Goal: Navigation & Orientation: Find specific page/section

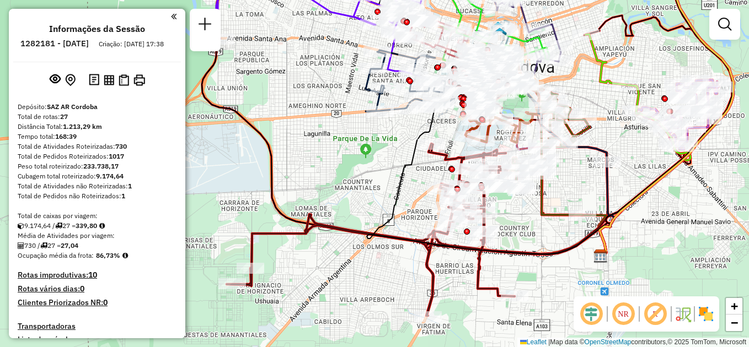
scroll to position [303, 0]
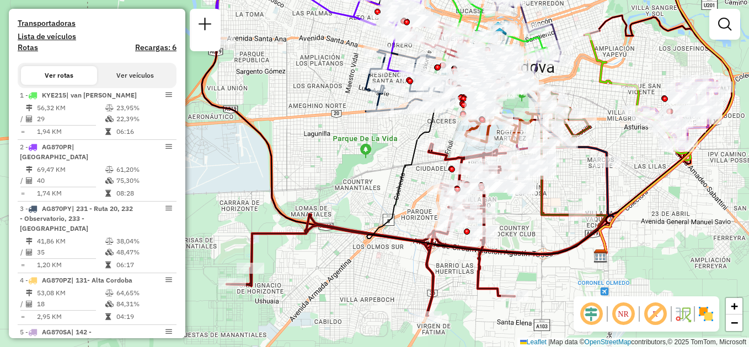
click at [348, 193] on div "Rota 5 - Placa AG870SA 0000463322 - Mag S.R.L. Janela de atendimento Grade de a…" at bounding box center [374, 173] width 749 height 347
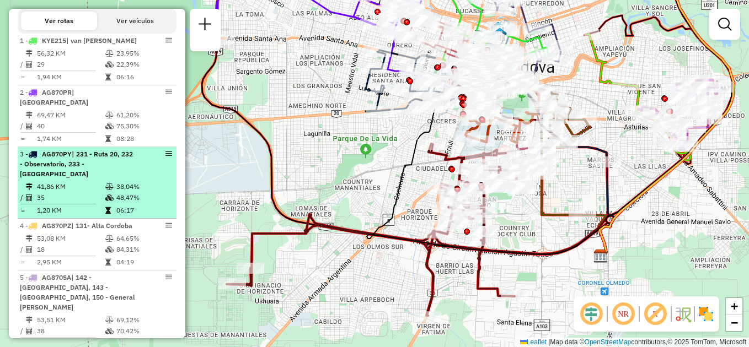
scroll to position [358, 0]
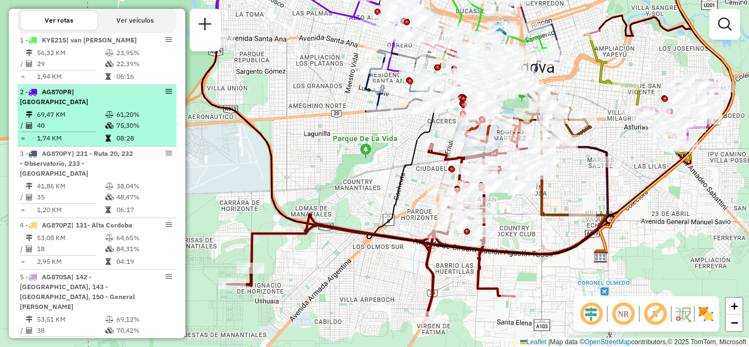
click at [87, 124] on td "40" at bounding box center [70, 125] width 68 height 11
select select "**********"
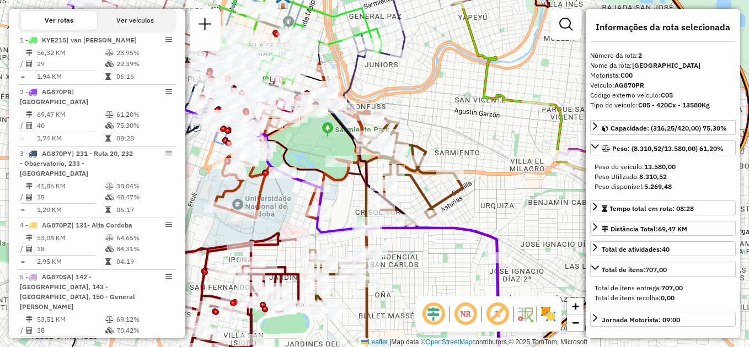
drag, startPoint x: 458, startPoint y: 139, endPoint x: 544, endPoint y: 276, distance: 161.7
click at [546, 282] on div "Janela de atendimento Grade de atendimento Capacidade Transportadoras Veículos …" at bounding box center [374, 173] width 749 height 347
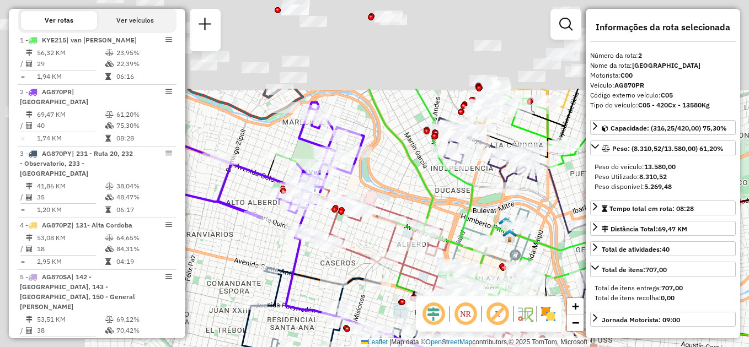
drag, startPoint x: 311, startPoint y: 82, endPoint x: 471, endPoint y: 205, distance: 202.5
click at [471, 205] on icon at bounding box center [488, 211] width 239 height 244
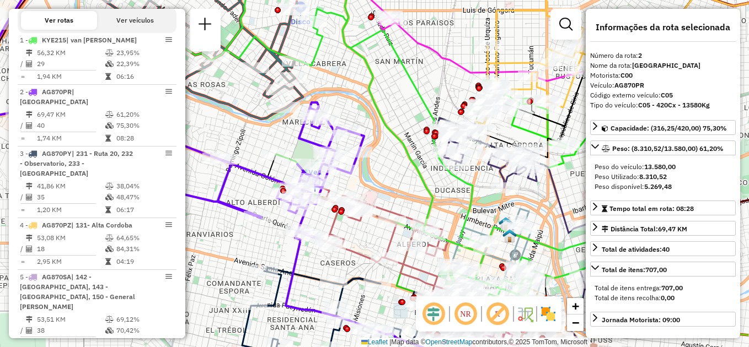
drag, startPoint x: 405, startPoint y: 169, endPoint x: 422, endPoint y: 216, distance: 49.9
click at [426, 223] on div "Janela de atendimento Grade de atendimento Capacidade Transportadoras Veículos …" at bounding box center [374, 173] width 749 height 347
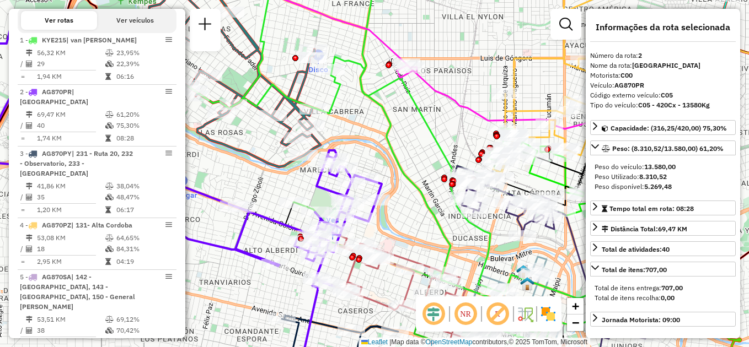
click at [390, 230] on div "Janela de atendimento Grade de atendimento Capacidade Transportadoras Veículos …" at bounding box center [374, 173] width 749 height 347
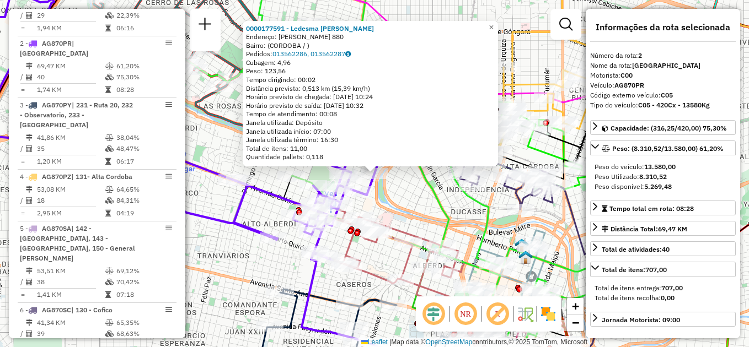
scroll to position [444, 0]
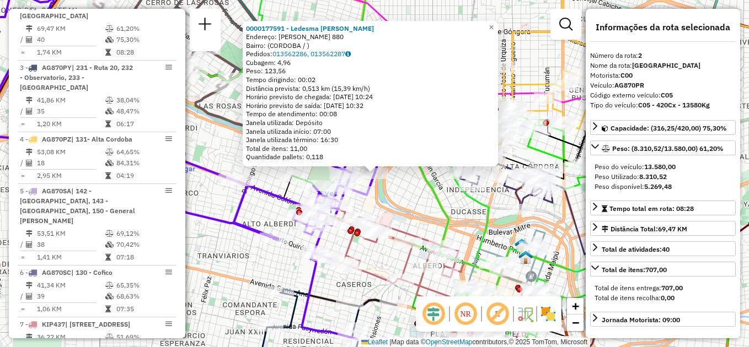
click at [410, 201] on div "0000177591 - Ledesma Oscar Alfredo Endereço: ARTURO ORGAZ 880 Bairro: (CORDOBA …" at bounding box center [374, 173] width 749 height 347
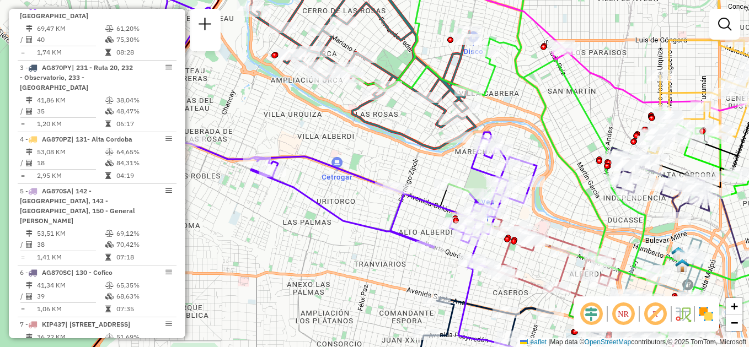
drag, startPoint x: 395, startPoint y: 208, endPoint x: 551, endPoint y: 221, distance: 157.1
click at [555, 224] on div "Janela de atendimento Grade de atendimento Capacidade Transportadoras Veículos …" at bounding box center [374, 173] width 749 height 347
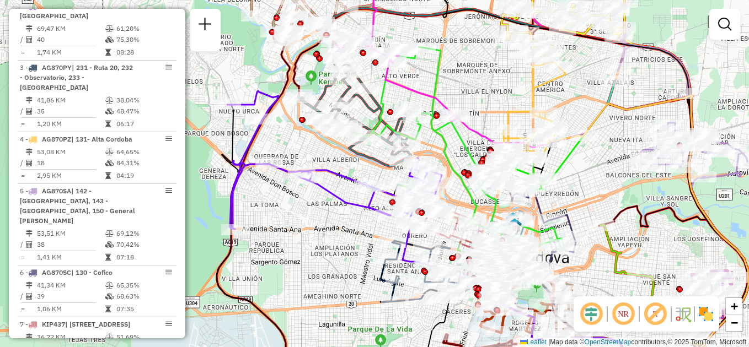
drag, startPoint x: 261, startPoint y: 186, endPoint x: 270, endPoint y: 179, distance: 11.5
click at [271, 180] on div "Janela de atendimento Grade de atendimento Capacidade Transportadoras Veículos …" at bounding box center [374, 173] width 749 height 347
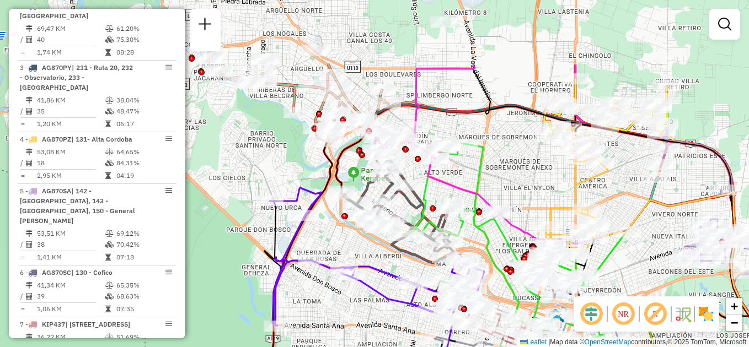
drag, startPoint x: 459, startPoint y: 156, endPoint x: 498, endPoint y: 239, distance: 91.7
click at [498, 239] on icon at bounding box center [496, 256] width 219 height 226
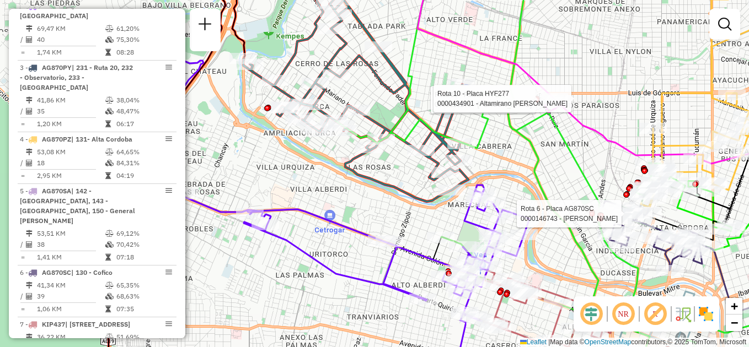
drag, startPoint x: 498, startPoint y: 132, endPoint x: 503, endPoint y: 151, distance: 19.4
click at [503, 151] on div "Rota 6 - Placa AG870SC 0000146743 - Carrizo Luisa Rota 10 - Placa HYF277 000055…" at bounding box center [374, 173] width 749 height 347
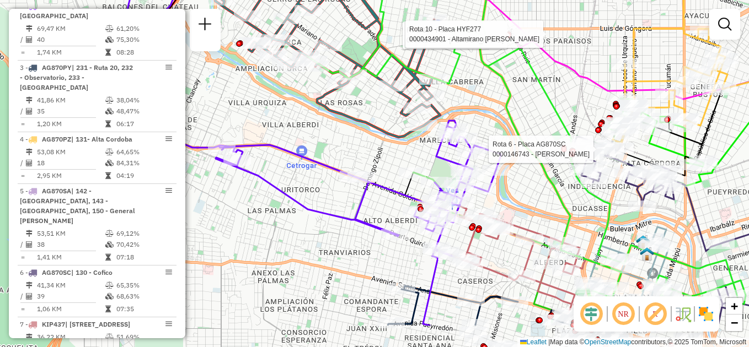
drag, startPoint x: 505, startPoint y: 174, endPoint x: 482, endPoint y: 118, distance: 60.1
click at [482, 118] on div "Rota 6 - Placa AG870SC 0000146743 - Carrizo Luisa Rota 10 - Placa HYF277 000055…" at bounding box center [374, 173] width 749 height 347
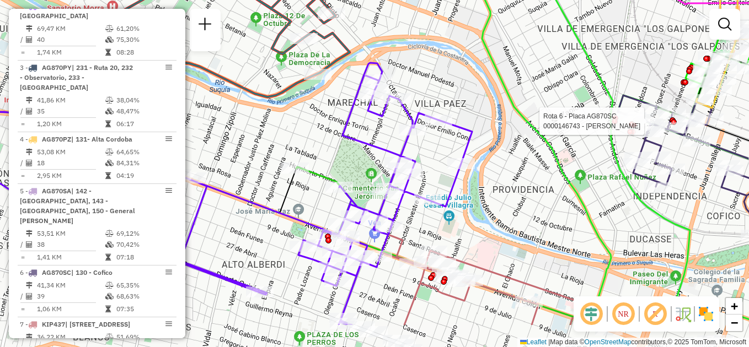
drag, startPoint x: 481, startPoint y: 225, endPoint x: 421, endPoint y: 199, distance: 65.2
click at [420, 210] on div "Rota 6 - Placa AG870SC 0000146743 - Carrizo Luisa Rota 10 - Placa HYF277 000055…" at bounding box center [374, 173] width 749 height 347
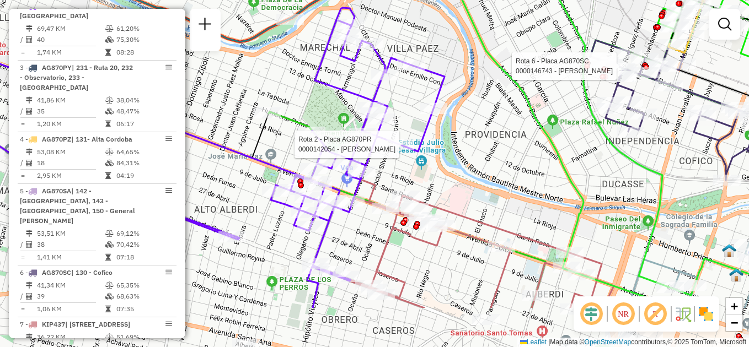
drag, startPoint x: 453, startPoint y: 216, endPoint x: 441, endPoint y: 182, distance: 35.8
click at [441, 182] on div "Rota 6 - Placa AG870SC 0000146743 - Carrizo Luisa Rota 10 - Placa HYF277 000055…" at bounding box center [374, 173] width 749 height 347
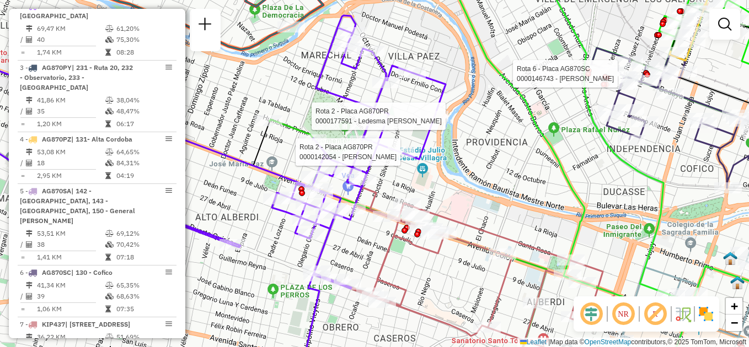
select select "**********"
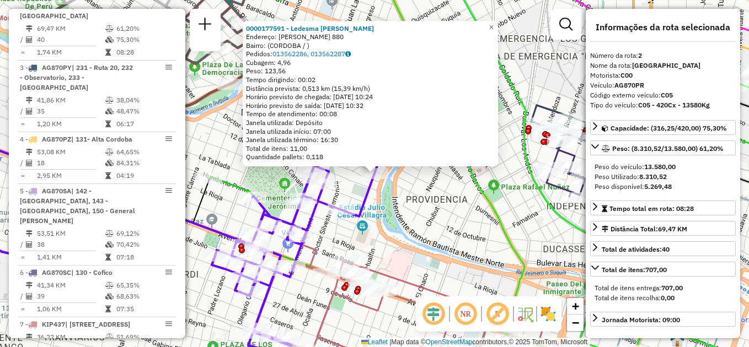
click at [391, 221] on div "0000177591 - Ledesma Oscar Alfredo Endereço: ARTURO ORGAZ 880 Bairro: (CORDOBA …" at bounding box center [374, 173] width 749 height 347
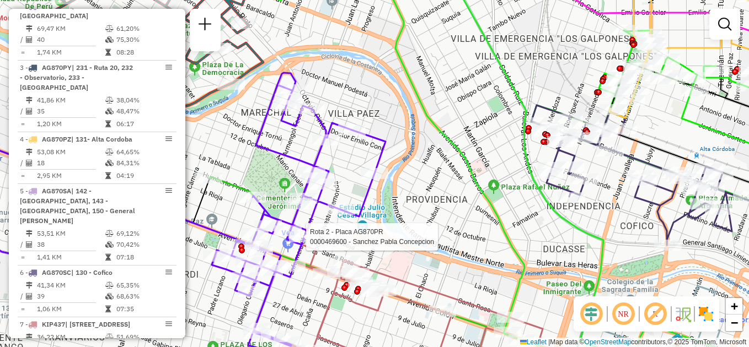
select select "**********"
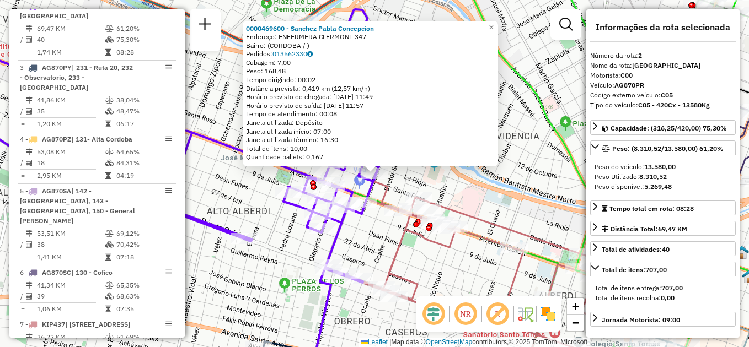
drag, startPoint x: 480, startPoint y: 202, endPoint x: 479, endPoint y: 239, distance: 37.5
click at [479, 202] on div "Rota 2 - Placa AG870PR 0000469600 - Sanchez Pabla Concepcion 0000469600 - Sanch…" at bounding box center [374, 173] width 749 height 347
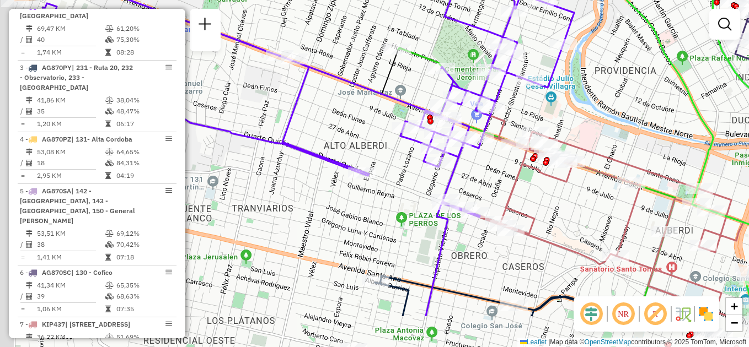
drag, startPoint x: 449, startPoint y: 287, endPoint x: 554, endPoint y: 184, distance: 147.0
click at [555, 184] on div "Janela de atendimento Grade de atendimento Capacidade Transportadoras Veículos …" at bounding box center [374, 173] width 749 height 347
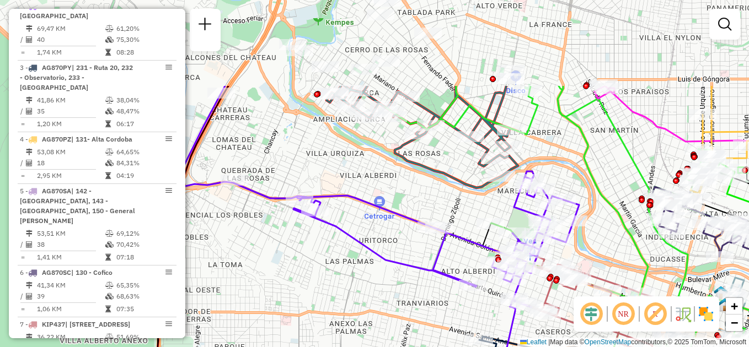
drag, startPoint x: 378, startPoint y: 203, endPoint x: 402, endPoint y: 324, distance: 123.2
click at [402, 324] on div "Janela de atendimento Grade de atendimento Capacidade Transportadoras Veículos …" at bounding box center [374, 173] width 749 height 347
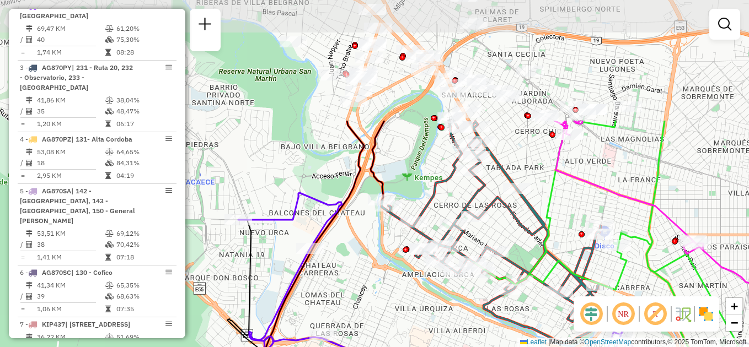
drag, startPoint x: 345, startPoint y: 193, endPoint x: 419, endPoint y: 321, distance: 148.5
click at [433, 347] on html "Aguarde... Pop-up bloqueado! Seu navegador bloqueou automáticamente a abertura …" at bounding box center [374, 173] width 749 height 347
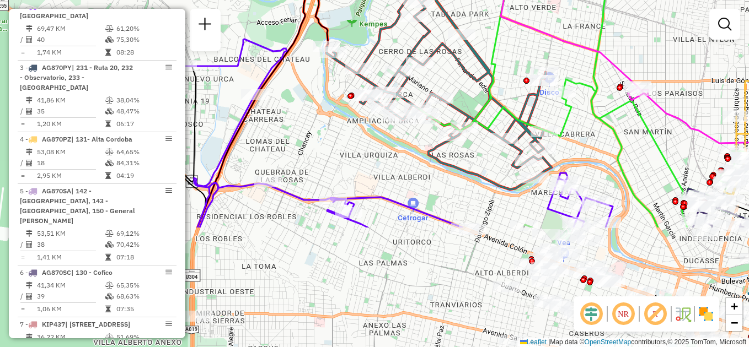
drag, startPoint x: 382, startPoint y: 284, endPoint x: 326, endPoint y: 130, distance: 164.4
click at [326, 130] on div "Janela de atendimento Grade de atendimento Capacidade Transportadoras Veículos …" at bounding box center [374, 173] width 749 height 347
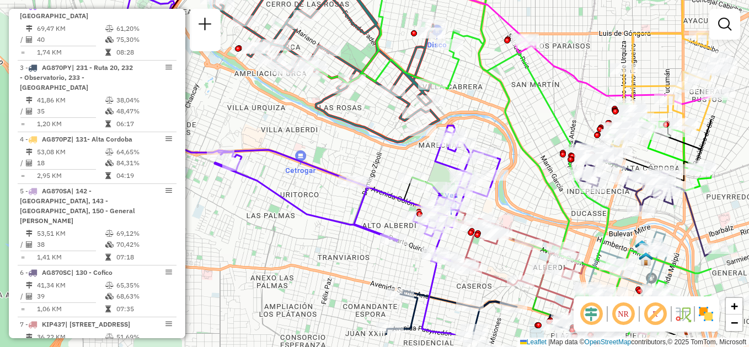
drag, startPoint x: 444, startPoint y: 174, endPoint x: 331, endPoint y: 127, distance: 121.8
click at [331, 127] on div "Janela de atendimento Grade de atendimento Capacidade Transportadoras Veículos …" at bounding box center [374, 173] width 749 height 347
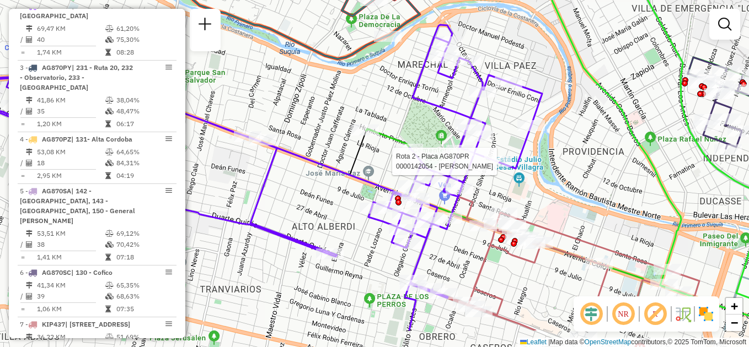
drag, startPoint x: 516, startPoint y: 221, endPoint x: 503, endPoint y: 170, distance: 52.8
click at [503, 170] on icon at bounding box center [227, 161] width 630 height 273
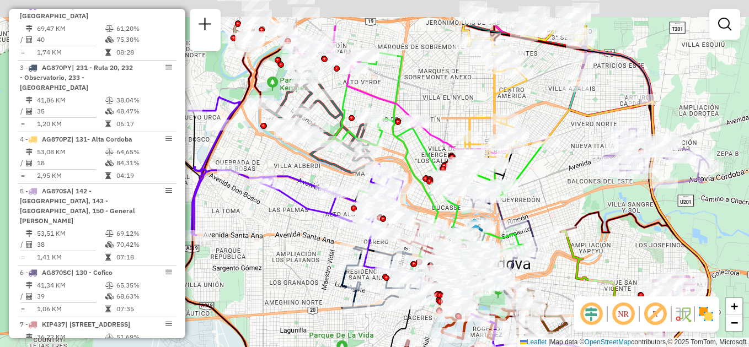
drag, startPoint x: 331, startPoint y: 174, endPoint x: 309, endPoint y: 222, distance: 53.0
click at [316, 234] on div "Janela de atendimento Grade de atendimento Capacidade Transportadoras Veículos …" at bounding box center [374, 173] width 749 height 347
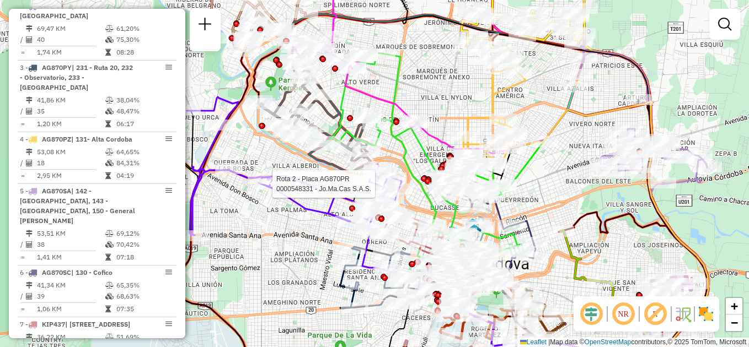
select select "**********"
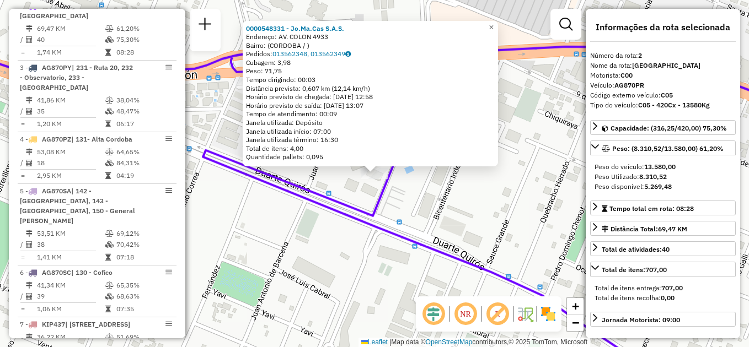
click at [326, 257] on div "0000548331 - Jo.Ma.Cas S.A.S. Endereço: AV. COLON 4933 Bairro: (CORDOBA / ) Ped…" at bounding box center [374, 173] width 749 height 347
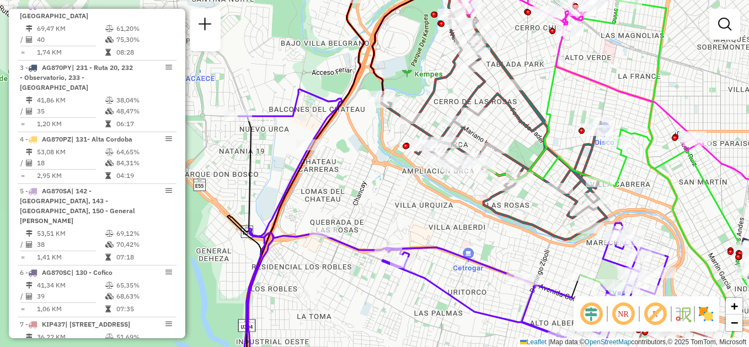
drag, startPoint x: 297, startPoint y: 216, endPoint x: 355, endPoint y: 223, distance: 58.9
click at [355, 223] on div "Janela de atendimento Grade de atendimento Capacidade Transportadoras Veículos …" at bounding box center [374, 173] width 749 height 347
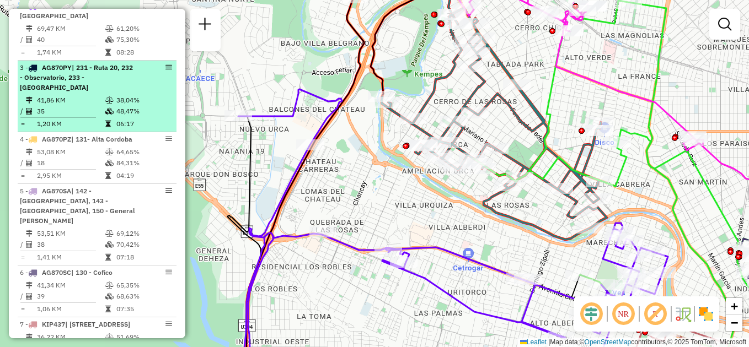
click at [79, 91] on div "3 - AG870PY | 231 - Ruta 20, 232 - Observatorio, 233 - [GEOGRAPHIC_DATA]" at bounding box center [78, 78] width 117 height 30
select select "**********"
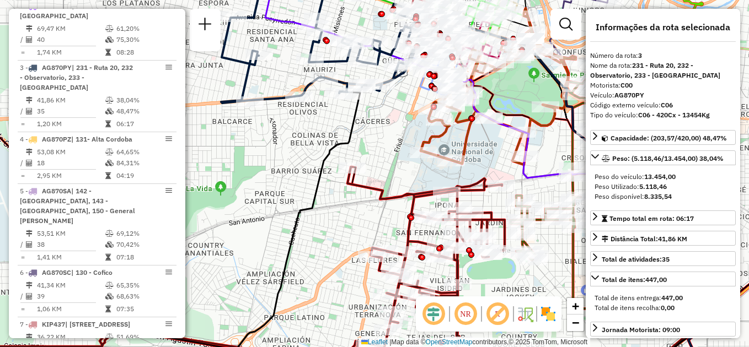
drag, startPoint x: 281, startPoint y: 154, endPoint x: 264, endPoint y: 301, distance: 148.1
click at [264, 301] on div "Janela de atendimento Grade de atendimento Capacidade Transportadoras Veículos …" at bounding box center [374, 173] width 749 height 347
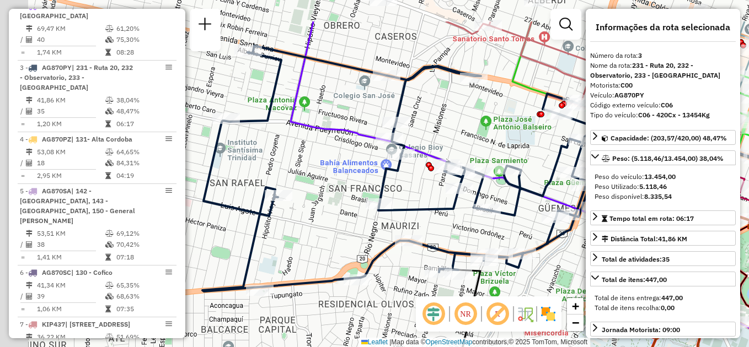
drag, startPoint x: 314, startPoint y: 293, endPoint x: 352, endPoint y: 329, distance: 52.3
click at [352, 329] on div "Janela de atendimento Grade de atendimento Capacidade Transportadoras Veículos …" at bounding box center [374, 173] width 749 height 347
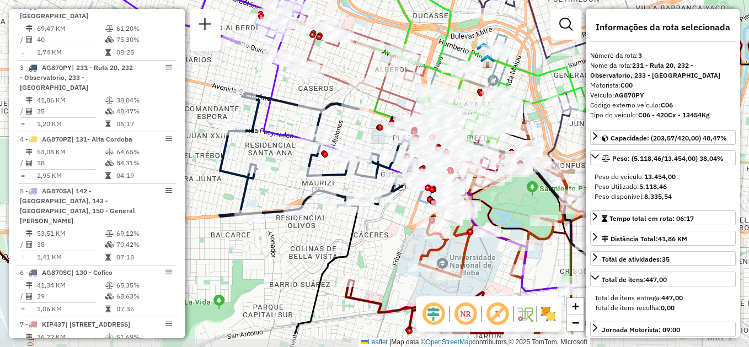
drag, startPoint x: 346, startPoint y: 214, endPoint x: 278, endPoint y: 167, distance: 82.7
click at [278, 167] on div "Janela de atendimento Grade de atendimento Capacidade Transportadoras Veículos …" at bounding box center [374, 173] width 749 height 347
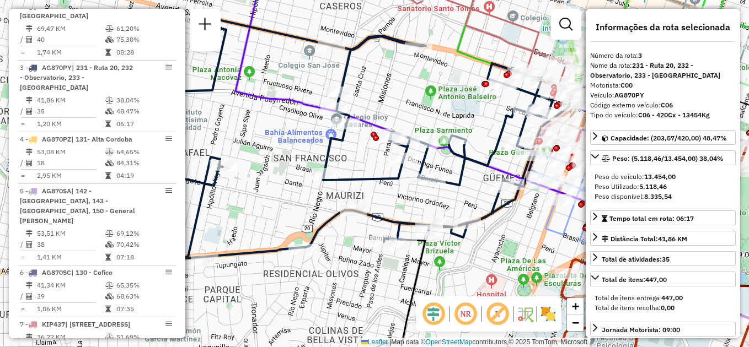
click at [276, 185] on div "Janela de atendimento Grade de atendimento Capacidade Transportadoras Veículos …" at bounding box center [374, 173] width 749 height 347
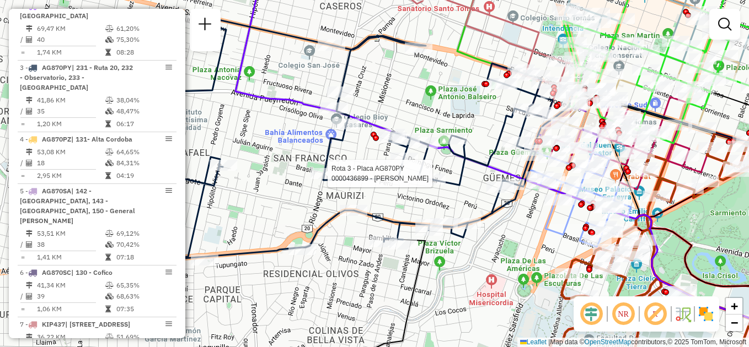
select select "**********"
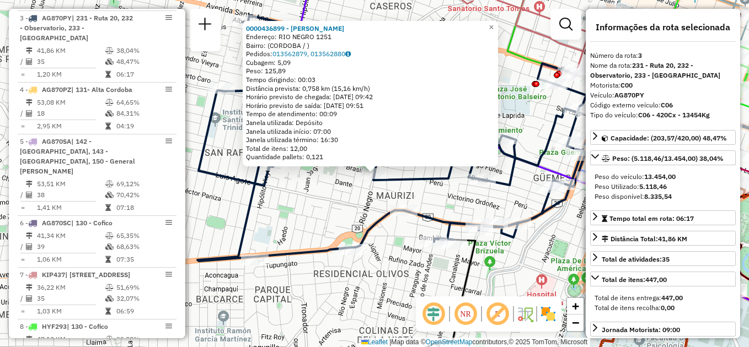
scroll to position [496, 0]
click at [300, 192] on div "0000436899 - Alvarado Elizabeth Sara Endereço: RIO NEGRO 1251 Bairro: (CORDOBA …" at bounding box center [374, 173] width 749 height 347
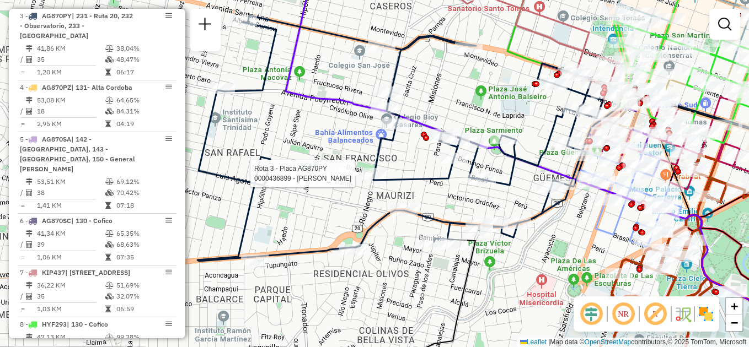
select select "**********"
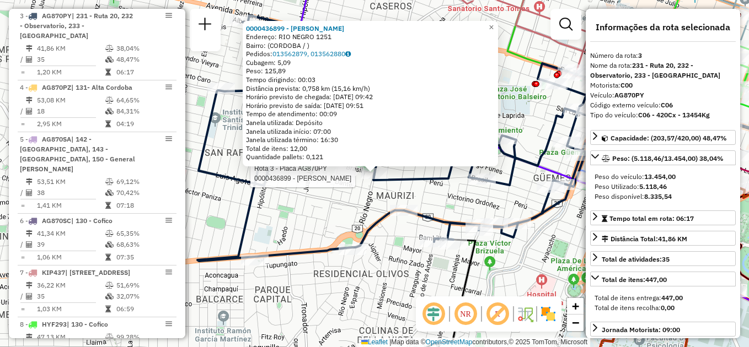
click at [309, 210] on div "Rota 3 - Placa AG870PY 0000436899 - Alvarado Elizabeth Sara 0000436899 - Alvara…" at bounding box center [374, 173] width 749 height 347
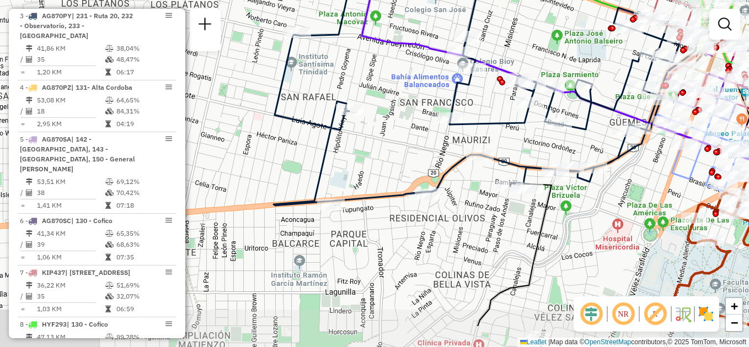
drag, startPoint x: 331, startPoint y: 234, endPoint x: 385, endPoint y: 186, distance: 72.3
click at [385, 186] on div "Janela de atendimento Grade de atendimento Capacidade Transportadoras Veículos …" at bounding box center [374, 173] width 749 height 347
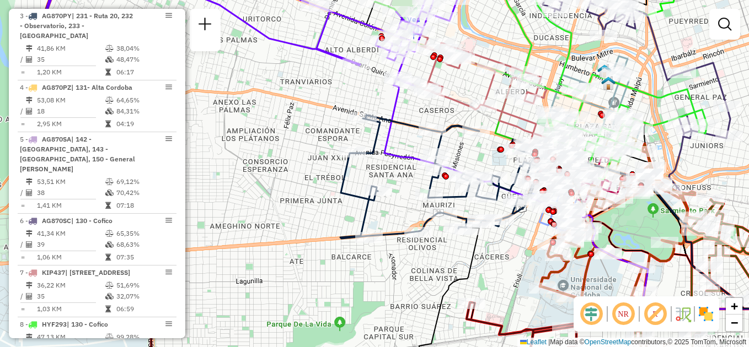
click at [402, 280] on div "Janela de atendimento Grade de atendimento Capacidade Transportadoras Veículos …" at bounding box center [374, 173] width 749 height 347
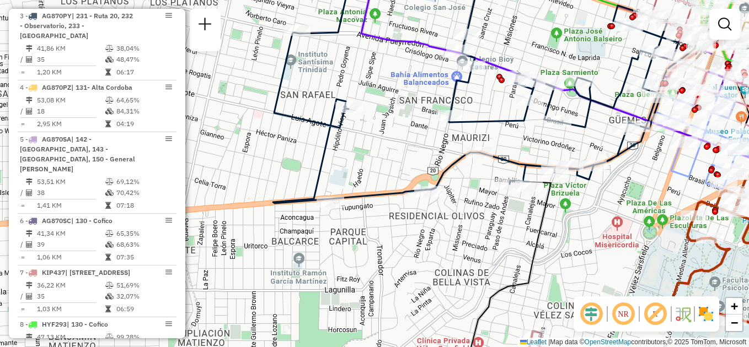
drag, startPoint x: 436, startPoint y: 256, endPoint x: 411, endPoint y: 222, distance: 42.2
click at [414, 224] on div "Janela de atendimento Grade de atendimento Capacidade Transportadoras Veículos …" at bounding box center [374, 173] width 749 height 347
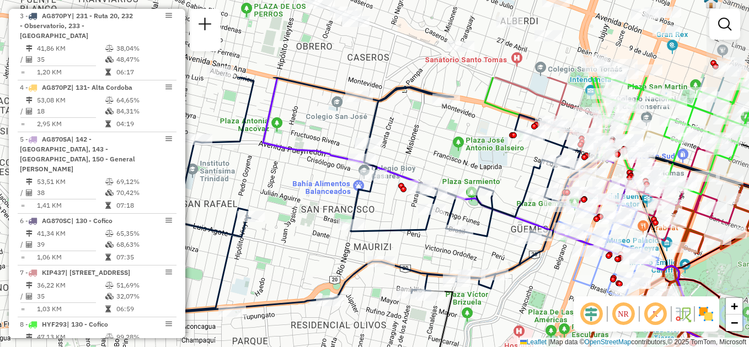
drag, startPoint x: 484, startPoint y: 206, endPoint x: 422, endPoint y: 316, distance: 126.4
click at [422, 316] on div "Janela de atendimento Grade de atendimento Capacidade Transportadoras Veículos …" at bounding box center [374, 173] width 749 height 347
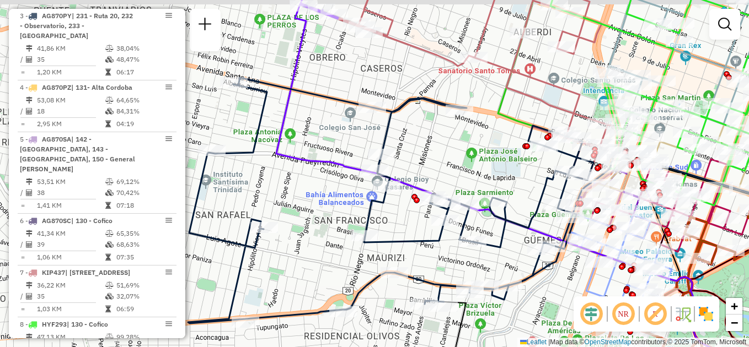
drag, startPoint x: 294, startPoint y: 235, endPoint x: 323, endPoint y: 253, distance: 34.1
click at [320, 256] on div "Janela de atendimento Grade de atendimento Capacidade Transportadoras Veículos …" at bounding box center [374, 173] width 749 height 347
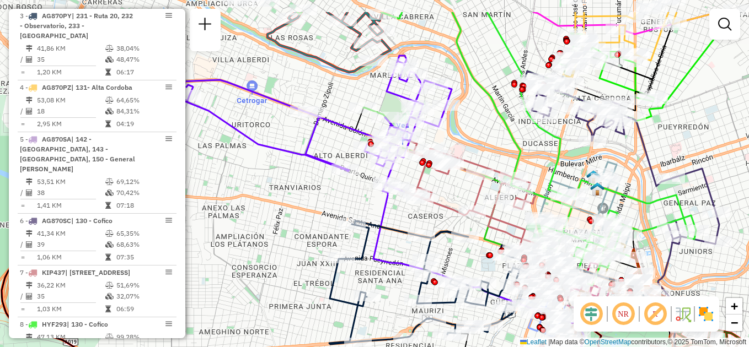
drag, startPoint x: 324, startPoint y: 245, endPoint x: 384, endPoint y: 292, distance: 75.8
click at [384, 292] on div "Janela de atendimento Grade de atendimento Capacidade Transportadoras Veículos …" at bounding box center [374, 173] width 749 height 347
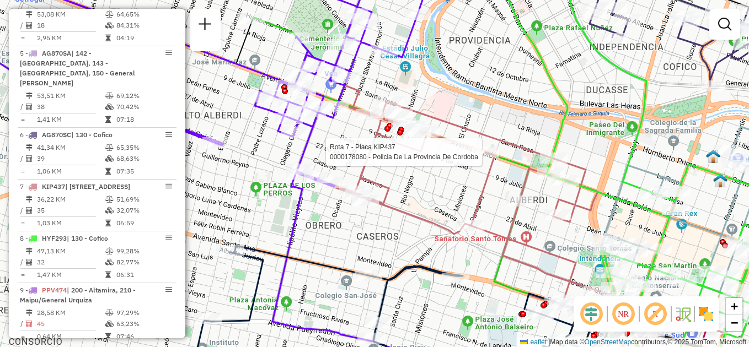
select select "**********"
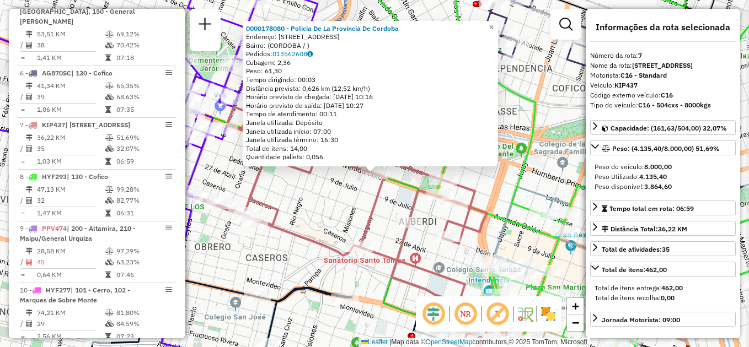
scroll to position [743, 0]
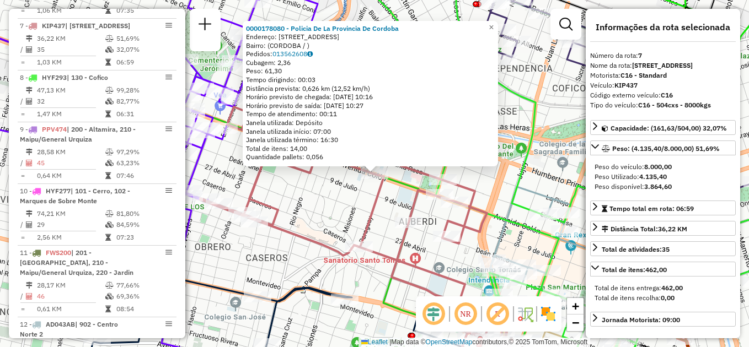
click at [309, 230] on div "0000178080 - Policia De La Provincia De Cordoba Endereço: AVDA COLON 1250 Bairr…" at bounding box center [374, 173] width 749 height 347
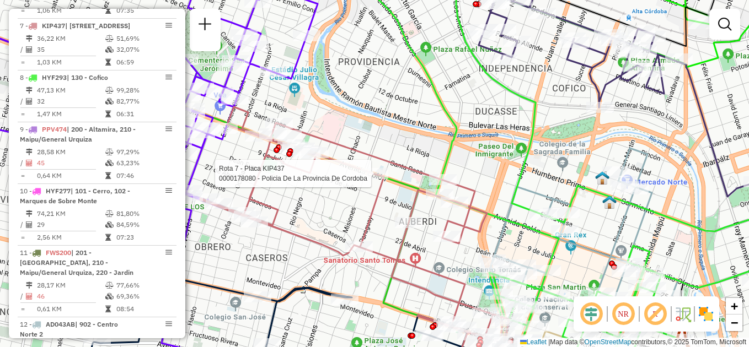
select select "**********"
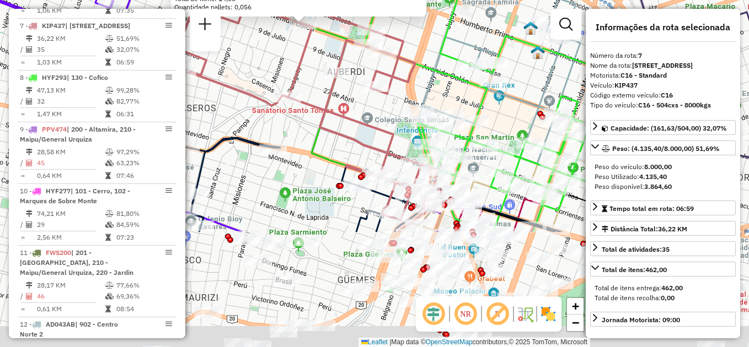
drag, startPoint x: 406, startPoint y: 240, endPoint x: 341, endPoint y: 108, distance: 147.5
click at [341, 108] on div "0000178080 - Policia De La Provincia De Cordoba Endereço: AVDA COLON 1250 Bairr…" at bounding box center [374, 173] width 749 height 347
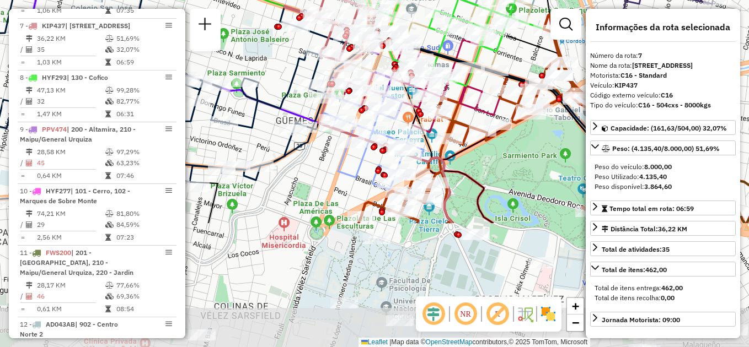
drag, startPoint x: 321, startPoint y: 203, endPoint x: 260, endPoint y: 50, distance: 165.8
click at [260, 50] on div "0000178080 - Policia De La Provincia De Cordoba Endereço: AVDA COLON 1250 Bairr…" at bounding box center [374, 173] width 749 height 347
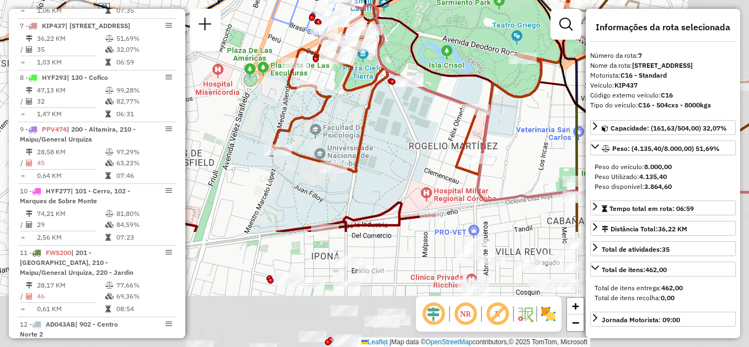
drag, startPoint x: 469, startPoint y: 240, endPoint x: 404, endPoint y: 89, distance: 165.2
click at [404, 89] on div "Rota 23 - Placa AC414MO 0000304550 - LE GURMET SA 0000178080 - Policia De La Pr…" at bounding box center [374, 173] width 749 height 347
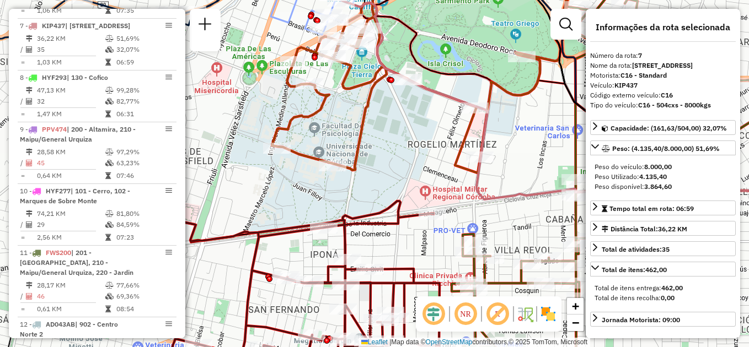
drag, startPoint x: 416, startPoint y: 132, endPoint x: 412, endPoint y: 114, distance: 18.5
click at [416, 129] on div "Rota 23 - Placa AC414MO 0000304550 - LE GURMET SA 0000178080 - Policia De La Pr…" at bounding box center [374, 173] width 749 height 347
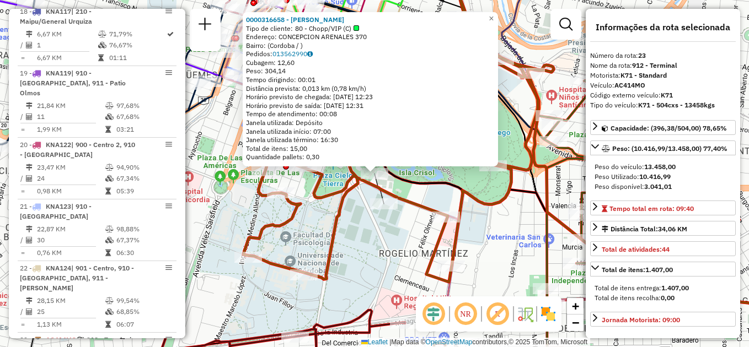
scroll to position [1692, 0]
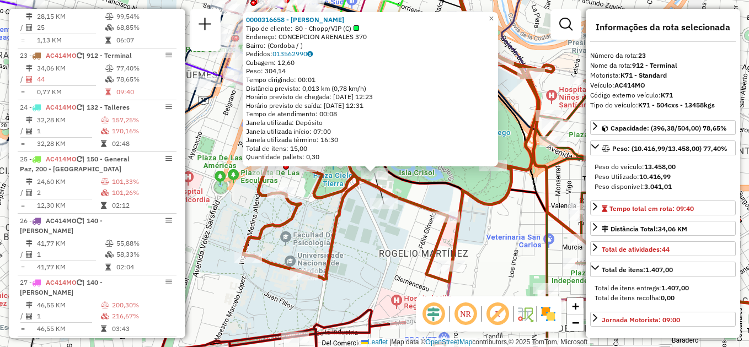
click at [508, 233] on div "0000316658 - LUCREZIO EDGAR ALEJANDRO Tipo de cliente: 80 - Chopp/VIP (C) Ender…" at bounding box center [374, 173] width 749 height 347
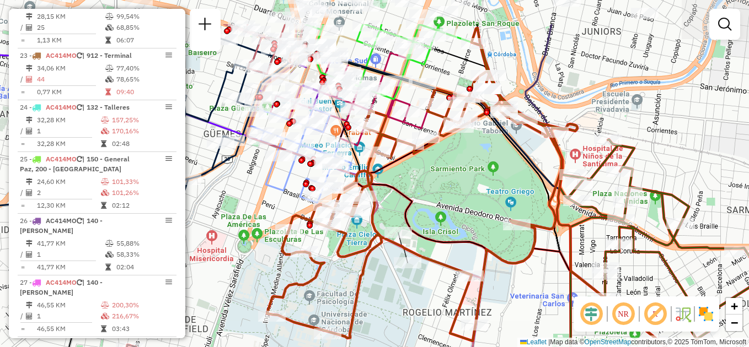
drag, startPoint x: 439, startPoint y: 164, endPoint x: 462, endPoint y: 222, distance: 62.1
click at [462, 222] on div "Janela de atendimento Grade de atendimento Capacidade Transportadoras Veículos …" at bounding box center [374, 173] width 749 height 347
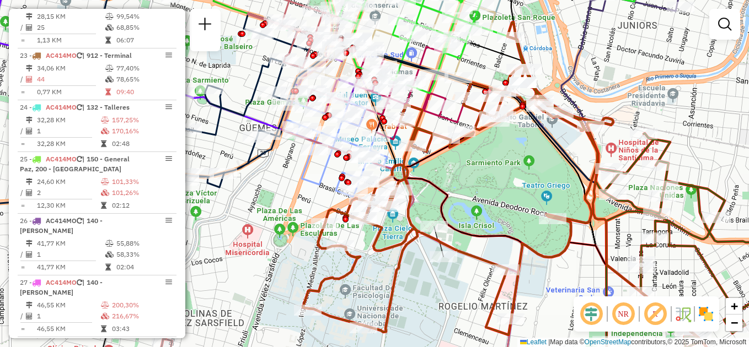
drag, startPoint x: 399, startPoint y: 212, endPoint x: 414, endPoint y: 181, distance: 34.0
click at [415, 182] on icon at bounding box center [626, 254] width 468 height 235
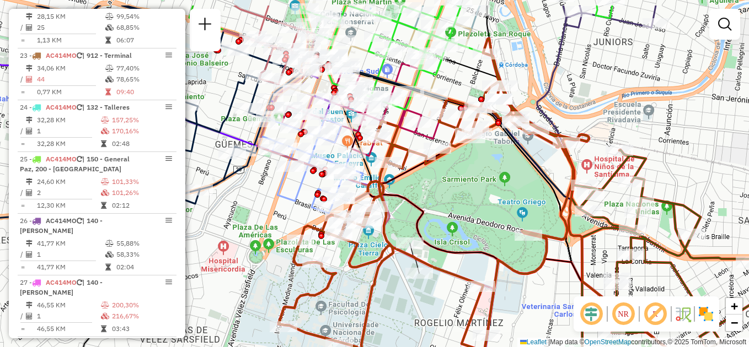
drag, startPoint x: 489, startPoint y: 160, endPoint x: 482, endPoint y: 198, distance: 38.6
click at [482, 198] on div "Janela de atendimento Grade de atendimento Capacidade Transportadoras Veículos …" at bounding box center [374, 173] width 749 height 347
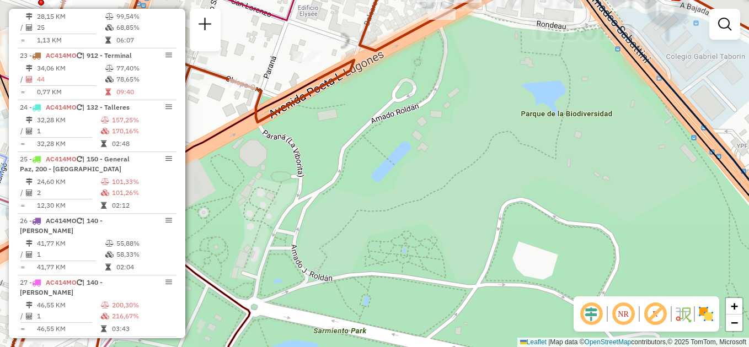
drag, startPoint x: 444, startPoint y: 119, endPoint x: 486, endPoint y: 286, distance: 172.4
click at [486, 285] on div "Janela de atendimento Grade de atendimento Capacidade Transportadoras Veículos …" at bounding box center [374, 173] width 749 height 347
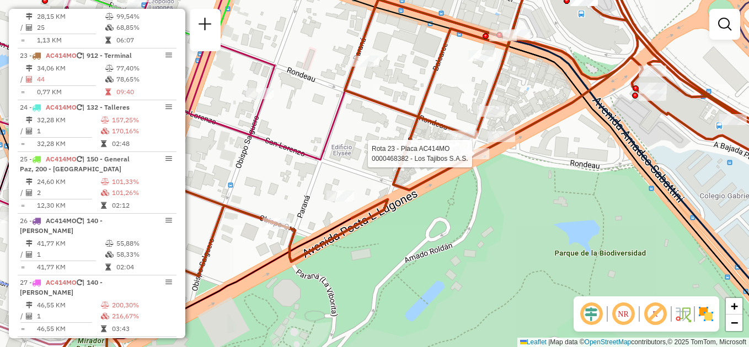
select select "**********"
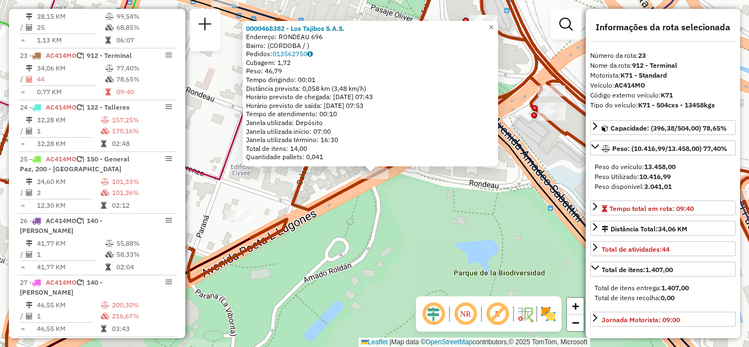
click at [460, 232] on div "0000468382 - Los Tajibos S.A.S. Endereço: RONDEAU 696 Bairro: (CORDOBA / ) Pedi…" at bounding box center [374, 173] width 749 height 347
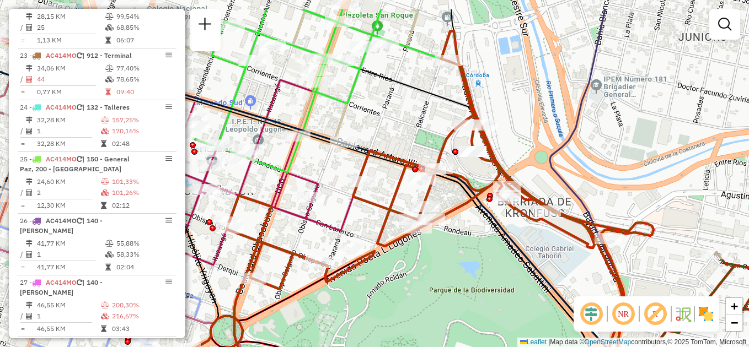
drag, startPoint x: 513, startPoint y: 207, endPoint x: 513, endPoint y: 220, distance: 12.7
click at [513, 220] on div "Janela de atendimento Grade de atendimento Capacidade Transportadoras Veículos …" at bounding box center [374, 173] width 749 height 347
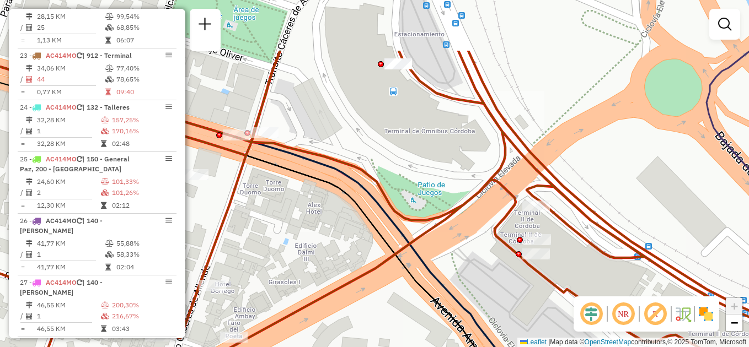
drag, startPoint x: 415, startPoint y: 80, endPoint x: 461, endPoint y: 188, distance: 117.6
click at [461, 188] on div "Janela de atendimento Grade de atendimento Capacidade Transportadoras Veículos …" at bounding box center [374, 173] width 749 height 347
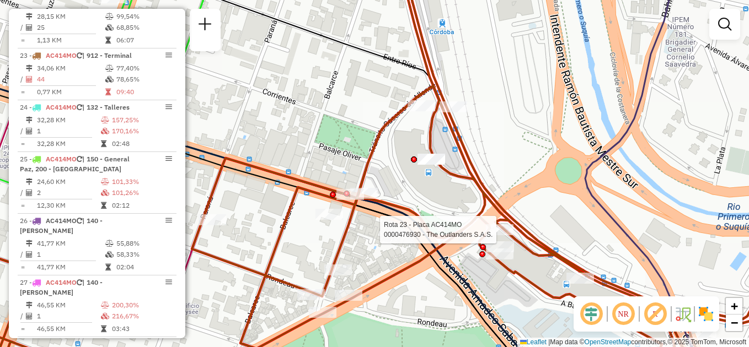
select select "**********"
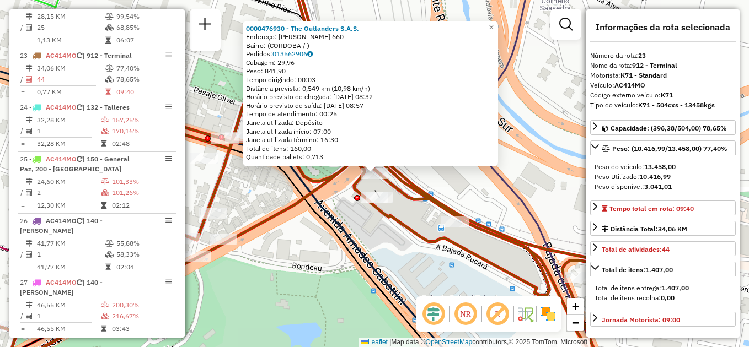
click at [421, 256] on div "0000476930 - The Outlanders S.A.S. Endereço: JUAN DOMINGO PERON 660 Bairro: (CO…" at bounding box center [374, 173] width 749 height 347
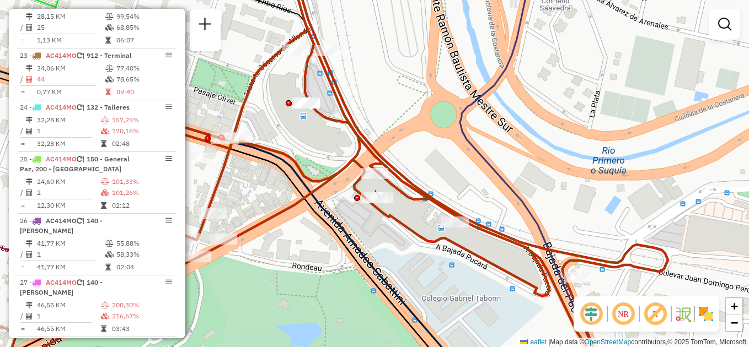
drag, startPoint x: 460, startPoint y: 266, endPoint x: 461, endPoint y: 244, distance: 21.5
click at [461, 261] on div "Janela de atendimento Grade de atendimento Capacidade Transportadoras Veículos …" at bounding box center [374, 173] width 749 height 347
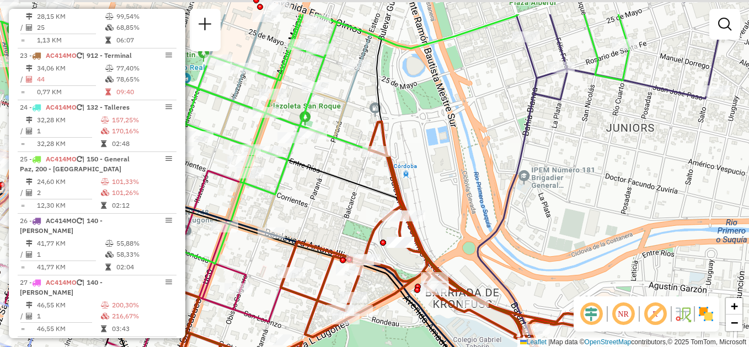
drag, startPoint x: 439, startPoint y: 174, endPoint x: 420, endPoint y: 173, distance: 19.9
click at [449, 204] on div "Janela de atendimento Grade de atendimento Capacidade Transportadoras Veículos …" at bounding box center [374, 173] width 749 height 347
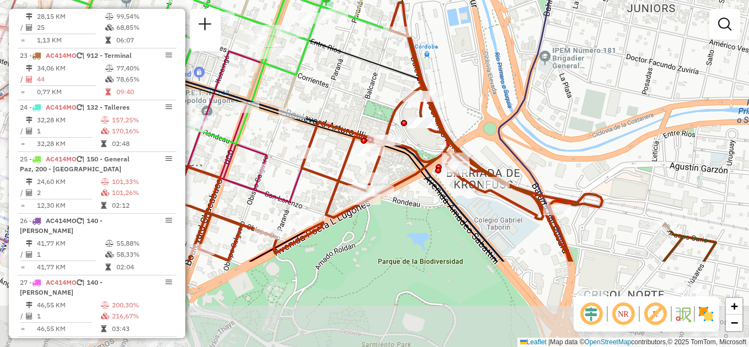
drag, startPoint x: 380, startPoint y: 293, endPoint x: 396, endPoint y: 178, distance: 116.4
click at [396, 178] on icon at bounding box center [388, 132] width 427 height 260
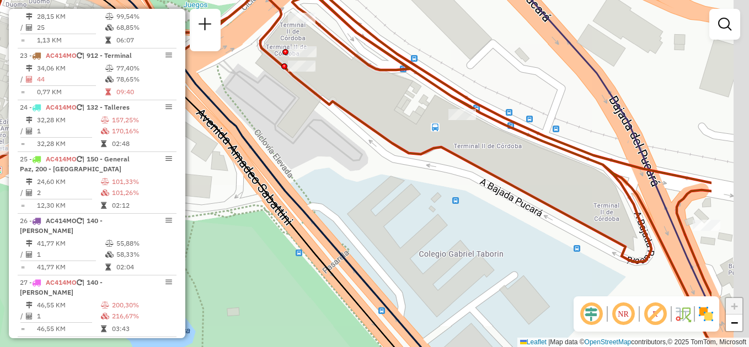
drag, startPoint x: 546, startPoint y: 228, endPoint x: 433, endPoint y: 218, distance: 112.9
click at [433, 218] on div "Janela de atendimento Grade de atendimento Capacidade Transportadoras Veículos …" at bounding box center [374, 173] width 749 height 347
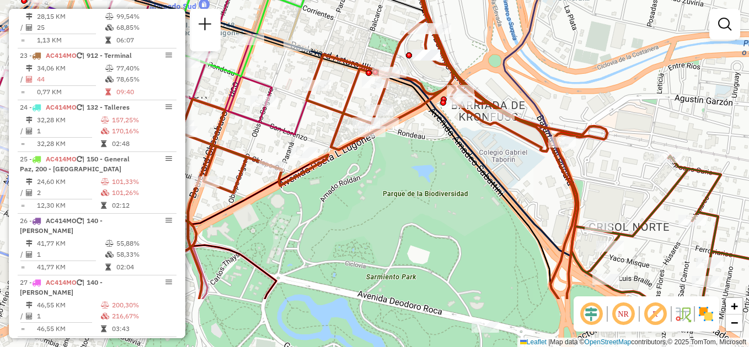
drag, startPoint x: 422, startPoint y: 256, endPoint x: 477, endPoint y: 173, distance: 99.1
click at [477, 173] on icon at bounding box center [297, 134] width 522 height 329
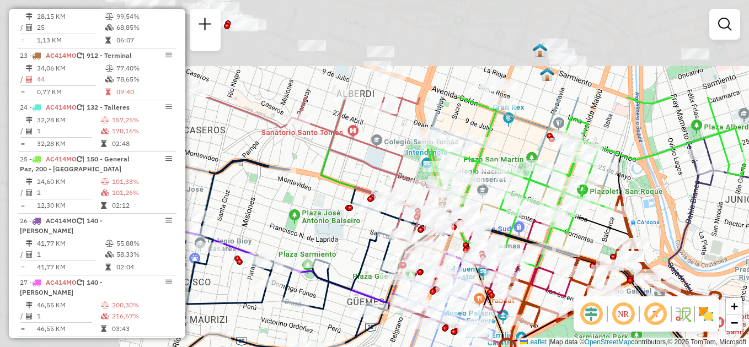
drag, startPoint x: 393, startPoint y: 202, endPoint x: 573, endPoint y: 322, distance: 216.7
click at [582, 334] on div "Janela de atendimento Grade de atendimento Capacidade Transportadoras Veículos …" at bounding box center [374, 173] width 749 height 347
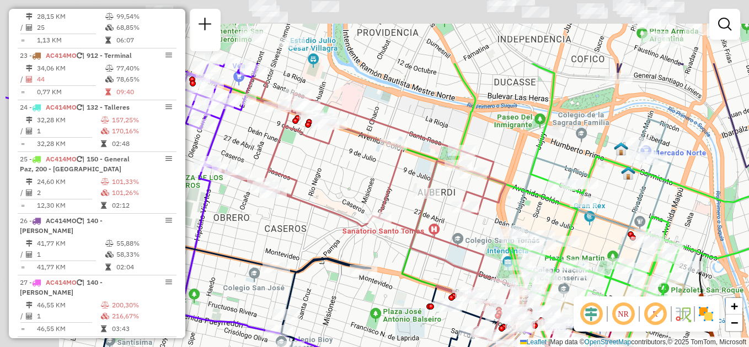
drag, startPoint x: 260, startPoint y: 61, endPoint x: 341, endPoint y: 159, distance: 126.9
click at [341, 159] on div "Janela de atendimento Grade de atendimento Capacidade Transportadoras Veículos …" at bounding box center [374, 173] width 749 height 347
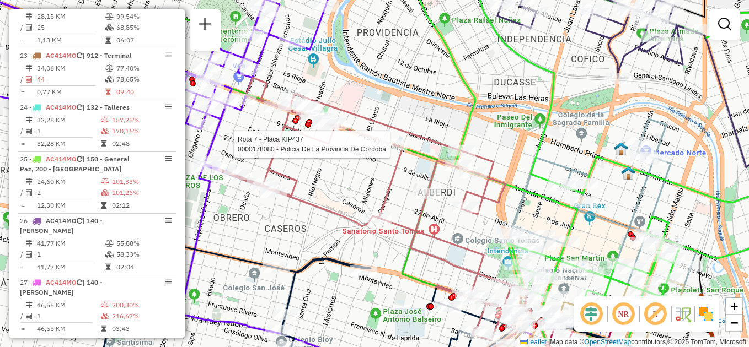
select select "**********"
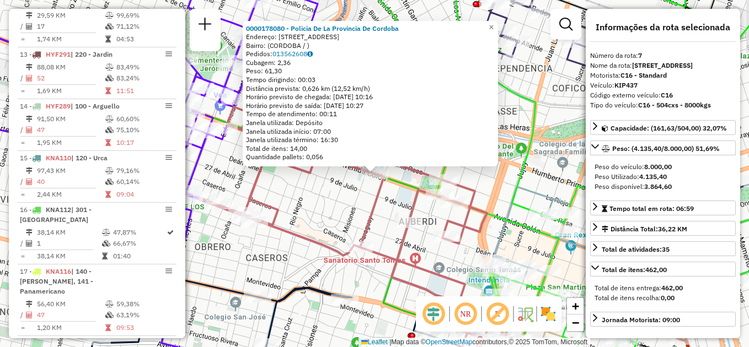
scroll to position [743, 0]
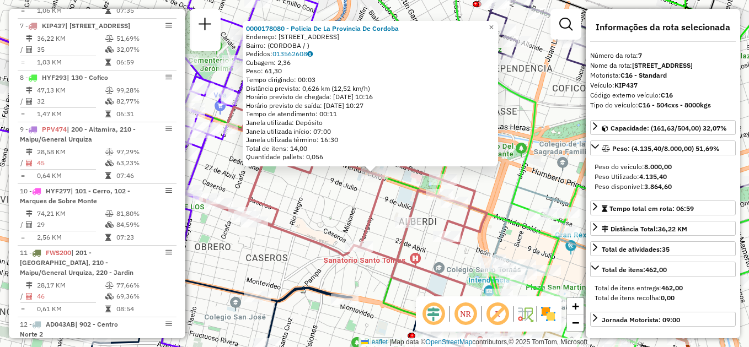
click at [298, 216] on div "0000178080 - Policia De La Provincia De Cordoba Endereço: AVDA COLON 1250 Bairr…" at bounding box center [374, 173] width 749 height 347
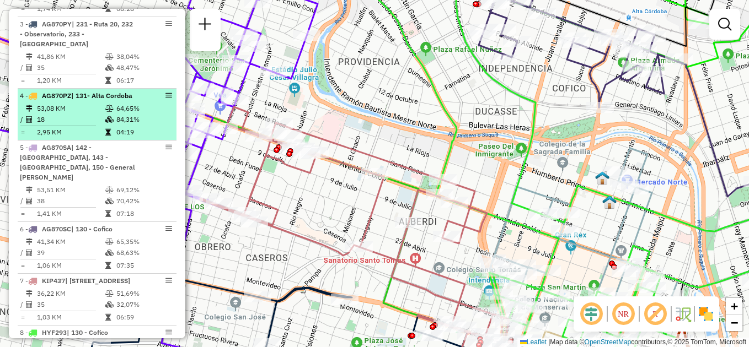
scroll to position [468, 0]
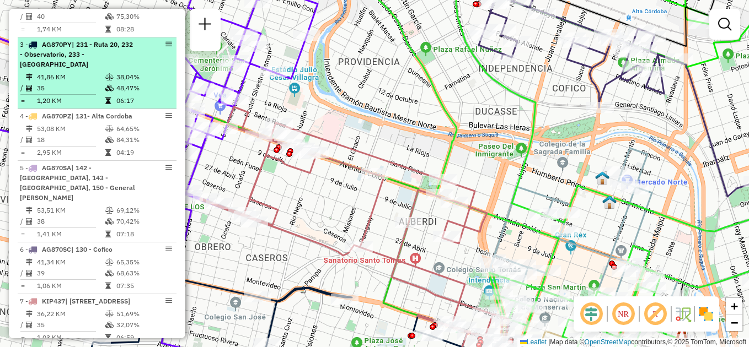
click at [81, 68] on div "3 - AG870PY | 231 - Ruta 20, 232 - Observatorio, 233 - [GEOGRAPHIC_DATA]" at bounding box center [78, 55] width 117 height 30
select select "**********"
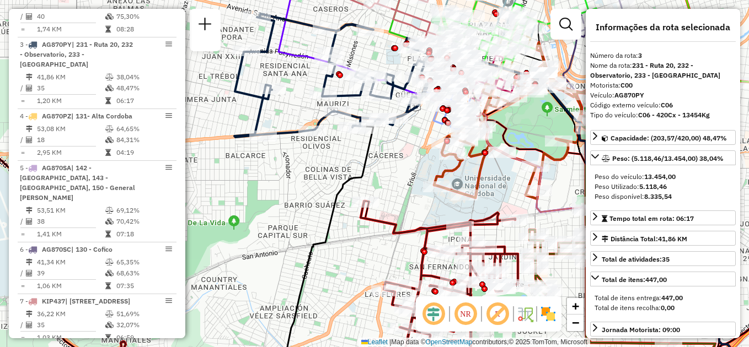
drag, startPoint x: 304, startPoint y: 153, endPoint x: 292, endPoint y: 230, distance: 78.1
click at [292, 230] on div "Janela de atendimento Grade de atendimento Capacidade Transportadoras Veículos …" at bounding box center [374, 173] width 749 height 347
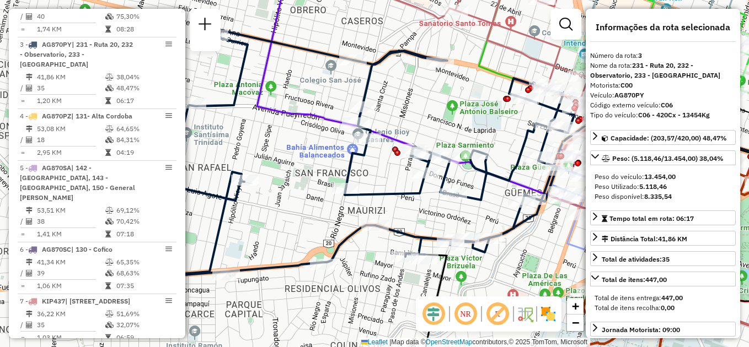
drag, startPoint x: 280, startPoint y: 141, endPoint x: 253, endPoint y: 175, distance: 43.9
click at [255, 179] on div "Janela de atendimento Grade de atendimento Capacidade Transportadoras Veículos …" at bounding box center [374, 173] width 749 height 347
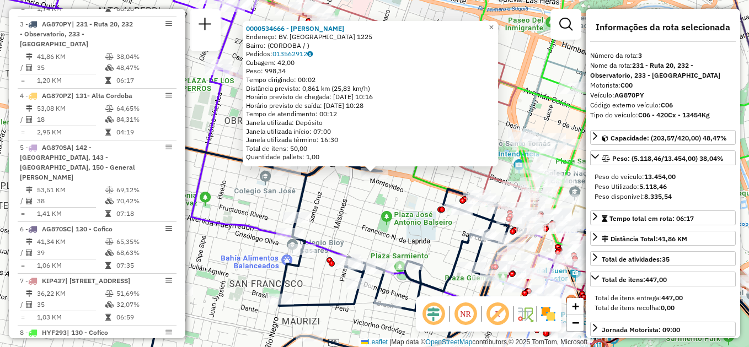
scroll to position [496, 0]
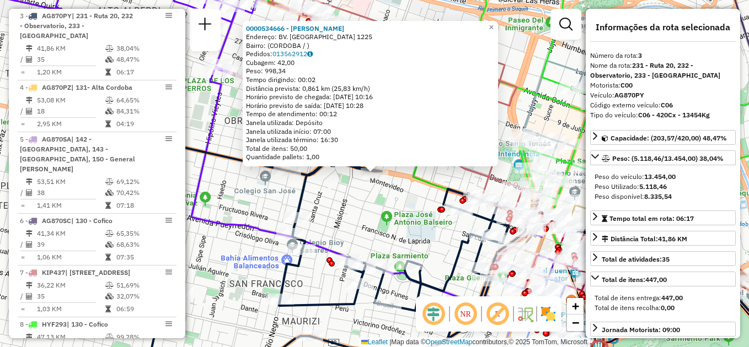
drag, startPoint x: 394, startPoint y: 218, endPoint x: 380, endPoint y: 203, distance: 20.3
click at [393, 218] on div "0000534666 - Mejia Ricaldez Zenon Endereço: BV. SAN JUAN 1225 Bairro: (CORDOBA …" at bounding box center [374, 173] width 749 height 347
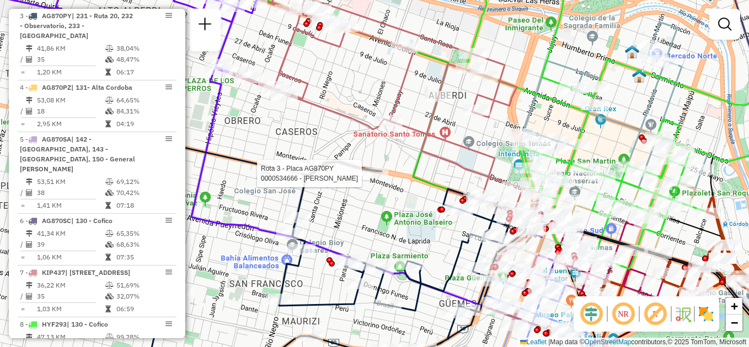
select select "**********"
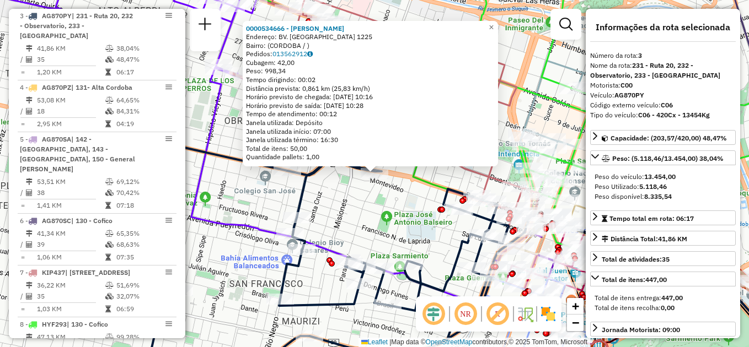
click at [385, 201] on div "0000534666 - Mejia Ricaldez Zenon Endereço: BV. SAN JUAN 1225 Bairro: (CORDOBA …" at bounding box center [374, 173] width 749 height 347
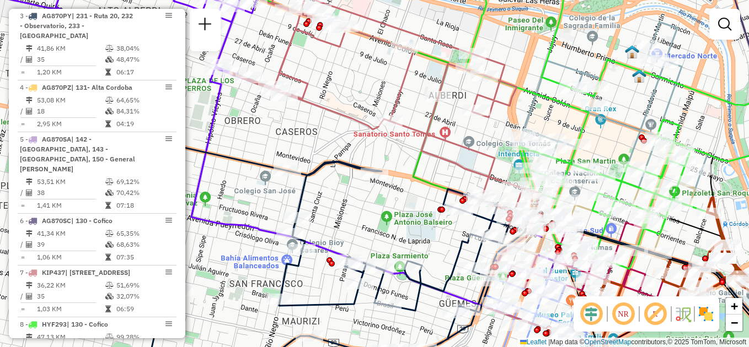
click at [393, 219] on div "Janela de atendimento Grade de atendimento Capacidade Transportadoras Veículos …" at bounding box center [374, 173] width 749 height 347
select select "**********"
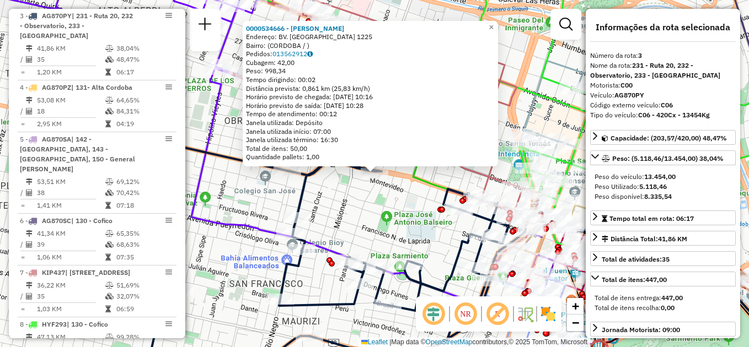
click at [410, 217] on div "Rota 3 - Placa AG870PY 0000534666 - Mejia Ricaldez Zenon 0000534666 - Mejia Ric…" at bounding box center [374, 173] width 749 height 347
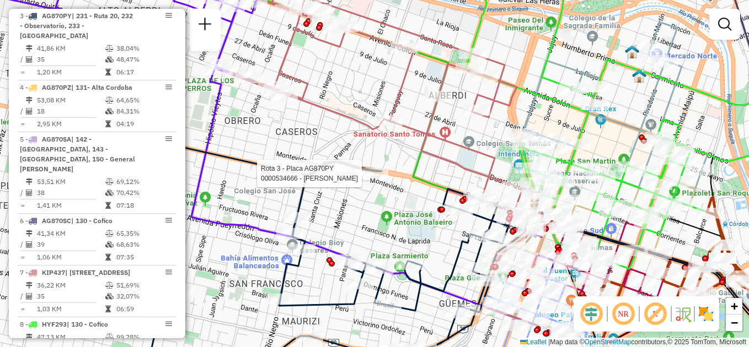
select select "**********"
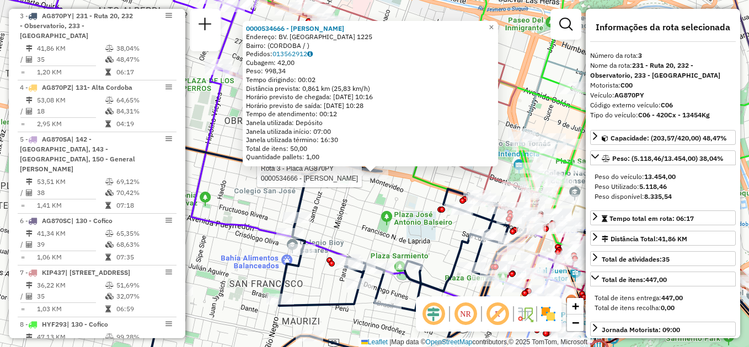
click at [374, 216] on div "Rota 3 - Placa AG870PY 0000534666 - Mejia Ricaldez Zenon 0000534666 - Mejia Ric…" at bounding box center [374, 173] width 749 height 347
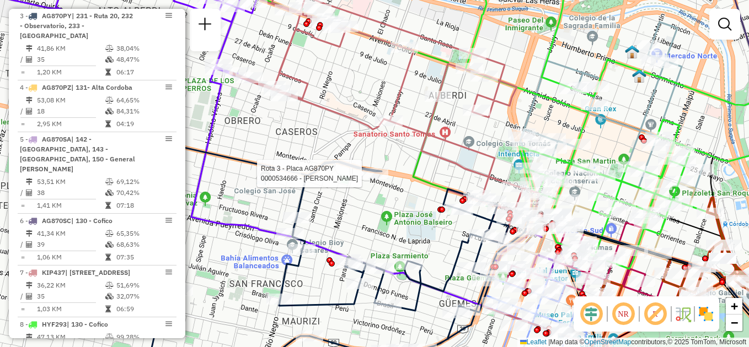
select select "**********"
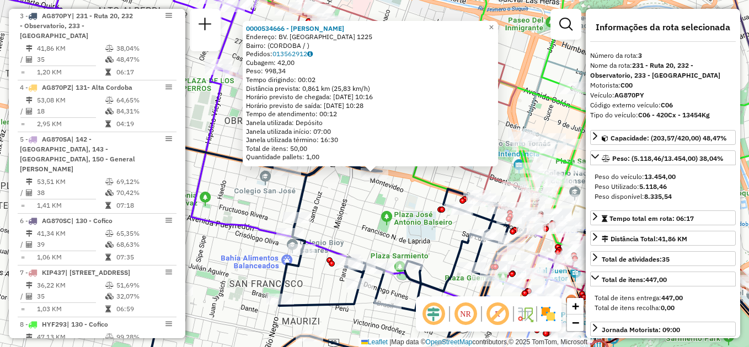
click at [376, 227] on div "0000534666 - Mejia Ricaldez Zenon Endereço: BV. SAN JUAN 1225 Bairro: (CORDOBA …" at bounding box center [374, 173] width 749 height 347
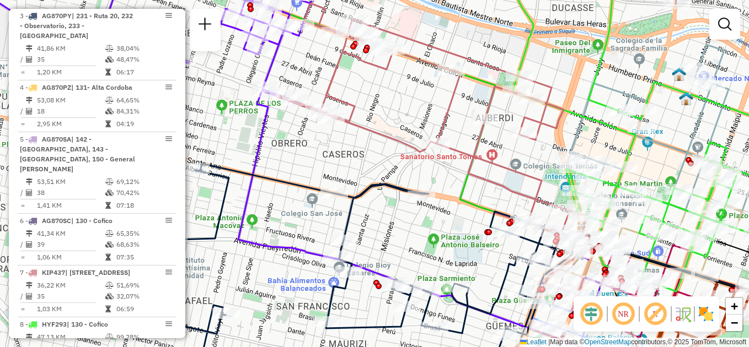
drag, startPoint x: 372, startPoint y: 223, endPoint x: 429, endPoint y: 250, distance: 63.4
click at [429, 250] on div "Janela de atendimento Grade de atendimento Capacidade Transportadoras Veículos …" at bounding box center [374, 173] width 749 height 347
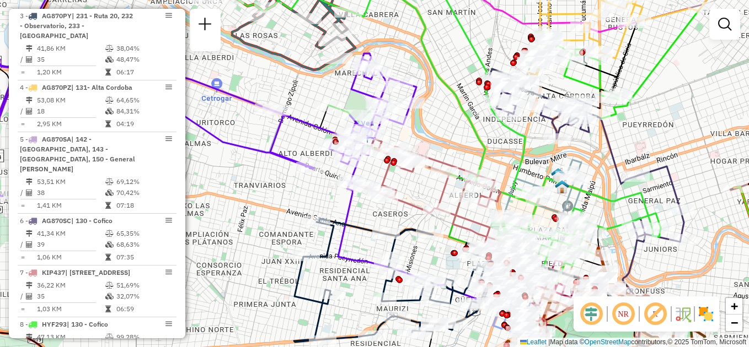
drag, startPoint x: 407, startPoint y: 229, endPoint x: 377, endPoint y: 157, distance: 78.8
click at [377, 157] on icon at bounding box center [434, 205] width 154 height 132
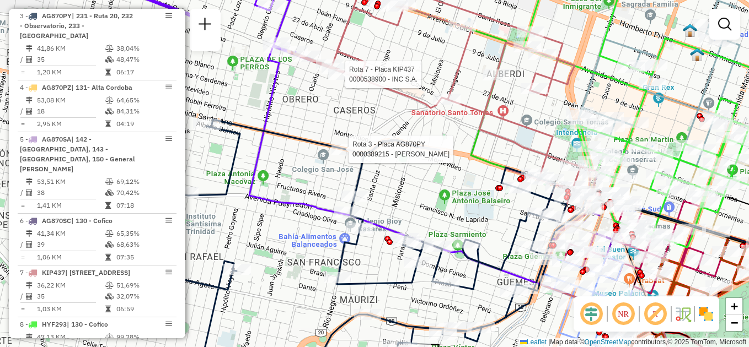
select select "**********"
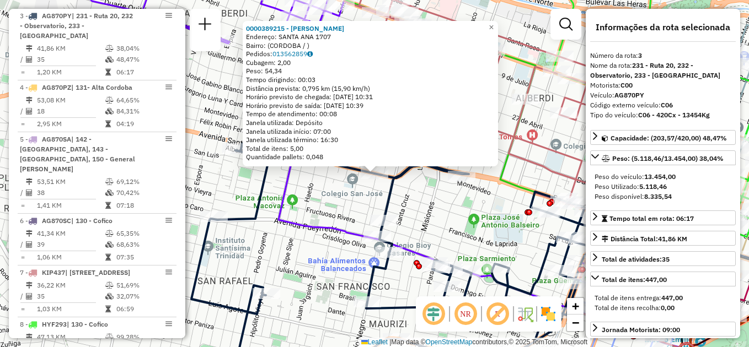
click at [460, 228] on div "0000389215 - Altamirano Victor Hugo Endereço: SANTA ANA 1707 Bairro: (CORDOBA /…" at bounding box center [374, 173] width 749 height 347
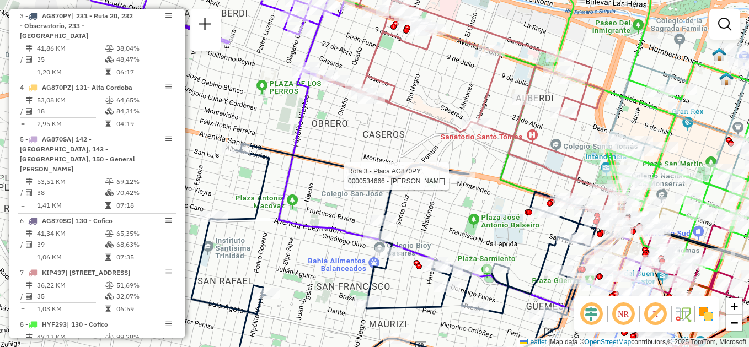
select select "**********"
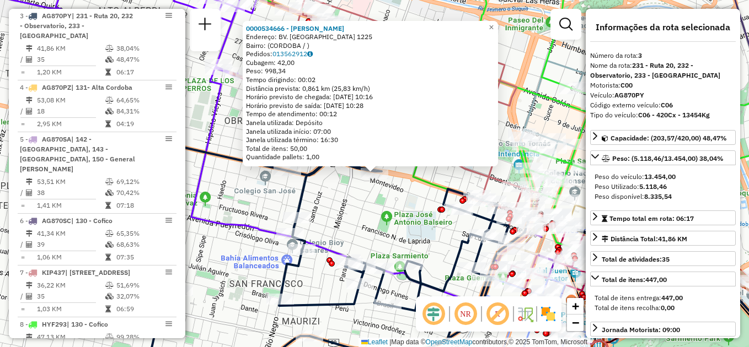
click at [386, 223] on div "0000534666 - Mejia Ricaldez Zenon Endereço: BV. SAN JUAN 1225 Bairro: (CORDOBA …" at bounding box center [374, 173] width 749 height 347
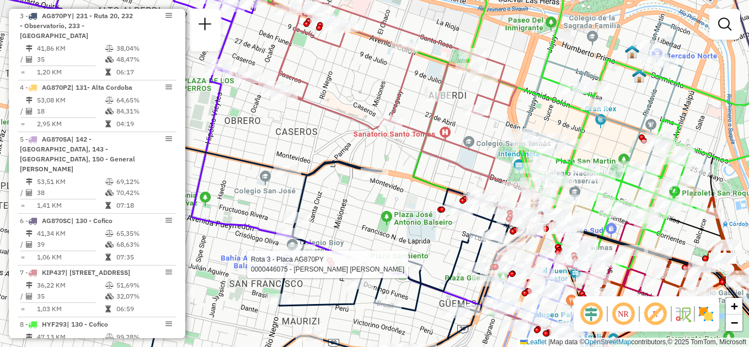
select select "**********"
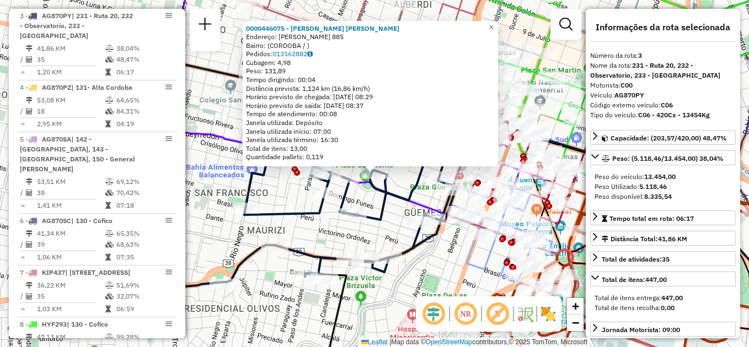
click at [219, 234] on div "0000446075 - Villanueva Valderrama Vicenta Paula Endereço: FRUCTUOSO RIVERA 885…" at bounding box center [374, 173] width 749 height 347
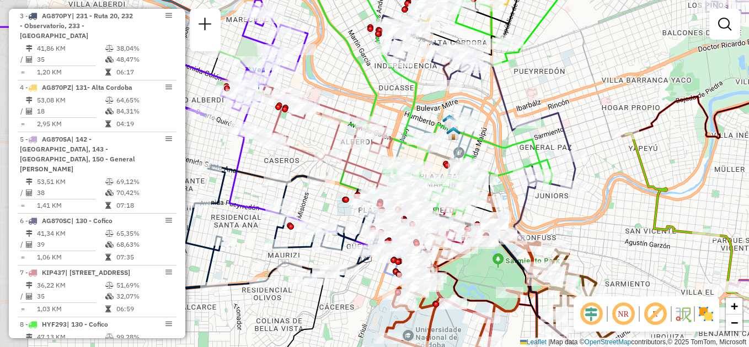
drag, startPoint x: 319, startPoint y: 46, endPoint x: 348, endPoint y: 78, distance: 43.7
click at [348, 78] on div "Janela de atendimento Grade de atendimento Capacidade Transportadoras Veículos …" at bounding box center [374, 173] width 749 height 347
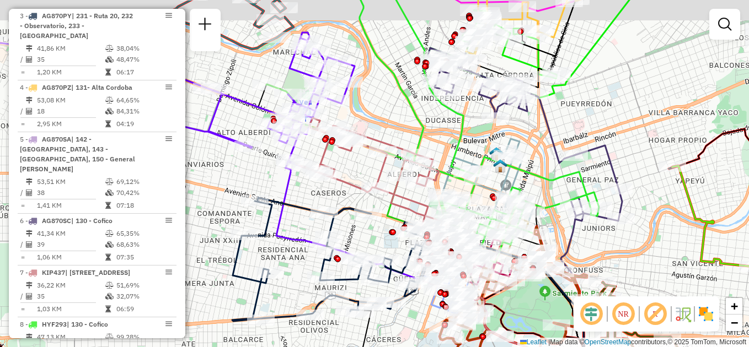
drag, startPoint x: 348, startPoint y: 81, endPoint x: 391, endPoint y: 111, distance: 52.6
click at [391, 110] on div "Janela de atendimento Grade de atendimento Capacidade Transportadoras Veículos …" at bounding box center [374, 173] width 749 height 347
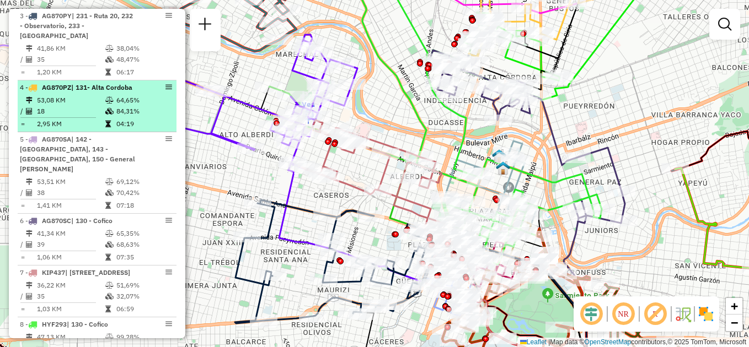
click at [80, 104] on li "4 - AG870PZ | 131- Alta Cordoba 53,08 KM 64,65% / 18 84,31% = 2,95 KM 04:19" at bounding box center [97, 106] width 159 height 52
select select "**********"
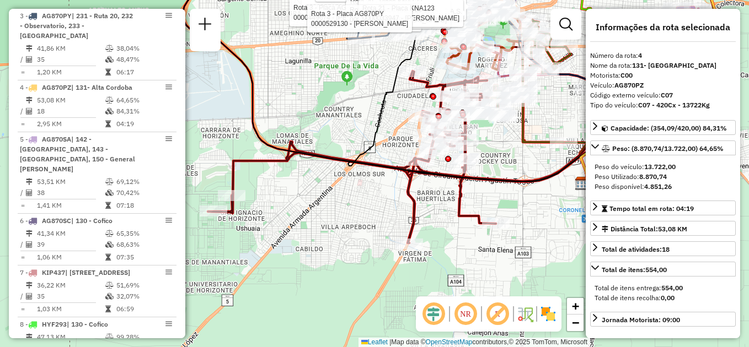
drag, startPoint x: 367, startPoint y: 168, endPoint x: 372, endPoint y: 151, distance: 18.3
click at [372, 151] on icon at bounding box center [469, 109] width 243 height 150
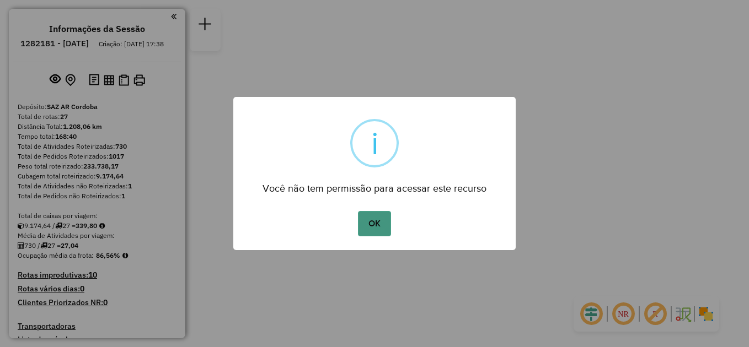
click at [371, 224] on button "OK" at bounding box center [374, 223] width 33 height 25
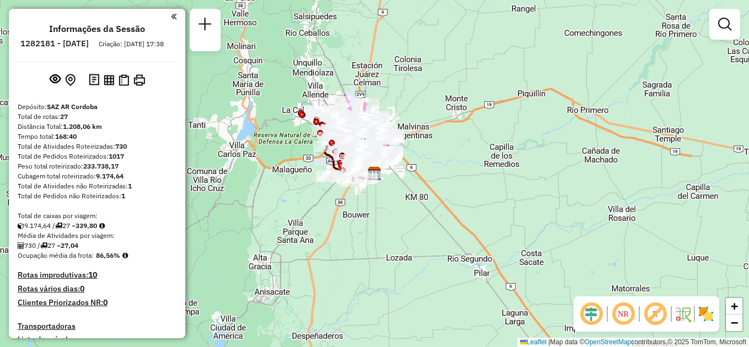
click at [167, 16] on div at bounding box center [94, 16] width 163 height 15
click at [174, 16] on div "Informações da Sessão 1282181 - [DATE] Criação: [DATE] 17:38 Depósito: SAZ AR C…" at bounding box center [97, 174] width 176 height 330
click at [171, 15] on em at bounding box center [174, 17] width 6 height 10
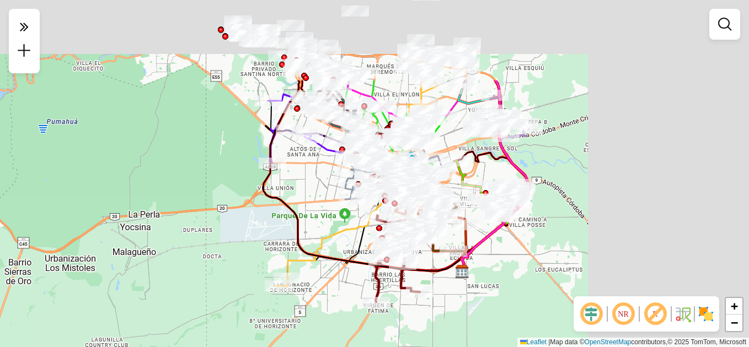
drag, startPoint x: 485, startPoint y: 190, endPoint x: 303, endPoint y: 308, distance: 216.9
click at [303, 309] on div "Janela de atendimento Grade de atendimento Capacidade Transportadoras Veículos …" at bounding box center [374, 173] width 749 height 347
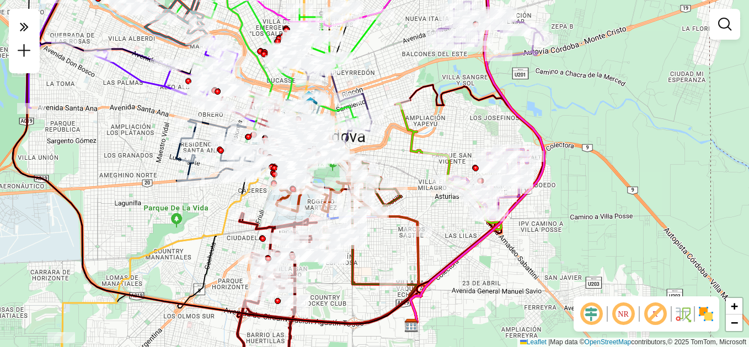
drag, startPoint x: 289, startPoint y: 251, endPoint x: 220, endPoint y: 337, distance: 110.6
click at [219, 346] on div "Janela de atendimento Grade de atendimento Capacidade Transportadoras Veículos …" at bounding box center [374, 173] width 749 height 347
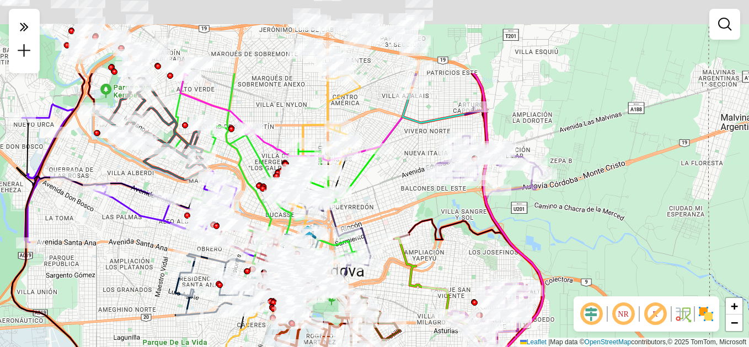
drag, startPoint x: 357, startPoint y: 72, endPoint x: 353, endPoint y: 197, distance: 125.7
click at [353, 208] on icon at bounding box center [409, 285] width 268 height 352
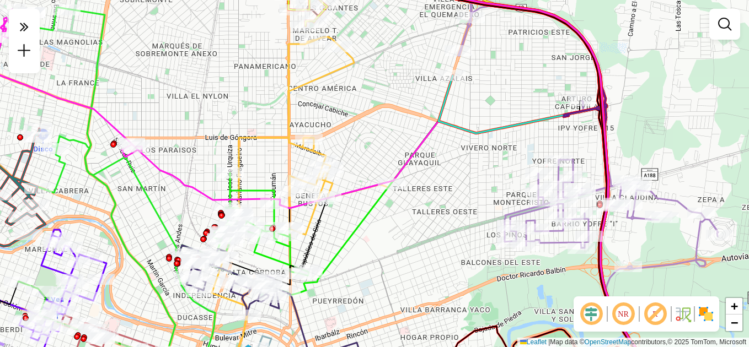
drag, startPoint x: 365, startPoint y: 139, endPoint x: 368, endPoint y: 160, distance: 21.2
click at [368, 160] on div "Janela de atendimento Grade de atendimento Capacidade Transportadoras Veículos …" at bounding box center [374, 173] width 749 height 347
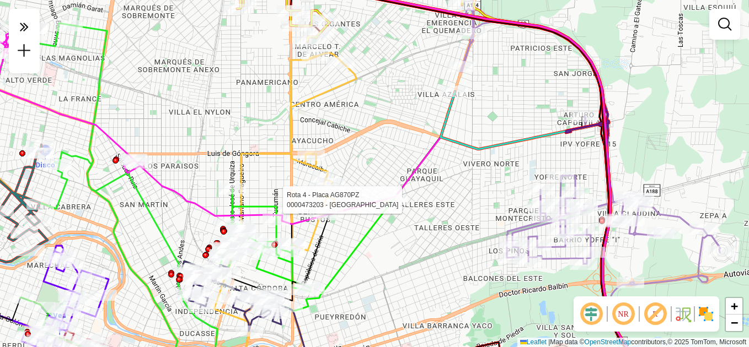
select select "**********"
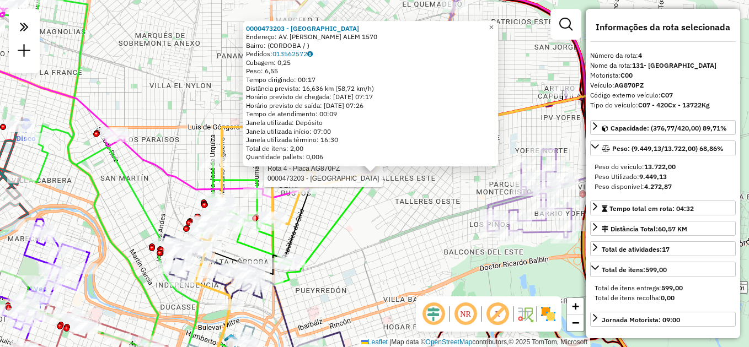
click at [379, 256] on div "Rota 4 - Placa AG870PZ 0000473203 - [GEOGRAPHIC_DATA] 0000473203 - [GEOGRAPHIC_…" at bounding box center [374, 173] width 749 height 347
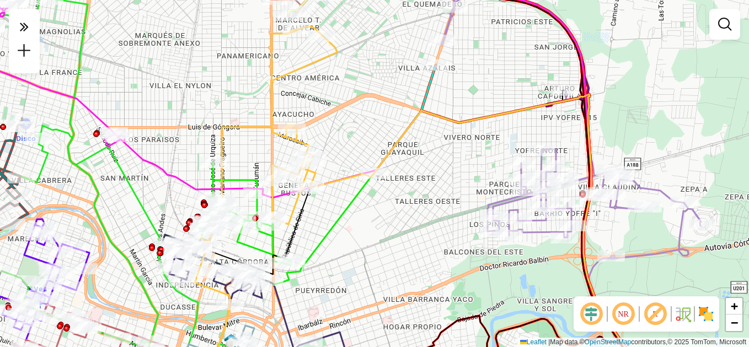
drag, startPoint x: 345, startPoint y: 143, endPoint x: 347, endPoint y: 197, distance: 53.6
click at [347, 197] on div "Janela de atendimento Grade de atendimento Capacidade Transportadoras Veículos …" at bounding box center [374, 173] width 749 height 347
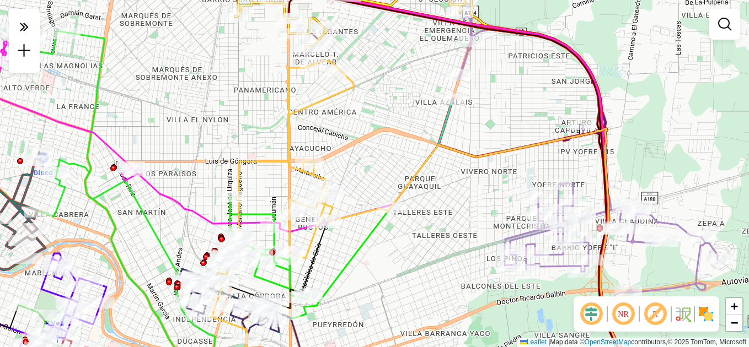
drag, startPoint x: 372, startPoint y: 151, endPoint x: 371, endPoint y: 97, distance: 54.0
click at [371, 97] on div "Janela de atendimento Grade de atendimento Capacidade Transportadoras Veículos …" at bounding box center [374, 173] width 749 height 347
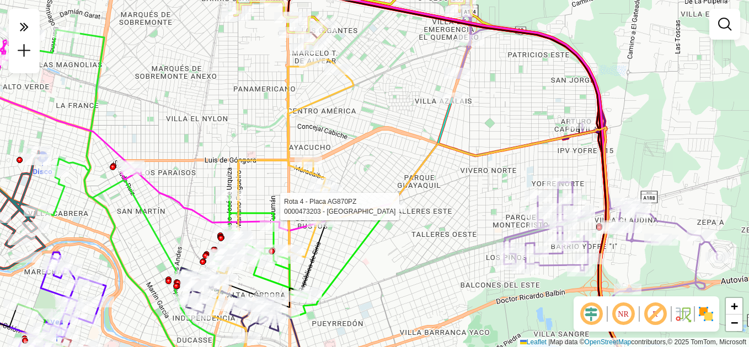
select select "**********"
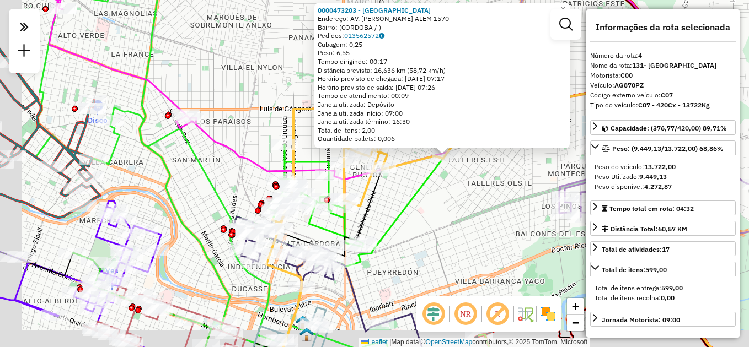
drag, startPoint x: 381, startPoint y: 230, endPoint x: 462, endPoint y: 210, distance: 83.7
click at [464, 210] on div "0000473203 - [GEOGRAPHIC_DATA] Endereço: AV. [PERSON_NAME] ALEM 1570 Bairro: (C…" at bounding box center [374, 173] width 749 height 347
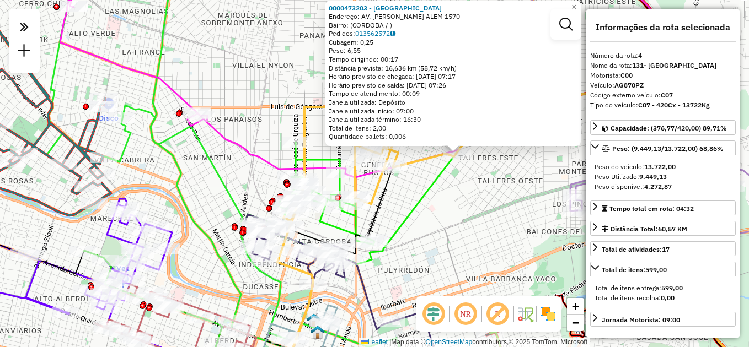
click at [431, 218] on div "0000473203 - [GEOGRAPHIC_DATA] Endereço: AV. [PERSON_NAME] ALEM 1570 Bairro: (C…" at bounding box center [374, 173] width 749 height 347
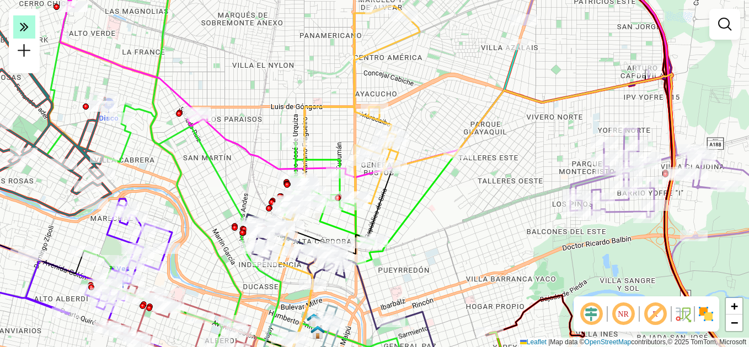
click at [22, 26] on icon at bounding box center [24, 26] width 9 height 15
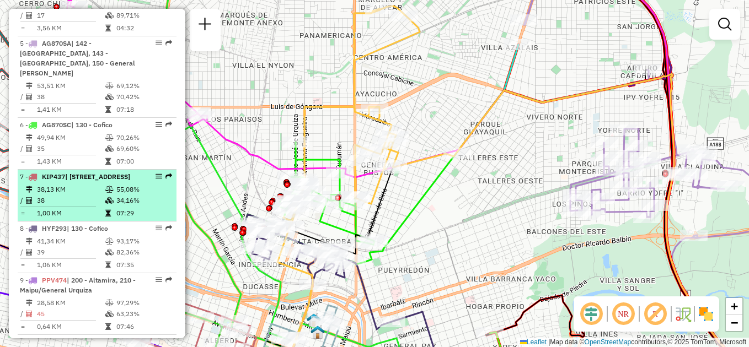
scroll to position [606, 0]
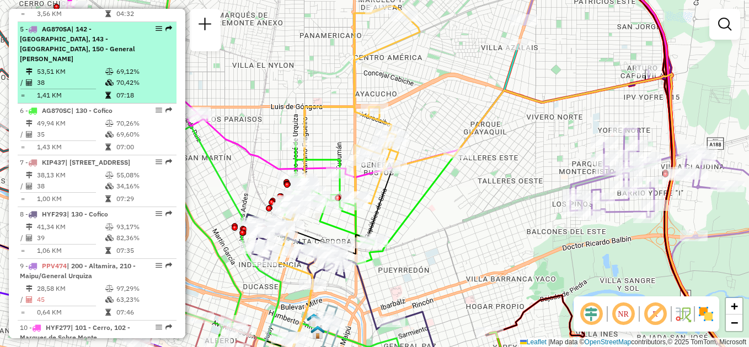
click at [89, 66] on td "53,51 KM" at bounding box center [70, 71] width 68 height 11
select select "**********"
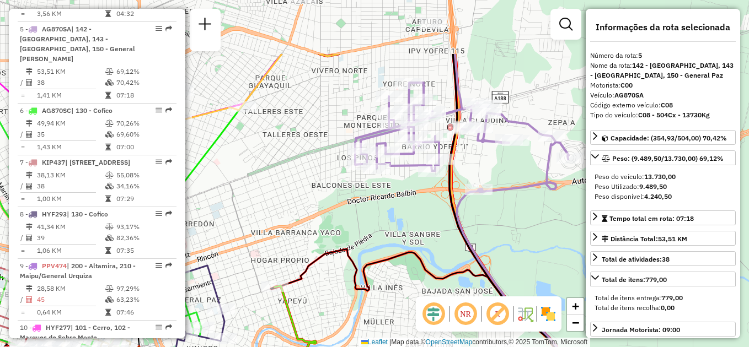
drag, startPoint x: 357, startPoint y: 128, endPoint x: 367, endPoint y: 217, distance: 89.3
click at [367, 217] on div "Janela de atendimento Grade de atendimento Capacidade Transportadoras Veículos …" at bounding box center [374, 173] width 749 height 347
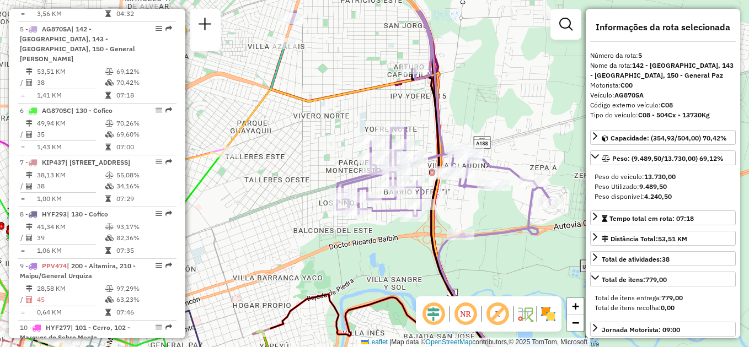
drag, startPoint x: 282, startPoint y: 180, endPoint x: 278, endPoint y: 189, distance: 9.6
click at [278, 189] on div "Janela de atendimento Grade de atendimento Capacidade Transportadoras Veículos …" at bounding box center [374, 173] width 749 height 347
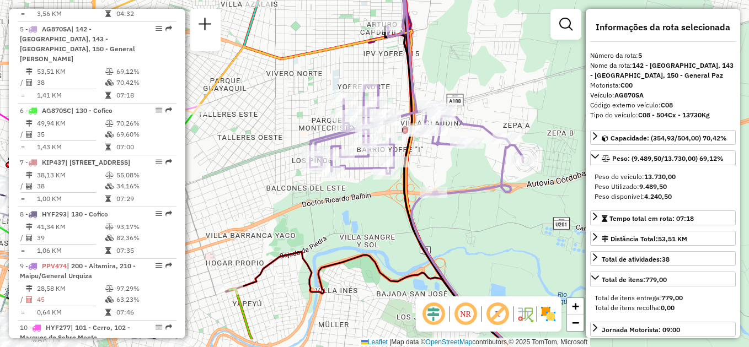
drag, startPoint x: 513, startPoint y: 214, endPoint x: 470, endPoint y: 148, distance: 78.6
click at [470, 148] on div "Janela de atendimento Grade de atendimento Capacidade Transportadoras Veículos …" at bounding box center [374, 173] width 749 height 347
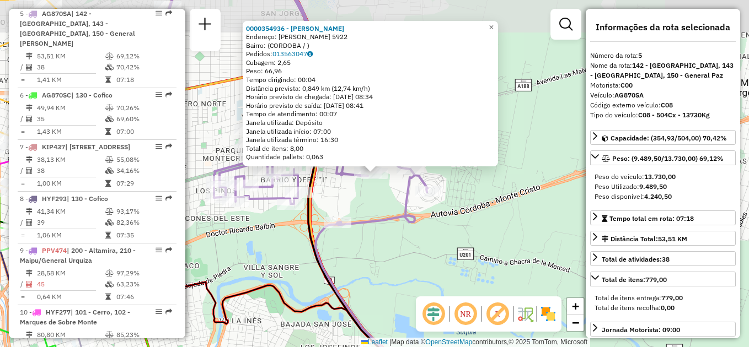
scroll to position [630, 0]
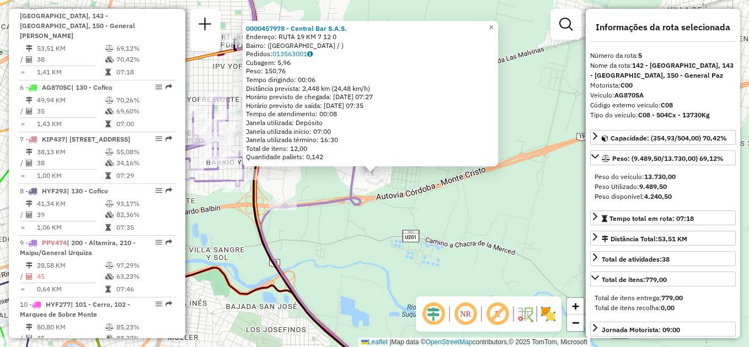
click at [309, 184] on div "0000457978 - Central Bar S.A.S. Endereço: RUTA 19 KM 7 12 0 Bairro: ([GEOGRAPHI…" at bounding box center [374, 173] width 749 height 347
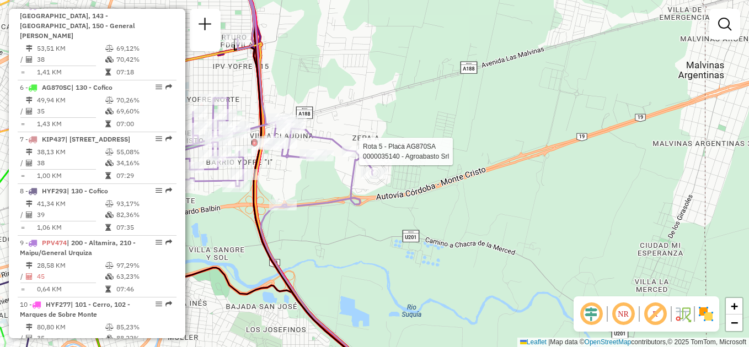
select select "**********"
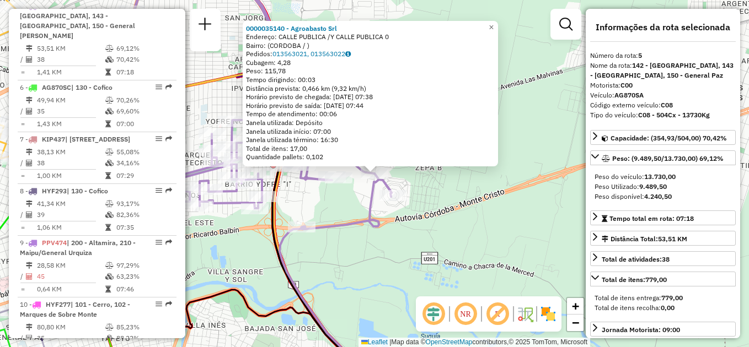
click at [349, 212] on div "0000035140 - Agroabasto Srl Endereço: CALLE PUBLICA /Y CALLE PUBLICA 0 Bairro: …" at bounding box center [374, 173] width 749 height 347
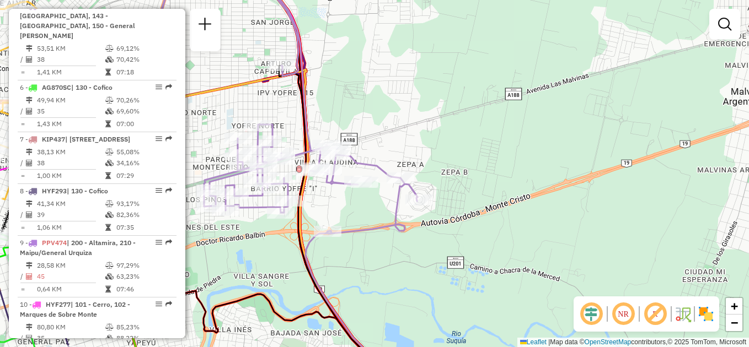
drag, startPoint x: 351, startPoint y: 196, endPoint x: 393, endPoint y: 199, distance: 42.0
click at [392, 201] on div "Janela de atendimento Grade de atendimento Capacidade Transportadoras Veículos …" at bounding box center [374, 173] width 749 height 347
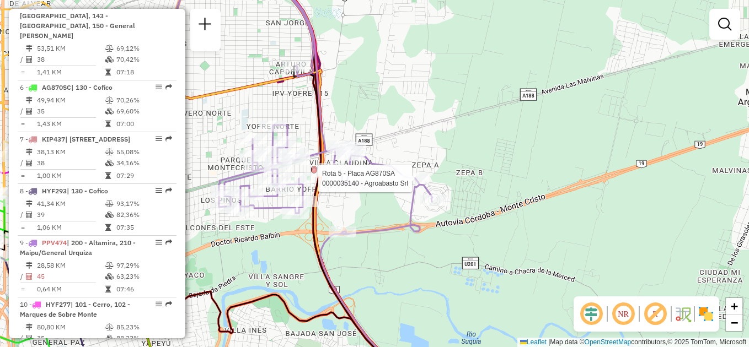
select select "**********"
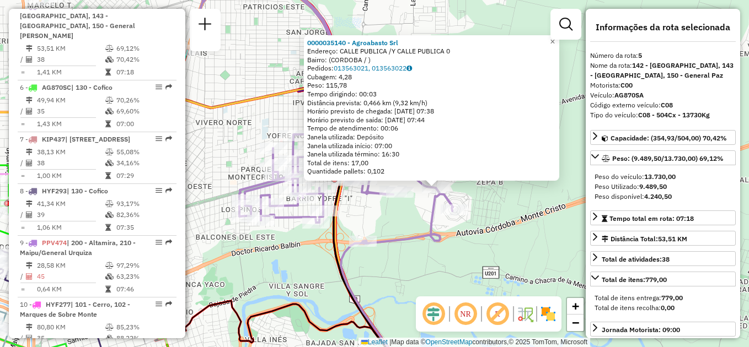
drag, startPoint x: 330, startPoint y: 238, endPoint x: 391, endPoint y: 253, distance: 62.9
click at [391, 253] on div "0000035140 - Agroabasto Srl Endereço: CALLE PUBLICA /Y CALLE PUBLICA 0 Bairro: …" at bounding box center [374, 173] width 749 height 347
click at [371, 206] on div "0000035140 - Agroabasto Srl Endereço: CALLE PUBLICA /Y CALLE PUBLICA 0 Bairro: …" at bounding box center [374, 173] width 749 height 347
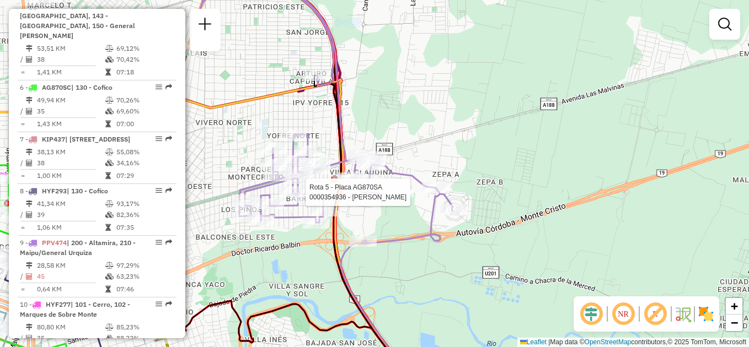
select select "**********"
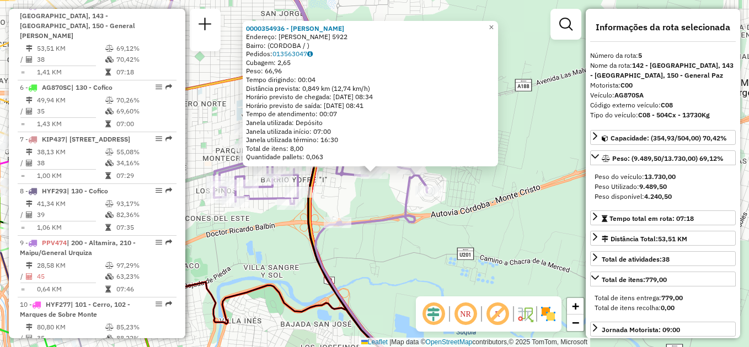
click at [437, 288] on div "Rota 5 - Placa AG870SA 0000354936 - Vergara Ester 0000354936 - [PERSON_NAME]: […" at bounding box center [374, 173] width 749 height 347
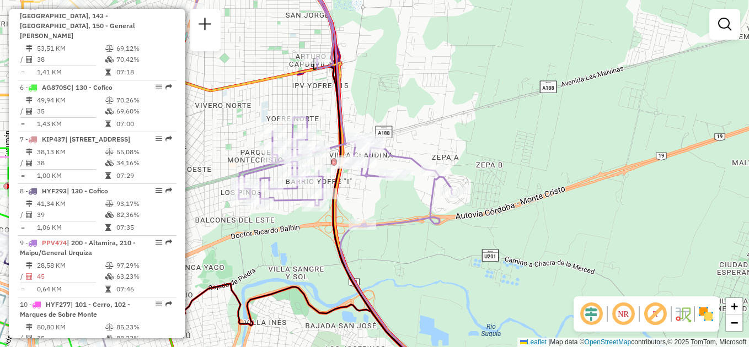
drag, startPoint x: 281, startPoint y: 239, endPoint x: 306, endPoint y: 240, distance: 24.9
click at [306, 240] on div "Janela de atendimento Grade de atendimento Capacidade Transportadoras Veículos …" at bounding box center [374, 173] width 749 height 347
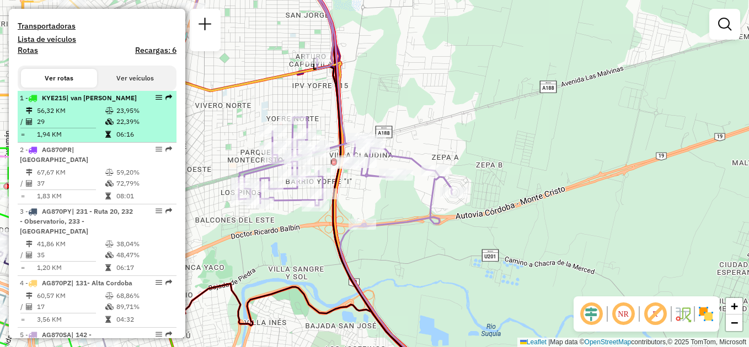
scroll to position [299, 0]
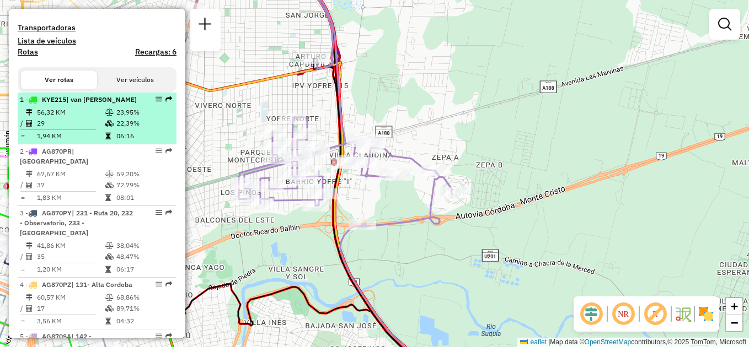
click at [88, 115] on li "1 - KYE215 | van tada 56,32 KM 23,95% / 29 22,39% = 1,94 KM 06:16" at bounding box center [97, 119] width 159 height 52
select select "**********"
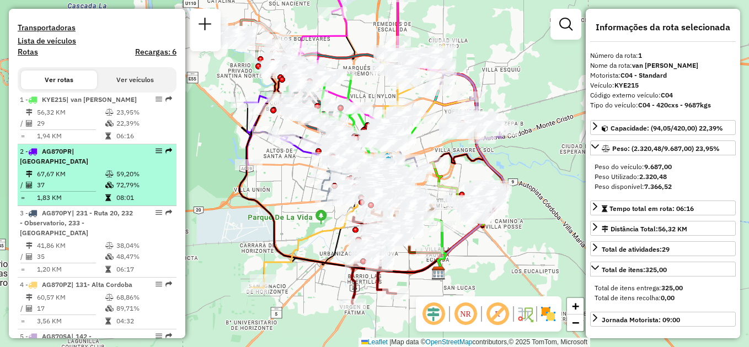
click at [105, 181] on td at bounding box center [110, 185] width 11 height 11
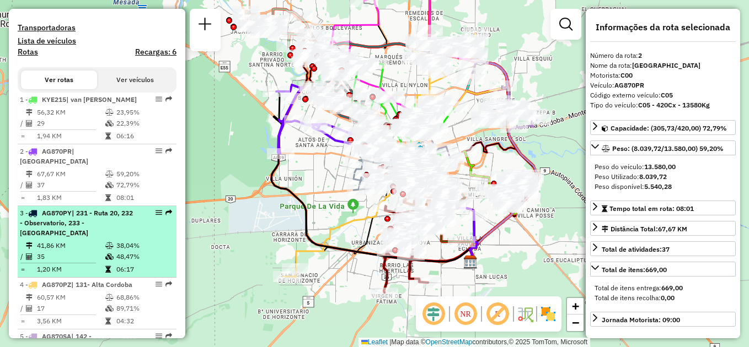
click at [95, 234] on div "3 - AG870PY | 231 - Ruta 20, 232 - Observatorio, 233 - Los Platanos" at bounding box center [78, 223] width 117 height 30
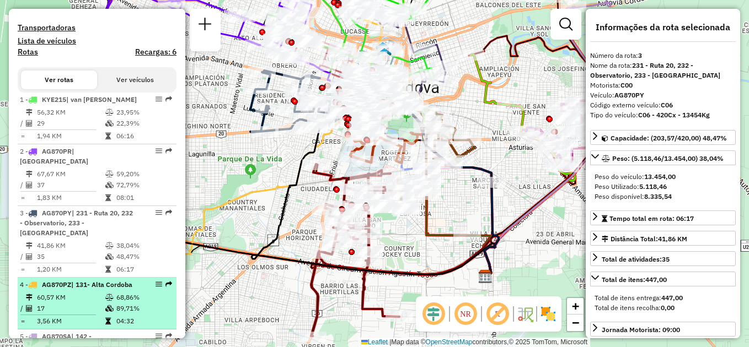
click at [80, 300] on li "4 - AG870PZ | 131- Alta Cordoba 60,57 KM 68,86% / 17 89,71% = 3,56 KM 04:32" at bounding box center [97, 304] width 159 height 52
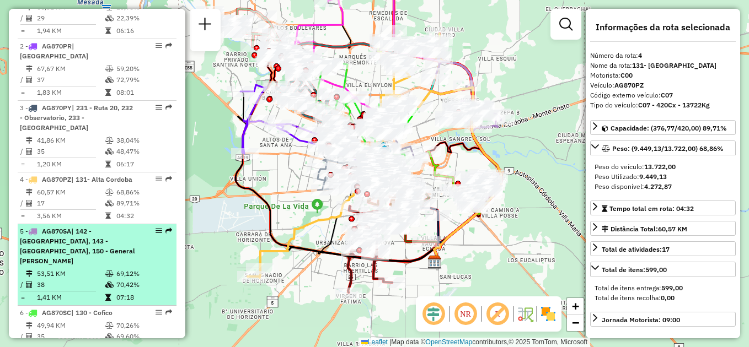
scroll to position [409, 0]
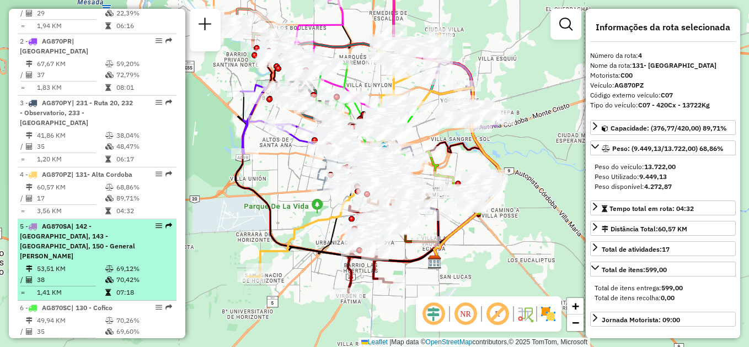
click at [80, 275] on td "38" at bounding box center [70, 280] width 68 height 11
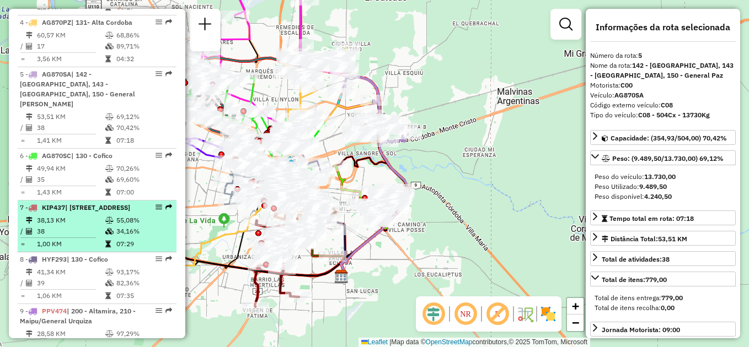
scroll to position [574, 0]
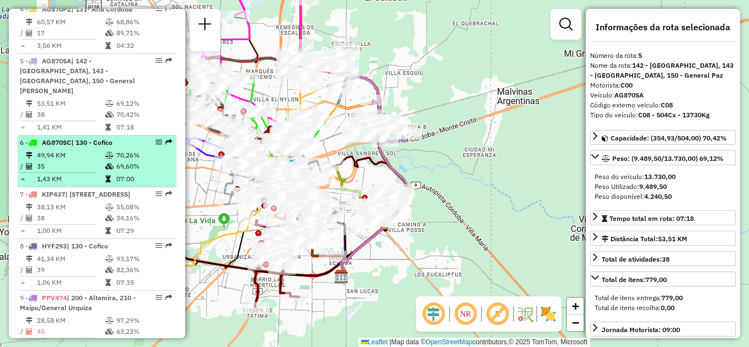
click at [90, 161] on td "35" at bounding box center [70, 166] width 68 height 11
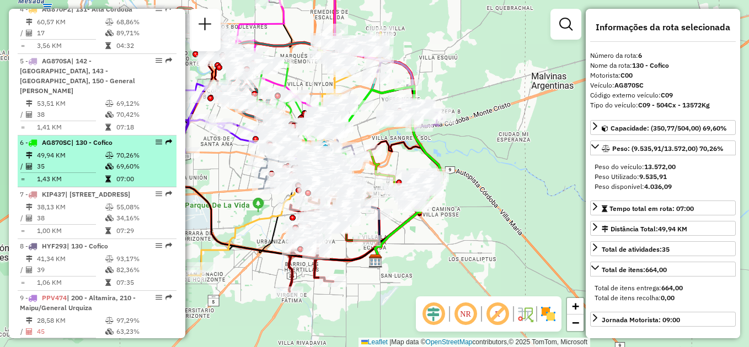
click at [79, 150] on td "49,94 KM" at bounding box center [70, 155] width 68 height 11
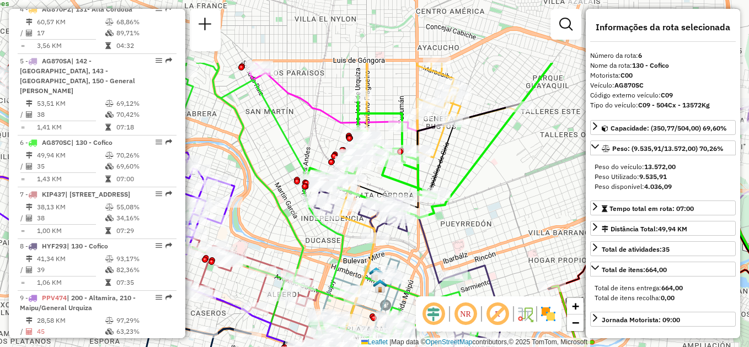
drag, startPoint x: 408, startPoint y: 130, endPoint x: 441, endPoint y: 224, distance: 99.4
click at [441, 224] on div "Janela de atendimento Grade de atendimento Capacidade Transportadoras Veículos …" at bounding box center [374, 173] width 749 height 347
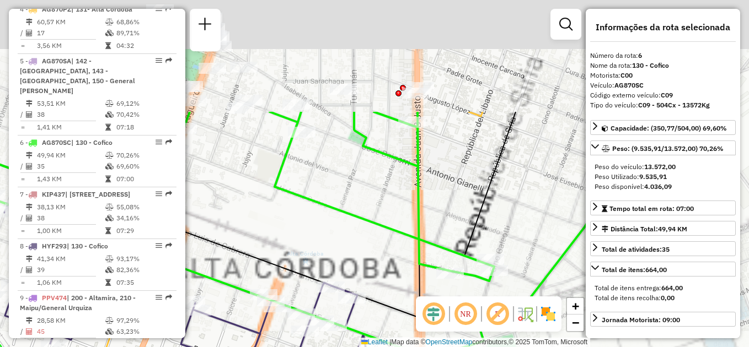
drag, startPoint x: 401, startPoint y: 165, endPoint x: 477, endPoint y: 309, distance: 163.3
click at [476, 312] on hb-router-mapa "Informações da Sessão 1282181 - 25/09/2025 Criação: 24/09/2025 17:38 Depósito: …" at bounding box center [374, 173] width 749 height 347
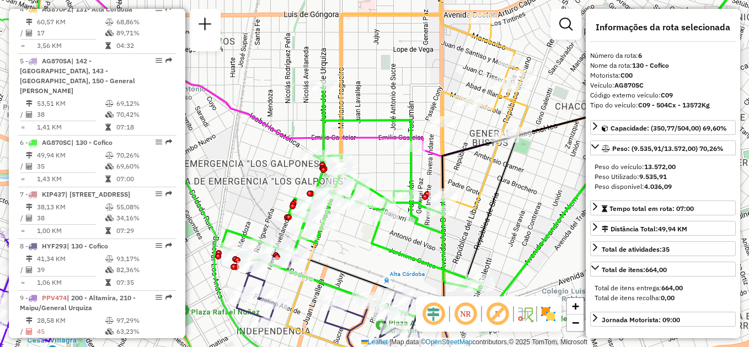
drag, startPoint x: 482, startPoint y: 222, endPoint x: 480, endPoint y: 240, distance: 18.3
click at [480, 240] on icon at bounding box center [544, 150] width 570 height 317
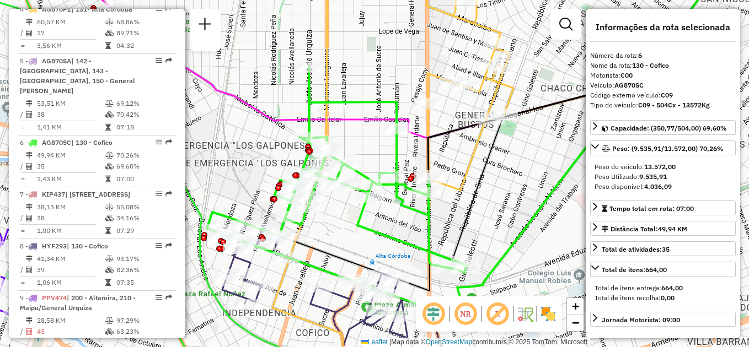
drag, startPoint x: 395, startPoint y: 252, endPoint x: 383, endPoint y: 217, distance: 36.8
click at [383, 217] on div "Janela de atendimento Grade de atendimento Capacidade Transportadoras Veículos …" at bounding box center [374, 173] width 749 height 347
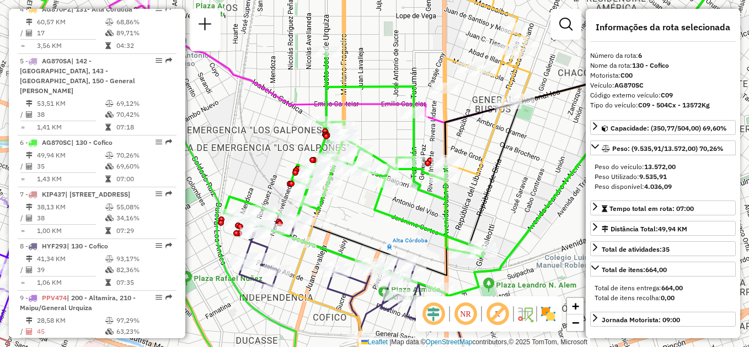
drag, startPoint x: 468, startPoint y: 209, endPoint x: 492, endPoint y: 182, distance: 36.3
click at [492, 182] on icon at bounding box center [551, 113] width 579 height 326
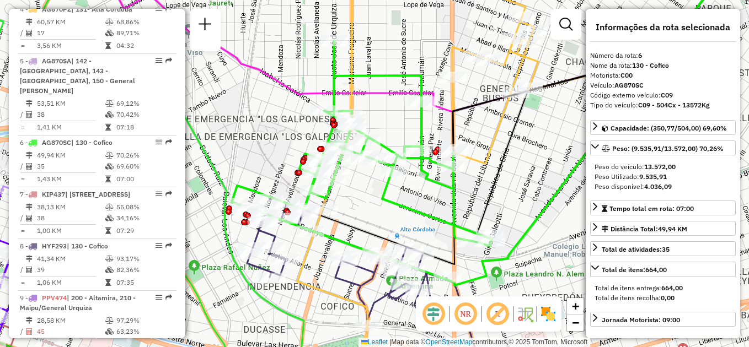
click at [435, 200] on div "Janela de atendimento Grade de atendimento Capacidade Transportadoras Veículos …" at bounding box center [374, 173] width 749 height 347
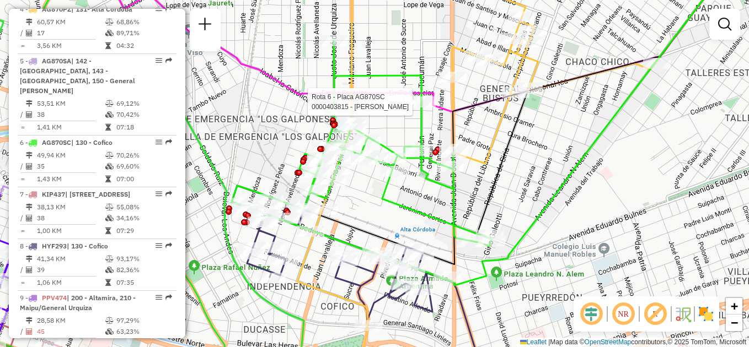
select select "**********"
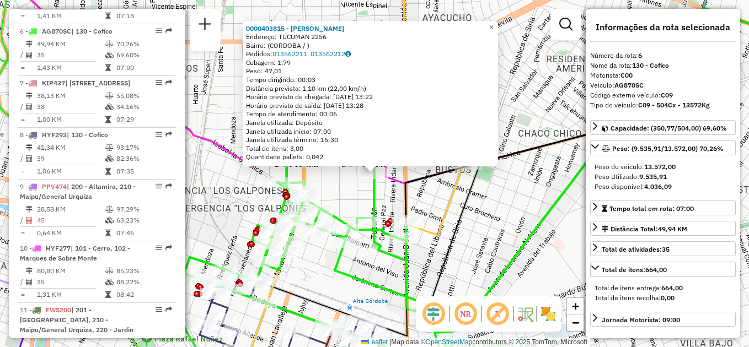
scroll to position [691, 0]
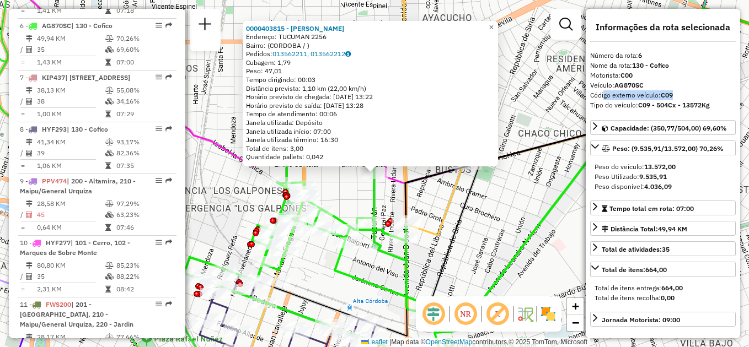
drag, startPoint x: 601, startPoint y: 92, endPoint x: 684, endPoint y: 94, distance: 82.7
click at [684, 94] on div "Código externo veículo: C09" at bounding box center [663, 95] width 146 height 10
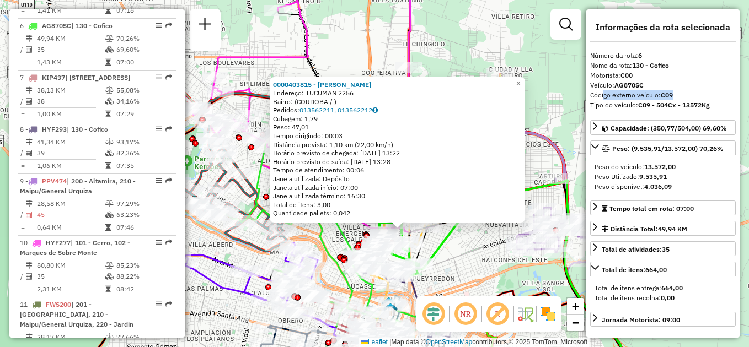
click at [453, 243] on div "0000403815 - Navarro David Omar Endereço: TUCUMAN 2256 Bairro: (CORDOBA / ) Ped…" at bounding box center [374, 173] width 749 height 347
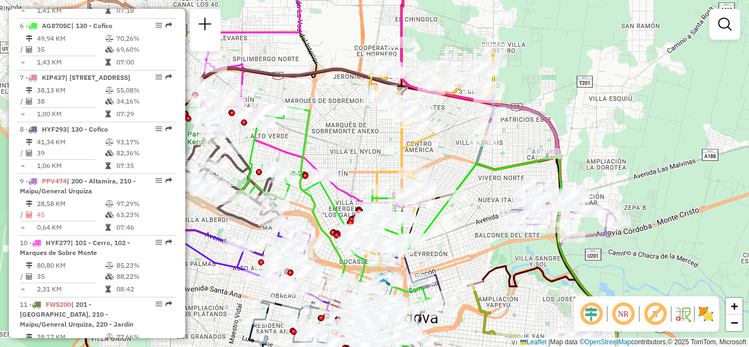
drag, startPoint x: 464, startPoint y: 255, endPoint x: 457, endPoint y: 230, distance: 25.8
click at [457, 230] on div "Janela de atendimento Grade de atendimento Capacidade Transportadoras Veículos …" at bounding box center [374, 173] width 749 height 347
select select "**********"
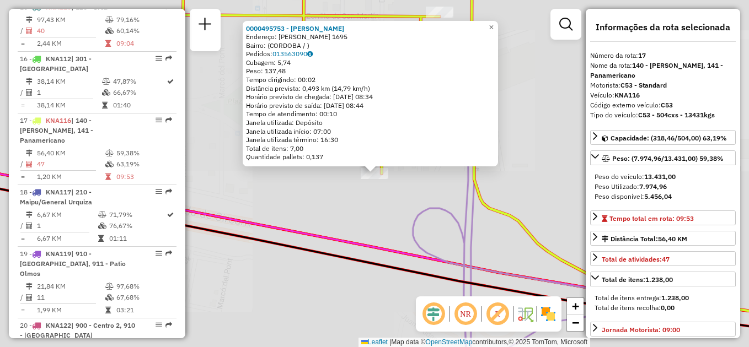
scroll to position [1321, 0]
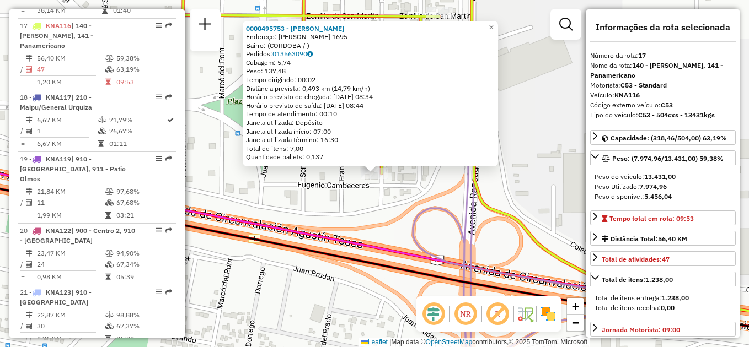
click at [351, 212] on div "0000495753 - Flores Carla Patricia Endereço: EUGENIO CAMBACERES 1695 Bairro: (C…" at bounding box center [374, 173] width 749 height 347
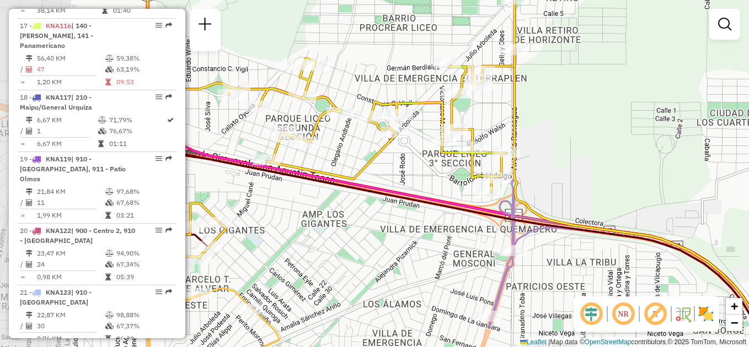
drag, startPoint x: 301, startPoint y: 175, endPoint x: 476, endPoint y: 186, distance: 175.7
click at [476, 186] on div "Janela de atendimento Grade de atendimento Capacidade Transportadoras Veículos …" at bounding box center [374, 173] width 749 height 347
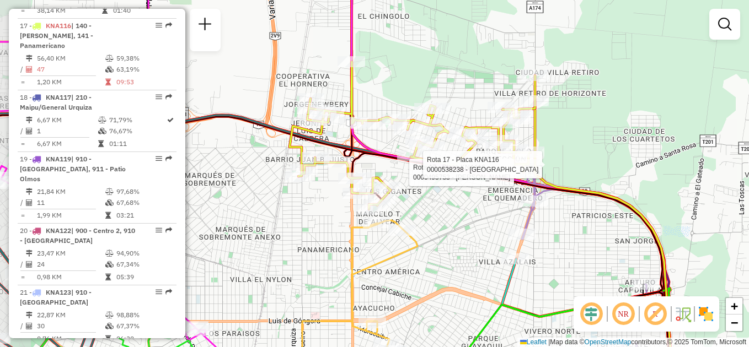
drag, startPoint x: 399, startPoint y: 213, endPoint x: 447, endPoint y: 205, distance: 49.1
click at [449, 201] on div "Rota 17 - Placa KNA116 0000495753 - Flores Carla Patricia Rota 17 - Placa KNA11…" at bounding box center [374, 173] width 749 height 347
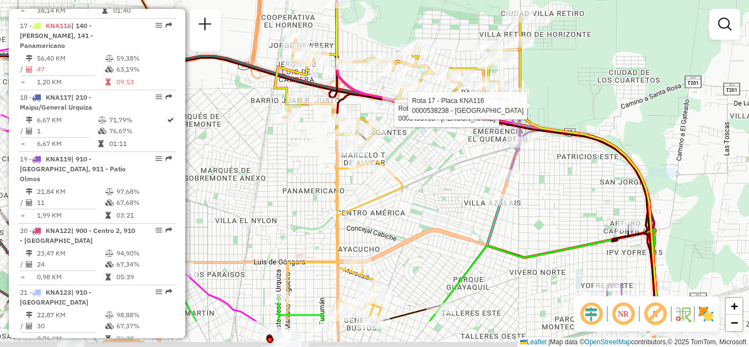
drag, startPoint x: 428, startPoint y: 239, endPoint x: 400, endPoint y: 144, distance: 98.9
click at [400, 144] on div "Rota 17 - Placa KNA116 0000495753 - Flores Carla Patricia Rota 17 - Placa KNA11…" at bounding box center [374, 173] width 749 height 347
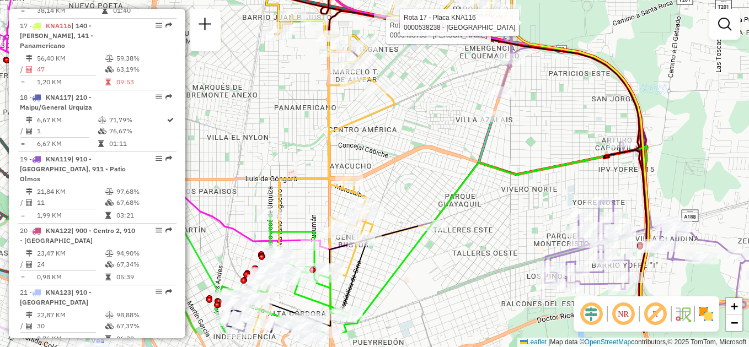
drag, startPoint x: 394, startPoint y: 198, endPoint x: 414, endPoint y: 114, distance: 86.5
click at [414, 114] on div "Rota 17 - Placa KNA116 0000495753 - Flores Carla Patricia Rota 17 - Placa KNA11…" at bounding box center [374, 173] width 749 height 347
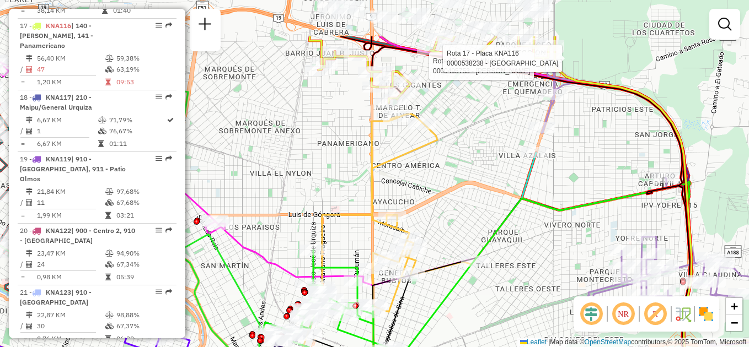
drag, startPoint x: 430, startPoint y: 132, endPoint x: 457, endPoint y: 197, distance: 71.0
click at [456, 196] on div "Rota 17 - Placa KNA116 0000495753 - Flores Carla Patricia Rota 17 - Placa KNA11…" at bounding box center [374, 173] width 749 height 347
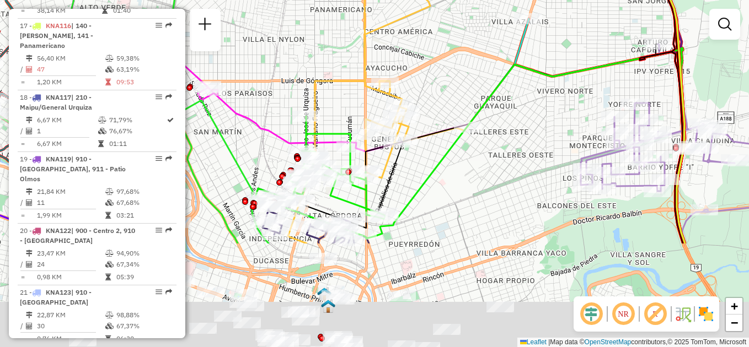
drag, startPoint x: 459, startPoint y: 200, endPoint x: 449, endPoint y: 80, distance: 120.1
click at [449, 80] on div "Rota 17 - Placa KNA116 0000495753 - Flores Carla Patricia Rota 17 - Placa KNA11…" at bounding box center [374, 173] width 749 height 347
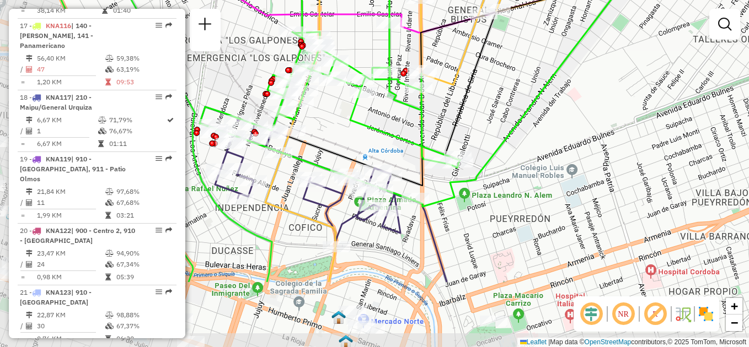
drag, startPoint x: 379, startPoint y: 209, endPoint x: 464, endPoint y: 114, distance: 126.9
click at [464, 114] on icon at bounding box center [557, 25] width 638 height 320
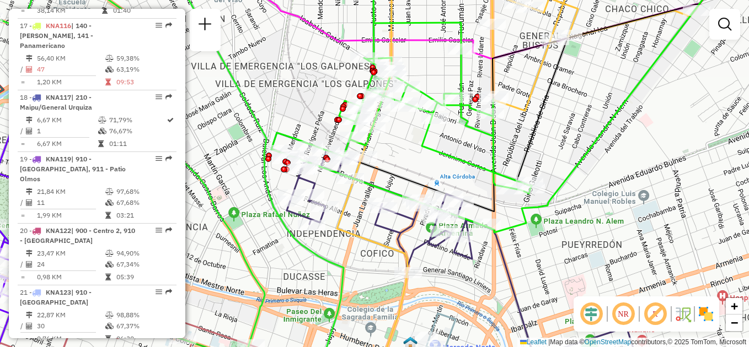
drag, startPoint x: 458, startPoint y: 196, endPoint x: 525, endPoint y: 219, distance: 70.6
click at [528, 222] on icon at bounding box center [494, 112] width 429 height 241
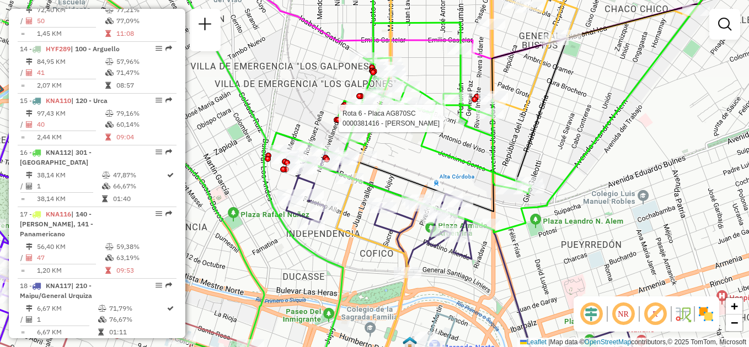
select select "**********"
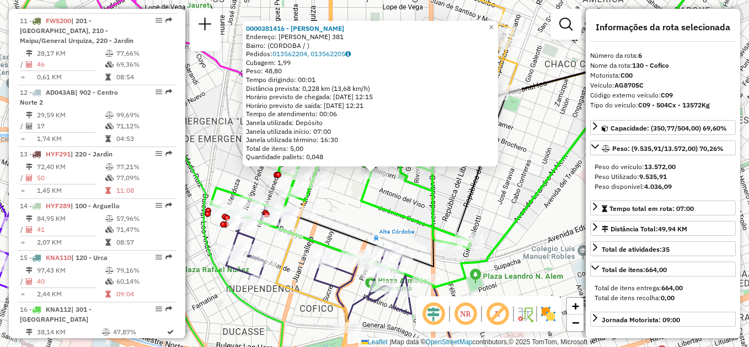
scroll to position [691, 0]
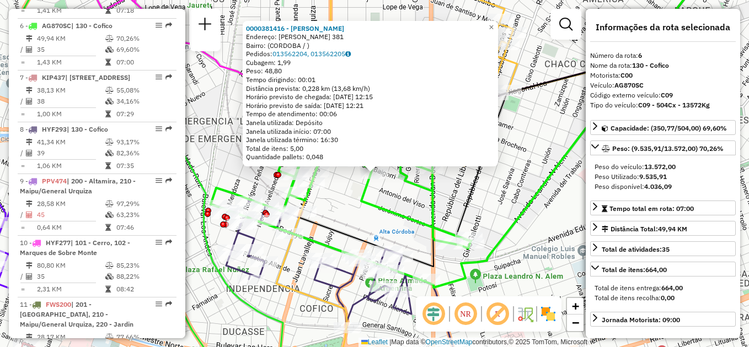
drag, startPoint x: 374, startPoint y: 213, endPoint x: 380, endPoint y: 212, distance: 6.7
click at [374, 213] on div "0000381416 - Bernal Brenda Endereço: JOSE GREGORIO BAIGORRI 381 Bairro: (CORDOB…" at bounding box center [374, 173] width 749 height 347
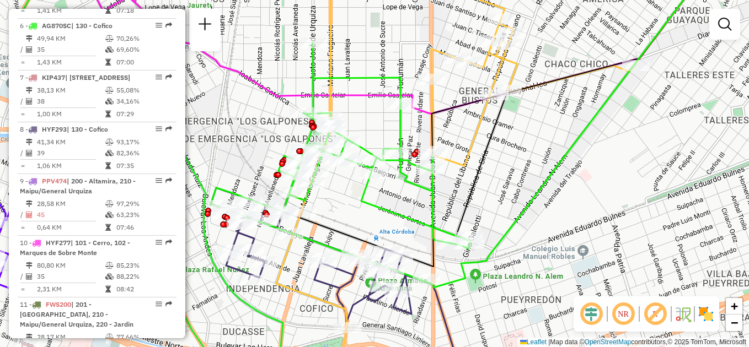
click at [382, 222] on div "Janela de atendimento Grade de atendimento Capacidade Transportadoras Veículos …" at bounding box center [374, 173] width 749 height 347
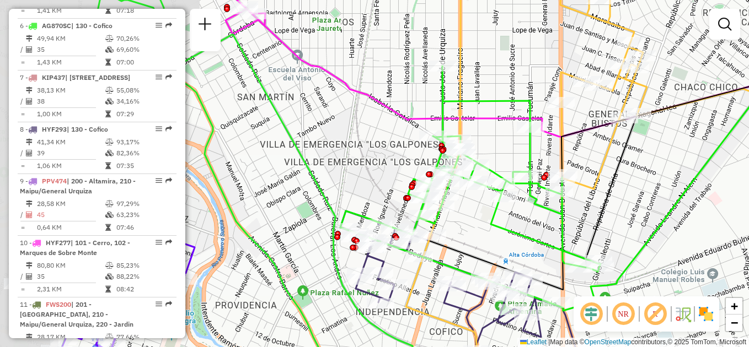
drag, startPoint x: 253, startPoint y: 134, endPoint x: 375, endPoint y: 154, distance: 123.5
click at [380, 155] on div "Janela de atendimento Grade de atendimento Capacidade Transportadoras Veículos …" at bounding box center [374, 173] width 749 height 347
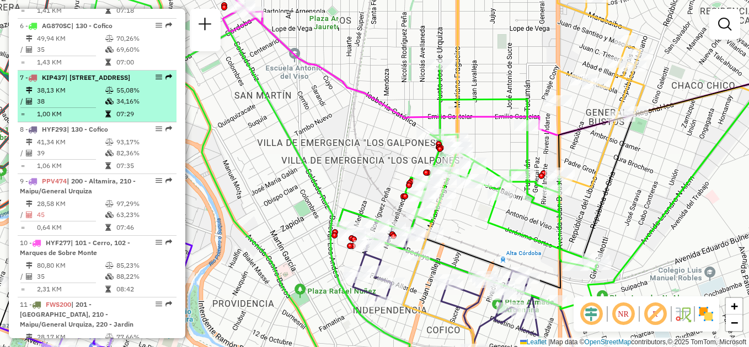
click at [87, 88] on td "38,13 KM" at bounding box center [70, 90] width 68 height 11
select select "**********"
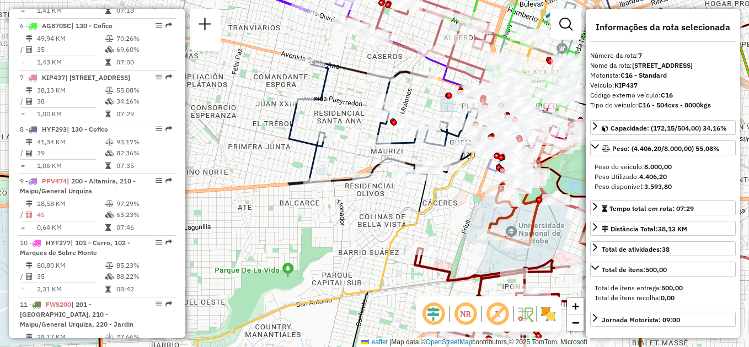
drag, startPoint x: 293, startPoint y: 108, endPoint x: 251, endPoint y: 231, distance: 130.6
click at [288, 185] on icon at bounding box center [390, 123] width 205 height 124
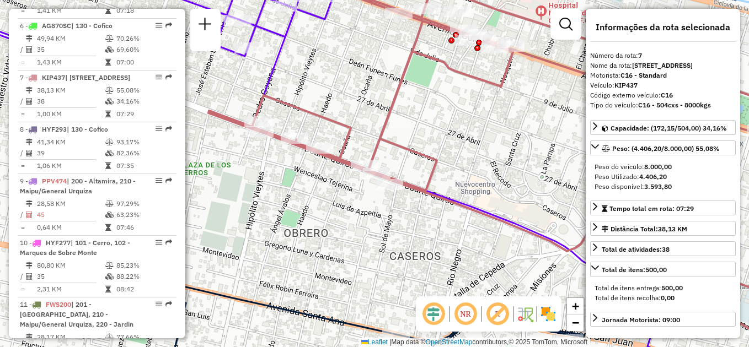
drag, startPoint x: 395, startPoint y: 196, endPoint x: 271, endPoint y: 252, distance: 135.7
click at [275, 257] on div "Rota 7 - Placa KIP437 0000538900 - INC S.A. Janela de atendimento Grade de aten…" at bounding box center [374, 173] width 749 height 347
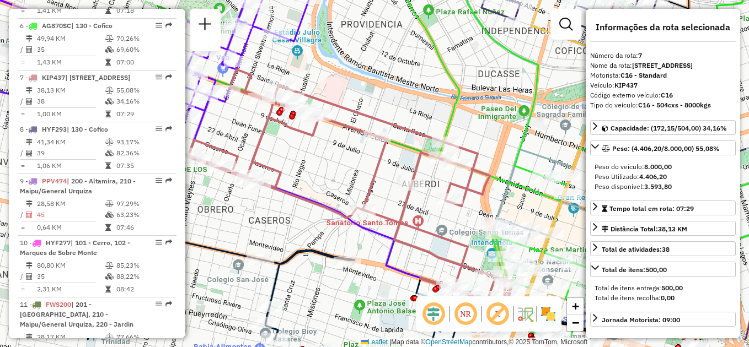
drag, startPoint x: 386, startPoint y: 213, endPoint x: 319, endPoint y: 163, distance: 83.8
click at [318, 164] on div "Janela de atendimento Grade de atendimento Capacidade Transportadoras Veículos …" at bounding box center [374, 173] width 749 height 347
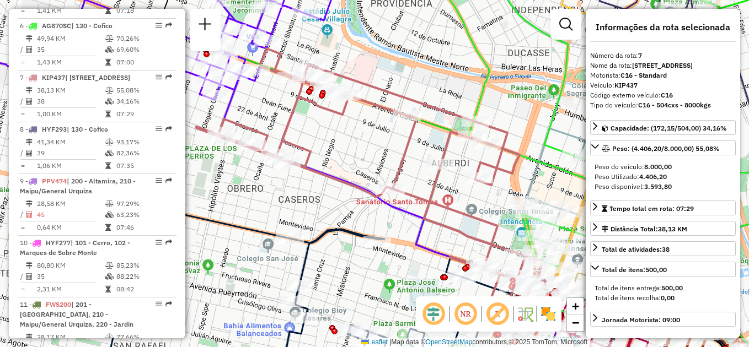
drag, startPoint x: 313, startPoint y: 161, endPoint x: 349, endPoint y: 147, distance: 38.4
click at [349, 147] on div "Janela de atendimento Grade de atendimento Capacidade Transportadoras Veículos …" at bounding box center [374, 173] width 749 height 347
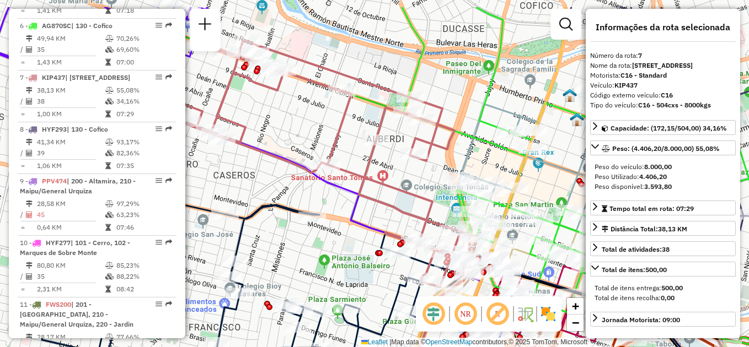
drag, startPoint x: 383, startPoint y: 110, endPoint x: 380, endPoint y: 151, distance: 41.5
click at [380, 151] on icon at bounding box center [441, 215] width 581 height 417
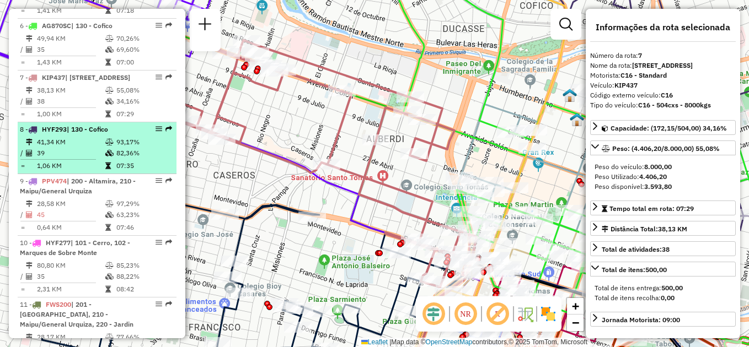
click at [94, 149] on td "39" at bounding box center [70, 153] width 68 height 11
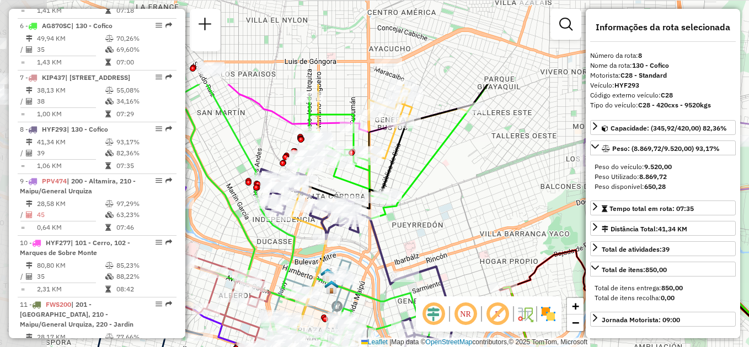
drag, startPoint x: 330, startPoint y: 133, endPoint x: 464, endPoint y: 250, distance: 177.8
click at [464, 250] on div "Janela de atendimento Grade de atendimento Capacidade Transportadoras Veículos …" at bounding box center [374, 173] width 749 height 347
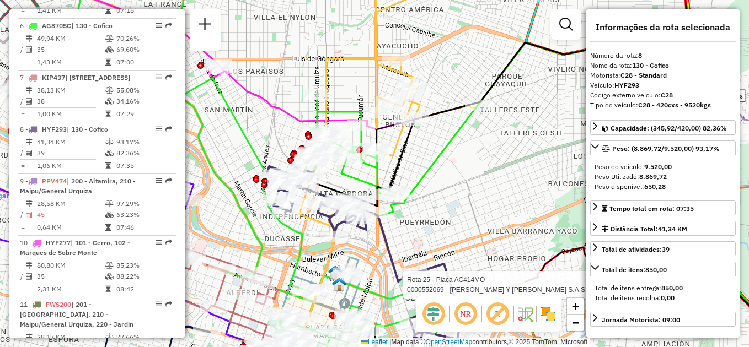
drag, startPoint x: 406, startPoint y: 184, endPoint x: 453, endPoint y: 143, distance: 61.4
click at [453, 143] on div "Rota 25 - Placa AC414MO 0000552069 - Chen Y Dai S.A.S. Janela de atendimento Gr…" at bounding box center [374, 173] width 749 height 347
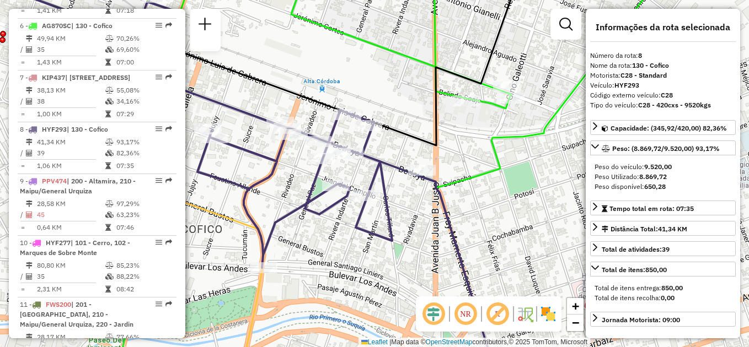
drag, startPoint x: 458, startPoint y: 196, endPoint x: 584, endPoint y: 174, distance: 128.6
click at [582, 174] on div "Rota 25 - Placa AC414MO 0000552069 - Chen Y Dai S.A.S. Janela de atendimento Gr…" at bounding box center [374, 173] width 749 height 347
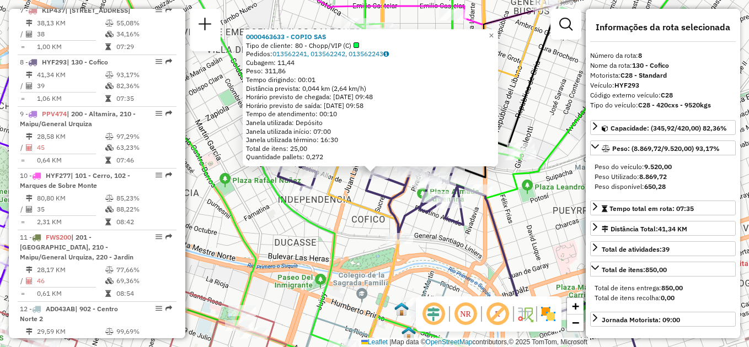
scroll to position [805, 0]
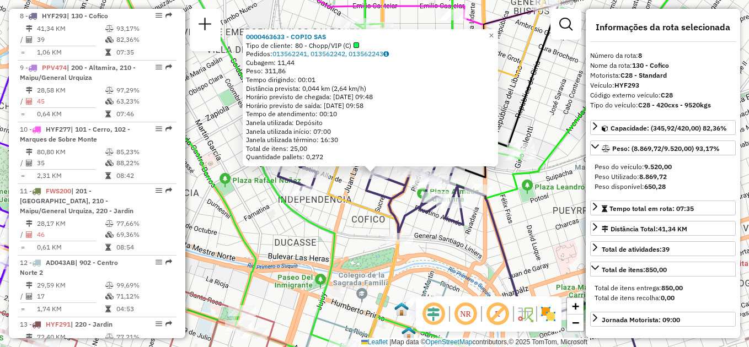
click at [449, 236] on div "Rota 8 - Placa HYF293 0000473395 - Sanchez Maximiliano Daniel 0000463633 - COPI…" at bounding box center [374, 173] width 749 height 347
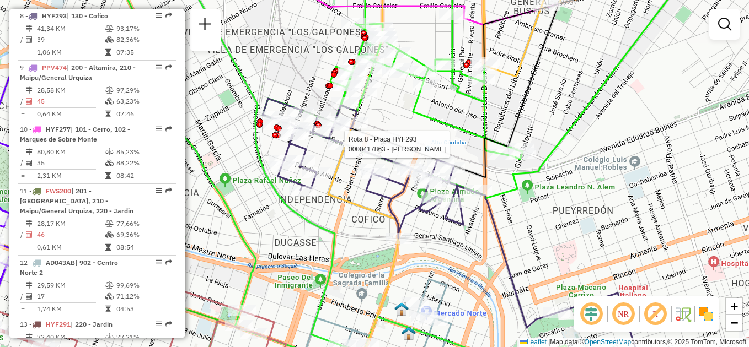
select select "**********"
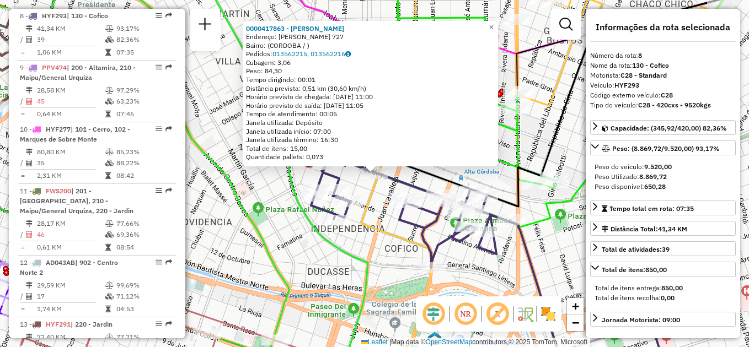
click at [267, 192] on div "0000417863 - Acosta Ibañez Alejandrina Endereço: JOSE MARIA BEDOYA 727 Bairro: …" at bounding box center [374, 173] width 749 height 347
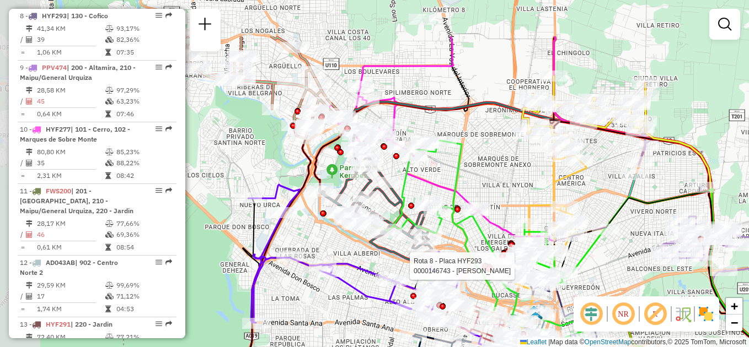
drag, startPoint x: 319, startPoint y: 183, endPoint x: 503, endPoint y: 281, distance: 208.7
click at [488, 270] on div at bounding box center [485, 267] width 6 height 6
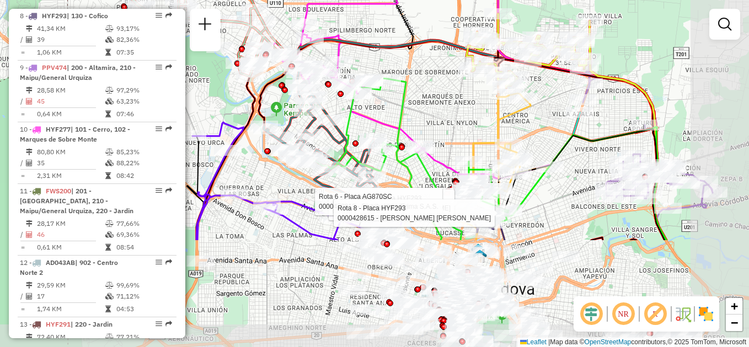
drag, startPoint x: 487, startPoint y: 259, endPoint x: 383, endPoint y: 117, distance: 175.1
click at [383, 117] on icon at bounding box center [348, 2] width 152 height 301
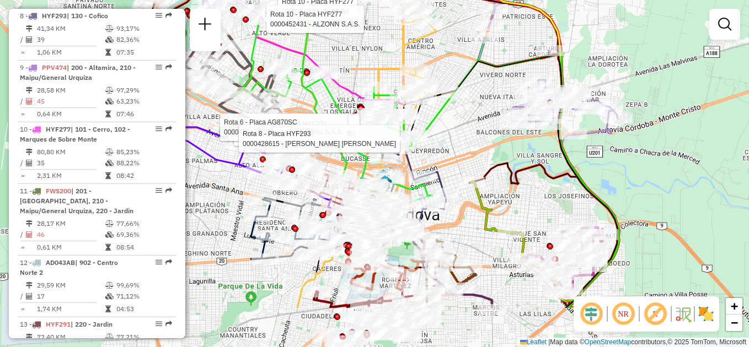
drag, startPoint x: 424, startPoint y: 216, endPoint x: 324, endPoint y: 155, distance: 117.1
click at [324, 154] on icon at bounding box center [324, 117] width 219 height 226
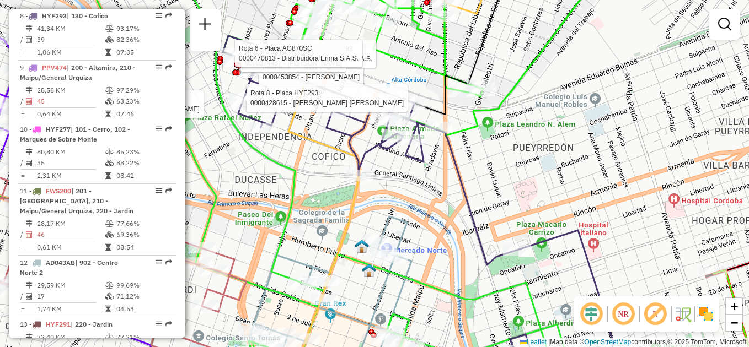
drag, startPoint x: 411, startPoint y: 182, endPoint x: 440, endPoint y: 219, distance: 46.8
click at [440, 221] on div "Rota 8 - Placa HYF293 0000453854 - Olivier Rodrigo Mariano Rota 8 - Placa HYF29…" at bounding box center [374, 173] width 749 height 347
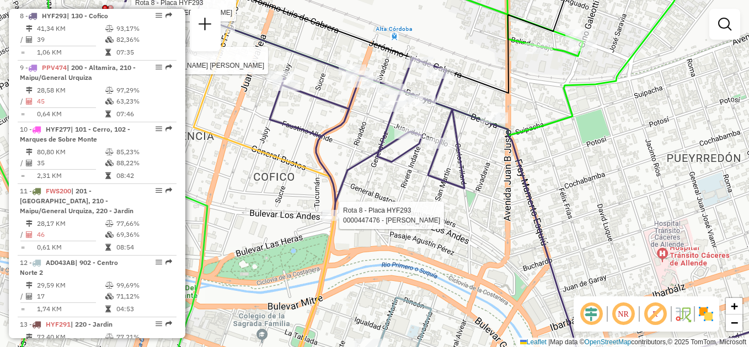
select select "**********"
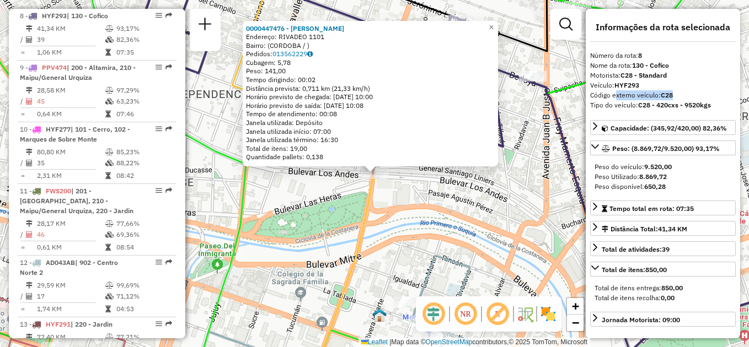
drag, startPoint x: 613, startPoint y: 93, endPoint x: 698, endPoint y: 93, distance: 84.9
click at [698, 93] on div "Código externo veículo: C28" at bounding box center [663, 95] width 146 height 10
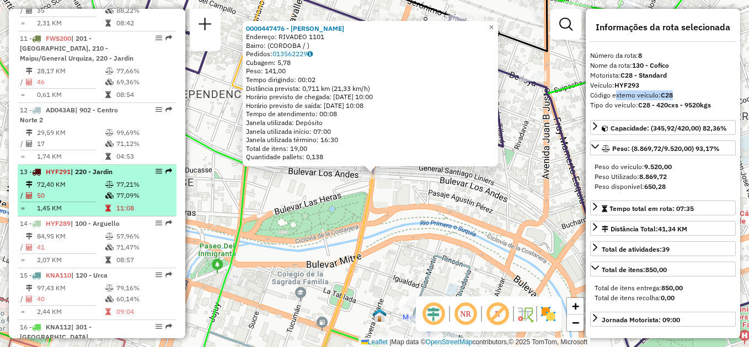
scroll to position [970, 0]
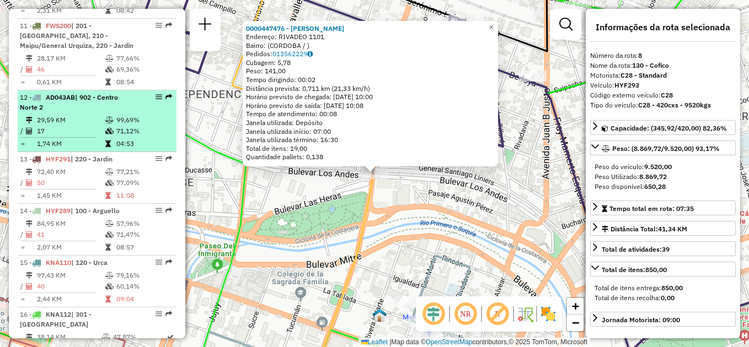
click at [88, 130] on td "17" at bounding box center [70, 131] width 68 height 11
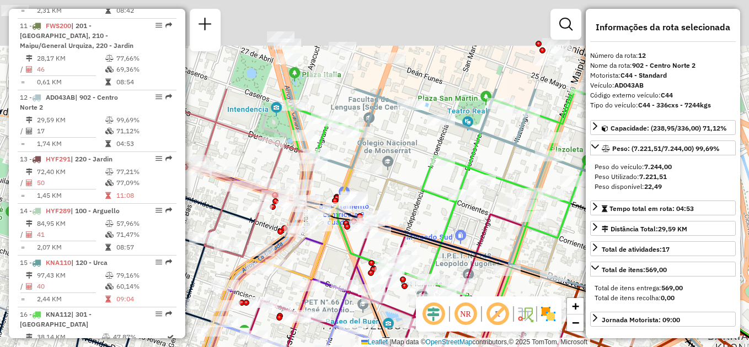
drag, startPoint x: 356, startPoint y: 74, endPoint x: 420, endPoint y: 197, distance: 139.1
click at [420, 197] on div "Janela de atendimento Grade de atendimento Capacidade Transportadoras Veículos …" at bounding box center [374, 173] width 749 height 347
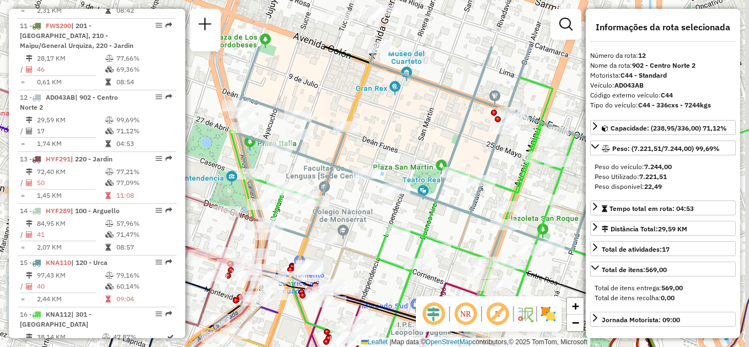
drag, startPoint x: 410, startPoint y: 41, endPoint x: 390, endPoint y: 166, distance: 126.7
click at [391, 165] on div "Janela de atendimento Grade de atendimento Capacidade Transportadoras Veículos …" at bounding box center [374, 173] width 749 height 347
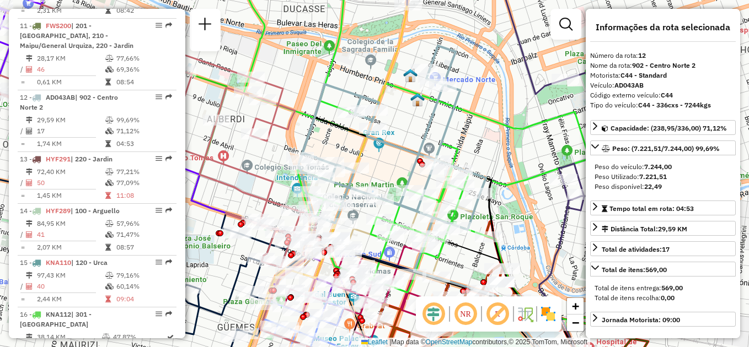
drag, startPoint x: 401, startPoint y: 124, endPoint x: 389, endPoint y: 125, distance: 12.7
click at [389, 126] on div "Janela de atendimento Grade de atendimento Capacidade Transportadoras Veículos …" at bounding box center [374, 173] width 749 height 347
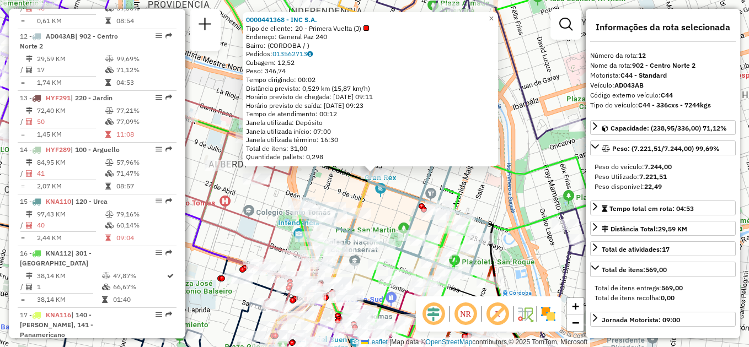
scroll to position [1052, 0]
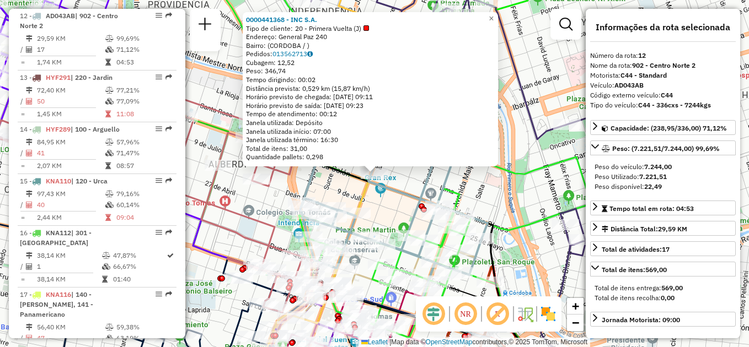
click at [391, 196] on icon at bounding box center [393, 183] width 187 height 184
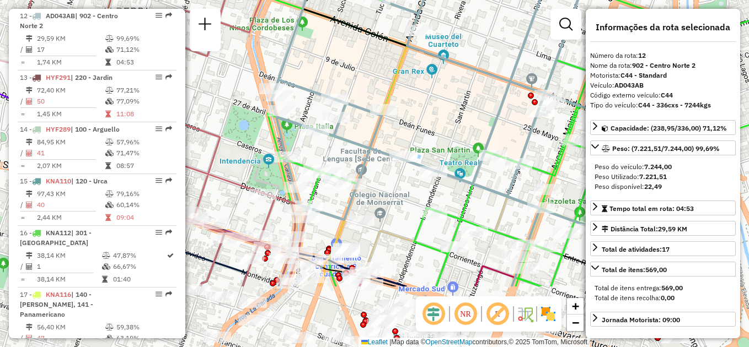
drag, startPoint x: 339, startPoint y: 241, endPoint x: 350, endPoint y: 159, distance: 82.3
click at [350, 159] on div "Janela de atendimento Grade de atendimento Capacidade Transportadoras Veículos …" at bounding box center [374, 173] width 749 height 347
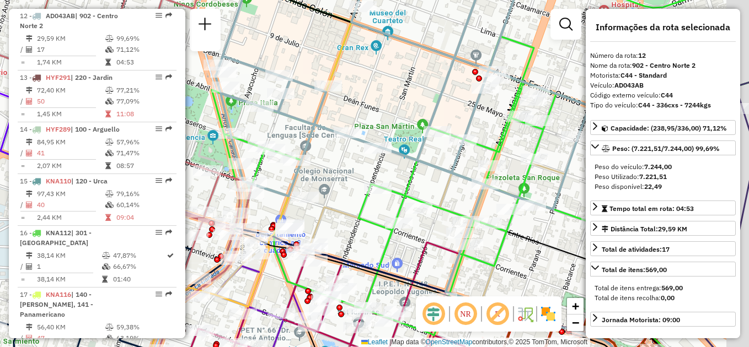
drag, startPoint x: 417, startPoint y: 106, endPoint x: 383, endPoint y: 93, distance: 35.9
click at [384, 93] on div "Janela de atendimento Grade de atendimento Capacidade Transportadoras Veículos …" at bounding box center [374, 173] width 749 height 347
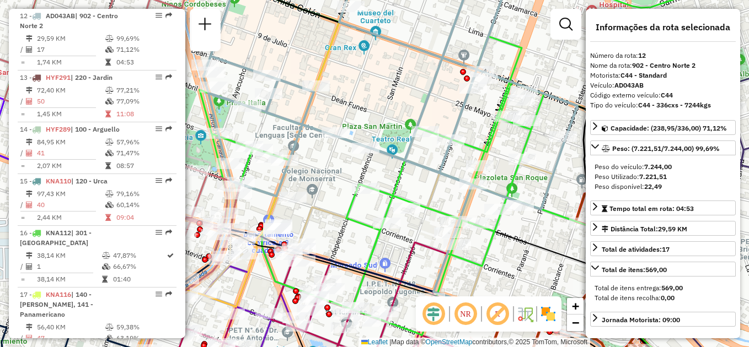
drag, startPoint x: 401, startPoint y: 94, endPoint x: 423, endPoint y: 149, distance: 59.4
click at [423, 149] on div "Janela de atendimento Grade de atendimento Capacidade Transportadoras Veículos …" at bounding box center [374, 173] width 749 height 347
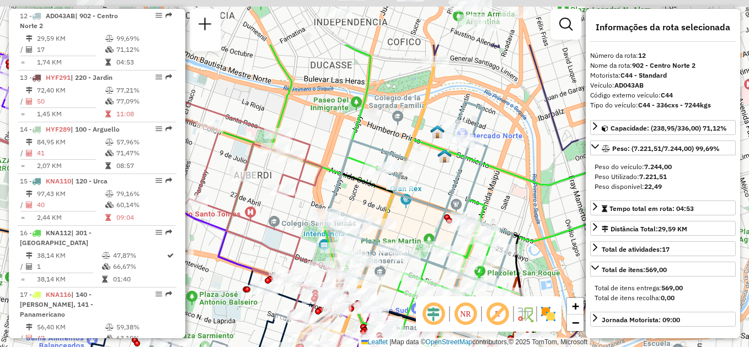
drag, startPoint x: 426, startPoint y: 112, endPoint x: 427, endPoint y: 187, distance: 75.5
click at [427, 187] on div "Janela de atendimento Grade de atendimento Capacidade Transportadoras Veículos …" at bounding box center [374, 173] width 749 height 347
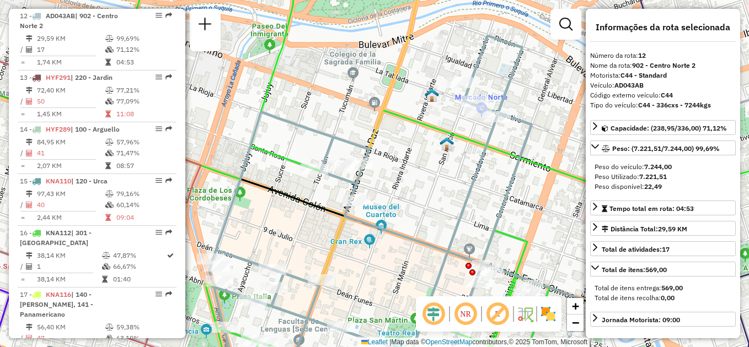
click at [438, 191] on div "Janela de atendimento Grade de atendimento Capacidade Transportadoras Veículos …" at bounding box center [374, 173] width 749 height 347
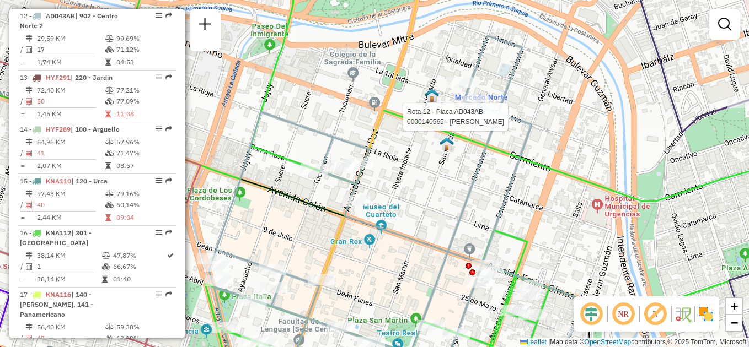
select select "**********"
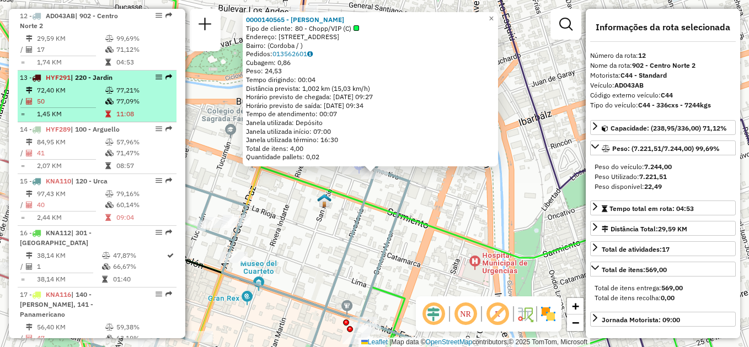
click at [95, 105] on td "50" at bounding box center [70, 101] width 68 height 11
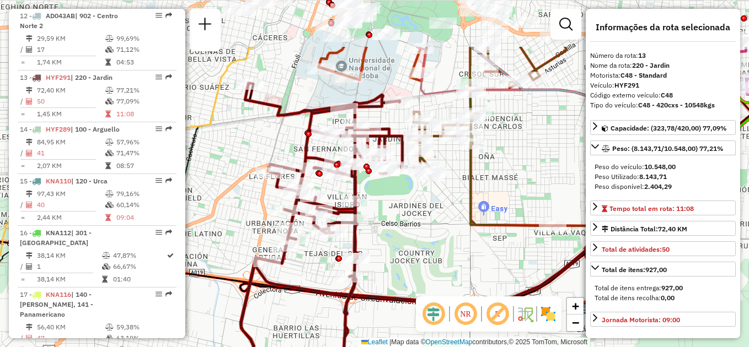
drag, startPoint x: 362, startPoint y: 159, endPoint x: 411, endPoint y: 234, distance: 89.6
click at [411, 234] on div "Janela de atendimento Grade de atendimento Capacidade Transportadoras Veículos …" at bounding box center [374, 173] width 749 height 347
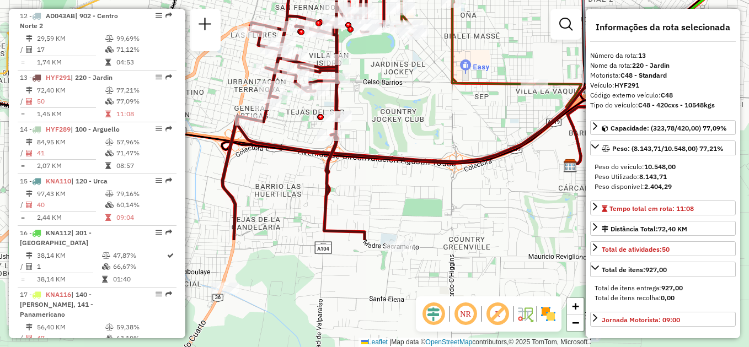
drag, startPoint x: 411, startPoint y: 227, endPoint x: 393, endPoint y: 88, distance: 140.7
click at [393, 88] on div "Janela de atendimento Grade de atendimento Capacidade Transportadoras Veículos …" at bounding box center [374, 173] width 749 height 347
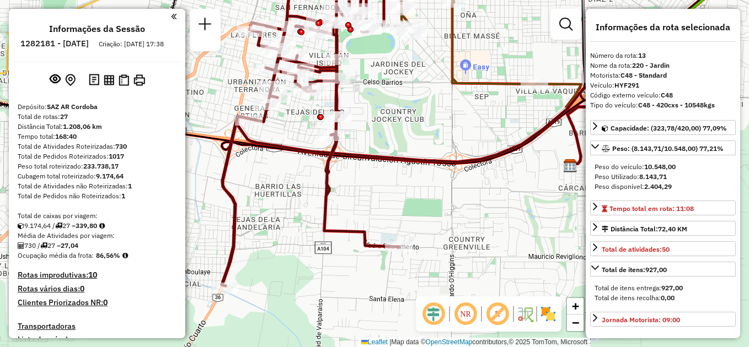
select select "**********"
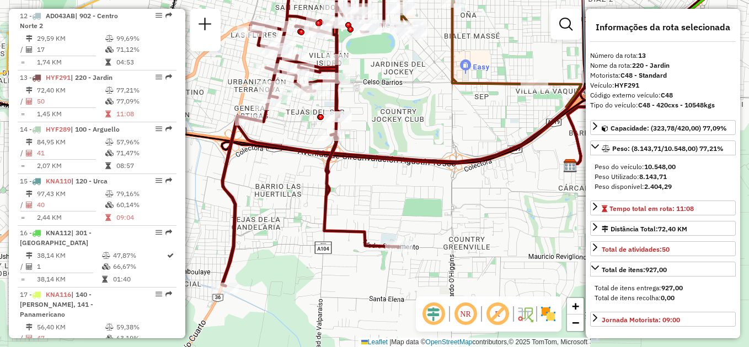
drag, startPoint x: 0, startPoint y: 0, endPoint x: 438, endPoint y: 207, distance: 484.1
click at [438, 207] on div "Janela de atendimento Grade de atendimento Capacidade Transportadoras Veículos …" at bounding box center [374, 173] width 749 height 347
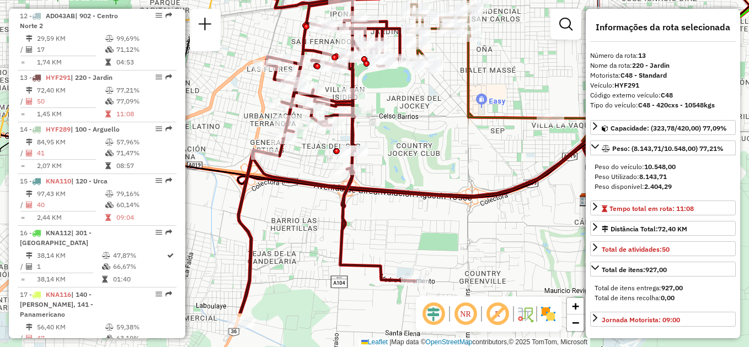
drag, startPoint x: 412, startPoint y: 232, endPoint x: 391, endPoint y: 177, distance: 58.5
click at [391, 177] on div "Janela de atendimento Grade de atendimento Capacidade Transportadoras Veículos …" at bounding box center [374, 173] width 749 height 347
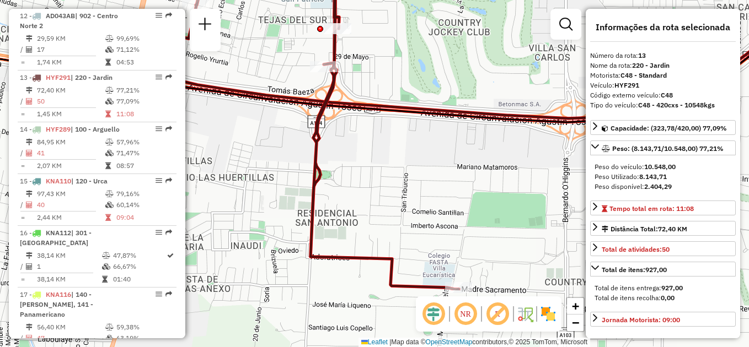
drag, startPoint x: 375, startPoint y: 243, endPoint x: 420, endPoint y: 124, distance: 126.9
click at [417, 120] on div "Janela de atendimento Grade de atendimento Capacidade Transportadoras Veículos …" at bounding box center [374, 173] width 749 height 347
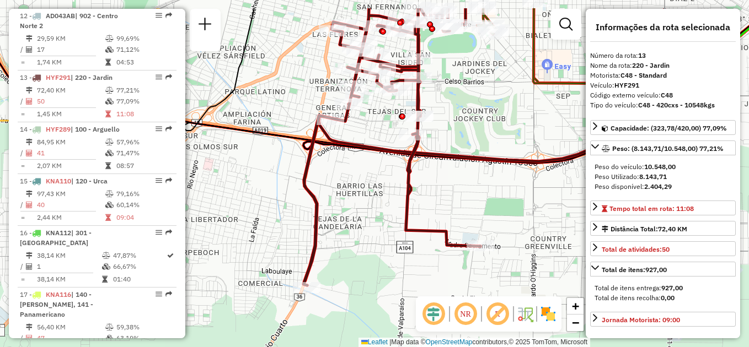
drag, startPoint x: 360, startPoint y: 232, endPoint x: 429, endPoint y: 169, distance: 94.1
click at [377, 267] on div "Janela de atendimento Grade de atendimento Capacidade Transportadoras Veículos …" at bounding box center [374, 173] width 749 height 347
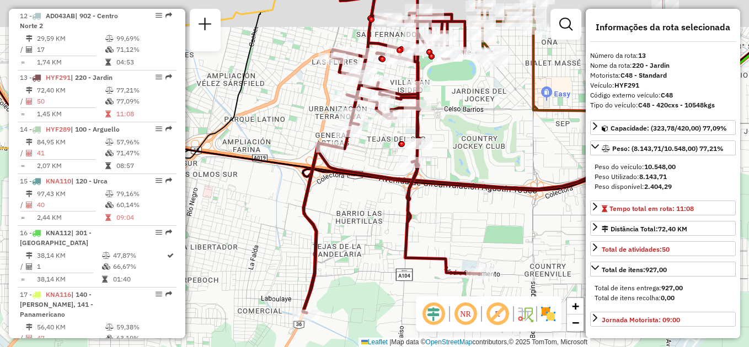
drag, startPoint x: 480, startPoint y: 111, endPoint x: 472, endPoint y: 218, distance: 107.2
click at [472, 218] on div "Janela de atendimento Grade de atendimento Capacidade Transportadoras Veículos …" at bounding box center [374, 173] width 749 height 347
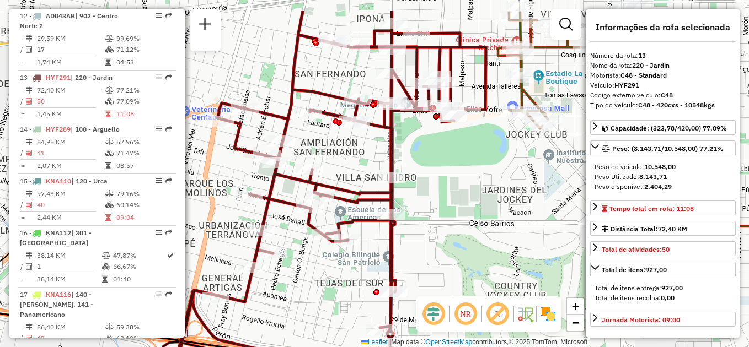
drag, startPoint x: 463, startPoint y: 187, endPoint x: 477, endPoint y: 196, distance: 16.7
click at [477, 196] on div "Janela de atendimento Grade de atendimento Capacidade Transportadoras Veículos …" at bounding box center [374, 173] width 749 height 347
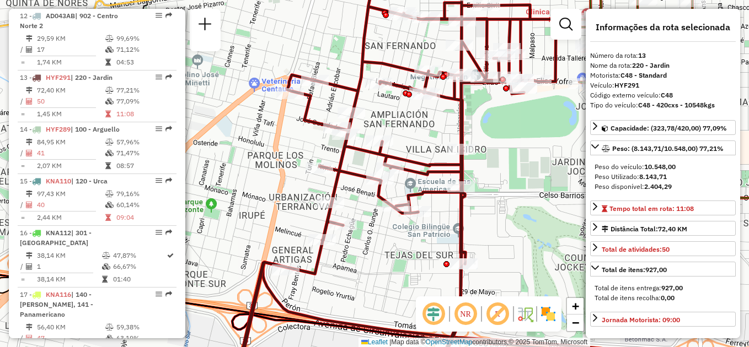
drag, startPoint x: 454, startPoint y: 177, endPoint x: 524, endPoint y: 149, distance: 75.5
click at [524, 149] on div "Janela de atendimento Grade de atendimento Capacidade Transportadoras Veículos …" at bounding box center [374, 173] width 749 height 347
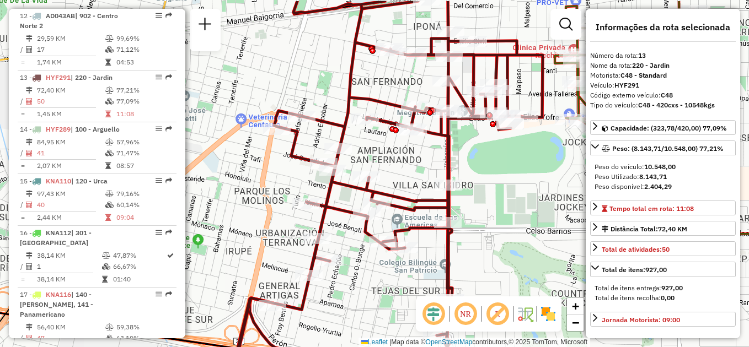
drag, startPoint x: 520, startPoint y: 138, endPoint x: 490, endPoint y: 216, distance: 83.6
click at [490, 216] on div "Janela de atendimento Grade de atendimento Capacidade Transportadoras Veículos …" at bounding box center [374, 173] width 749 height 347
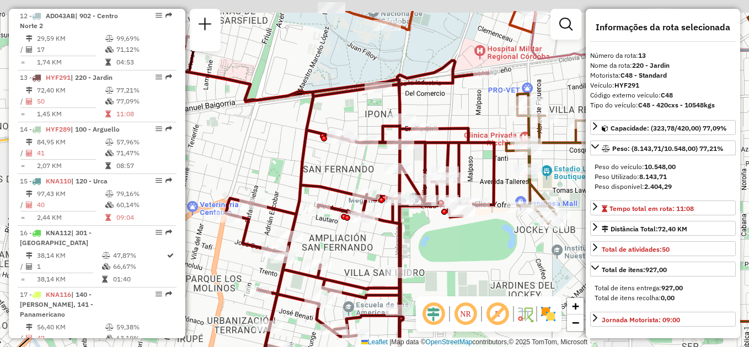
drag, startPoint x: 487, startPoint y: 199, endPoint x: 457, endPoint y: 245, distance: 55.7
click at [457, 245] on div "Janela de atendimento Grade de atendimento Capacidade Transportadoras Veículos …" at bounding box center [374, 173] width 749 height 347
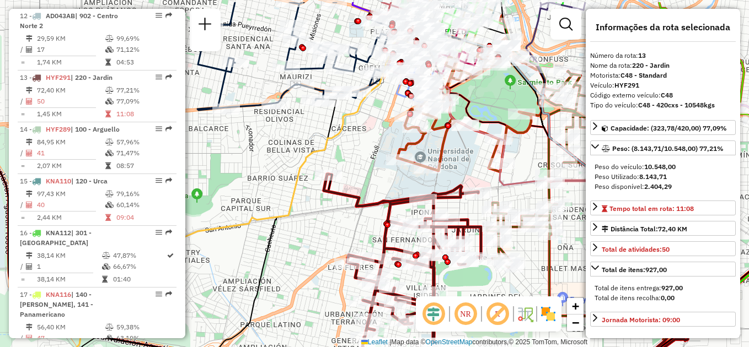
drag, startPoint x: 466, startPoint y: 257, endPoint x: 457, endPoint y: 272, distance: 17.3
click at [471, 295] on div "Janela de atendimento Grade de atendimento Capacidade Transportadoras Veículos …" at bounding box center [374, 173] width 749 height 347
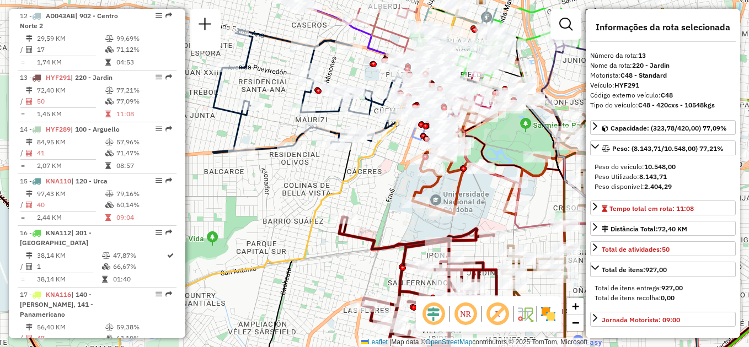
drag, startPoint x: 386, startPoint y: 169, endPoint x: 426, endPoint y: 251, distance: 91.5
click at [429, 254] on div "Janela de atendimento Grade de atendimento Capacidade Transportadoras Veículos …" at bounding box center [374, 173] width 749 height 347
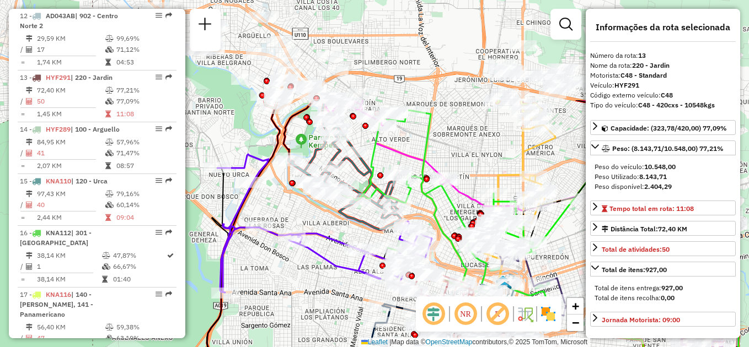
drag, startPoint x: 301, startPoint y: 189, endPoint x: 342, endPoint y: 328, distance: 145.0
click at [345, 330] on div "Janela de atendimento Grade de atendimento Capacidade Transportadoras Veículos …" at bounding box center [374, 173] width 749 height 347
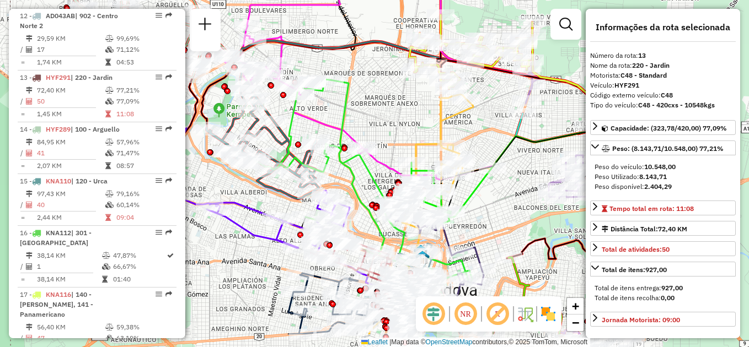
drag, startPoint x: 309, startPoint y: 264, endPoint x: 226, endPoint y: 212, distance: 97.6
click at [225, 213] on div at bounding box center [217, 210] width 28 height 11
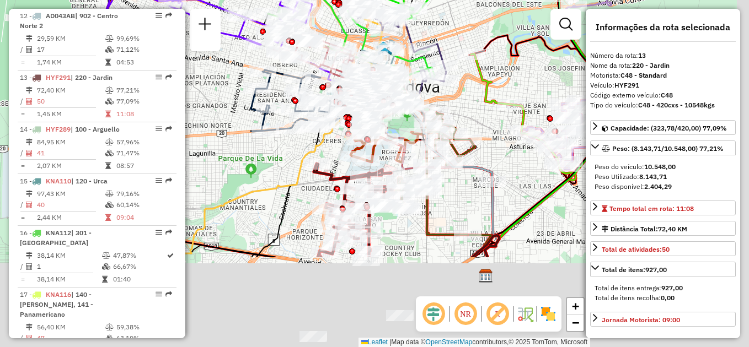
drag, startPoint x: 225, startPoint y: 224, endPoint x: 192, endPoint y: 28, distance: 199.7
click at [192, 28] on hb-router-mapa "Informações da Sessão 1282181 - [DATE] Criação: [DATE] 17:38 Depósito: SAZ AR C…" at bounding box center [374, 173] width 749 height 347
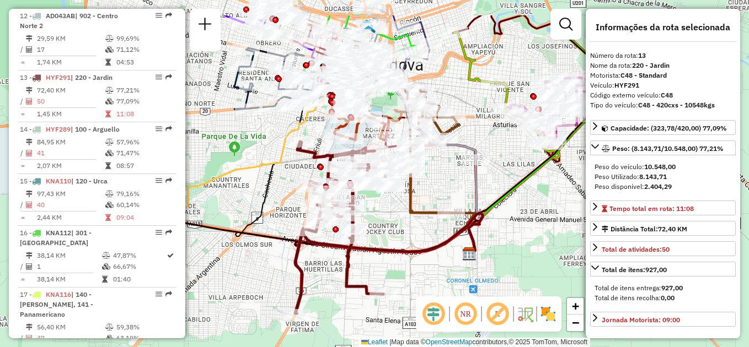
drag, startPoint x: 393, startPoint y: 180, endPoint x: 380, endPoint y: 212, distance: 34.1
click at [383, 224] on div "Rota 10 - Placa HYF277 0000430509 - GRUPO MIFS SRL Rota 15 - Placa KNA110 00004…" at bounding box center [374, 173] width 749 height 347
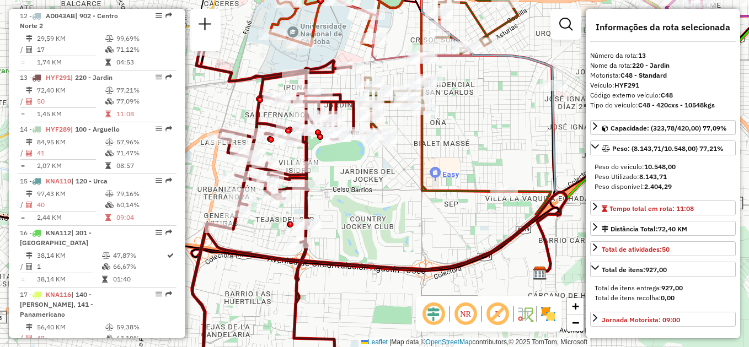
click at [374, 218] on div "Rota 10 - Placa HYF277 0000430509 - GRUPO MIFS SRL Rota 15 - Placa KNA110 00004…" at bounding box center [374, 173] width 749 height 347
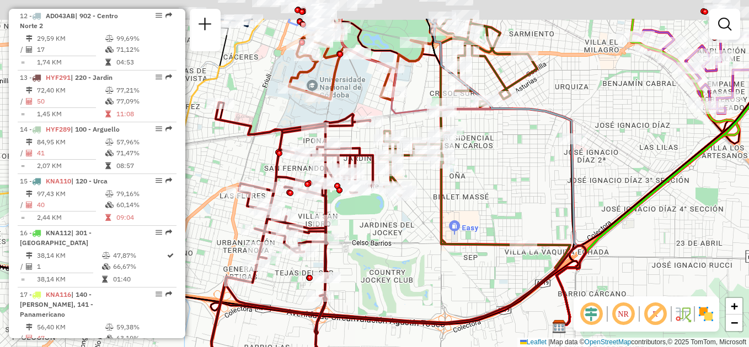
drag, startPoint x: 430, startPoint y: 261, endPoint x: 432, endPoint y: 268, distance: 7.0
click at [432, 268] on div "Janela de atendimento Grade de atendimento Capacidade Transportadoras Veículos …" at bounding box center [374, 173] width 749 height 347
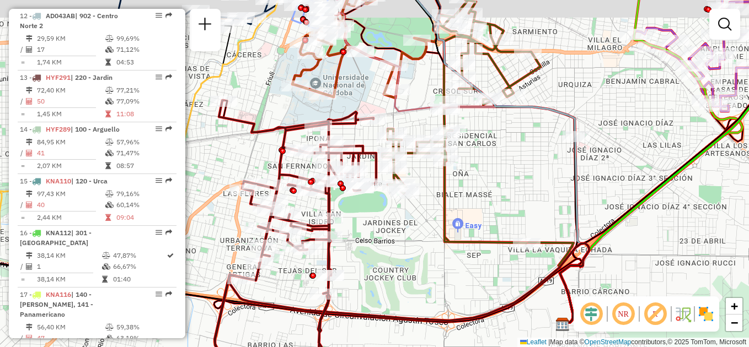
drag, startPoint x: 369, startPoint y: 209, endPoint x: 398, endPoint y: 245, distance: 45.9
click at [397, 248] on div "Janela de atendimento Grade de atendimento Capacidade Transportadoras Veículos …" at bounding box center [374, 173] width 749 height 347
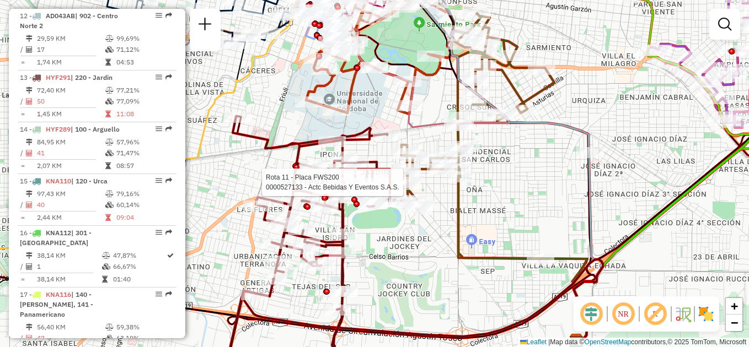
select select "**********"
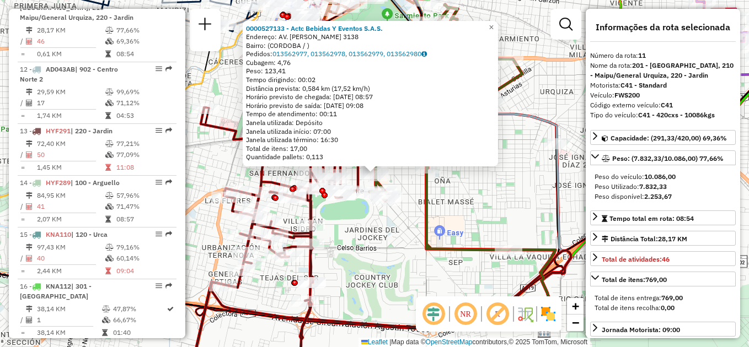
scroll to position [980, 0]
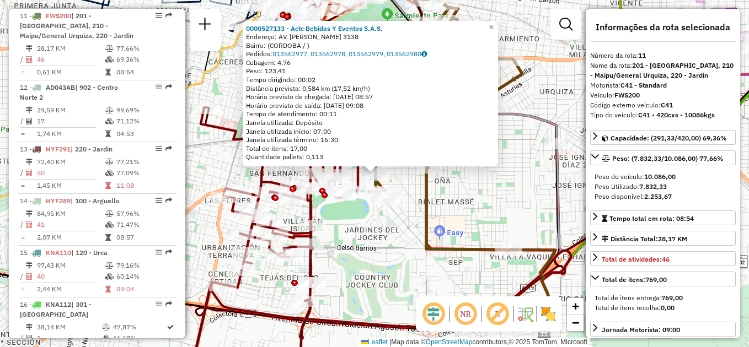
click at [375, 237] on div "0000527133 - Actc Bebidas Y Eventos S.A.S. Endereço: AV. PABLO RICCHIERI 3138 B…" at bounding box center [374, 173] width 749 height 347
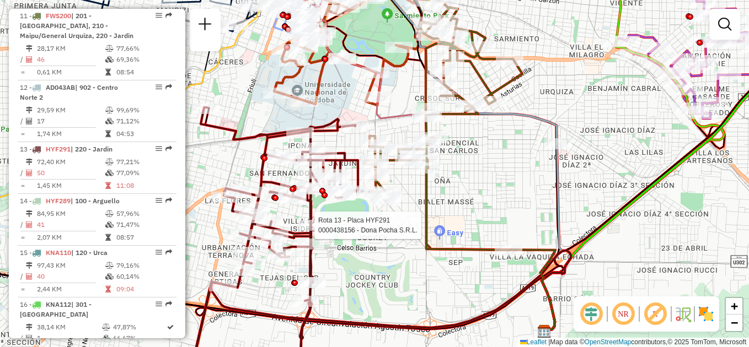
select select "**********"
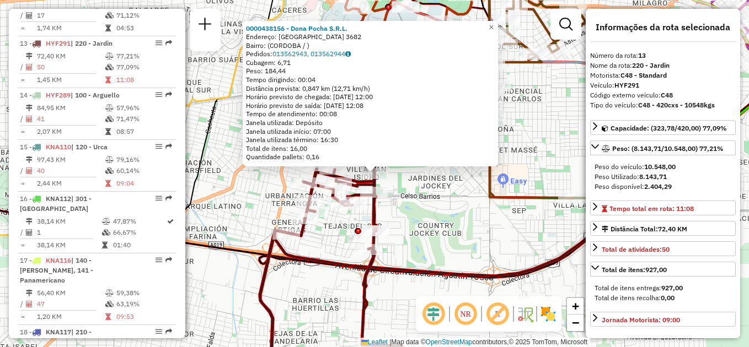
scroll to position [1114, 0]
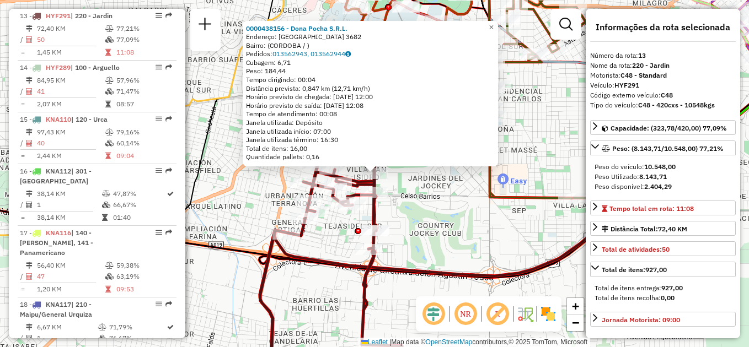
click at [396, 212] on div "0000438156 - Dona Pocha S.R.L. Endereço: CIUDAD DE VALPARAISO 3682 Bairro: (COR…" at bounding box center [374, 173] width 749 height 347
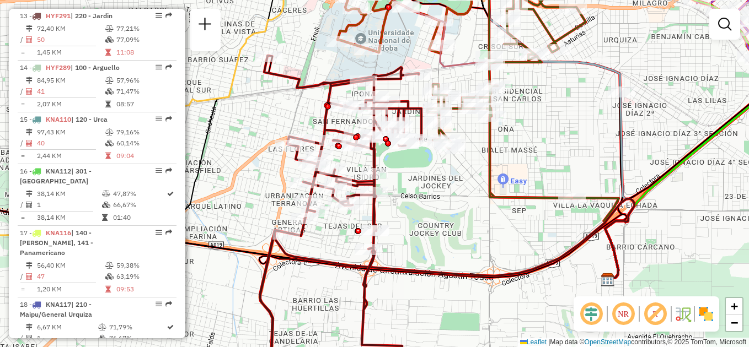
click at [272, 139] on div "Rota 13 - Placa HYF291 0000465686 - Gisela Ayala Janela de atendimento Grade de…" at bounding box center [374, 173] width 749 height 347
click at [230, 143] on div "Janela de atendimento Grade de atendimento Capacidade Transportadoras Veículos …" at bounding box center [374, 173] width 749 height 347
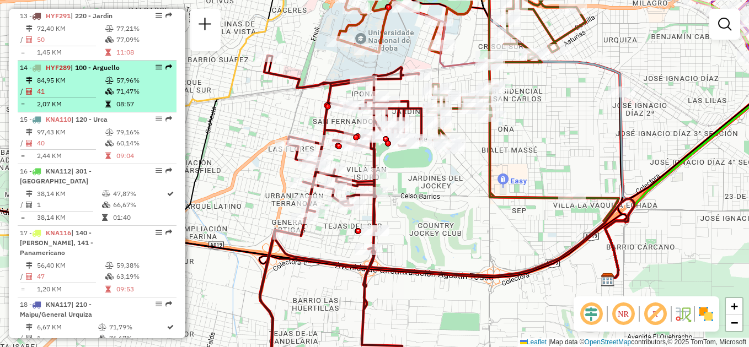
click at [98, 87] on td "41" at bounding box center [70, 91] width 68 height 11
select select "**********"
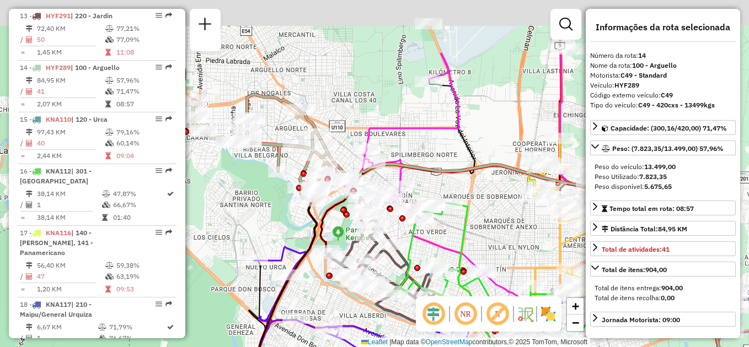
drag, startPoint x: 212, startPoint y: 122, endPoint x: 243, endPoint y: 195, distance: 78.8
click at [243, 195] on div "Janela de atendimento Grade de atendimento Capacidade Transportadoras Veículos …" at bounding box center [374, 173] width 749 height 347
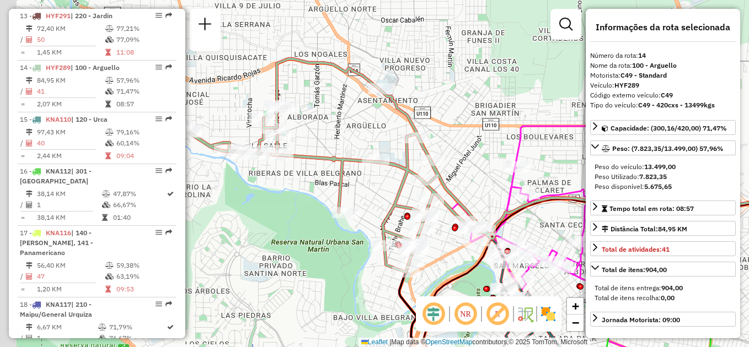
drag, startPoint x: 262, startPoint y: 222, endPoint x: 278, endPoint y: 245, distance: 27.8
click at [278, 245] on div "Janela de atendimento Grade de atendimento Capacidade Transportadoras Veículos …" at bounding box center [374, 173] width 749 height 347
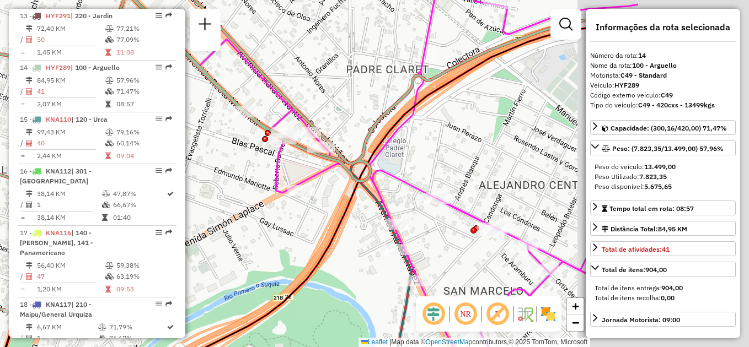
drag, startPoint x: 410, startPoint y: 197, endPoint x: 228, endPoint y: 175, distance: 182.7
click at [228, 175] on div "Janela de atendimento Grade de atendimento Capacidade Transportadoras Veículos …" at bounding box center [374, 173] width 749 height 347
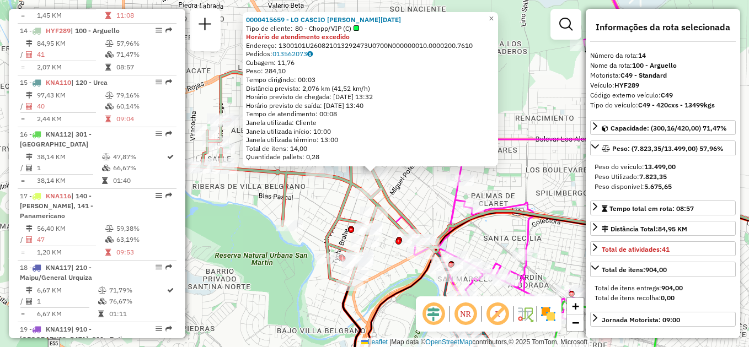
scroll to position [1166, 0]
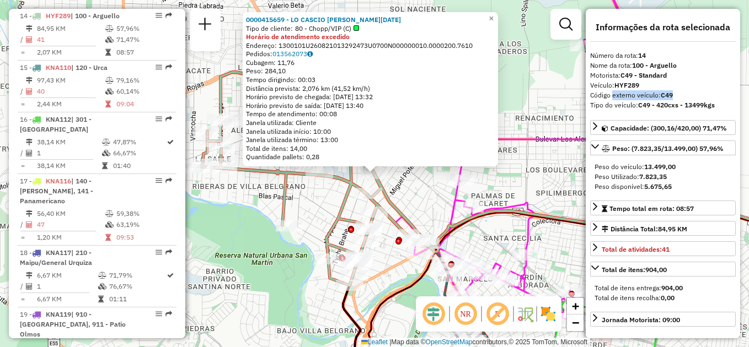
drag, startPoint x: 611, startPoint y: 94, endPoint x: 687, endPoint y: 94, distance: 76.1
click at [687, 94] on div "Código externo veículo: C49" at bounding box center [663, 95] width 146 height 10
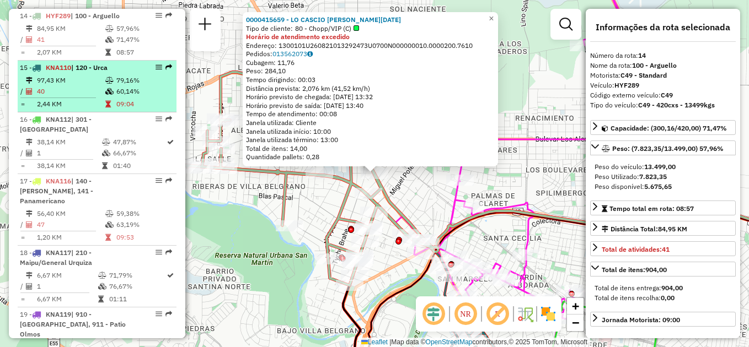
click at [90, 83] on td "97,43 KM" at bounding box center [70, 80] width 68 height 11
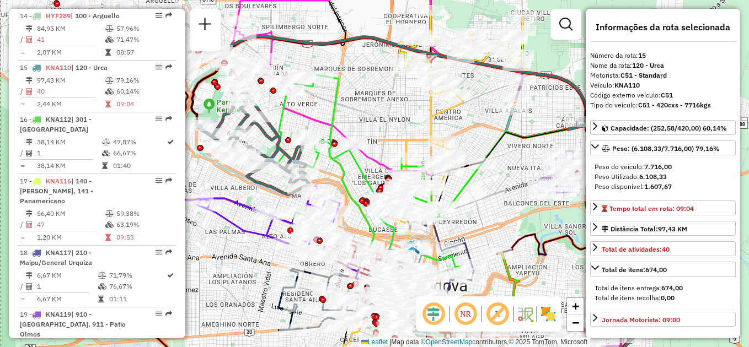
drag, startPoint x: 312, startPoint y: 110, endPoint x: 409, endPoint y: 126, distance: 98.4
click at [407, 127] on icon at bounding box center [352, 188] width 219 height 226
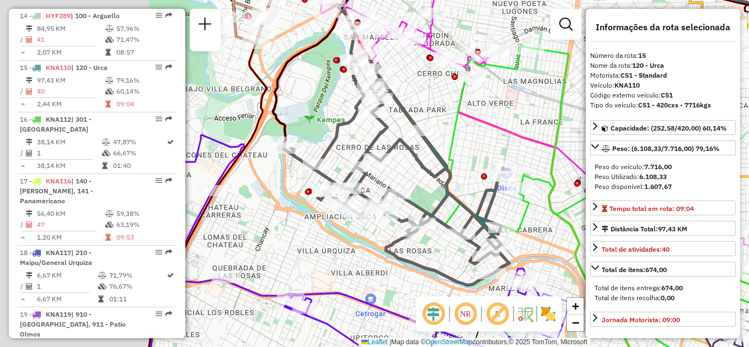
drag, startPoint x: 374, startPoint y: 127, endPoint x: 567, endPoint y: 110, distance: 194.3
click at [567, 110] on div "Janela de atendimento Grade de atendimento Capacidade Transportadoras Veículos …" at bounding box center [374, 173] width 749 height 347
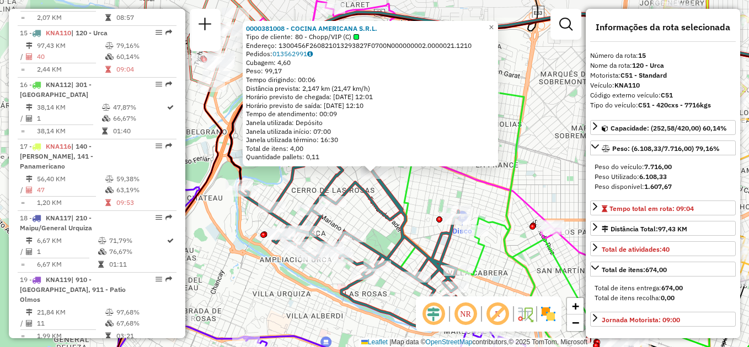
scroll to position [1217, 0]
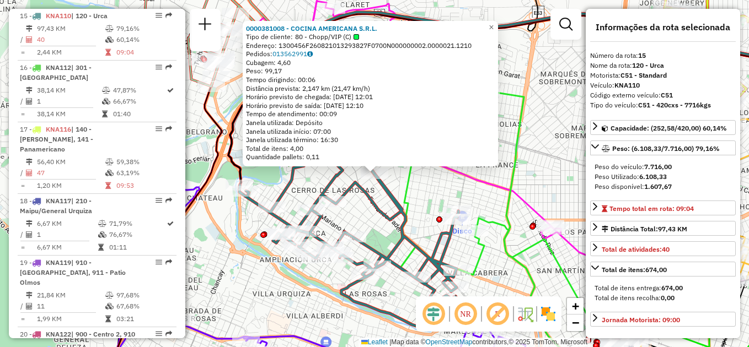
click at [422, 184] on div "0000381008 - COCINA AMERICANA S.R.L. Tipo de cliente: 80 - Chopp/VIP (C) Endere…" at bounding box center [374, 173] width 749 height 347
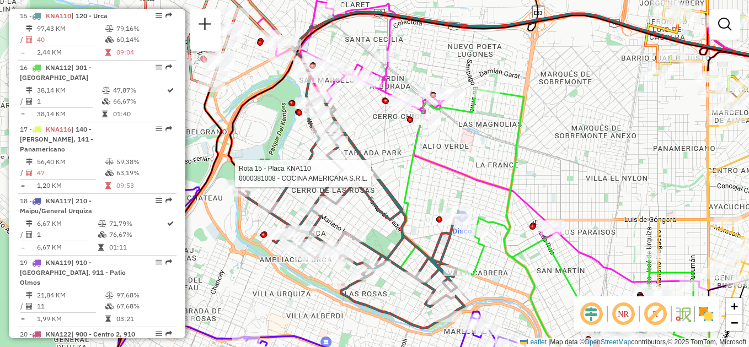
select select "**********"
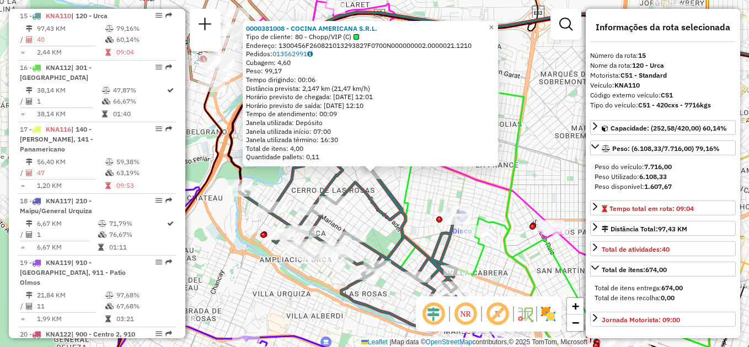
click at [429, 186] on div "0000381008 - COCINA AMERICANA S.R.L. Tipo de cliente: 80 - Chopp/VIP (C) Endere…" at bounding box center [374, 173] width 749 height 347
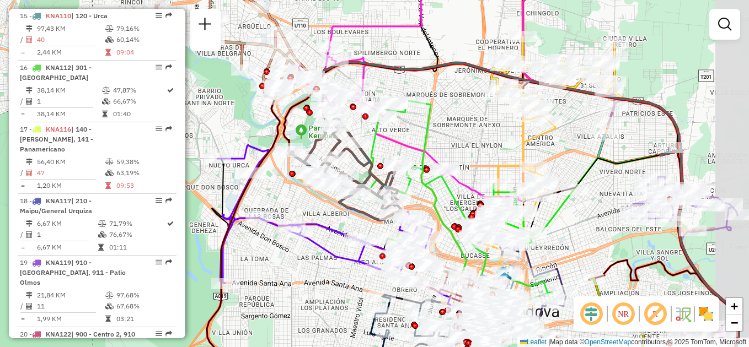
drag, startPoint x: 445, startPoint y: 187, endPoint x: 399, endPoint y: 153, distance: 57.9
click at [399, 153] on div "Janela de atendimento Grade de atendimento Capacidade Transportadoras Veículos …" at bounding box center [374, 173] width 749 height 347
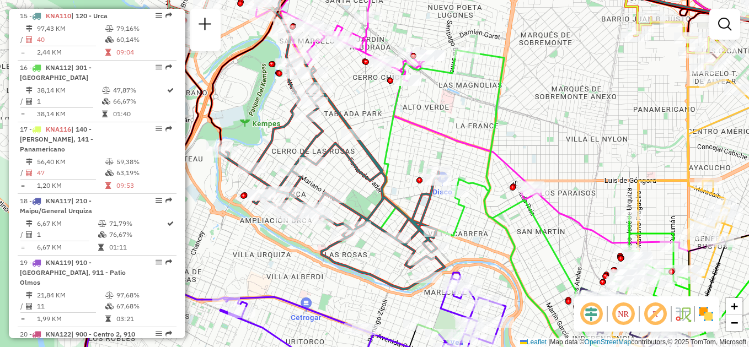
drag, startPoint x: 399, startPoint y: 139, endPoint x: 346, endPoint y: 122, distance: 55.6
click at [346, 122] on div "Janela de atendimento Grade de atendimento Capacidade Transportadoras Veículos …" at bounding box center [374, 173] width 749 height 347
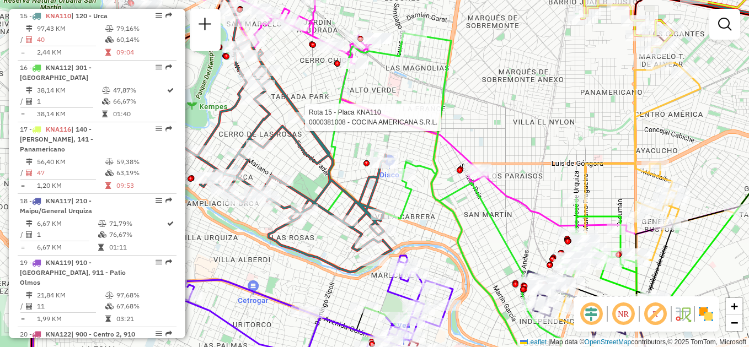
select select "**********"
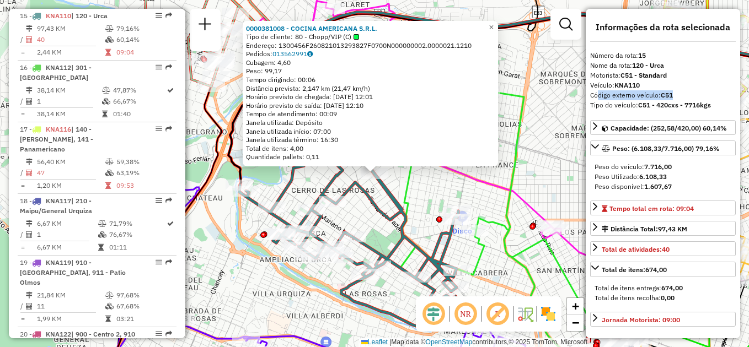
drag, startPoint x: 593, startPoint y: 96, endPoint x: 694, endPoint y: 95, distance: 100.4
click at [694, 95] on div "Código externo veículo: C51" at bounding box center [663, 95] width 146 height 10
click at [429, 179] on div "0000381008 - COCINA AMERICANA S.R.L. Tipo de cliente: 80 - Chopp/VIP (C) Endere…" at bounding box center [374, 173] width 749 height 347
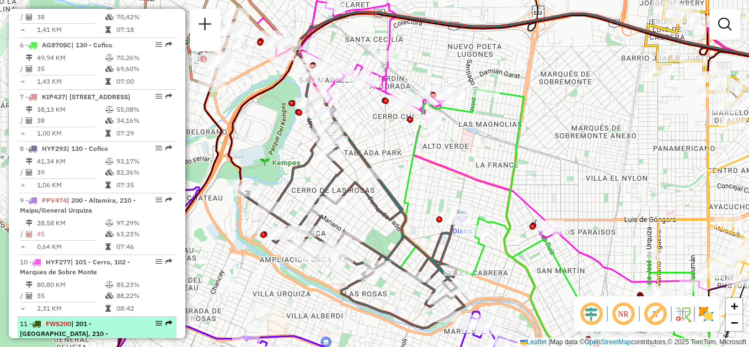
scroll to position [666, 0]
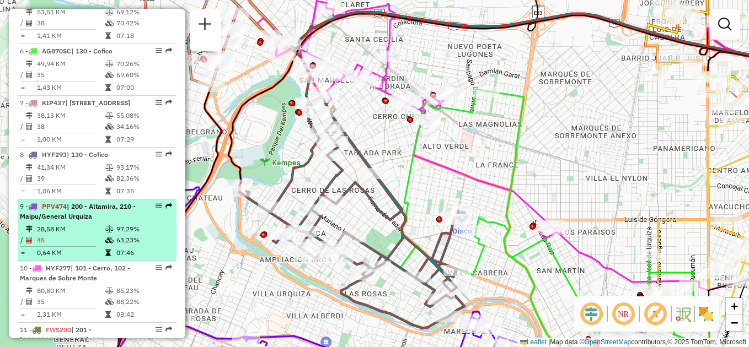
click at [80, 219] on span "| 200 - Altamira, 210 - Maipu/General Urquiza" at bounding box center [78, 211] width 116 height 18
select select "**********"
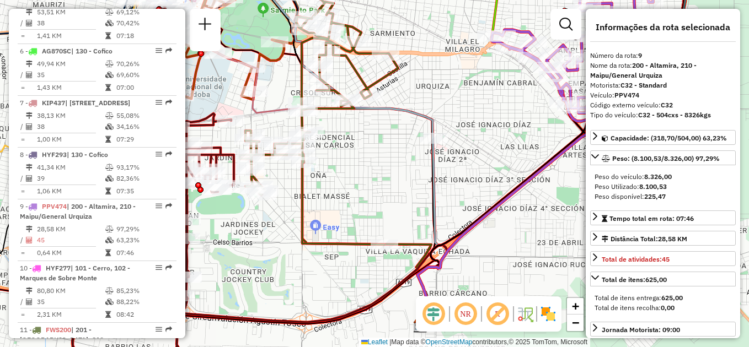
drag, startPoint x: 427, startPoint y: 124, endPoint x: 280, endPoint y: 237, distance: 184.8
click at [283, 239] on icon at bounding box center [340, 150] width 212 height 353
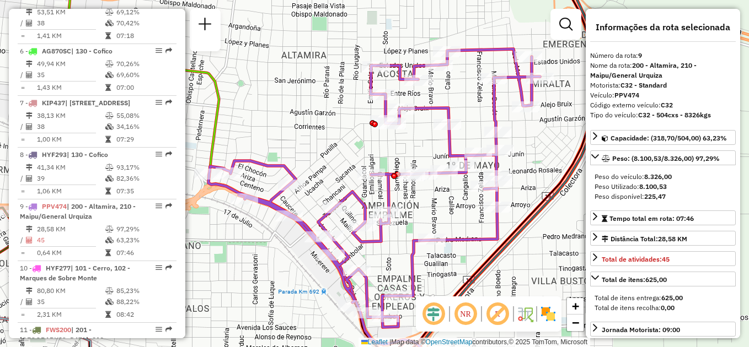
drag, startPoint x: 453, startPoint y: 180, endPoint x: 430, endPoint y: 184, distance: 22.9
click at [442, 201] on div "Rota 18 - Placa KNA117 0000529272 - Abdala Jairo David Janela de atendimento Gr…" at bounding box center [374, 173] width 749 height 347
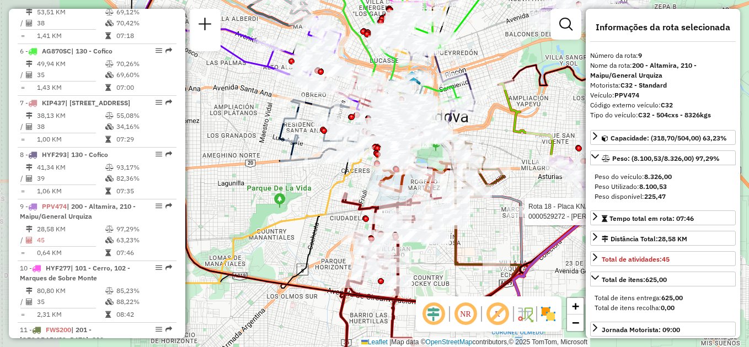
drag, startPoint x: 407, startPoint y: 254, endPoint x: 583, endPoint y: 227, distance: 178.0
click at [583, 227] on icon at bounding box center [558, 235] width 91 height 141
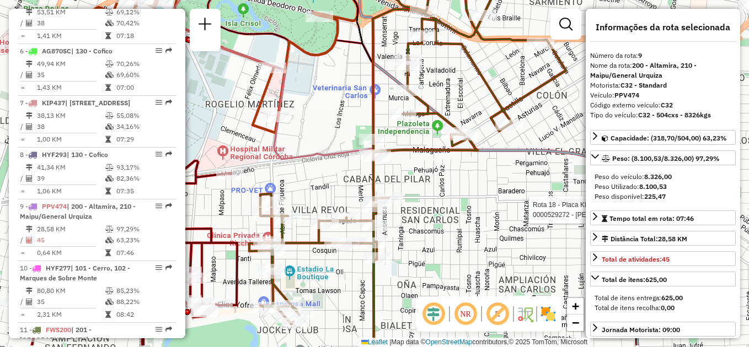
drag, startPoint x: 422, startPoint y: 225, endPoint x: 511, endPoint y: 189, distance: 95.9
click at [511, 189] on div "Rota 18 - Placa KNA117 0000529272 - Abdala Jairo David Janela de atendimento Gr…" at bounding box center [374, 173] width 749 height 347
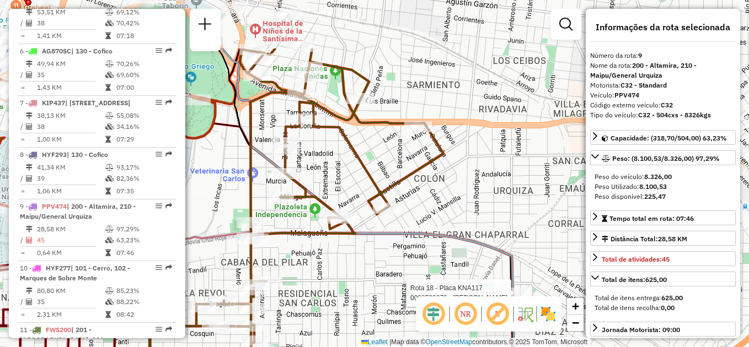
drag, startPoint x: 490, startPoint y: 152, endPoint x: 360, endPoint y: 233, distance: 153.3
click at [364, 234] on icon at bounding box center [369, 257] width 294 height 417
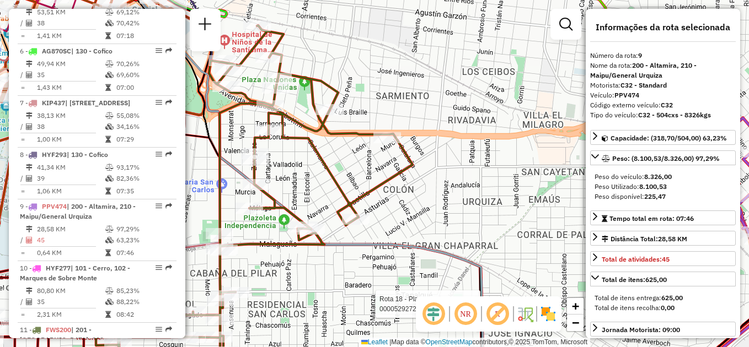
drag, startPoint x: 481, startPoint y: 197, endPoint x: 330, endPoint y: 235, distance: 155.8
click at [330, 235] on div "Rota 18 - Placa KNA117 0000529272 - Abdala Jairo David Janela de atendimento Gr…" at bounding box center [374, 173] width 749 height 347
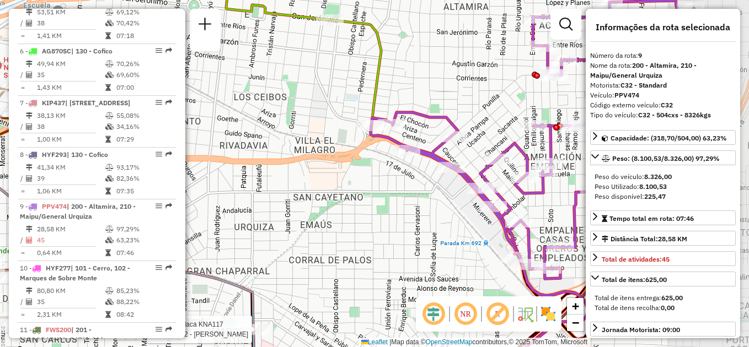
drag, startPoint x: 405, startPoint y: 207, endPoint x: 255, endPoint y: 176, distance: 153.2
click at [255, 176] on div "Rota 18 - Placa KNA117 0000529272 - Abdala Jairo David Janela de atendimento Gr…" at bounding box center [374, 173] width 749 height 347
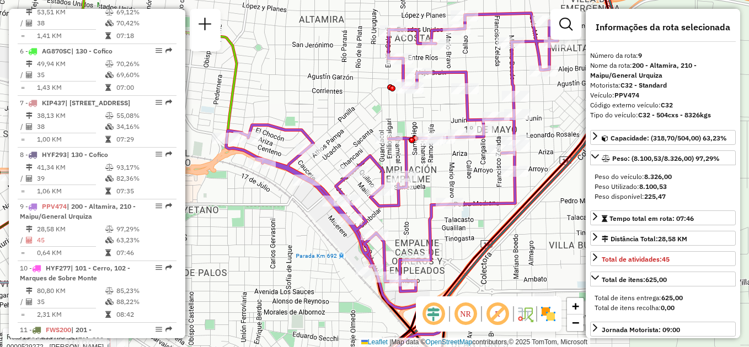
drag, startPoint x: 315, startPoint y: 214, endPoint x: 210, endPoint y: 242, distance: 109.5
click at [212, 244] on div "Rota 18 - Placa KNA117 0000529272 - Abdala Jairo David Janela de atendimento Gr…" at bounding box center [374, 173] width 749 height 347
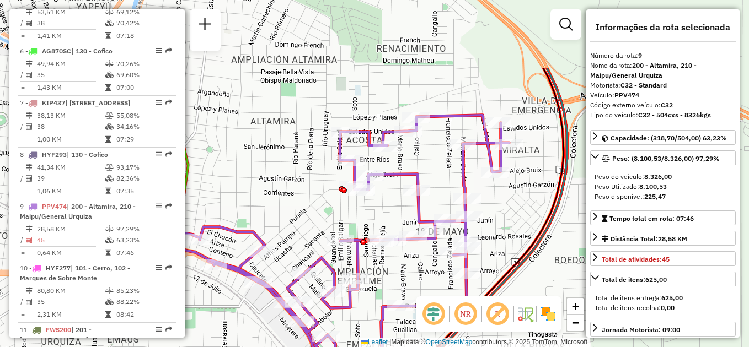
drag, startPoint x: 460, startPoint y: 148, endPoint x: 414, endPoint y: 249, distance: 111.7
click at [414, 249] on div "Rota 18 - Placa KNA117 0000529272 - Abdala Jairo David Janela de atendimento Gr…" at bounding box center [374, 173] width 749 height 347
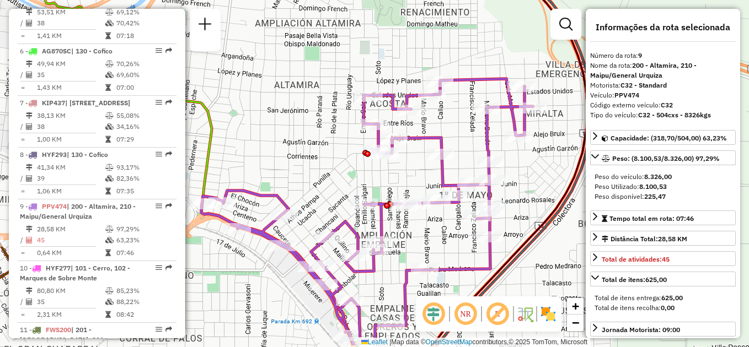
drag, startPoint x: 277, startPoint y: 216, endPoint x: 300, endPoint y: 180, distance: 43.4
click at [300, 180] on div "Rota 18 - Placa KNA117 0000529272 - Abdala Jairo David Janela de atendimento Gr…" at bounding box center [374, 173] width 749 height 347
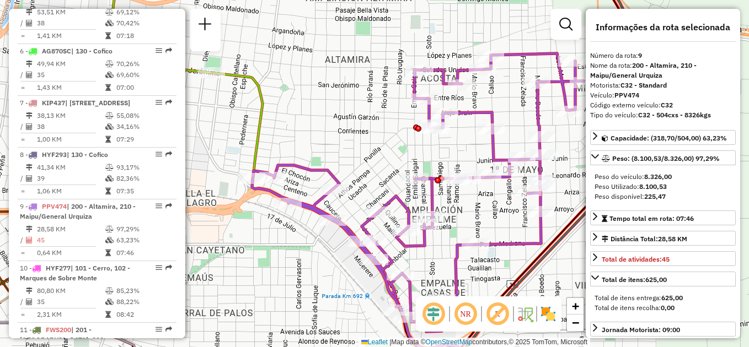
drag, startPoint x: 297, startPoint y: 178, endPoint x: 347, endPoint y: 152, distance: 56.7
click at [347, 152] on div "Rota 18 - Placa KNA117 0000529272 - Abdala Jairo David Janela de atendimento Gr…" at bounding box center [374, 173] width 749 height 347
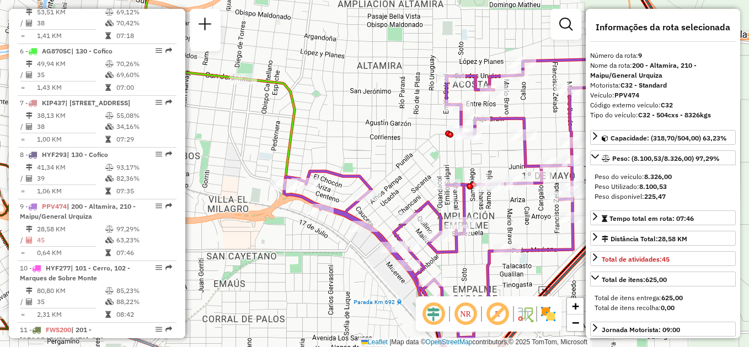
drag, startPoint x: 272, startPoint y: 245, endPoint x: 289, endPoint y: 246, distance: 17.7
click at [296, 250] on div "Rota 18 - Placa KNA117 0000529272 - Abdala Jairo David Janela de atendimento Gr…" at bounding box center [374, 173] width 749 height 347
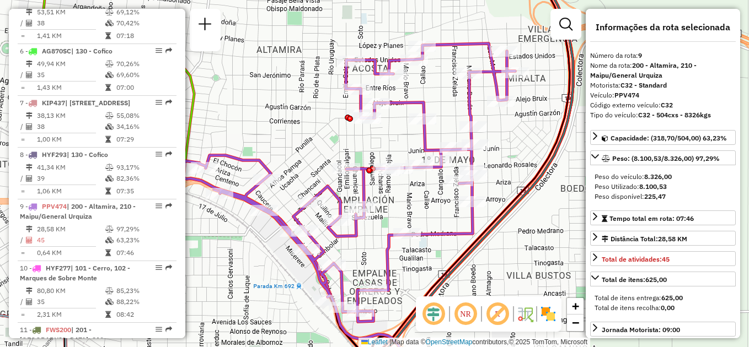
drag, startPoint x: 394, startPoint y: 192, endPoint x: 318, endPoint y: 182, distance: 77.3
click at [318, 182] on div "Rota 18 - Placa KNA117 0000529272 - Abdala Jairo David Janela de atendimento Gr…" at bounding box center [374, 173] width 749 height 347
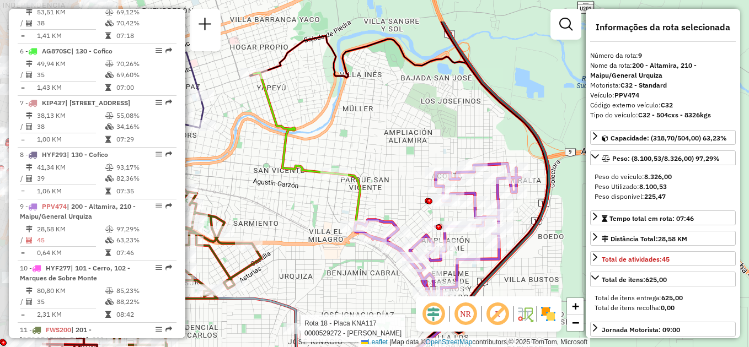
drag, startPoint x: 281, startPoint y: 137, endPoint x: 398, endPoint y: 193, distance: 129.7
click at [398, 193] on div "Rota 18 - Placa KNA117 0000529272 - Abdala Jairo David Janela de atendimento Gr…" at bounding box center [374, 173] width 749 height 347
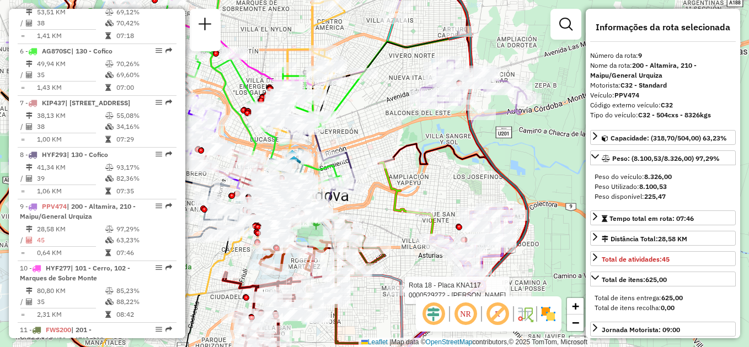
drag, startPoint x: 333, startPoint y: 229, endPoint x: 394, endPoint y: 260, distance: 68.1
click at [394, 261] on div "Rota 18 - Placa KNA117 0000529272 - Abdala Jairo David Janela de atendimento Gr…" at bounding box center [374, 173] width 749 height 347
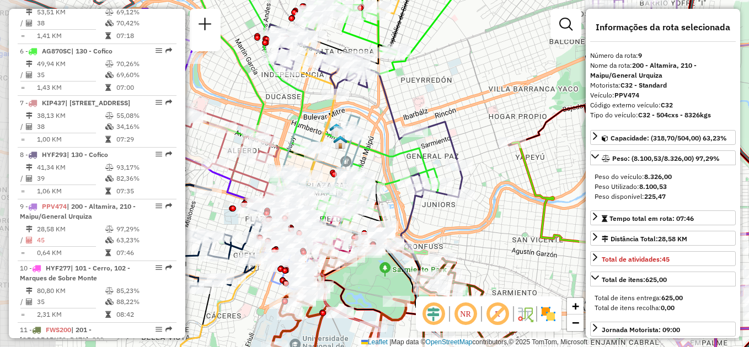
drag, startPoint x: 349, startPoint y: 198, endPoint x: 441, endPoint y: 232, distance: 98.0
click at [441, 232] on div "Rota 18 - Placa KNA117 0000529272 - Abdala Jairo David Janela de atendimento Gr…" at bounding box center [374, 173] width 749 height 347
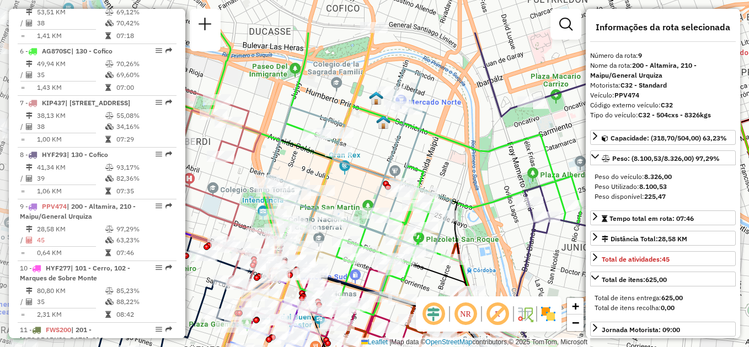
drag, startPoint x: 407, startPoint y: 191, endPoint x: 544, endPoint y: 259, distance: 152.6
click at [544, 259] on div "Rota 18 - Placa KNA117 0000529272 - Abdala Jairo David Janela de atendimento Gr…" at bounding box center [374, 173] width 749 height 347
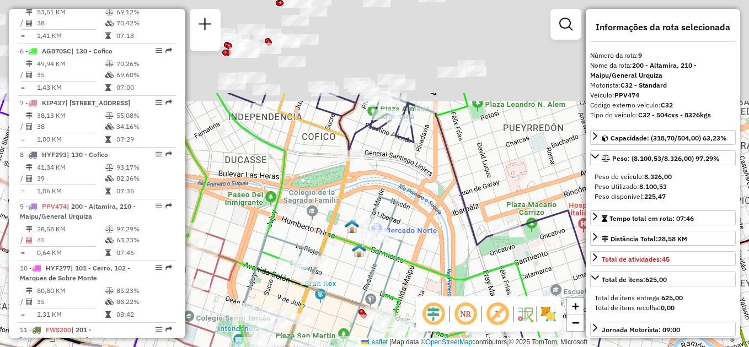
drag, startPoint x: 493, startPoint y: 142, endPoint x: 457, endPoint y: 296, distance: 157.9
click at [461, 297] on hb-router-mapa "Informações da Sessão 1282181 - [DATE] Criação: [DATE] 17:38 Depósito: SAZ AR C…" at bounding box center [374, 173] width 749 height 347
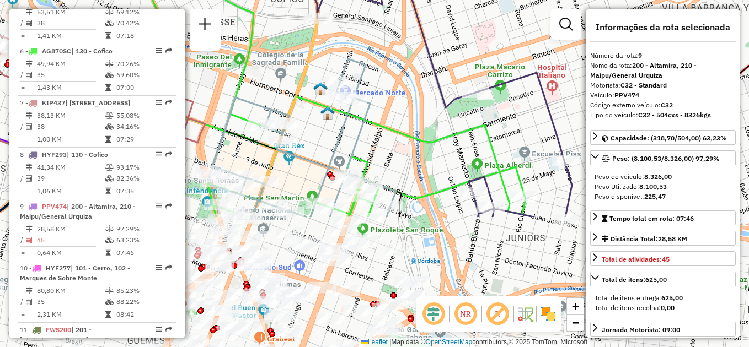
drag, startPoint x: 433, startPoint y: 237, endPoint x: 409, endPoint y: 72, distance: 166.6
click at [409, 72] on div "Rota 18 - Placa KNA117 0000529272 - Abdala Jairo David Janela de atendimento Gr…" at bounding box center [374, 173] width 749 height 347
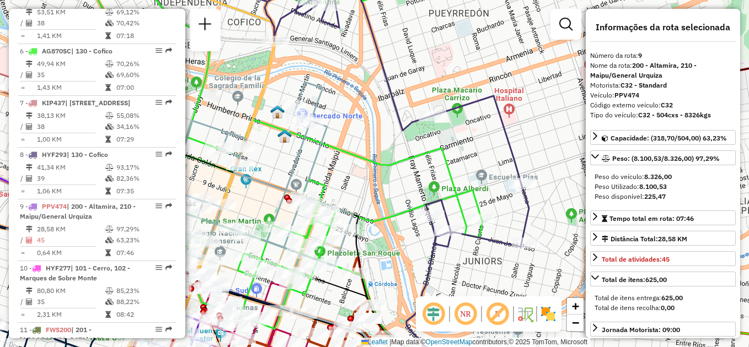
drag, startPoint x: 472, startPoint y: 178, endPoint x: 371, endPoint y: 211, distance: 106.7
click at [372, 211] on icon at bounding box center [352, 117] width 352 height 259
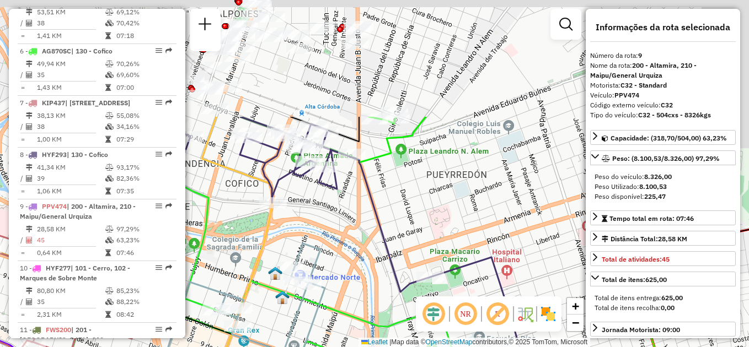
drag, startPoint x: 443, startPoint y: 98, endPoint x: 504, endPoint y: 276, distance: 188.5
click at [504, 276] on div "Rota 18 - Placa KNA117 0000529272 - Abdala Jairo David Janela de atendimento Gr…" at bounding box center [374, 173] width 749 height 347
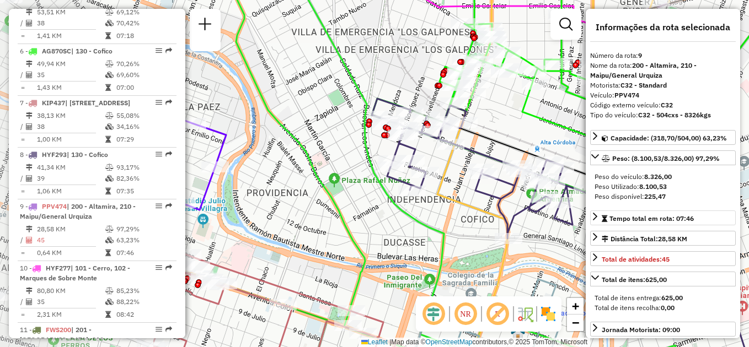
drag, startPoint x: 489, startPoint y: 224, endPoint x: 667, endPoint y: 225, distance: 177.5
click at [667, 225] on hb-router-mapa "Informações da Sessão 1282181 - [DATE] Criação: [DATE] 17:38 Depósito: SAZ AR C…" at bounding box center [374, 173] width 749 height 347
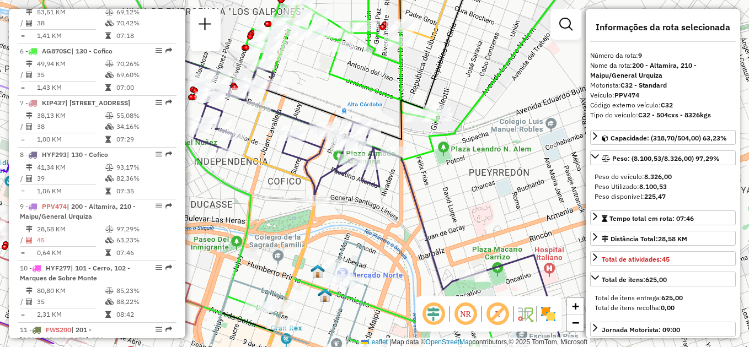
drag, startPoint x: 501, startPoint y: 232, endPoint x: 272, endPoint y: 184, distance: 233.4
click at [275, 186] on icon at bounding box center [370, 202] width 383 height 283
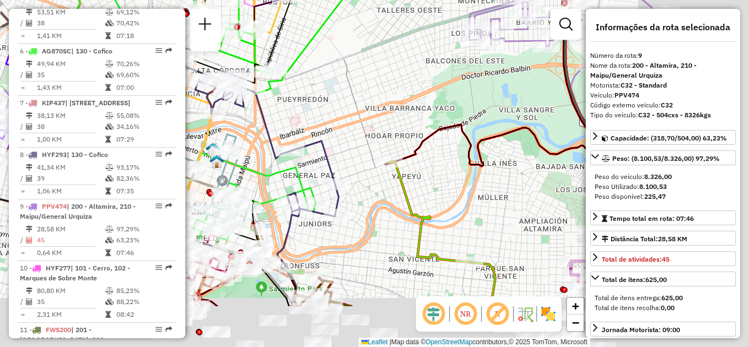
drag, startPoint x: 490, startPoint y: 221, endPoint x: 338, endPoint y: 131, distance: 176.7
click at [342, 131] on div "Rota 18 - Placa KNA117 0000529272 - Abdala Jairo David Janela de atendimento Gr…" at bounding box center [374, 173] width 749 height 347
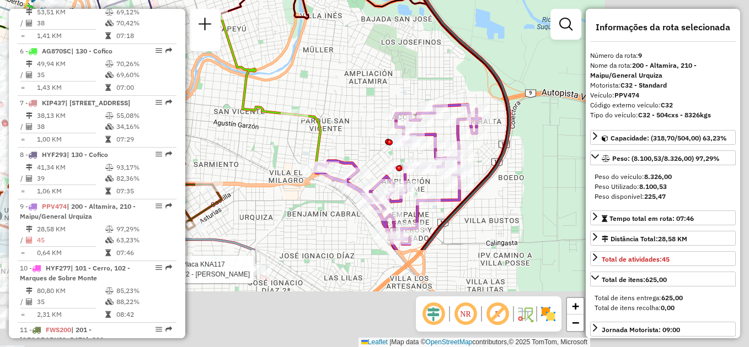
drag, startPoint x: 361, startPoint y: 171, endPoint x: 292, endPoint y: 120, distance: 86.2
click at [294, 120] on icon at bounding box center [345, 183] width 102 height 136
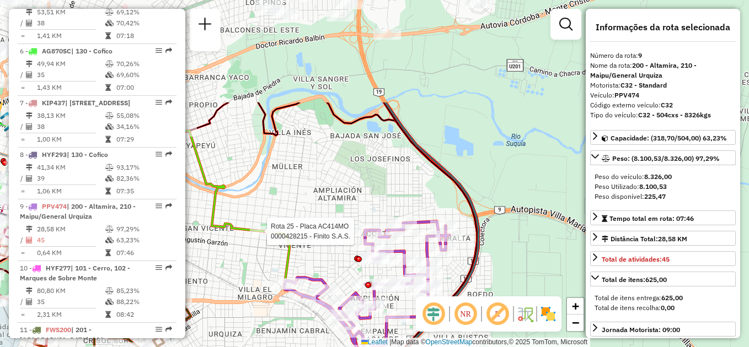
drag, startPoint x: 359, startPoint y: 68, endPoint x: 355, endPoint y: 288, distance: 219.5
click at [355, 287] on div "Rota 18 - Placa KNA117 0000529272 - Abdala Jairo David Rota 25 - Placa AC414MO …" at bounding box center [374, 173] width 749 height 347
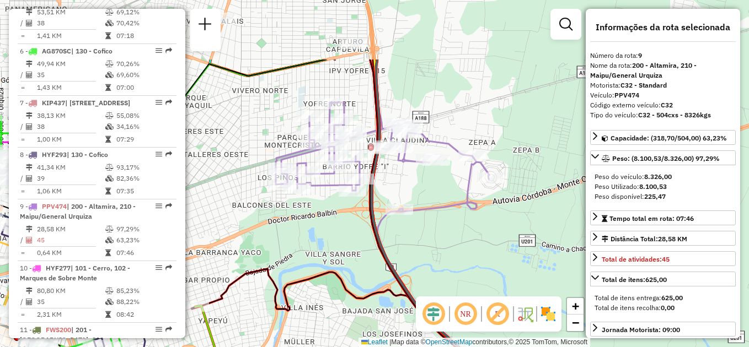
drag, startPoint x: 360, startPoint y: 261, endPoint x: 360, endPoint y: 296, distance: 35.3
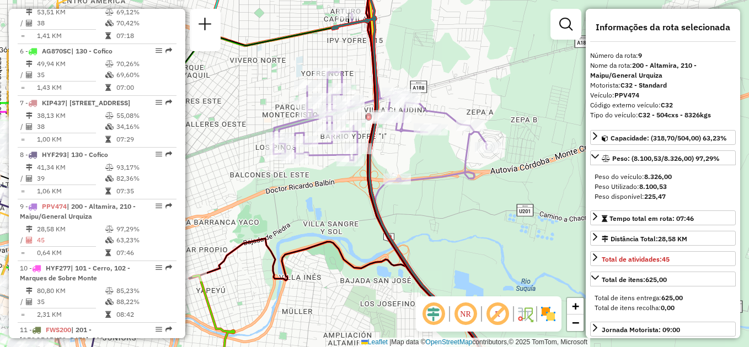
drag, startPoint x: 362, startPoint y: 296, endPoint x: 339, endPoint y: 135, distance: 163.2
click at [339, 239] on icon at bounding box center [335, 295] width 292 height 113
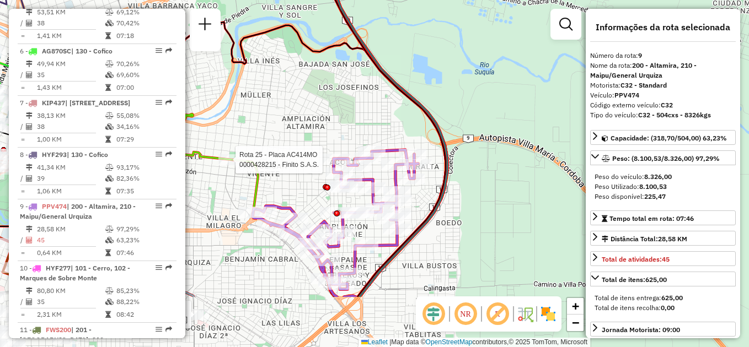
drag, startPoint x: 346, startPoint y: 217, endPoint x: 321, endPoint y: 98, distance: 121.2
click at [321, 98] on div "Rota 18 - Placa KNA117 0000529272 - Abdala Jairo David Rota 25 - Placa AC414MO …" at bounding box center [374, 173] width 749 height 347
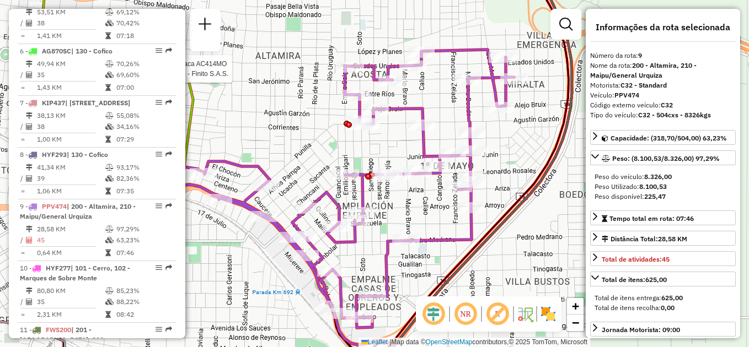
drag, startPoint x: 355, startPoint y: 199, endPoint x: 407, endPoint y: 216, distance: 54.9
click at [408, 215] on div "Rota 18 - Placa KNA117 0000529272 - Abdala Jairo David Rota 25 - Placa AC414MO …" at bounding box center [374, 173] width 749 height 347
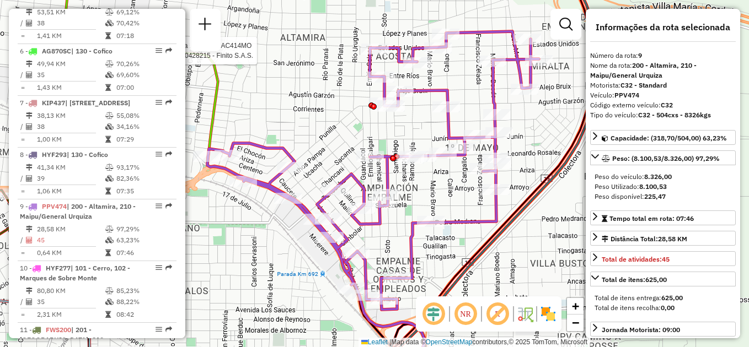
drag
click at [414, 185] on div "Rota 18 - Placa KNA117 0000529272 - Abdala Jairo David Rota 25 - Placa AC414MO …" at bounding box center [374, 173] width 749 height 347
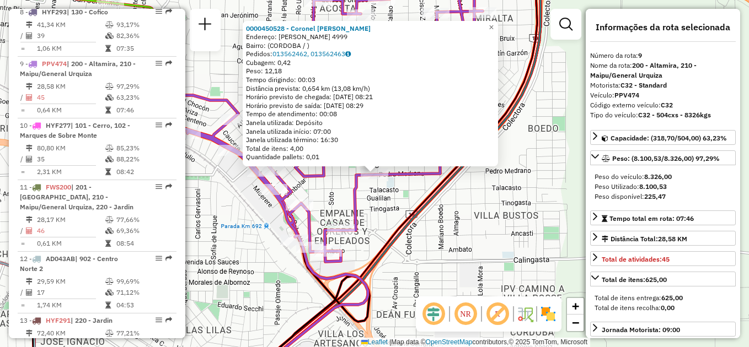
scroll to position [857, 0]
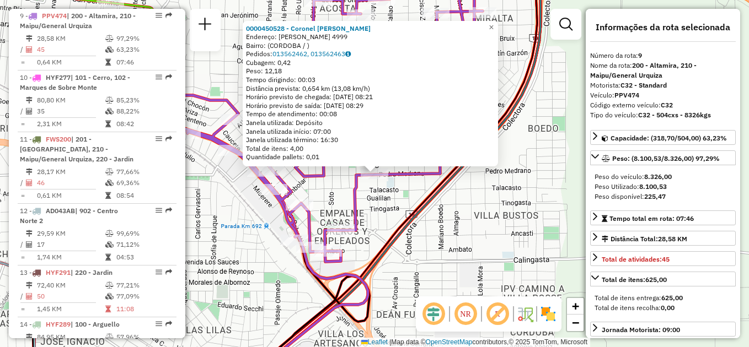
click at [426, 221] on div "0000450528 - Coronel Yanina Beatriz Endereço: PEDRO MEDRANO 4999 Bairro: (CORDO…" at bounding box center [374, 173] width 749 height 347
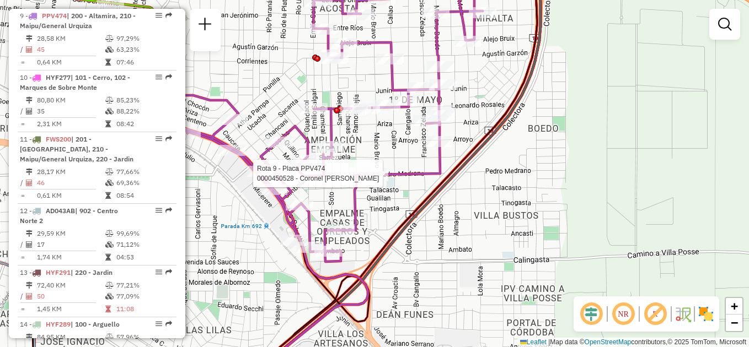
select select "**********"
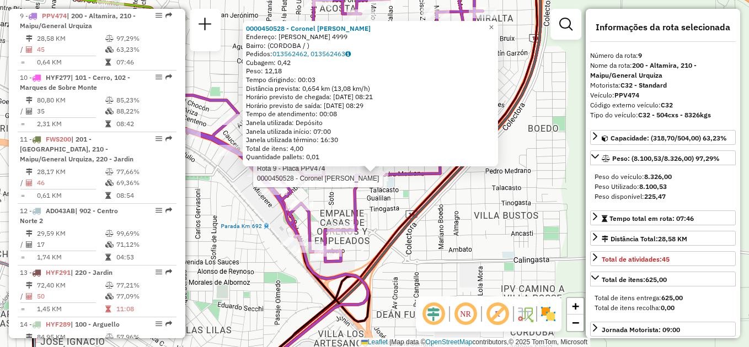
click at [466, 243] on div "Rota 9 - Placa PPV474 0000450528 - Coronel Yanina Beatriz 0000450528 - Coronel …" at bounding box center [374, 173] width 749 height 347
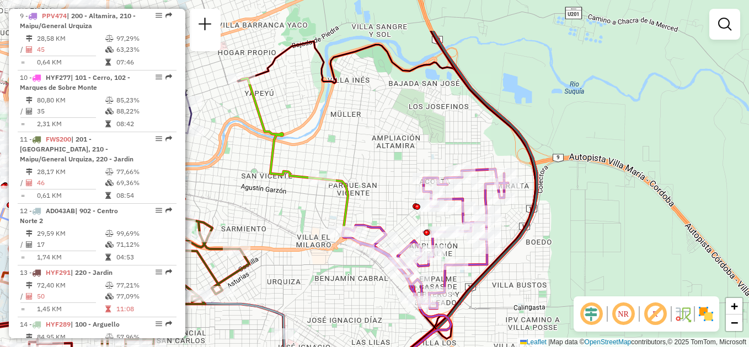
drag, startPoint x: 441, startPoint y: 217, endPoint x: 475, endPoint y: 254, distance: 49.9
click at [483, 281] on icon at bounding box center [417, 239] width 239 height 417
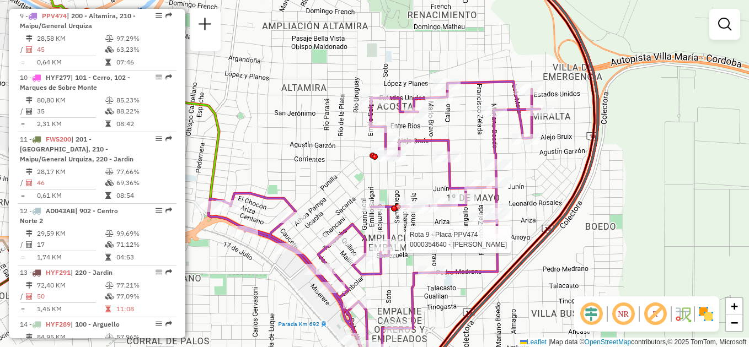
select select "**********"
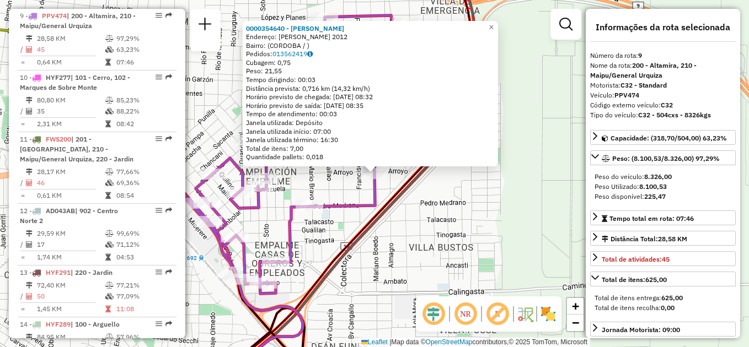
click at [390, 238] on div "0000354640 - Parra Carlos Endereço: LOLA MORA 2012 Bairro: (CORDOBA / ) Pedidos…" at bounding box center [374, 173] width 749 height 347
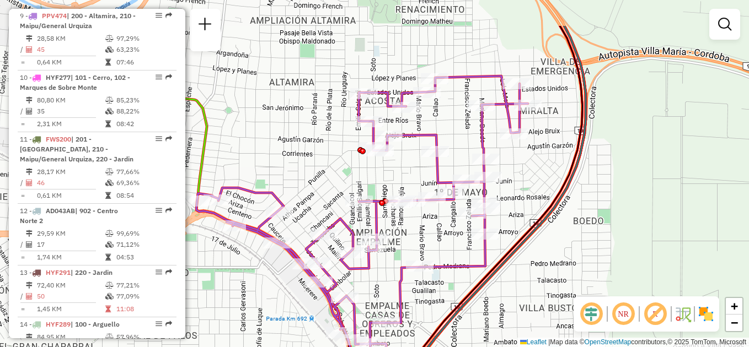
drag, startPoint x: 384, startPoint y: 244, endPoint x: 488, endPoint y: 298, distance: 116.9
click at [488, 298] on div "Janela de atendimento Grade de atendimento Capacidade Transportadoras Veículos …" at bounding box center [374, 173] width 749 height 347
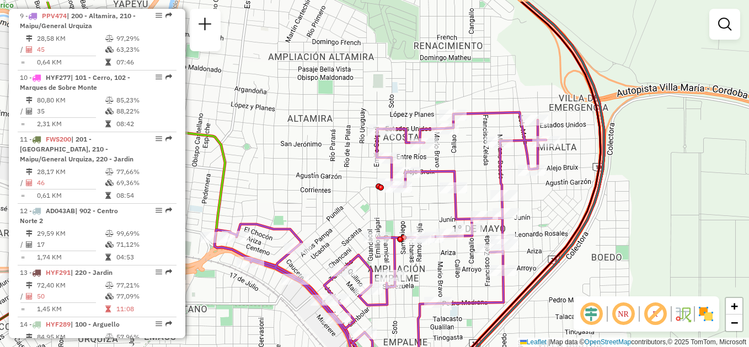
drag, startPoint x: 396, startPoint y: 178, endPoint x: 409, endPoint y: 200, distance: 25.0
click at [409, 200] on div "Janela de atendimento Grade de atendimento Capacidade Transportadoras Veículos …" at bounding box center [374, 173] width 749 height 347
select select "**********"
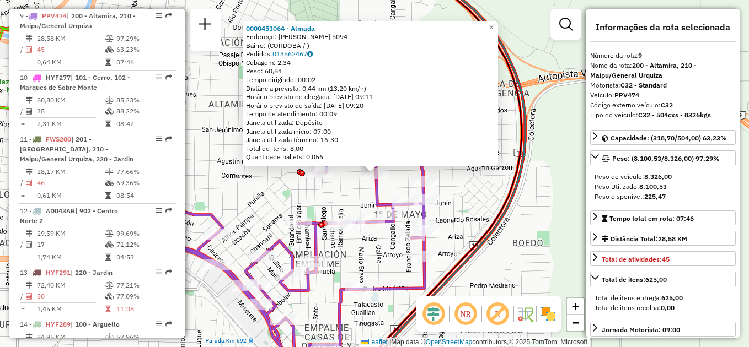
click at [461, 232] on div "Rota 9 - Placa PPV474 0000453064 - Almada 0000453064 - Almada Endereço: AGUSTIN…" at bounding box center [374, 173] width 749 height 347
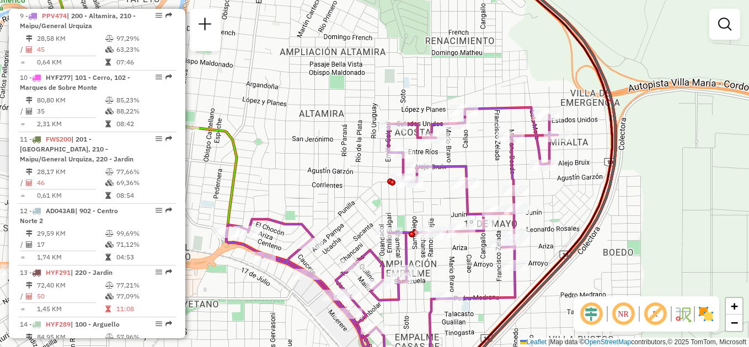
drag, startPoint x: 206, startPoint y: 183, endPoint x: 340, endPoint y: 189, distance: 134.1
click at [341, 191] on div "Janela de atendimento Grade de atendimento Capacidade Transportadoras Veículos …" at bounding box center [374, 173] width 749 height 347
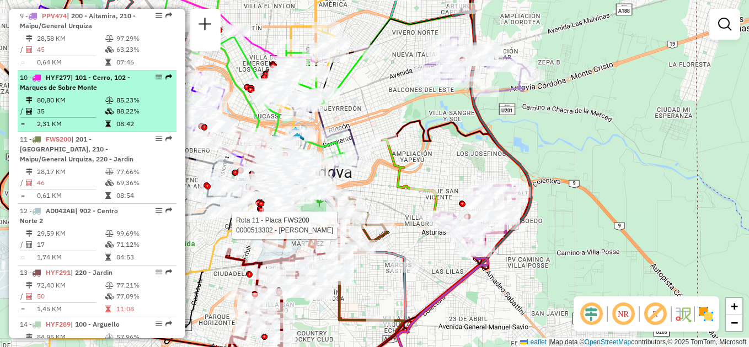
click at [77, 101] on td "80,80 KM" at bounding box center [70, 100] width 68 height 11
select select "**********"
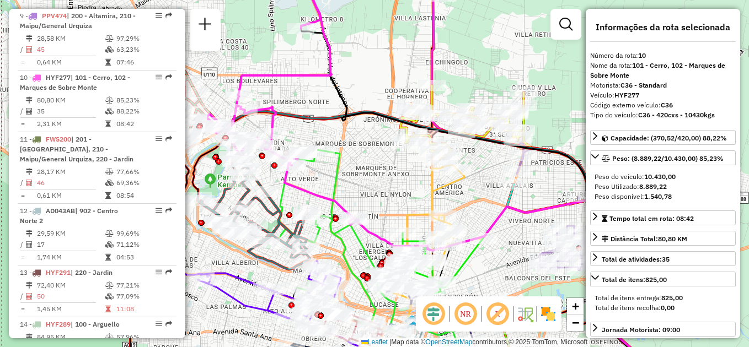
drag, startPoint x: 327, startPoint y: 119, endPoint x: 326, endPoint y: 173, distance: 54.1
click at [354, 192] on div "Rota 11 - Placa FWS200 0000513302 - SFORZINI FRANCOO CARLOS Janela de atendimen…" at bounding box center [374, 173] width 749 height 347
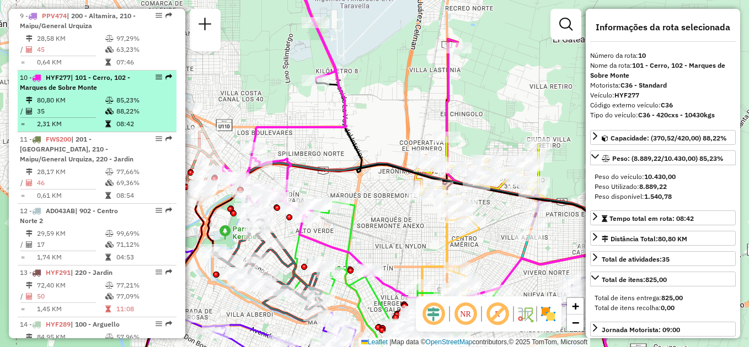
click at [75, 94] on li "10 - HYF277 | 101 - Cerro, 102 - Marques de Sobre Monte 80,80 KM 85,23% / 35 88…" at bounding box center [97, 102] width 159 height 62
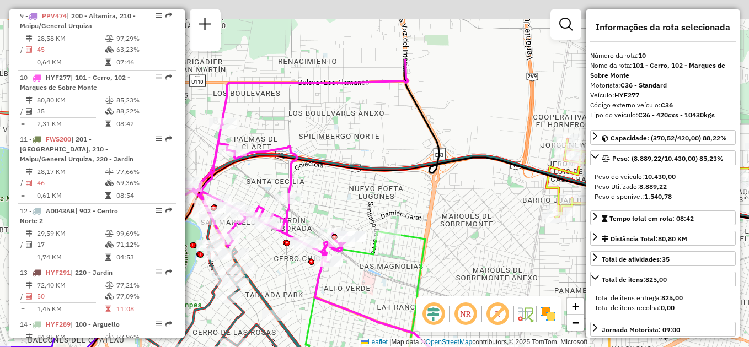
drag, startPoint x: 375, startPoint y: 98, endPoint x: 364, endPoint y: 234, distance: 137.2
click at [366, 235] on div "Rota 11 - Placa FWS200 0000513302 - SFORZINI FRANCOO CARLOS Janela de atendimen…" at bounding box center [374, 173] width 749 height 347
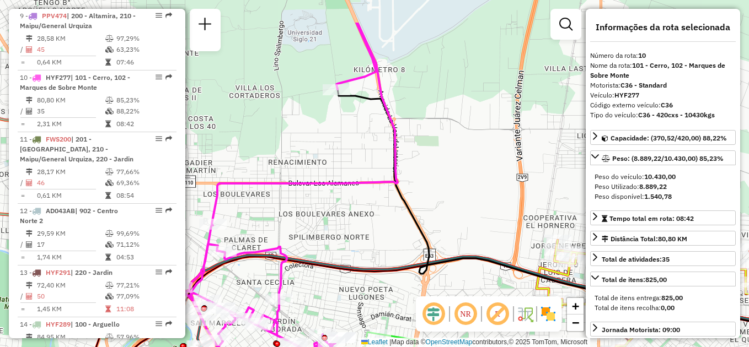
drag, startPoint x: 349, startPoint y: 128, endPoint x: 335, endPoint y: 125, distance: 14.1
click at [341, 181] on icon at bounding box center [279, 231] width 262 height 417
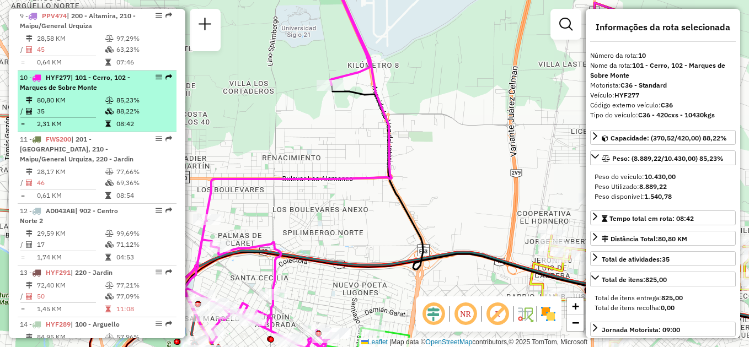
click at [87, 90] on span "| 101 - Cerro, 102 - Marques de Sobre Monte" at bounding box center [75, 82] width 110 height 18
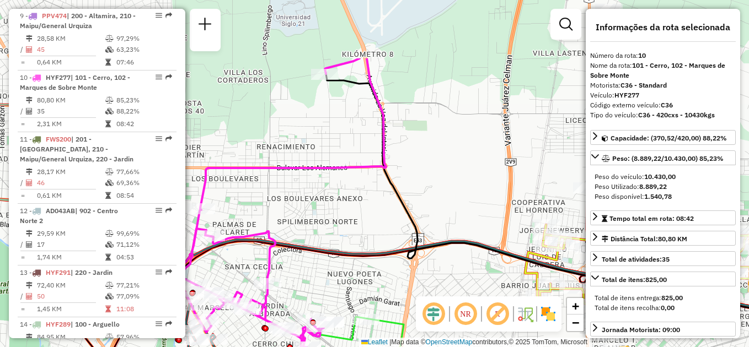
drag, startPoint x: 346, startPoint y: 156, endPoint x: 327, endPoint y: 183, distance: 33.2
click at [331, 191] on div "Rota 11 - Placa FWS200 0000513302 - SFORZINI FRANCOO CARLOS Janela de atendimen…" at bounding box center [374, 173] width 749 height 347
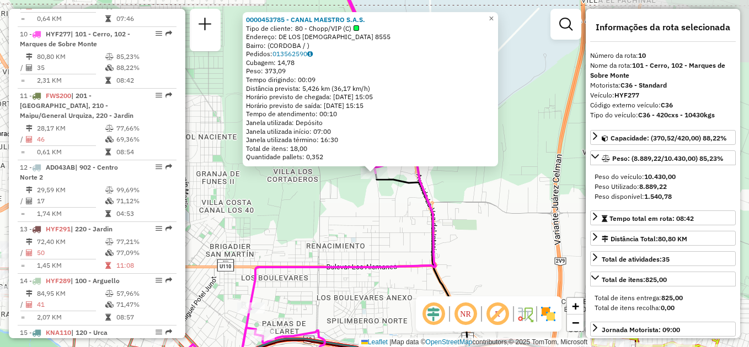
scroll to position [919, 0]
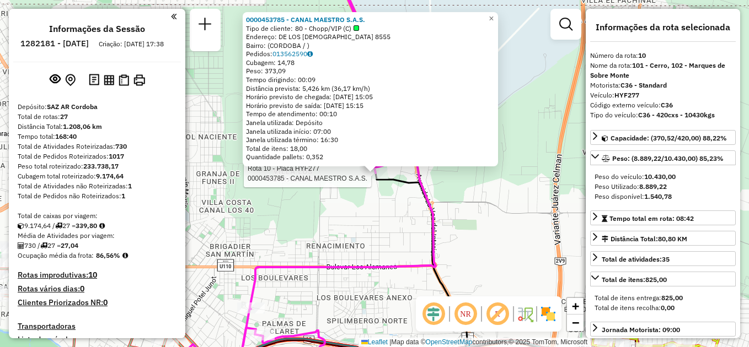
select select "**********"
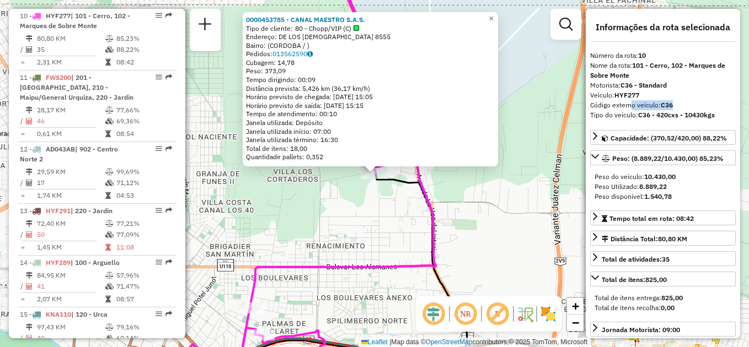
drag, startPoint x: 626, startPoint y: 104, endPoint x: 688, endPoint y: 104, distance: 61.2
click at [688, 104] on div "Código externo veículo: C36" at bounding box center [663, 105] width 146 height 10
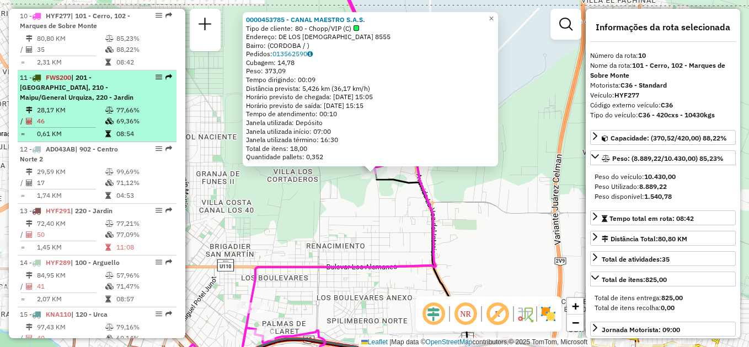
click at [105, 106] on td at bounding box center [110, 110] width 11 height 11
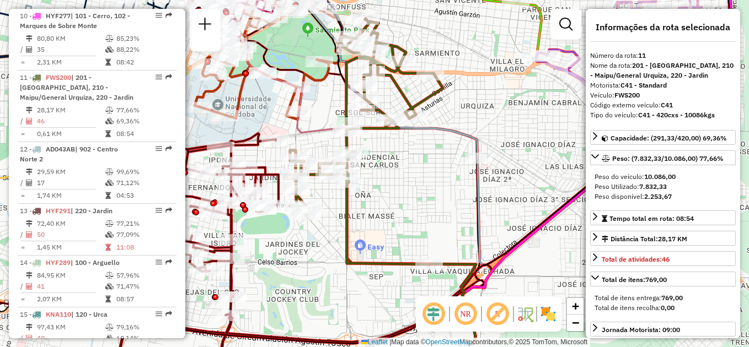
drag, startPoint x: 405, startPoint y: 168, endPoint x: 457, endPoint y: 251, distance: 98.1
click at [463, 257] on div "Janela de atendimento Grade de atendimento Capacidade Transportadoras Veículos …" at bounding box center [374, 173] width 749 height 347
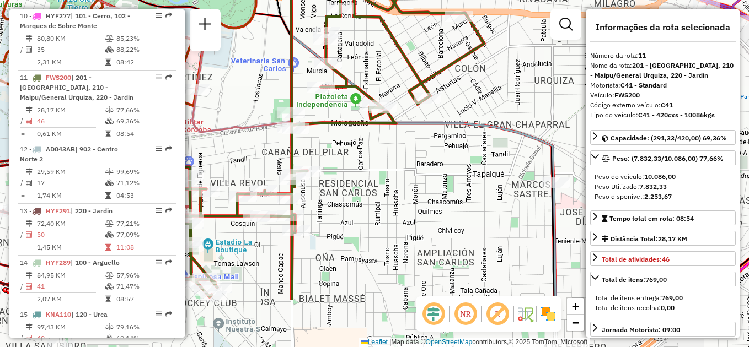
drag, startPoint x: 446, startPoint y: 271, endPoint x: 366, endPoint y: 167, distance: 131.8
click at [367, 167] on div "Janela de atendimento Grade de atendimento Capacidade Transportadoras Veículos …" at bounding box center [374, 173] width 749 height 347
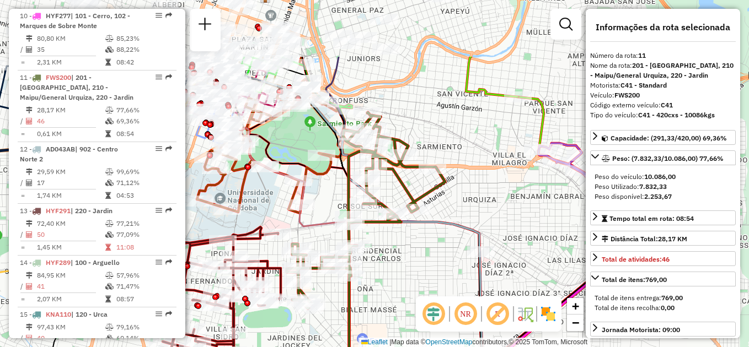
drag, startPoint x: 372, startPoint y: 167, endPoint x: 395, endPoint y: 253, distance: 88.9
click at [396, 259] on div "Janela de atendimento Grade de atendimento Capacidade Transportadoras Veículos …" at bounding box center [374, 173] width 749 height 347
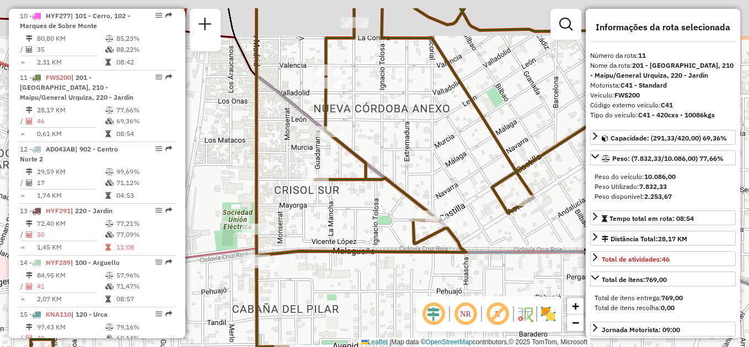
drag, startPoint x: 273, startPoint y: 185, endPoint x: 340, endPoint y: 234, distance: 83.3
click at [340, 238] on div "Janela de atendimento Grade de atendimento Capacidade Transportadoras Veículos …" at bounding box center [374, 173] width 749 height 347
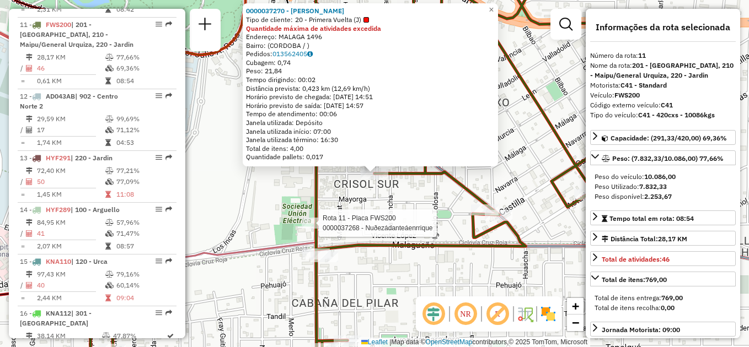
scroll to position [980, 0]
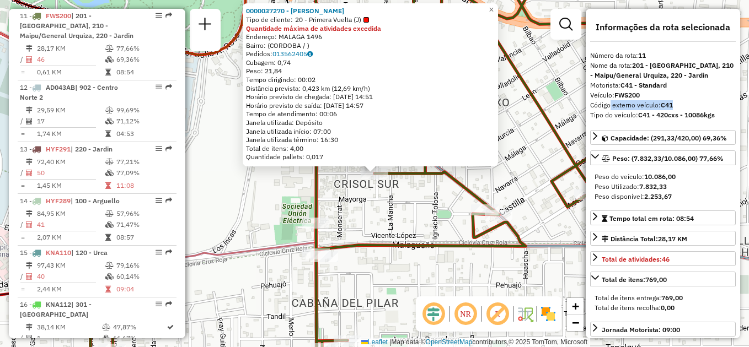
drag, startPoint x: 606, startPoint y: 104, endPoint x: 696, endPoint y: 104, distance: 89.9
click at [696, 104] on div "Código externo veículo: C41" at bounding box center [663, 105] width 146 height 10
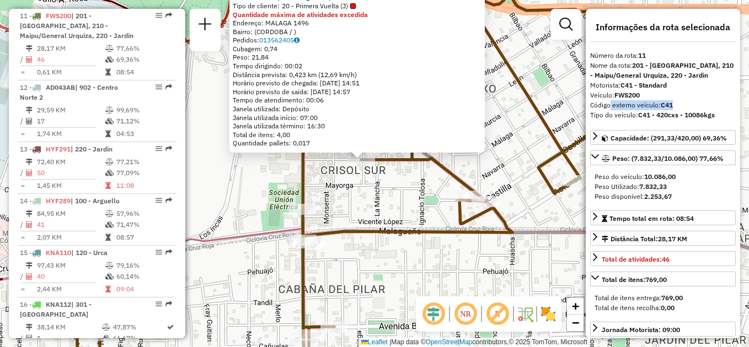
drag, startPoint x: 431, startPoint y: 232, endPoint x: 418, endPoint y: 218, distance: 19.1
click at [418, 218] on div "0000037270 - Salas Victor Tipo de cliente: 20 - Primera Vuelta (J) Quantidade m…" at bounding box center [374, 173] width 749 height 347
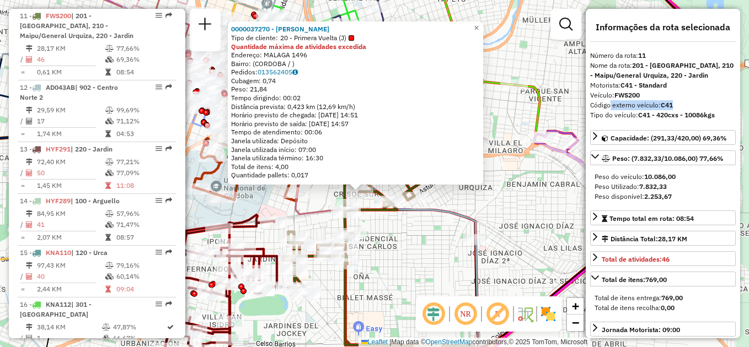
click at [364, 206] on icon at bounding box center [362, 223] width 158 height 246
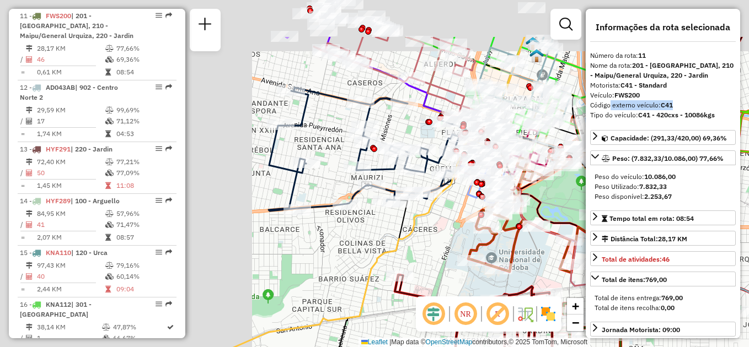
drag, startPoint x: 394, startPoint y: 219, endPoint x: 652, endPoint y: 276, distance: 264.3
click at [670, 290] on hb-router-mapa "Informações da Sessão 1282181 - [DATE] Criação: [DATE] 17:38 Depósito: SAZ AR C…" at bounding box center [374, 173] width 749 height 347
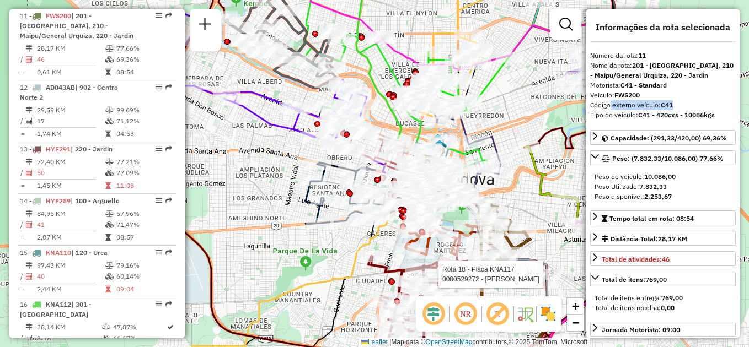
drag, startPoint x: 377, startPoint y: 241, endPoint x: 366, endPoint y: 243, distance: 11.2
click at [366, 243] on icon at bounding box center [349, 184] width 319 height 402
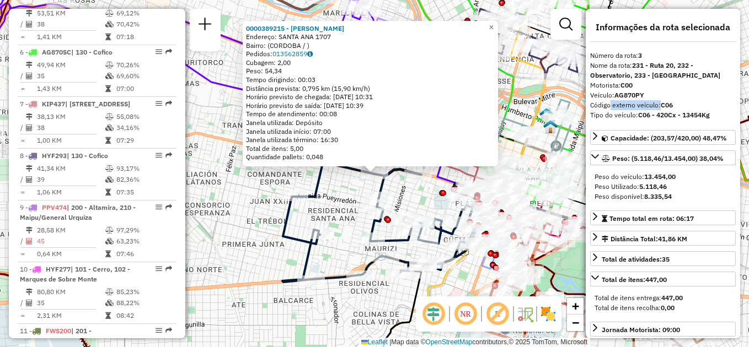
scroll to position [496, 0]
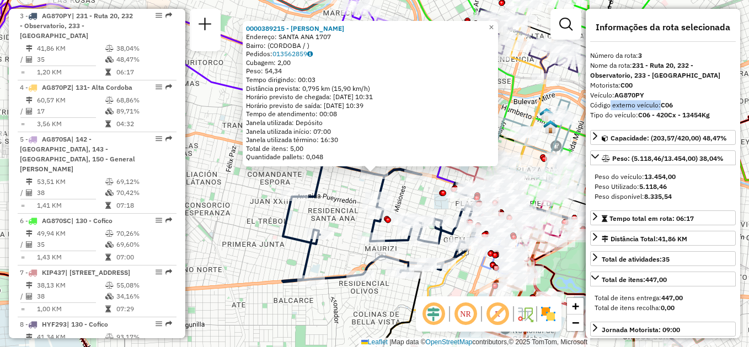
click at [366, 304] on div "0000389215 - Altamirano Victor Hugo Endereço: SANTA ANA 1707 Bairro: (CORDOBA /…" at bounding box center [374, 173] width 749 height 347
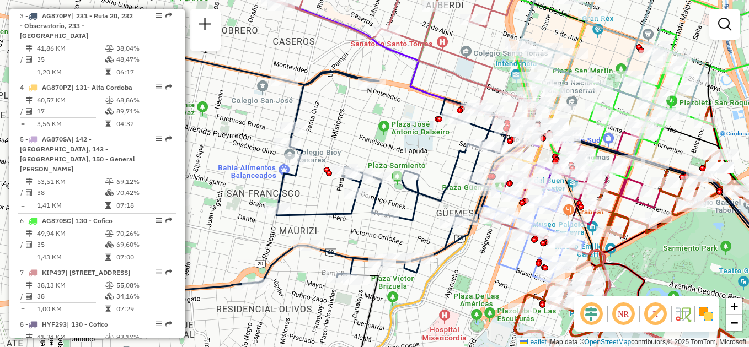
drag, startPoint x: 388, startPoint y: 290, endPoint x: 311, endPoint y: 271, distance: 79.6
click at [298, 300] on div "Janela de atendimento Grade de atendimento Capacidade Transportadoras Veículos …" at bounding box center [374, 173] width 749 height 347
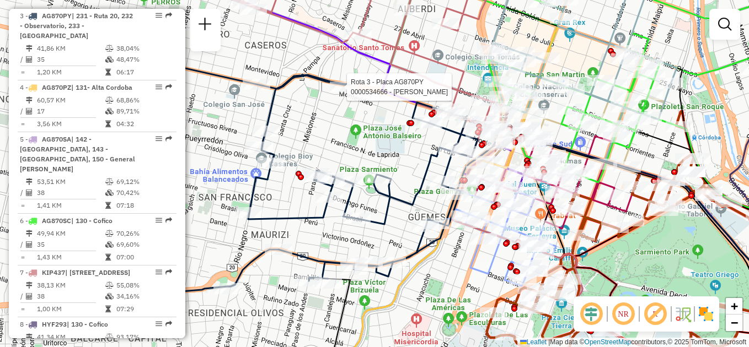
select select "**********"
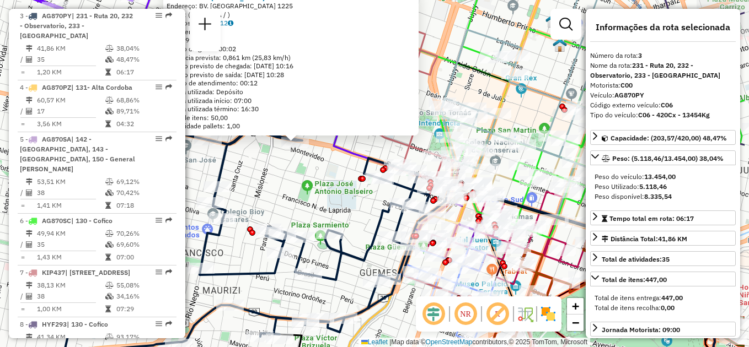
drag, startPoint x: 390, startPoint y: 214, endPoint x: 310, endPoint y: 183, distance: 85.2
click at [310, 183] on div "0000534666 - Mejia Ricaldez Zenon Endereço: BV. SAN JUAN 1225 Bairro: (CORDOBA …" at bounding box center [374, 173] width 749 height 347
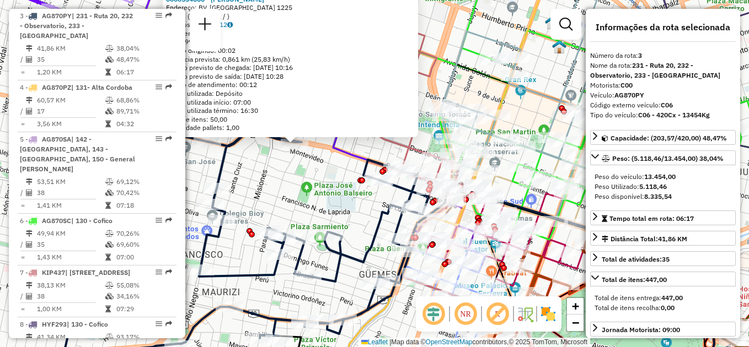
click at [337, 194] on div "0000534666 - Mejia Ricaldez Zenon Endereço: BV. SAN JUAN 1225 Bairro: (CORDOBA …" at bounding box center [374, 173] width 749 height 347
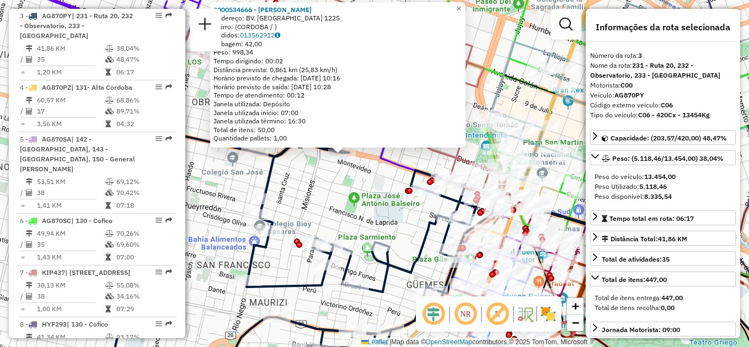
drag, startPoint x: 363, startPoint y: 217, endPoint x: 418, endPoint y: 216, distance: 55.1
click at [418, 216] on div "0000534666 - Mejia Ricaldez Zenon Endereço: BV. SAN JUAN 1225 Bairro: (CORDOBA …" at bounding box center [374, 173] width 749 height 347
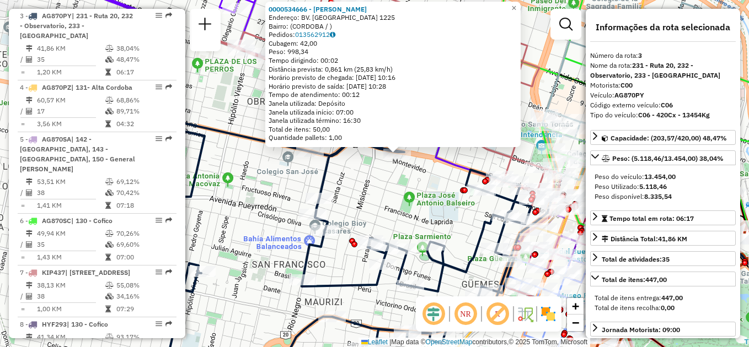
click at [405, 212] on div "0000534666 - Mejia Ricaldez Zenon Endereço: BV. SAN JUAN 1225 Bairro: (CORDOBA …" at bounding box center [374, 173] width 749 height 347
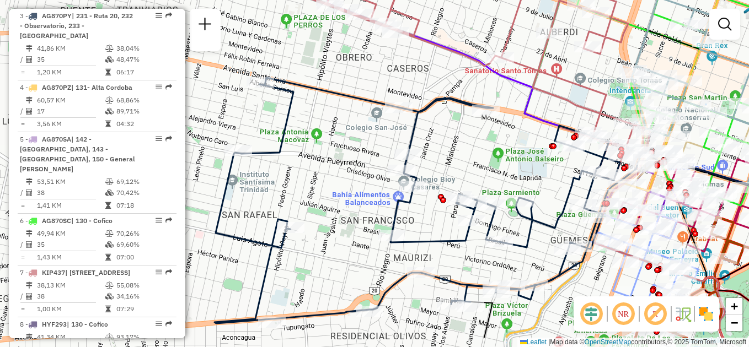
drag, startPoint x: 392, startPoint y: 210, endPoint x: 481, endPoint y: 165, distance: 99.6
click at [481, 165] on div "Janela de atendimento Grade de atendimento Capacidade Transportadoras Veículos …" at bounding box center [374, 173] width 749 height 347
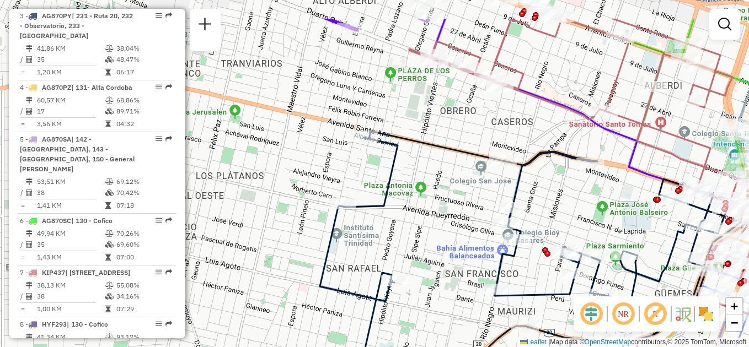
drag, startPoint x: 324, startPoint y: 162, endPoint x: 428, endPoint y: 216, distance: 117.1
click at [428, 216] on div "Janela de atendimento Grade de atendimento Capacidade Transportadoras Veículos …" at bounding box center [374, 173] width 749 height 347
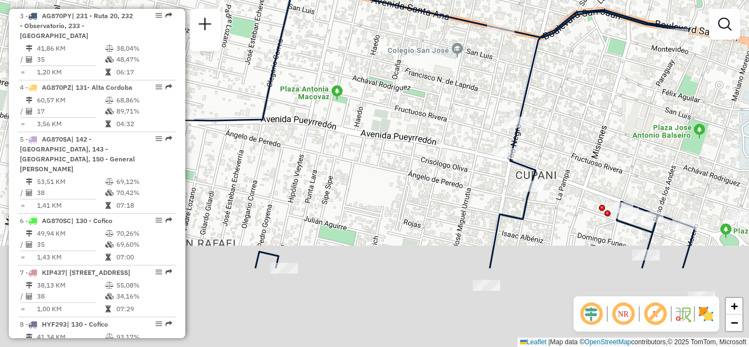
drag, startPoint x: 482, startPoint y: 227, endPoint x: 367, endPoint y: 108, distance: 165.3
click at [367, 108] on div "Janela de atendimento Grade de atendimento Capacidade Transportadoras Veículos …" at bounding box center [374, 173] width 749 height 347
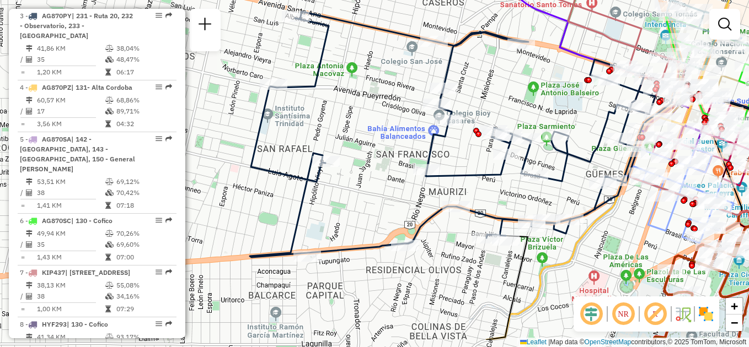
drag, startPoint x: 399, startPoint y: 162, endPoint x: 403, endPoint y: 151, distance: 11.7
click at [398, 146] on div "Janela de atendimento Grade de atendimento Capacidade Transportadoras Veículos …" at bounding box center [374, 173] width 749 height 347
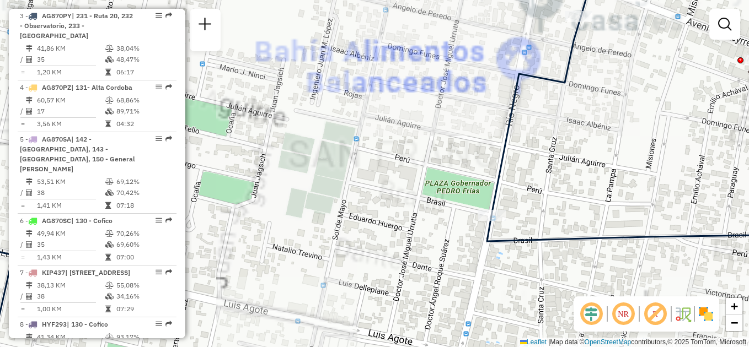
drag, startPoint x: 578, startPoint y: 178, endPoint x: 421, endPoint y: 200, distance: 158.1
click at [421, 198] on div "Janela de atendimento Grade de atendimento Capacidade Transportadoras Veículos …" at bounding box center [374, 173] width 749 height 347
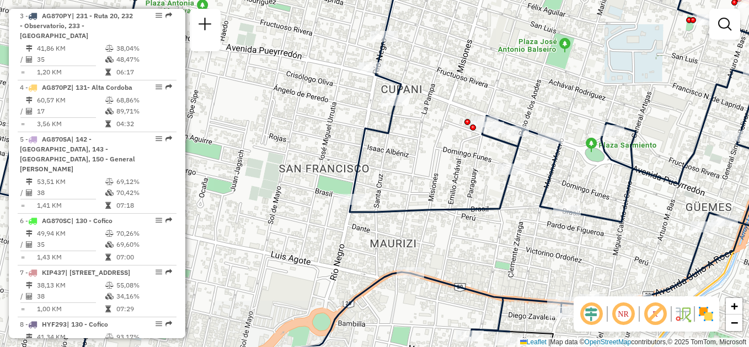
drag, startPoint x: 497, startPoint y: 218, endPoint x: 413, endPoint y: 162, distance: 100.9
click at [413, 162] on div "Janela de atendimento Grade de atendimento Capacidade Transportadoras Veículos …" at bounding box center [374, 173] width 749 height 347
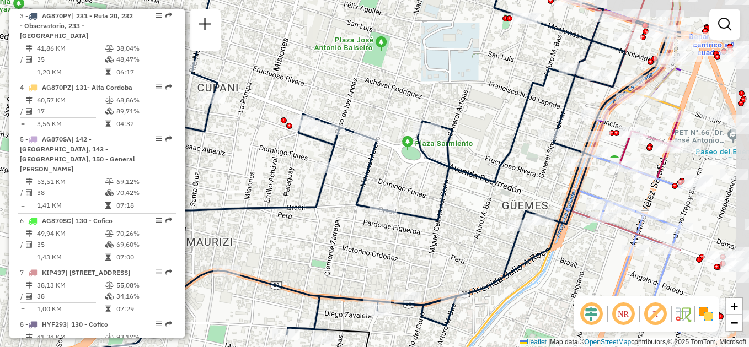
drag, startPoint x: 560, startPoint y: 197, endPoint x: 417, endPoint y: 224, distance: 145.9
click at [417, 224] on div "Janela de atendimento Grade de atendimento Capacidade Transportadoras Veículos …" at bounding box center [374, 173] width 749 height 347
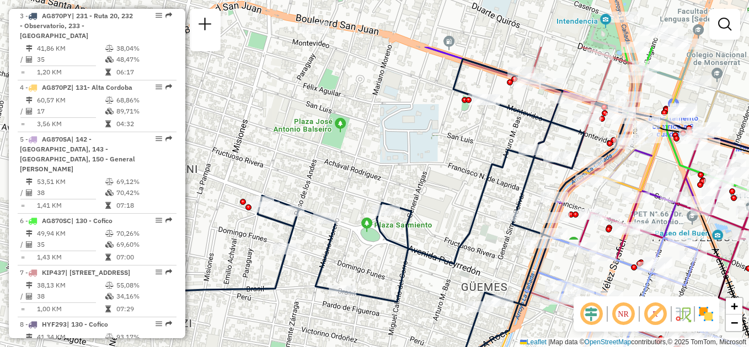
drag, startPoint x: 513, startPoint y: 171, endPoint x: 473, endPoint y: 247, distance: 85.3
click at [473, 247] on div "Janela de atendimento Grade de atendimento Capacidade Transportadoras Veículos …" at bounding box center [374, 173] width 749 height 347
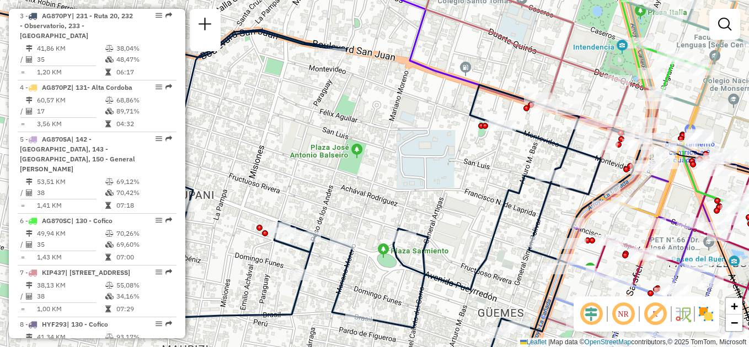
drag, startPoint x: 408, startPoint y: 181, endPoint x: 425, endPoint y: 207, distance: 30.3
click at [425, 207] on div "Janela de atendimento Grade de atendimento Capacidade Transportadoras Veículos …" at bounding box center [374, 173] width 749 height 347
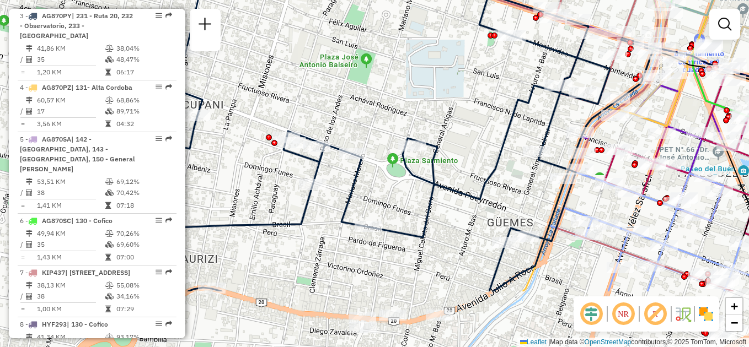
drag, startPoint x: 431, startPoint y: 231, endPoint x: 441, endPoint y: 141, distance: 90.9
click at [441, 141] on div "Janela de atendimento Grade de atendimento Capacidade Transportadoras Veículos …" at bounding box center [374, 173] width 749 height 347
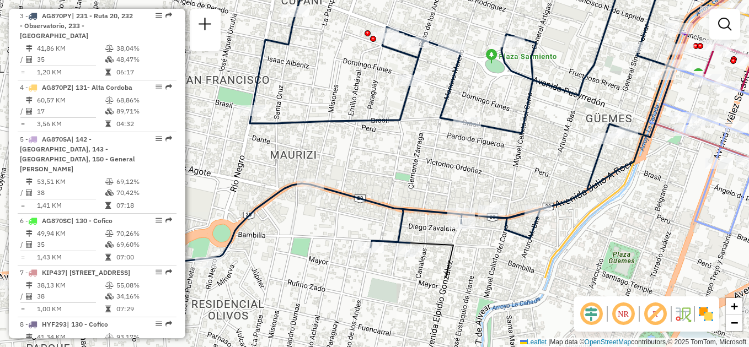
drag, startPoint x: 406, startPoint y: 251, endPoint x: 504, endPoint y: 147, distance: 142.7
click at [504, 147] on div "Janela de atendimento Grade de atendimento Capacidade Transportadoras Veículos …" at bounding box center [374, 173] width 749 height 347
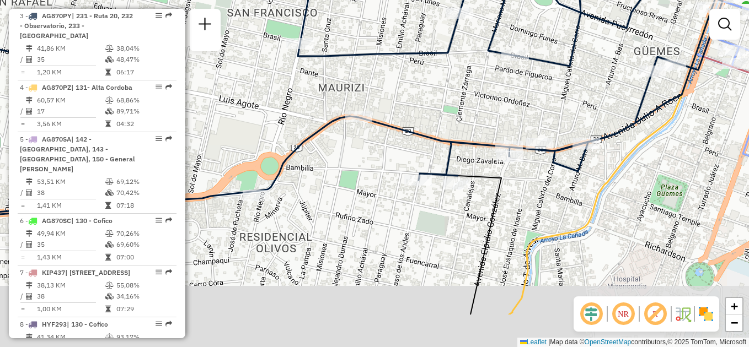
drag, startPoint x: 446, startPoint y: 174, endPoint x: 494, endPoint y: 107, distance: 82.6
click at [494, 107] on div "Janela de atendimento Grade de atendimento Capacidade Transportadoras Veículos …" at bounding box center [374, 173] width 749 height 347
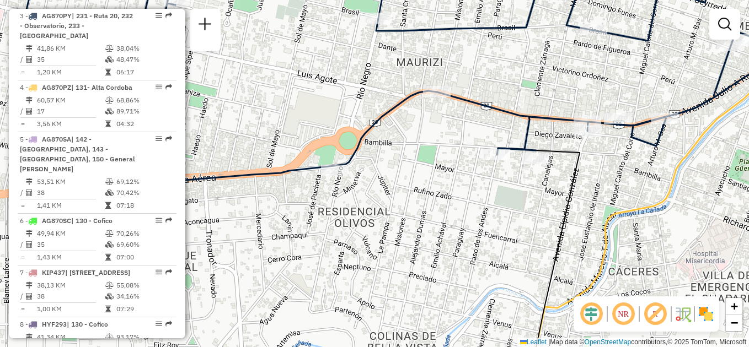
drag, startPoint x: 319, startPoint y: 186, endPoint x: 398, endPoint y: 160, distance: 82.3
click at [398, 160] on div "Janela de atendimento Grade de atendimento Capacidade Transportadoras Veículos …" at bounding box center [374, 173] width 749 height 347
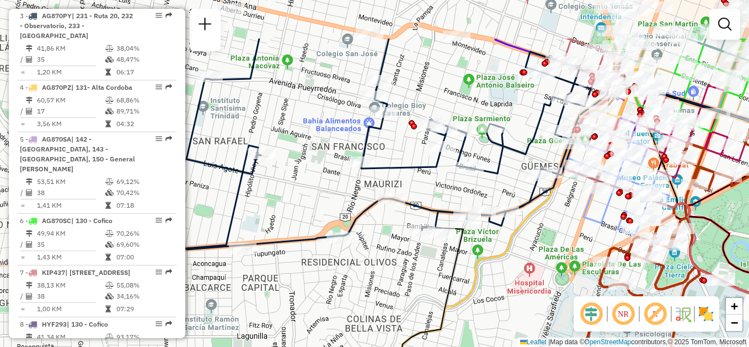
drag, startPoint x: 395, startPoint y: 184, endPoint x: 347, endPoint y: 261, distance: 90.9
click at [347, 261] on div "Janela de atendimento Grade de atendimento Capacidade Transportadoras Veículos …" at bounding box center [374, 173] width 749 height 347
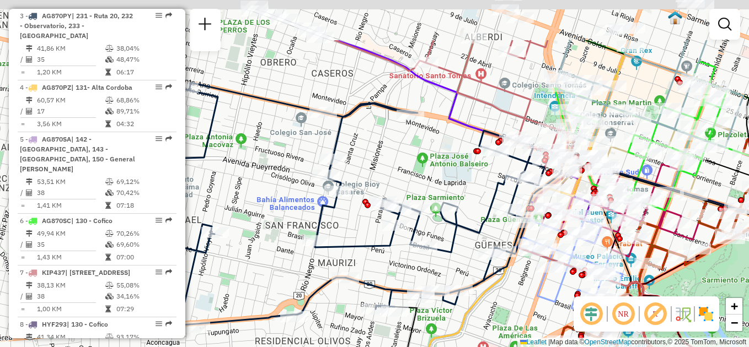
drag, startPoint x: 433, startPoint y: 190, endPoint x: 403, endPoint y: 272, distance: 88.1
click at [404, 274] on div "Janela de atendimento Grade de atendimento Capacidade Transportadoras Veículos …" at bounding box center [374, 173] width 749 height 347
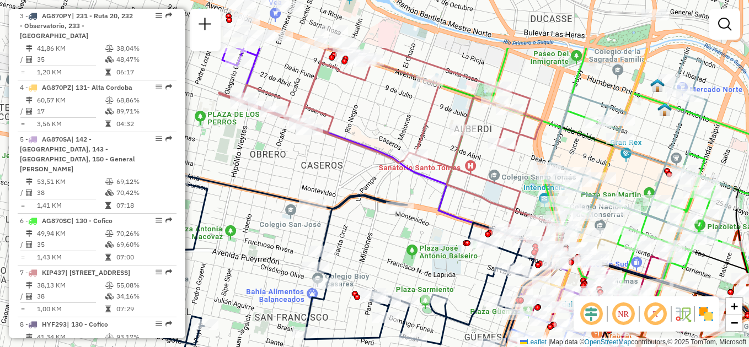
drag, startPoint x: 406, startPoint y: 167, endPoint x: 390, endPoint y: 298, distance: 132.3
click at [391, 309] on div "Janela de atendimento Grade de atendimento Capacidade Transportadoras Veículos …" at bounding box center [374, 173] width 749 height 347
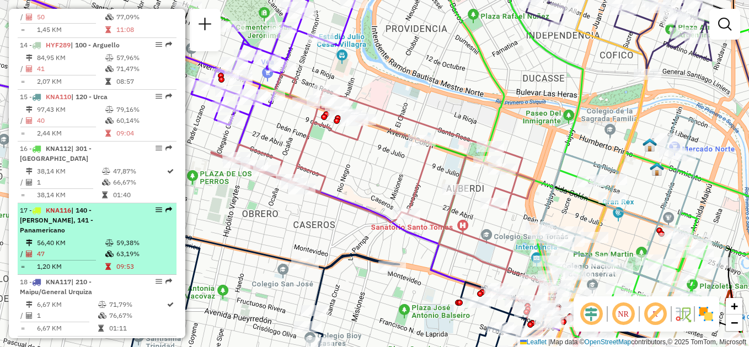
scroll to position [1158, 0]
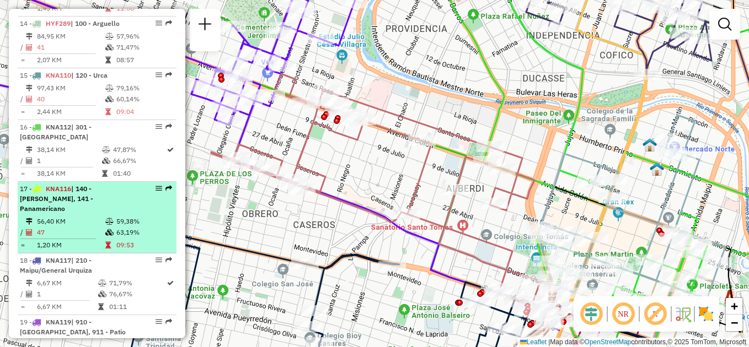
click at [98, 216] on td "56,40 KM" at bounding box center [70, 221] width 68 height 11
select select "**********"
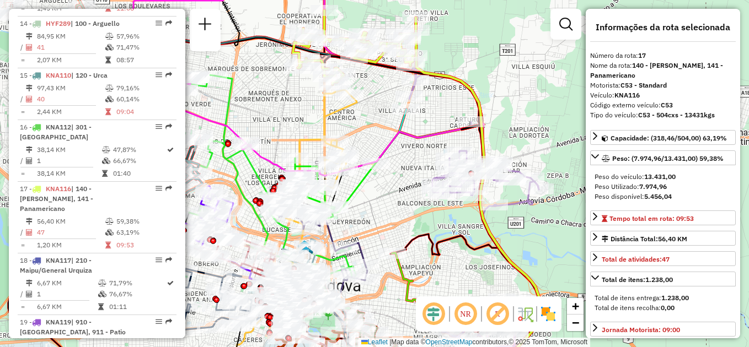
drag, startPoint x: 370, startPoint y: 103, endPoint x: 362, endPoint y: 191, distance: 89.2
click at [366, 195] on div "Janela de atendimento Grade de atendimento Capacidade Transportadoras Veículos …" at bounding box center [374, 173] width 749 height 347
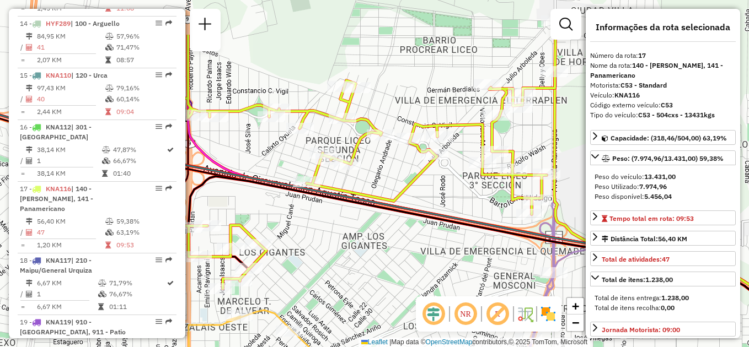
drag, startPoint x: 390, startPoint y: 165, endPoint x: 371, endPoint y: 235, distance: 72.0
click at [371, 235] on div "Janela de atendimento Grade de atendimento Capacidade Transportadoras Veículos …" at bounding box center [374, 173] width 749 height 347
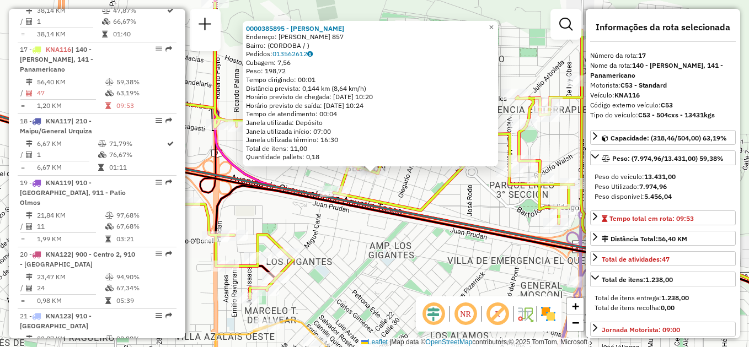
scroll to position [1321, 0]
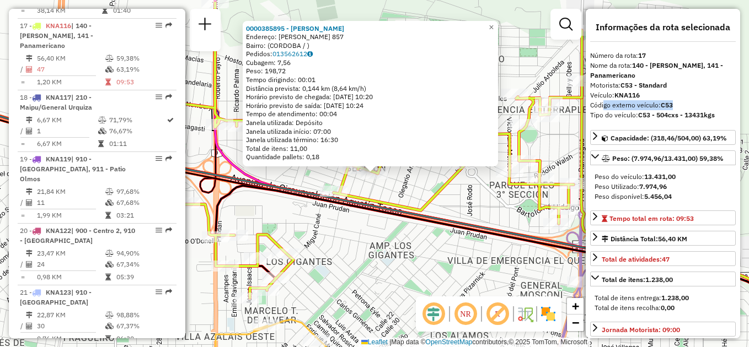
drag, startPoint x: 602, startPoint y: 105, endPoint x: 675, endPoint y: 106, distance: 73.3
click at [675, 106] on div "Código externo veículo: C53" at bounding box center [663, 105] width 146 height 10
click at [477, 205] on div "0000385895 - Espejo Vera Teresa Endereço: MANUEL GUTIERREZ NAJERA 857 Bairro: (…" at bounding box center [374, 173] width 749 height 347
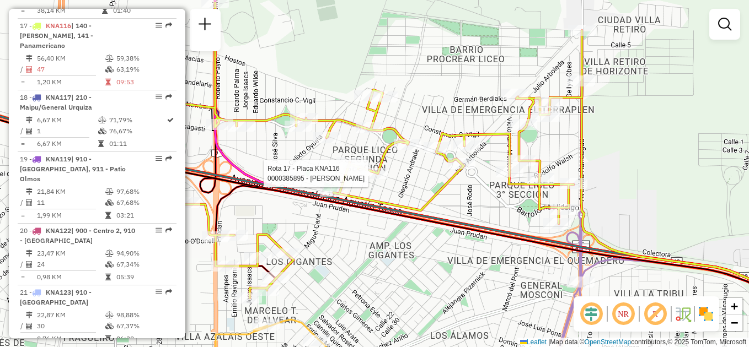
select select "**********"
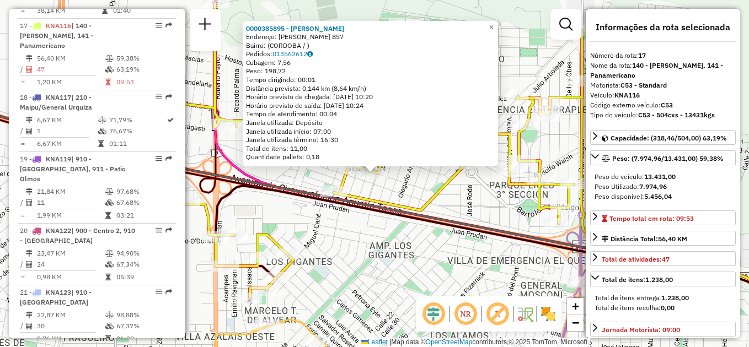
click at [456, 203] on div "Rota 17 - Placa KNA116 0000385895 - Espejo Vera Teresa 0000385895 - Espejo Vera…" at bounding box center [374, 173] width 749 height 347
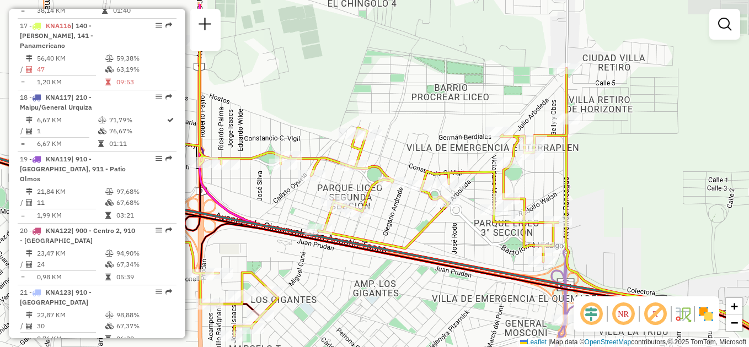
drag, startPoint x: 469, startPoint y: 184, endPoint x: 443, endPoint y: 208, distance: 35.5
click at [447, 214] on div "Janela de atendimento Grade de atendimento Capacidade Transportadoras Veículos …" at bounding box center [374, 173] width 749 height 347
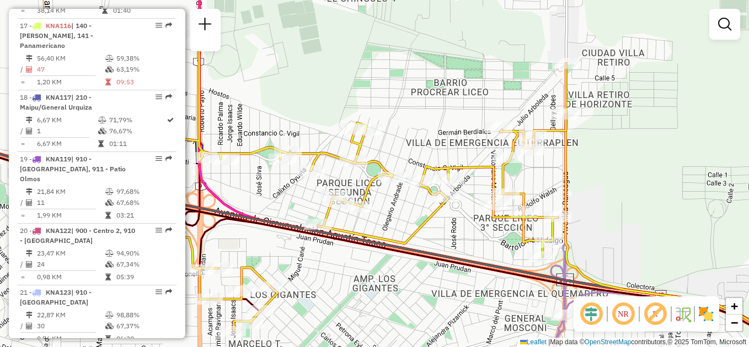
click at [404, 195] on div "Janela de atendimento Grade de atendimento Capacidade Transportadoras Veículos …" at bounding box center [374, 173] width 749 height 347
select select "**********"
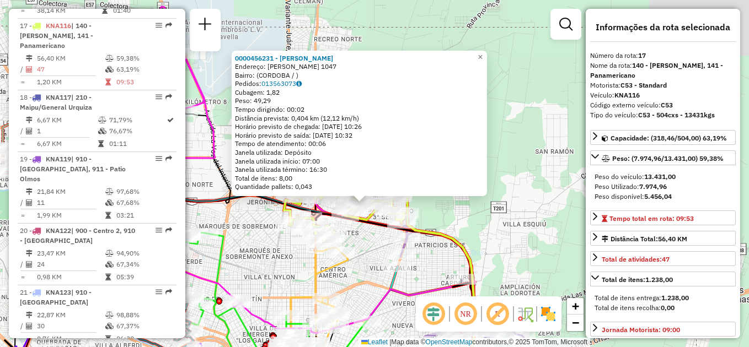
click at [369, 253] on div "0000456231 - Lario Ivanna Paola Endereço: ALFONSINA STORNI 1047 Bairro: (CORDOB…" at bounding box center [374, 173] width 749 height 347
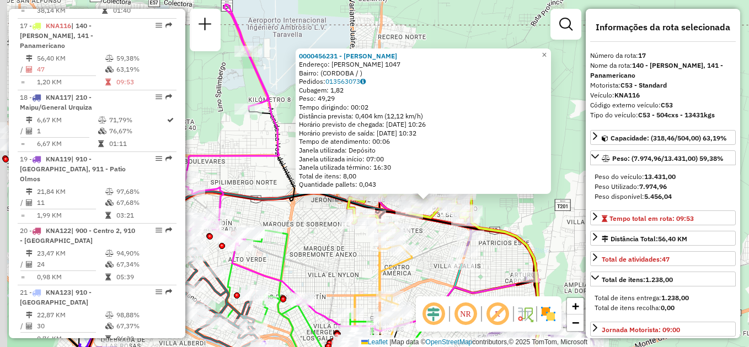
drag, startPoint x: 399, startPoint y: 260, endPoint x: 447, endPoint y: 216, distance: 65.2
click at [447, 216] on div "0000456231 - Lario Ivanna Paola Endereço: ALFONSINA STORNI 1047 Bairro: (CORDOB…" at bounding box center [374, 173] width 749 height 347
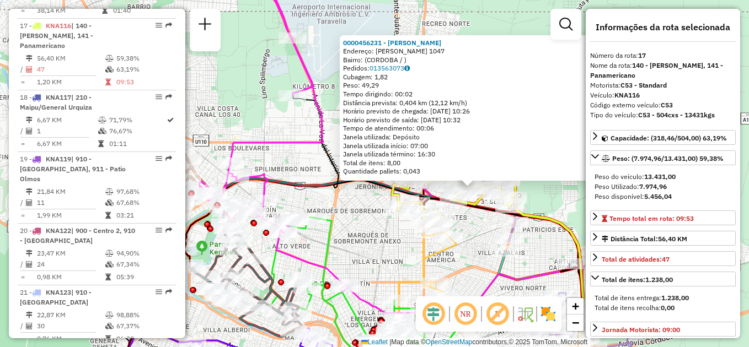
drag, startPoint x: 359, startPoint y: 230, endPoint x: 343, endPoint y: 201, distance: 33.5
click at [348, 203] on div "0000456231 - Lario Ivanna Paola Endereço: ALFONSINA STORNI 1047 Bairro: (CORDOB…" at bounding box center [374, 173] width 749 height 347
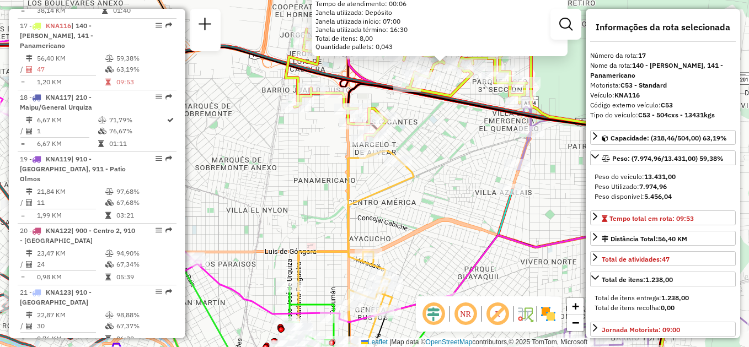
drag, startPoint x: 437, startPoint y: 167, endPoint x: 437, endPoint y: 187, distance: 19.8
click at [437, 187] on div "0000456231 - Lario Ivanna Paola Endereço: ALFONSINA STORNI 1047 Bairro: (CORDOB…" at bounding box center [374, 173] width 749 height 347
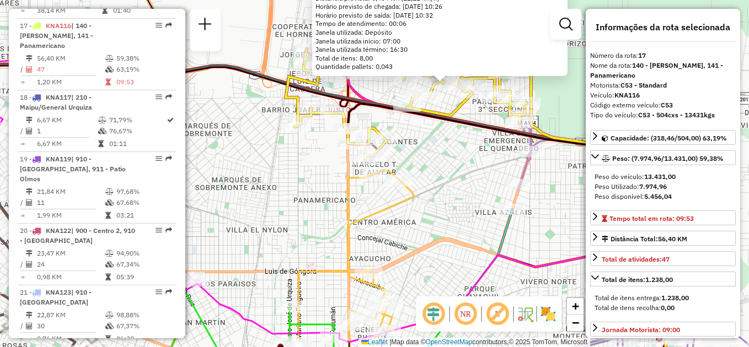
click at [448, 138] on div "0000456231 - Lario Ivanna Paola Endereço: ALFONSINA STORNI 1047 Bairro: (CORDOB…" at bounding box center [374, 173] width 749 height 347
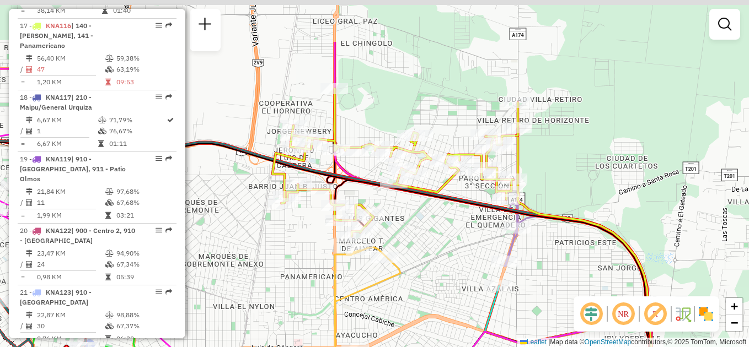
drag, startPoint x: 427, startPoint y: 187, endPoint x: 411, endPoint y: 253, distance: 67.4
click at [411, 253] on div "Janela de atendimento Grade de atendimento Capacidade Transportadoras Veículos …" at bounding box center [374, 173] width 749 height 347
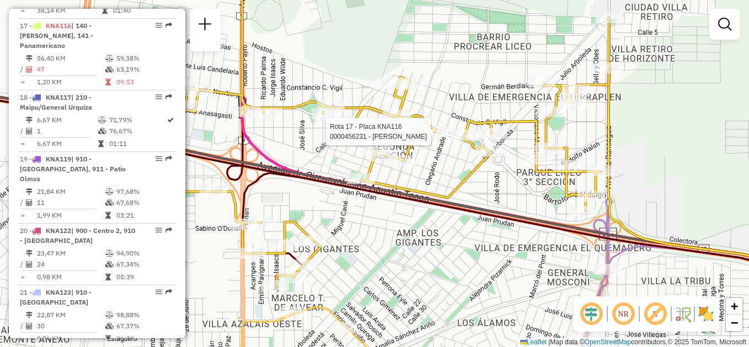
select select "**********"
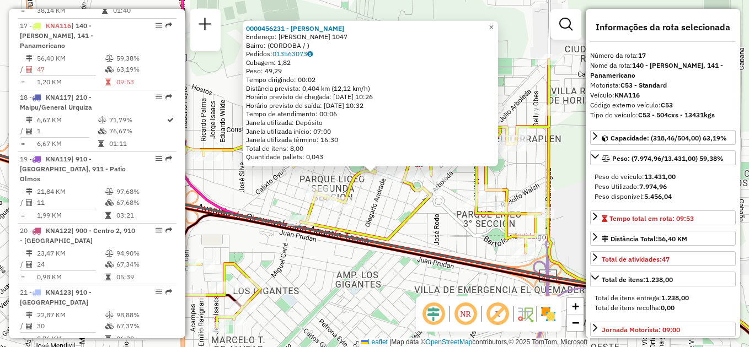
click at [402, 211] on div "0000456231 - Lario Ivanna Paola Endereço: ALFONSINA STORNI 1047 Bairro: (CORDOB…" at bounding box center [374, 173] width 749 height 347
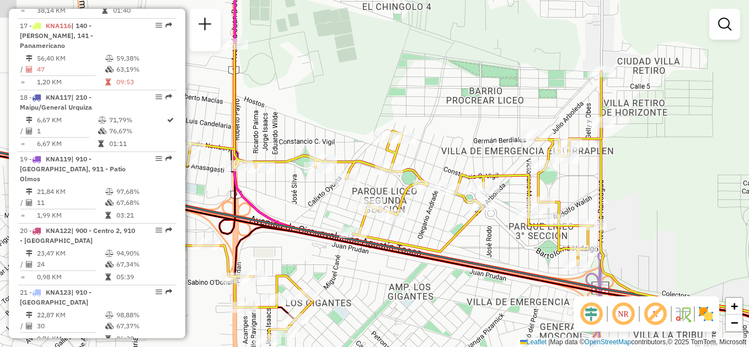
drag, startPoint x: 382, startPoint y: 210, endPoint x: 453, endPoint y: 220, distance: 71.9
click at [453, 221] on div "Janela de atendimento Grade de atendimento Capacidade Transportadoras Veículos …" at bounding box center [374, 173] width 749 height 347
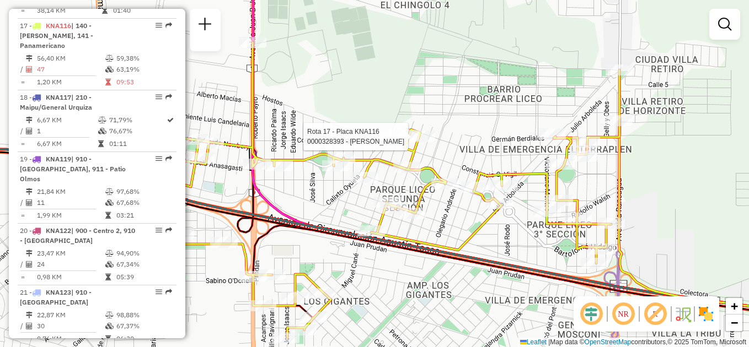
select select "**********"
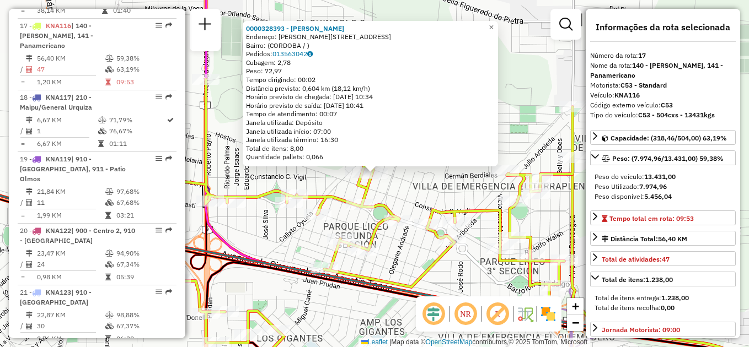
click at [391, 267] on div "0000328393 - Roldan Lidia Albertina Endereço: JOAQUIN CASTELLANOS 4369 Bairro: …" at bounding box center [374, 173] width 749 height 347
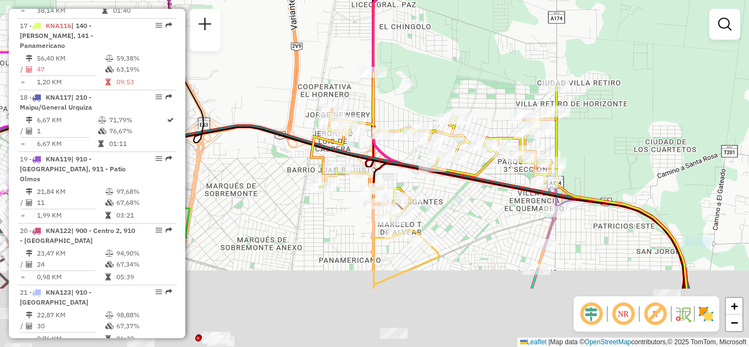
drag, startPoint x: 380, startPoint y: 286, endPoint x: 431, endPoint y: 177, distance: 120.6
click at [431, 177] on div "Janela de atendimento Grade de atendimento Capacidade Transportadoras Veículos …" at bounding box center [374, 173] width 749 height 347
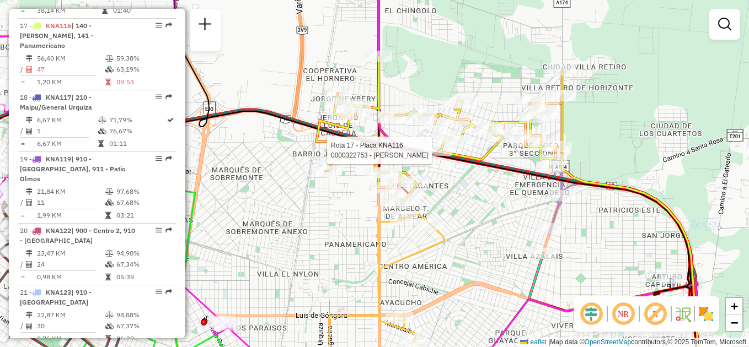
drag, startPoint x: 457, startPoint y: 232, endPoint x: 438, endPoint y: 273, distance: 45.2
click at [438, 273] on div "Rota 17 - Placa KNA116 0000322753 - Aguero Luis Alberto Janela de atendimento G…" at bounding box center [374, 173] width 749 height 347
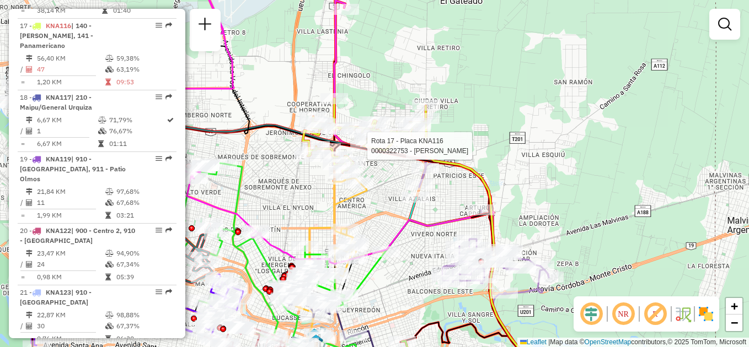
drag, startPoint x: 329, startPoint y: 235, endPoint x: 343, endPoint y: 214, distance: 25.1
click at [344, 214] on div "Rota 17 - Placa KNA116 0000322753 - Aguero Luis Alberto Janela de atendimento G…" at bounding box center [374, 173] width 749 height 347
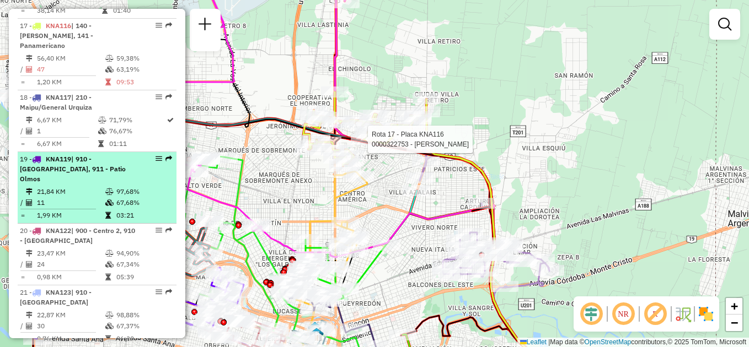
click at [79, 155] on span "| 910 - [GEOGRAPHIC_DATA], 911 - Patio Olmos" at bounding box center [73, 169] width 106 height 28
select select "**********"
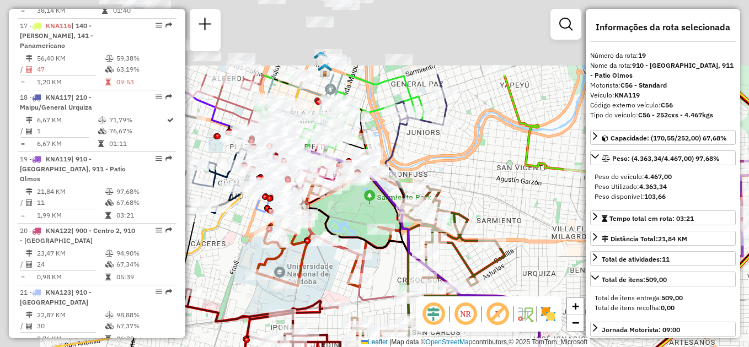
drag, startPoint x: 294, startPoint y: 127, endPoint x: 389, endPoint y: 219, distance: 131.8
click at [404, 241] on icon at bounding box center [416, 327] width 259 height 329
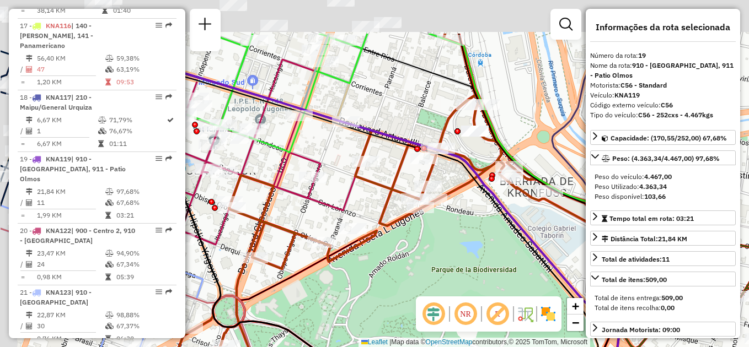
drag, startPoint x: 372, startPoint y: 216, endPoint x: 506, endPoint y: 319, distance: 169.5
click at [511, 331] on hb-router-mapa "Informações da Sessão 1282181 - [DATE] Criação: [DATE] 17:38 Depósito: SAZ AR C…" at bounding box center [374, 173] width 749 height 347
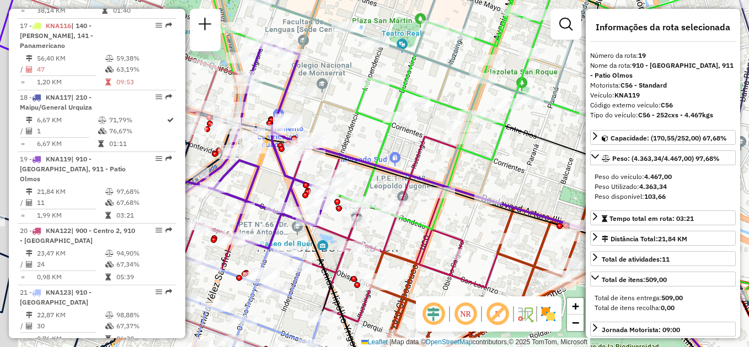
drag, startPoint x: 334, startPoint y: 157, endPoint x: 426, endPoint y: 129, distance: 96.1
click at [426, 132] on icon at bounding box center [500, 257] width 457 height 250
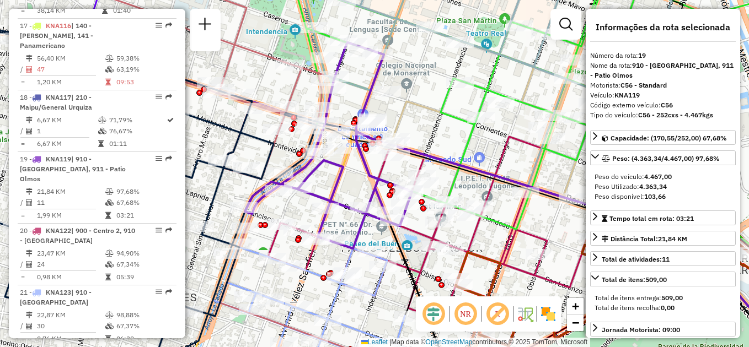
drag, startPoint x: 335, startPoint y: 155, endPoint x: 353, endPoint y: 180, distance: 30.9
click at [355, 181] on div "Rota 17 - Placa KNA116 0000322753 - Aguero Luis Alberto Rota 11 - Placa FWS200 …" at bounding box center [374, 173] width 749 height 347
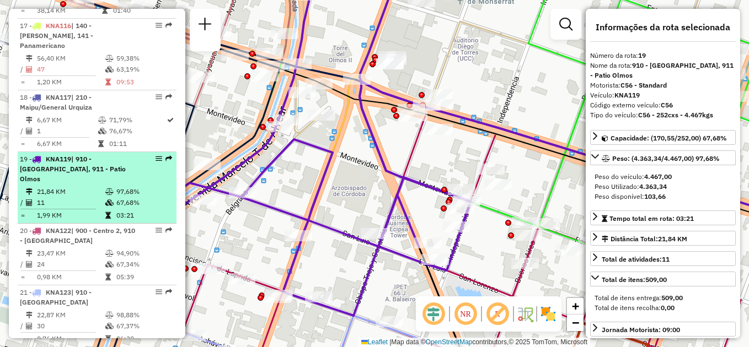
click at [87, 155] on span "| 910 - [GEOGRAPHIC_DATA], 911 - Patio Olmos" at bounding box center [73, 169] width 106 height 28
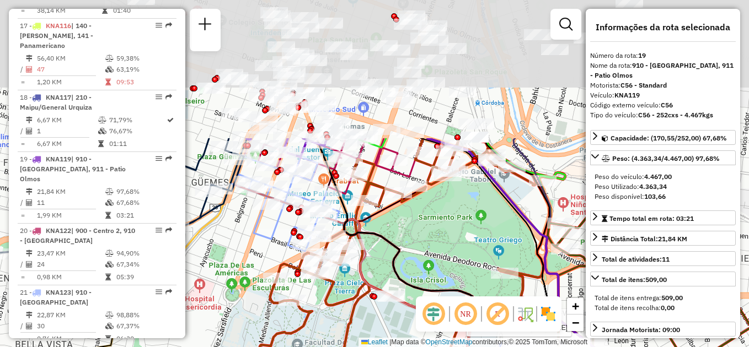
drag, startPoint x: 310, startPoint y: 89, endPoint x: 263, endPoint y: 255, distance: 173.0
click at [268, 262] on div "Rota 17 - Placa KNA116 0000322753 - Aguero Luis Alberto Rota 11 - Placa FWS200 …" at bounding box center [374, 173] width 749 height 347
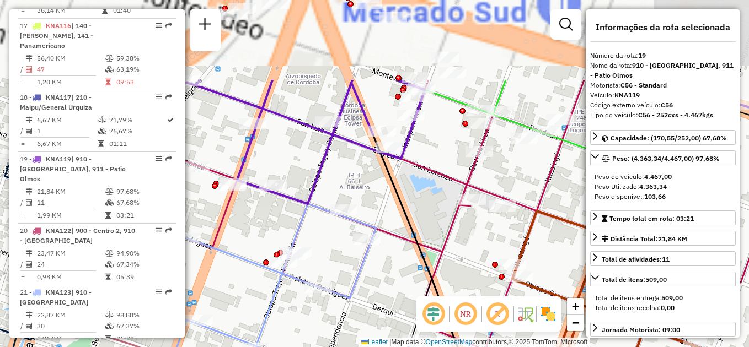
drag, startPoint x: 374, startPoint y: 146, endPoint x: 357, endPoint y: 269, distance: 124.2
click at [357, 269] on div "Rota 17 - Placa KNA116 0000322753 - Aguero Luis Alberto Rota 11 - Placa FWS200 …" at bounding box center [374, 173] width 749 height 347
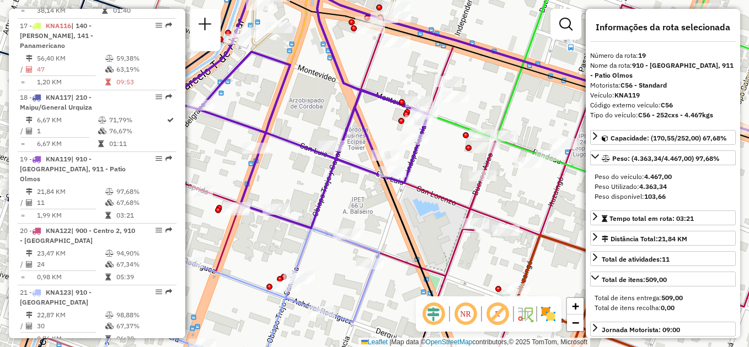
drag, startPoint x: 307, startPoint y: 102, endPoint x: 324, endPoint y: 153, distance: 53.9
click at [324, 153] on div "Rota 17 - Placa KNA116 0000322753 - Aguero Luis Alberto Rota 11 - Placa FWS200 …" at bounding box center [374, 173] width 749 height 347
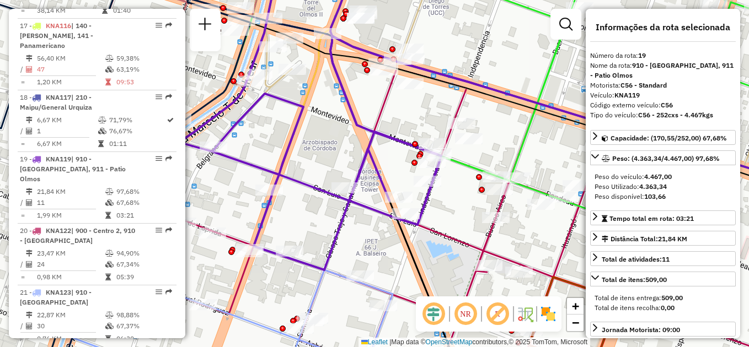
click at [333, 143] on div "Rota 17 - Placa KNA116 0000322753 - Aguero Luis Alberto Rota 11 - Placa FWS200 …" at bounding box center [374, 173] width 749 height 347
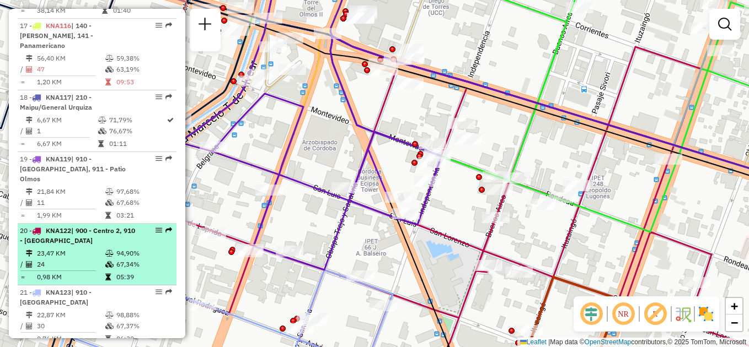
click at [92, 248] on td "23,47 KM" at bounding box center [70, 253] width 68 height 11
select select "**********"
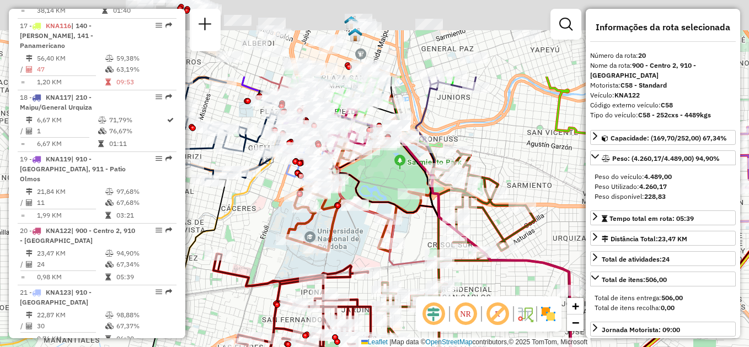
drag, startPoint x: 309, startPoint y: 125, endPoint x: 304, endPoint y: 219, distance: 94.4
click at [309, 235] on div "Rota 23 - Placa AC414MO 0000471701 - Scarlet Argentina S.A.S. Janela de atendim…" at bounding box center [374, 173] width 749 height 347
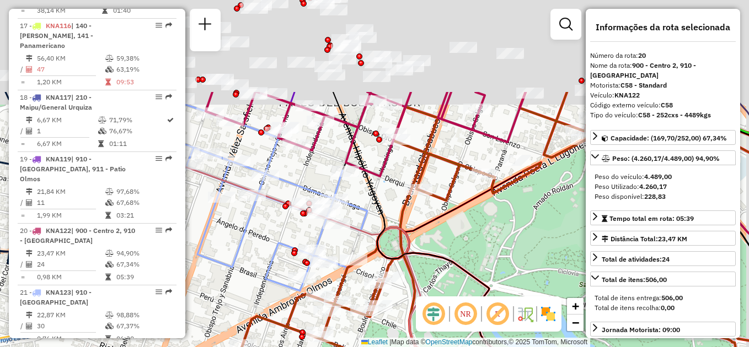
drag, startPoint x: 391, startPoint y: 140, endPoint x: 324, endPoint y: 300, distance: 174.0
click at [340, 266] on div at bounding box center [354, 260] width 28 height 11
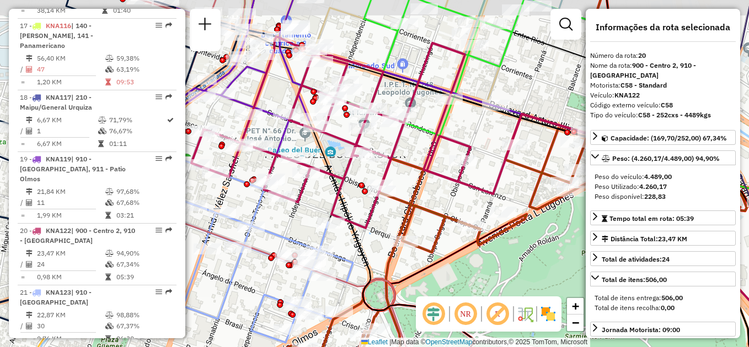
drag, startPoint x: 410, startPoint y: 133, endPoint x: 414, endPoint y: 173, distance: 39.4
click at [416, 173] on div "Rota 23 - Placa AC414MO 0000471701 - Scarlet Argentina S.A.S. Janela de atendim…" at bounding box center [374, 173] width 749 height 347
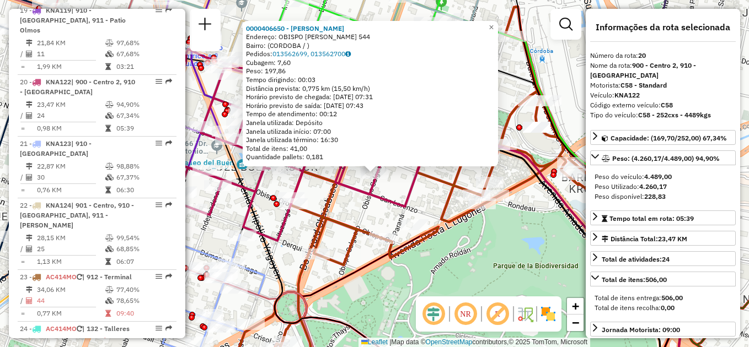
scroll to position [1506, 0]
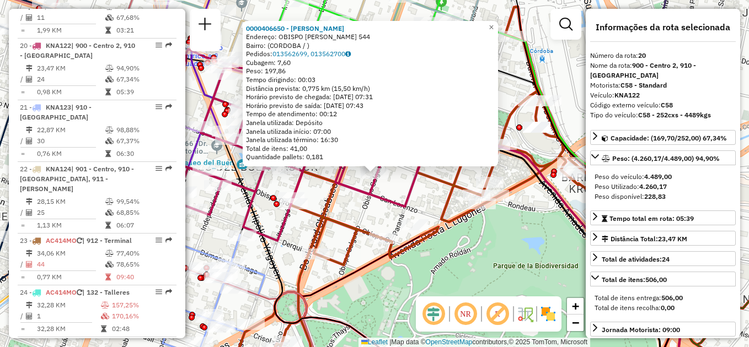
click at [395, 209] on icon at bounding box center [263, 145] width 320 height 192
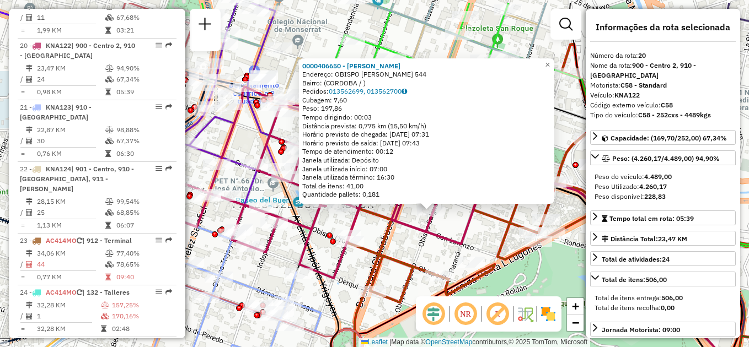
drag, startPoint x: 277, startPoint y: 210, endPoint x: 350, endPoint y: 262, distance: 89.7
click at [336, 245] on div at bounding box center [333, 242] width 6 height 6
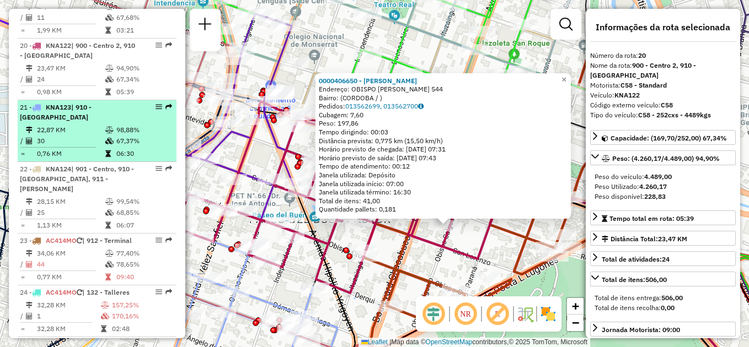
click at [104, 103] on div "21 - KNA123 | 910 - Nueva Cordoba" at bounding box center [78, 113] width 117 height 20
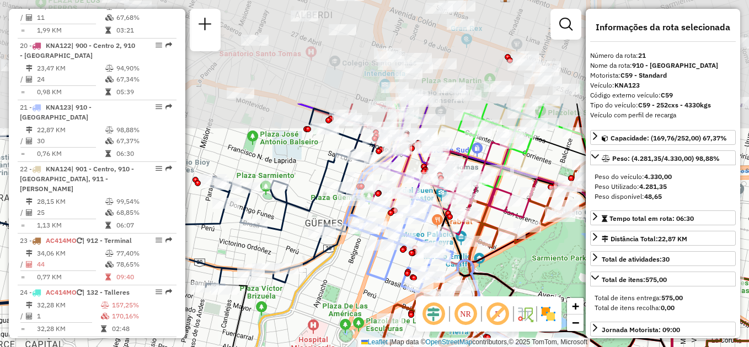
drag, startPoint x: 358, startPoint y: 112, endPoint x: 324, endPoint y: 249, distance: 141.5
click at [326, 249] on icon at bounding box center [173, 205] width 409 height 203
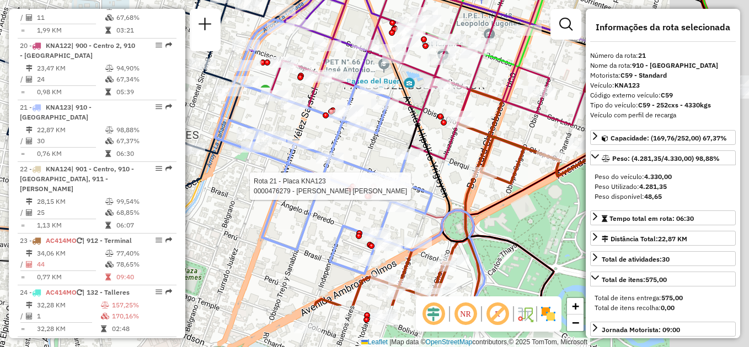
drag, startPoint x: 437, startPoint y: 216, endPoint x: 369, endPoint y: 164, distance: 85.7
click at [371, 184] on div at bounding box center [374, 187] width 6 height 6
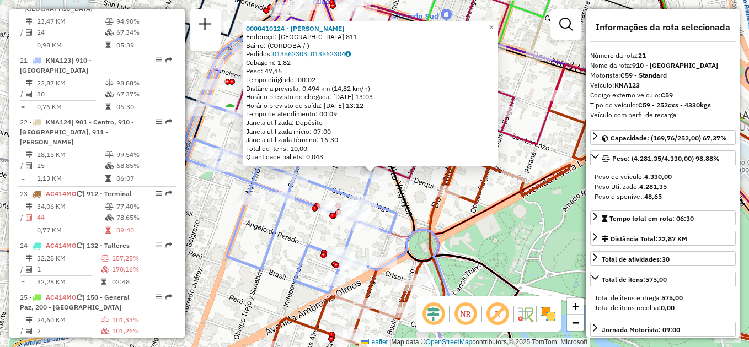
scroll to position [1568, 0]
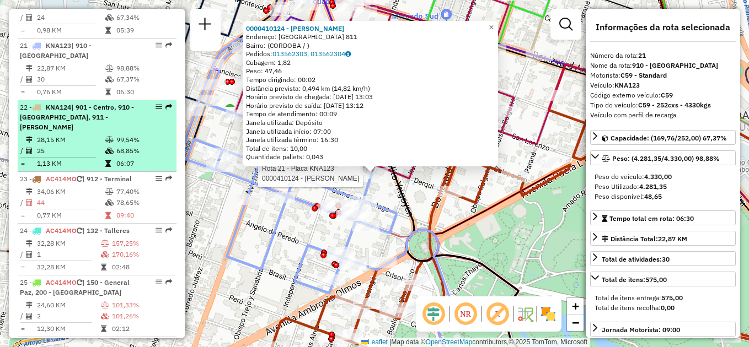
click at [106, 148] on icon at bounding box center [109, 151] width 8 height 7
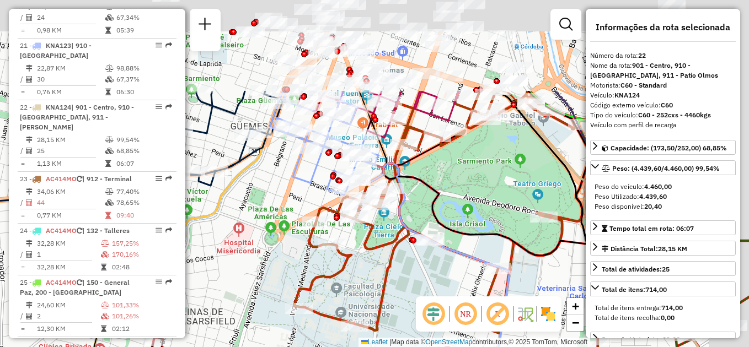
drag, startPoint x: 389, startPoint y: 87, endPoint x: 315, endPoint y: 231, distance: 162.0
click at [318, 245] on icon at bounding box center [449, 212] width 310 height 243
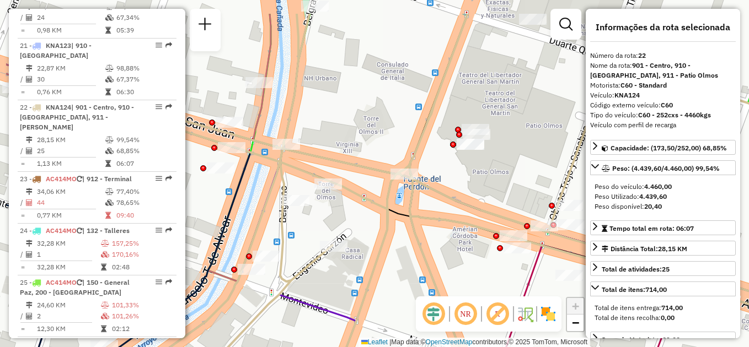
drag, startPoint x: 360, startPoint y: 211, endPoint x: 441, endPoint y: 247, distance: 88.8
click at [441, 253] on div "Rota 23 - Placa AC414MO 0000441519 - Molina Romina De Lourdes Janela de atendim…" at bounding box center [374, 173] width 749 height 347
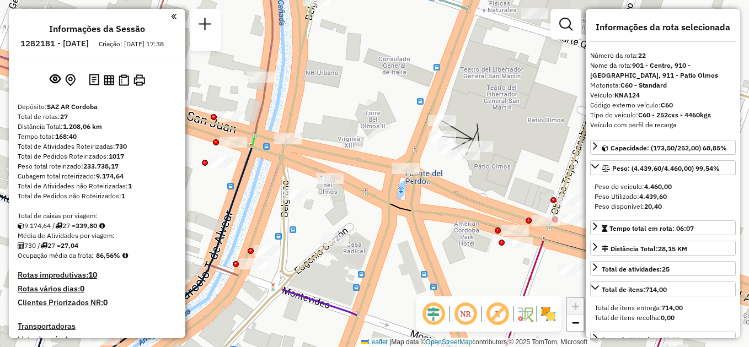
select select "**********"
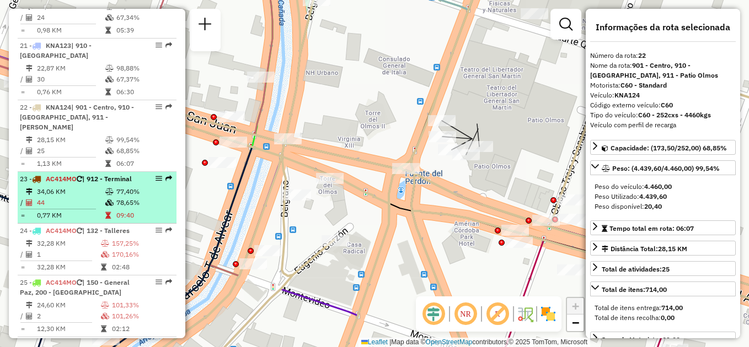
click at [105, 189] on icon at bounding box center [109, 192] width 8 height 7
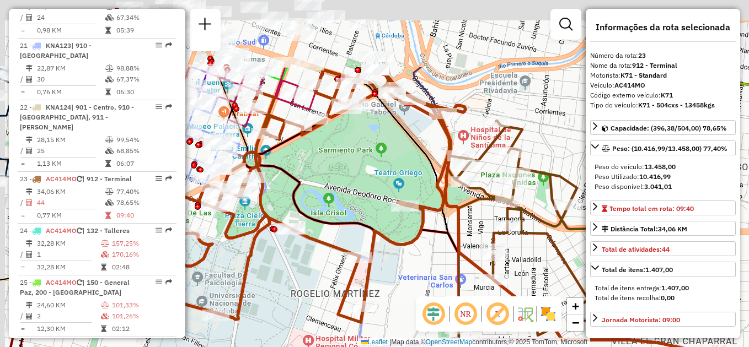
drag, startPoint x: 334, startPoint y: 94, endPoint x: 360, endPoint y: 211, distance: 119.8
click at [360, 211] on div "Janela de atendimento Grade de atendimento Capacidade Transportadoras Veículos …" at bounding box center [374, 173] width 749 height 347
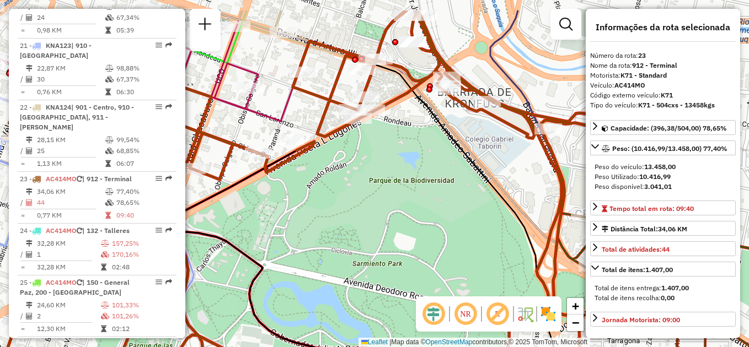
drag, startPoint x: 454, startPoint y: 122, endPoint x: 453, endPoint y: 168, distance: 45.2
click at [453, 168] on div "Janela de atendimento Grade de atendimento Capacidade Transportadoras Veículos …" at bounding box center [374, 173] width 749 height 347
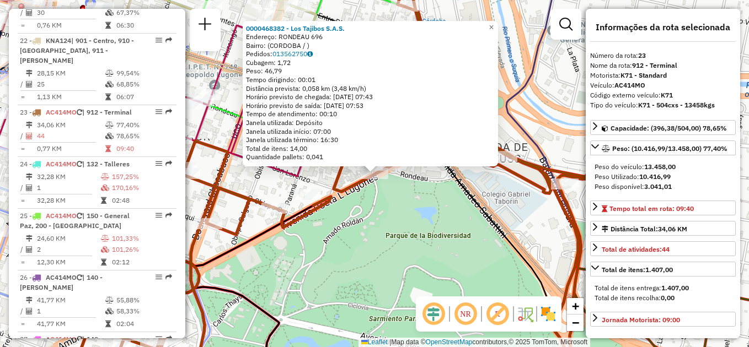
scroll to position [1692, 0]
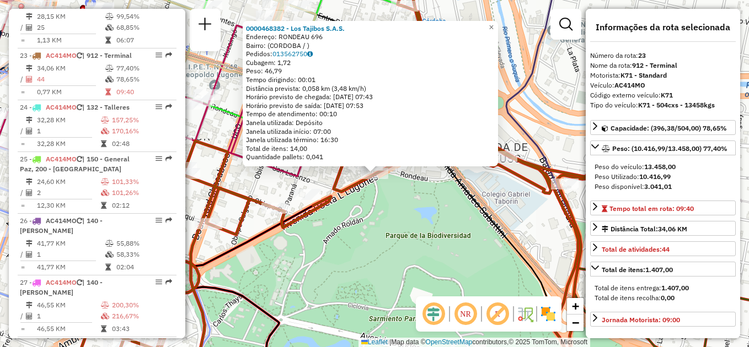
click at [496, 203] on div "0000468382 - Los Tajibos S.A.S. Endereço: RONDEAU 696 Bairro: ([GEOGRAPHIC_DATA…" at bounding box center [374, 173] width 749 height 347
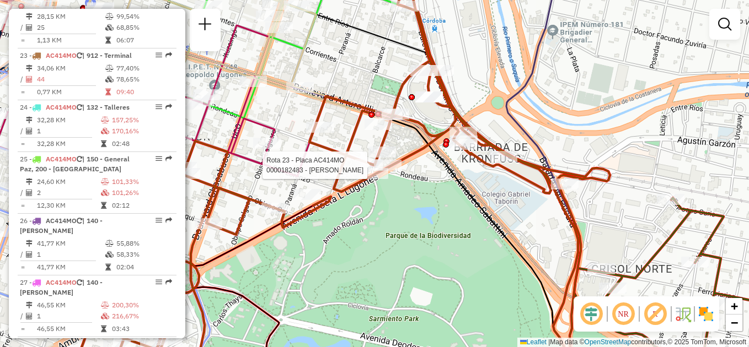
select select "**********"
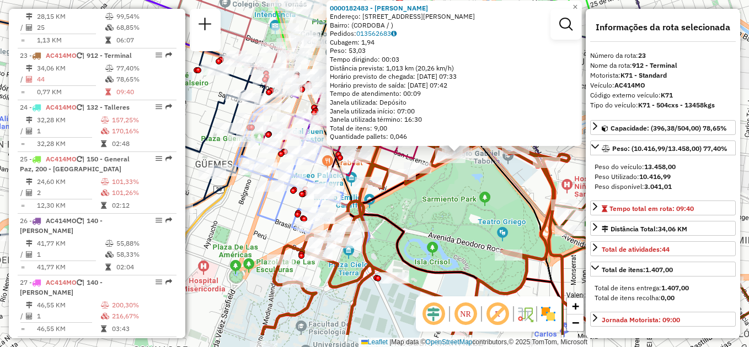
drag, startPoint x: 387, startPoint y: 244, endPoint x: 427, endPoint y: 197, distance: 61.4
click at [427, 197] on div "0000182483 - [PERSON_NAME]: [STREET_ADDRESS][PERSON_NAME] Pedidos: 013562683 Cu…" at bounding box center [374, 173] width 749 height 347
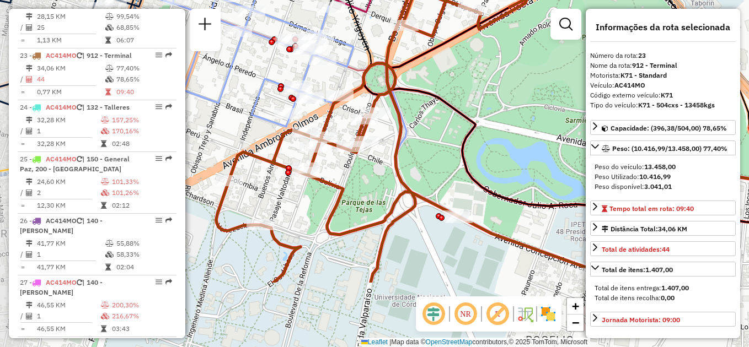
drag, startPoint x: 387, startPoint y: 243, endPoint x: 461, endPoint y: 137, distance: 129.4
click at [461, 137] on div "0000182483 - [PERSON_NAME]: [STREET_ADDRESS][PERSON_NAME] Pedidos: 013562683 Cu…" at bounding box center [374, 173] width 749 height 347
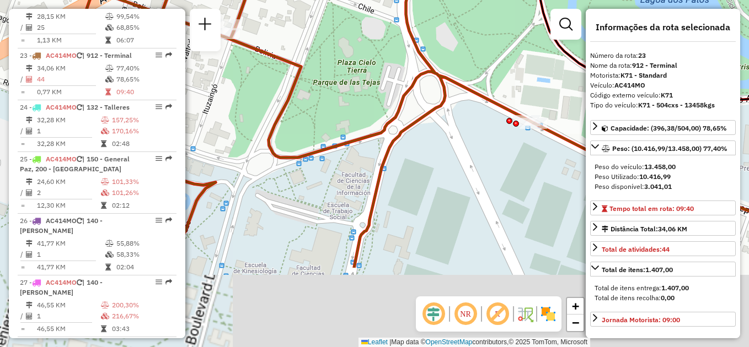
drag, startPoint x: 443, startPoint y: 214, endPoint x: 492, endPoint y: 96, distance: 128.5
click at [492, 96] on icon at bounding box center [456, 59] width 819 height 417
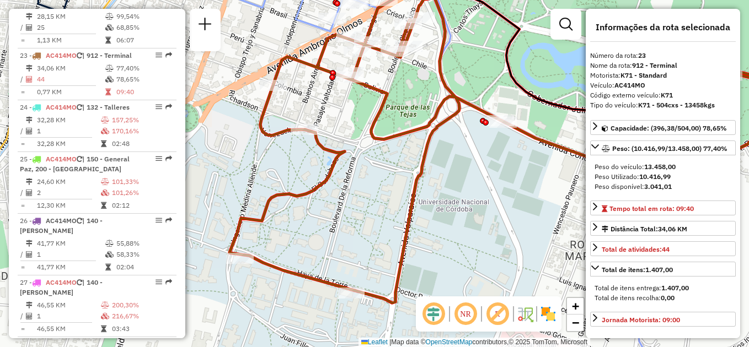
drag, startPoint x: 358, startPoint y: 171, endPoint x: 361, endPoint y: 191, distance: 20.0
click at [364, 195] on div "0000182483 - [PERSON_NAME]: [STREET_ADDRESS][PERSON_NAME] Pedidos: 013562683 Cu…" at bounding box center [374, 173] width 749 height 347
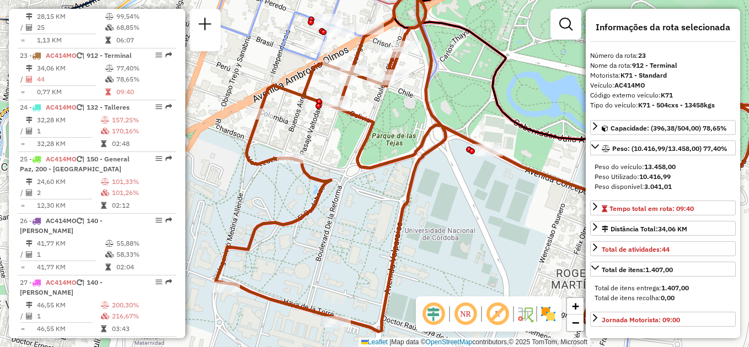
drag, startPoint x: 455, startPoint y: 127, endPoint x: 385, endPoint y: 224, distance: 119.3
click at [386, 225] on icon at bounding box center [510, 156] width 589 height 362
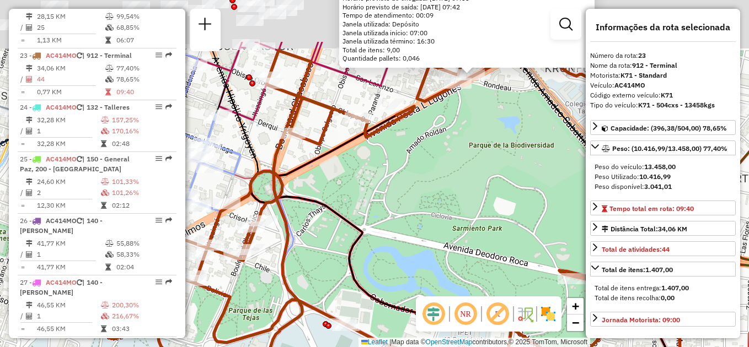
drag, startPoint x: 460, startPoint y: 130, endPoint x: 371, endPoint y: 218, distance: 125.9
click at [373, 222] on div "0000182483 - [PERSON_NAME]: [STREET_ADDRESS][PERSON_NAME] Pedidos: 013562683 Cu…" at bounding box center [374, 173] width 749 height 347
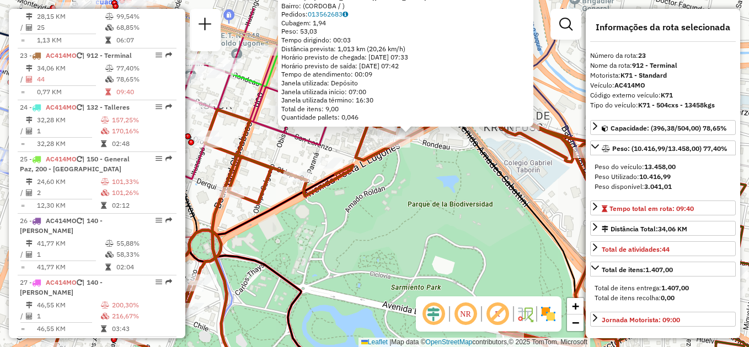
drag, startPoint x: 441, startPoint y: 171, endPoint x: 374, endPoint y: 236, distance: 92.8
click at [364, 241] on div "0000182483 - [PERSON_NAME]: [STREET_ADDRESS][PERSON_NAME] Pedidos: 013562683 Cu…" at bounding box center [374, 173] width 749 height 347
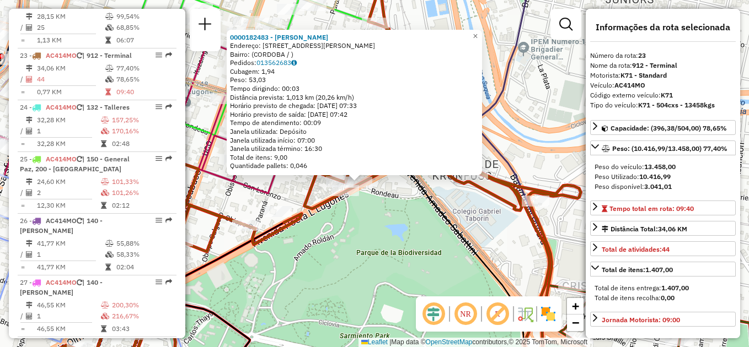
click at [432, 227] on div "0000182483 - [PERSON_NAME]: [STREET_ADDRESS][PERSON_NAME] Pedidos: 013562683 Cu…" at bounding box center [374, 173] width 749 height 347
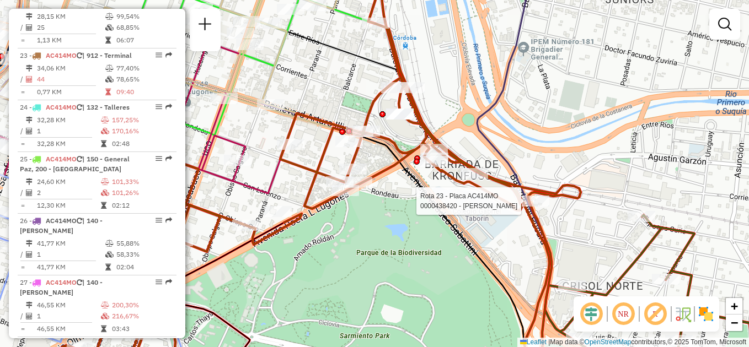
select select "**********"
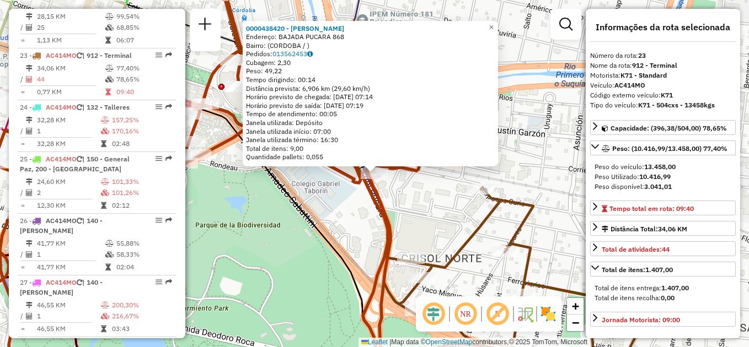
click at [313, 229] on icon at bounding box center [151, 204] width 452 height 356
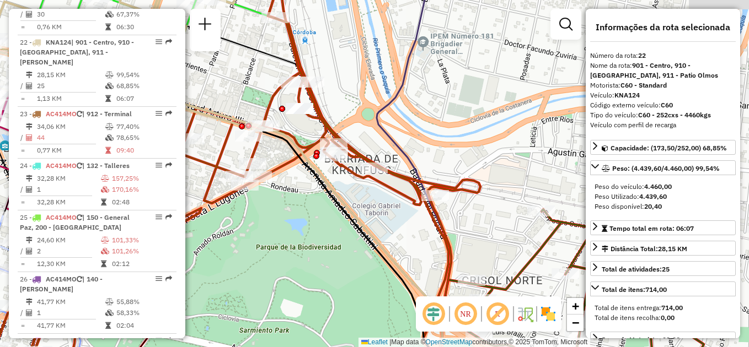
scroll to position [1630, 0]
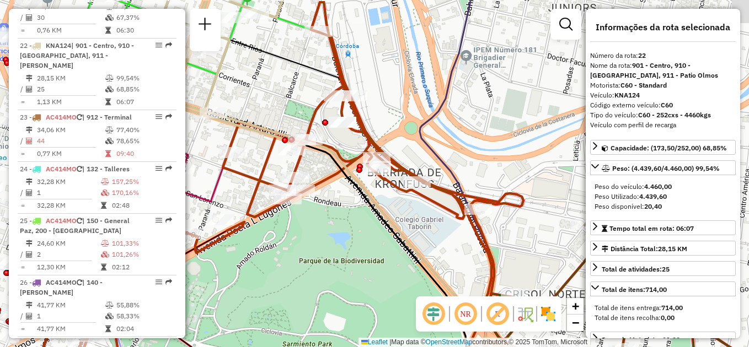
drag, startPoint x: 256, startPoint y: 216, endPoint x: 360, endPoint y: 252, distance: 109.9
click at [360, 252] on div "Janela de atendimento Grade de atendimento Capacidade Transportadoras Veículos …" at bounding box center [374, 173] width 749 height 347
click at [345, 236] on div "Janela de atendimento Grade de atendimento Capacidade Transportadoras Veículos …" at bounding box center [374, 173] width 749 height 347
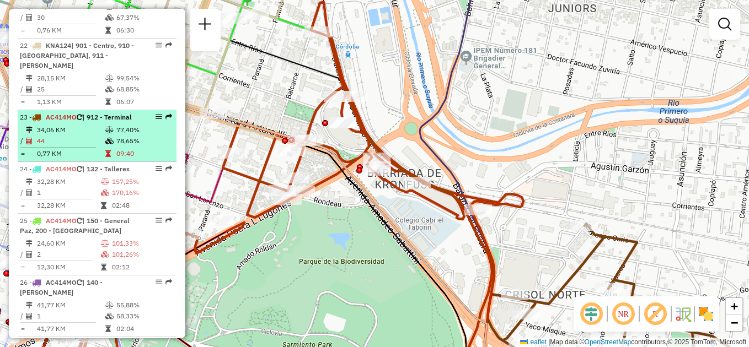
click at [83, 125] on td "34,06 KM" at bounding box center [70, 130] width 68 height 11
select select "**********"
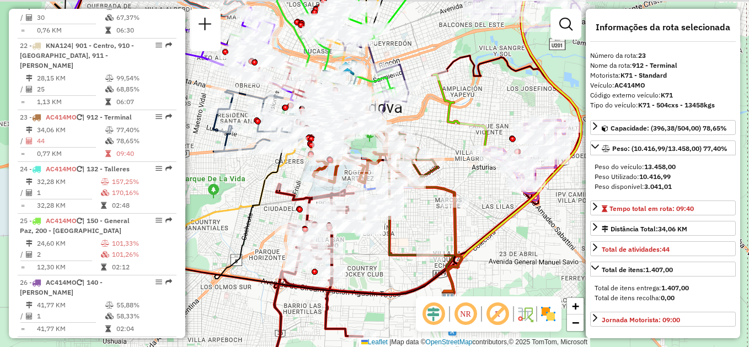
drag, startPoint x: 227, startPoint y: 160, endPoint x: 271, endPoint y: 267, distance: 115.7
click at [275, 272] on div "Janela de atendimento Grade de atendimento Capacidade Transportadoras Veículos …" at bounding box center [374, 173] width 749 height 347
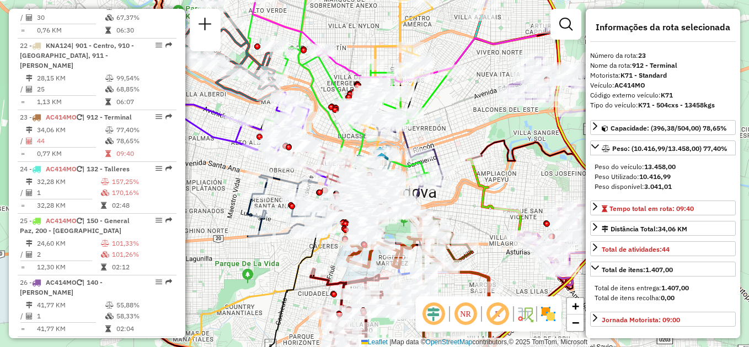
click at [239, 274] on div "Janela de atendimento Grade de atendimento Capacidade Transportadoras Veículos …" at bounding box center [374, 173] width 749 height 347
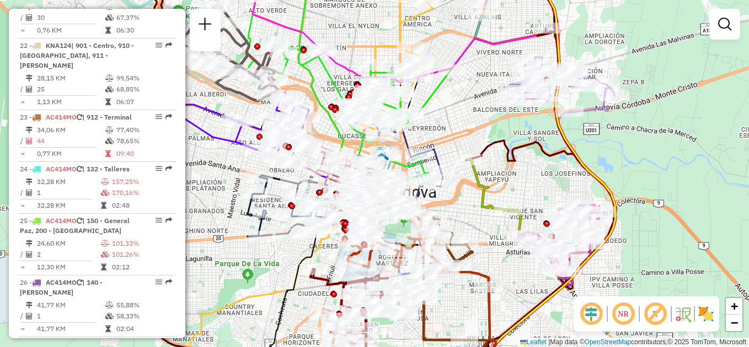
click at [239, 271] on div "Janela de atendimento Grade de atendimento Capacidade Transportadoras Veículos …" at bounding box center [374, 173] width 749 height 347
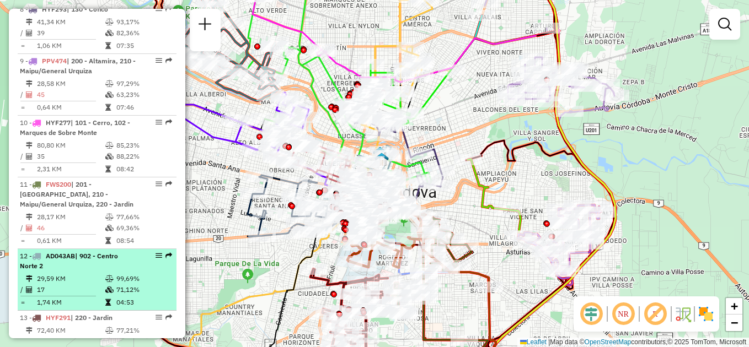
scroll to position [803, 0]
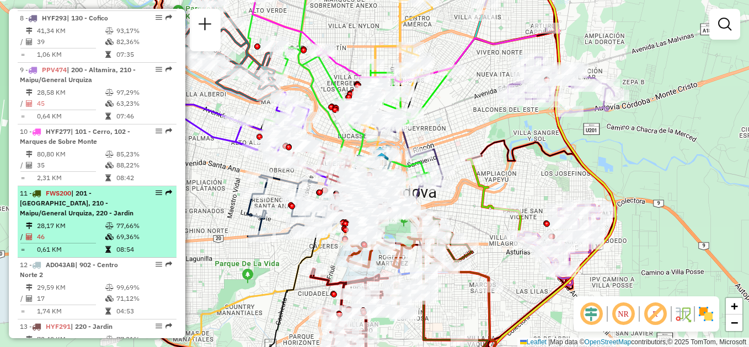
drag, startPoint x: 94, startPoint y: 211, endPoint x: 100, endPoint y: 210, distance: 6.3
click at [94, 212] on div "11 - FWS200 | 201 - San Vicente, 210 - Maipu/General Urquiza, 220 - Jardin" at bounding box center [78, 204] width 117 height 30
select select "**********"
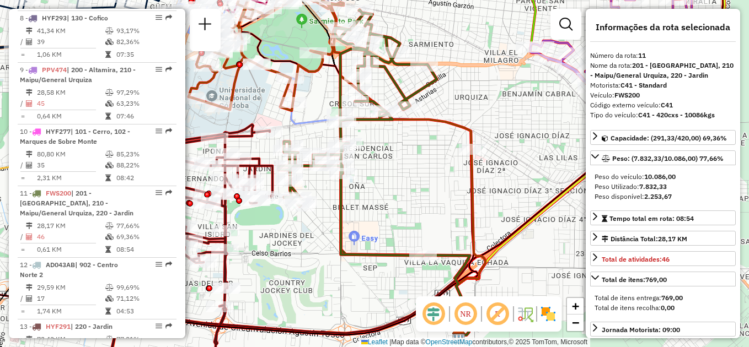
click at [391, 165] on div "Janela de atendimento Grade de atendimento Capacidade Transportadoras Veículos …" at bounding box center [374, 173] width 749 height 347
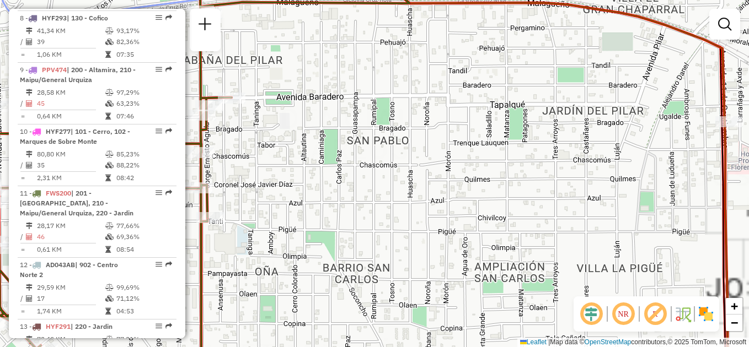
drag, startPoint x: 403, startPoint y: 178, endPoint x: 471, endPoint y: 261, distance: 107.4
click at [471, 261] on div "Janela de atendimento Grade de atendimento Capacidade Transportadoras Veículos …" at bounding box center [374, 173] width 749 height 347
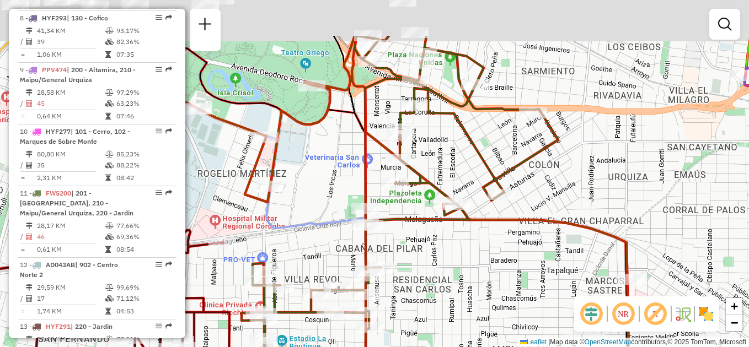
drag, startPoint x: 437, startPoint y: 231, endPoint x: 448, endPoint y: 302, distance: 71.3
click at [448, 302] on div "Janela de atendimento Grade de atendimento Capacidade Transportadoras Veículos …" at bounding box center [374, 173] width 749 height 347
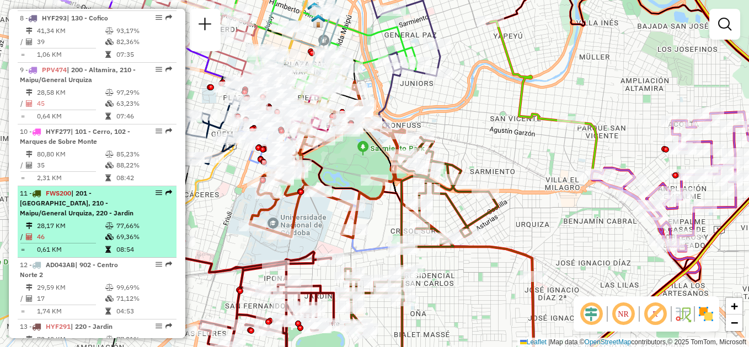
click at [87, 212] on div "11 - FWS200 | 201 - San Vicente, 210 - Maipu/General Urquiza, 220 - Jardin" at bounding box center [78, 204] width 117 height 30
select select "**********"
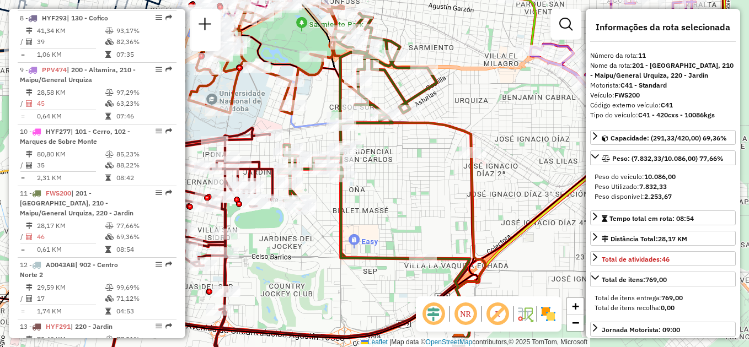
drag, startPoint x: 386, startPoint y: 171, endPoint x: 381, endPoint y: 230, distance: 59.2
click at [385, 235] on div "Janela de atendimento Grade de atendimento Capacidade Transportadoras Veículos …" at bounding box center [374, 173] width 749 height 347
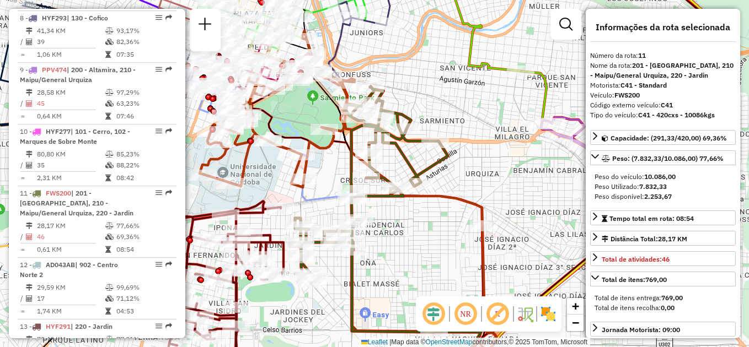
drag, startPoint x: 384, startPoint y: 216, endPoint x: 406, endPoint y: 245, distance: 36.6
click at [407, 248] on div "Janela de atendimento Grade de atendimento Capacidade Transportadoras Veículos …" at bounding box center [374, 173] width 749 height 347
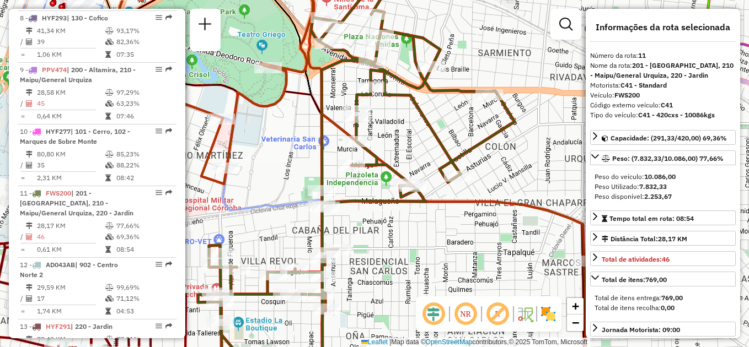
drag, startPoint x: 414, startPoint y: 239, endPoint x: 442, endPoint y: 332, distance: 96.6
click at [442, 332] on div "Janela de atendimento Grade de atendimento Capacidade Transportadoras Veículos …" at bounding box center [374, 173] width 749 height 347
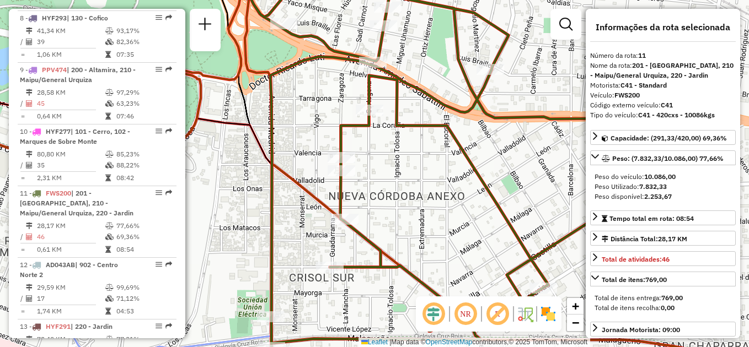
drag, startPoint x: 418, startPoint y: 203, endPoint x: 429, endPoint y: 234, distance: 32.3
click at [429, 234] on div "Janela de atendimento Grade de atendimento Capacidade Transportadoras Veículos …" at bounding box center [374, 173] width 749 height 347
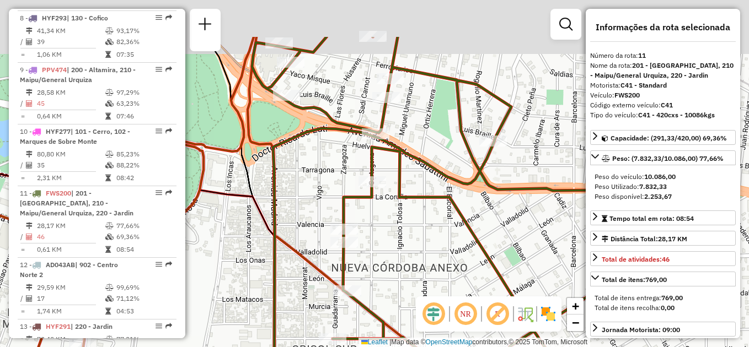
drag, startPoint x: 428, startPoint y: 184, endPoint x: 429, endPoint y: 277, distance: 93.2
click at [431, 276] on div "Janela de atendimento Grade de atendimento Capacidade Transportadoras Veículos …" at bounding box center [374, 173] width 749 height 347
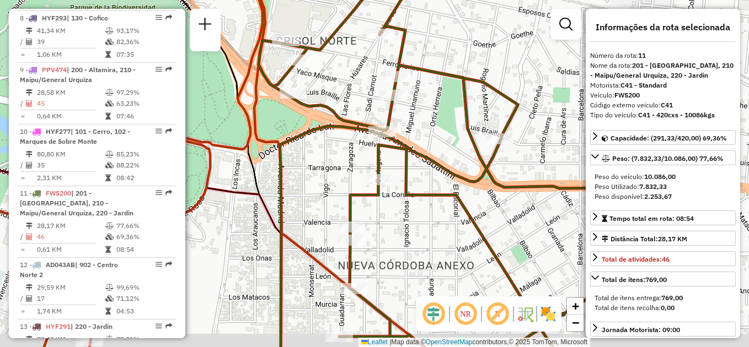
drag, startPoint x: 412, startPoint y: 277, endPoint x: 410, endPoint y: 162, distance: 115.3
click at [412, 162] on div "Janela de atendimento Grade de atendimento Capacidade Transportadoras Veículos …" at bounding box center [374, 173] width 749 height 347
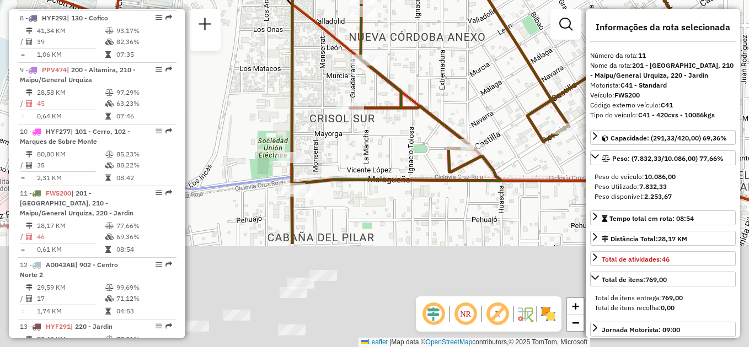
drag, startPoint x: 416, startPoint y: 149, endPoint x: 413, endPoint y: 128, distance: 21.2
click at [415, 128] on div "Janela de atendimento Grade de atendimento Capacidade Transportadoras Veículos …" at bounding box center [374, 173] width 749 height 347
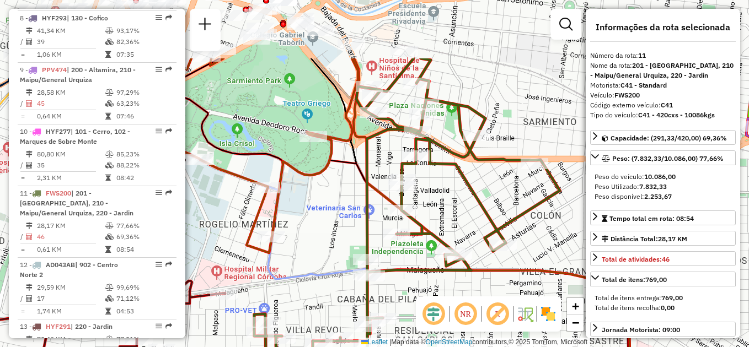
drag, startPoint x: 415, startPoint y: 171, endPoint x: 428, endPoint y: 256, distance: 86.5
click at [428, 256] on div "Janela de atendimento Grade de atendimento Capacidade Transportadoras Veículos …" at bounding box center [374, 173] width 749 height 347
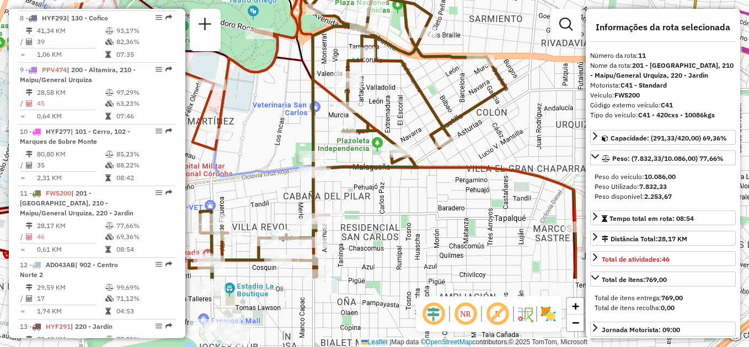
drag, startPoint x: 426, startPoint y: 262, endPoint x: 368, endPoint y: 144, distance: 130.9
click at [368, 145] on div "Janela de atendimento Grade de atendimento Capacidade Transportadoras Veículos …" at bounding box center [374, 173] width 749 height 347
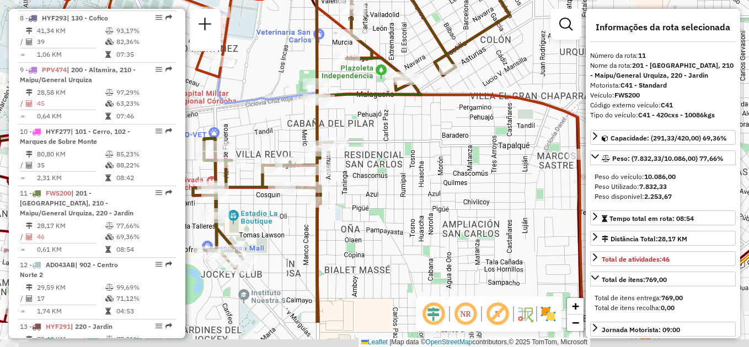
drag, startPoint x: 378, startPoint y: 208, endPoint x: 388, endPoint y: 143, distance: 65.8
click at [388, 143] on div "Janela de atendimento Grade de atendimento Capacidade Transportadoras Veículos …" at bounding box center [374, 173] width 749 height 347
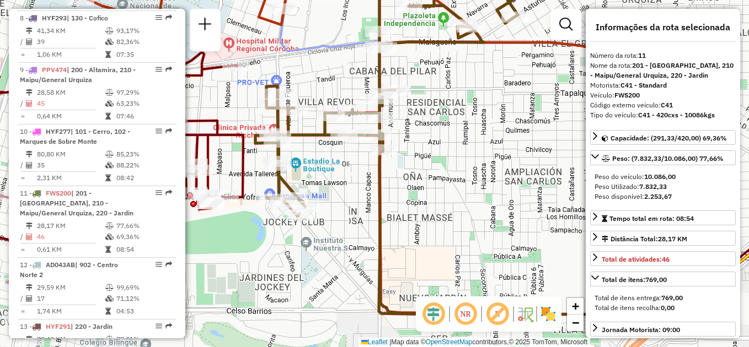
drag, startPoint x: 378, startPoint y: 209, endPoint x: 436, endPoint y: 164, distance: 73.5
click at [436, 164] on div "Janela de atendimento Grade de atendimento Capacidade Transportadoras Veículos …" at bounding box center [374, 173] width 749 height 347
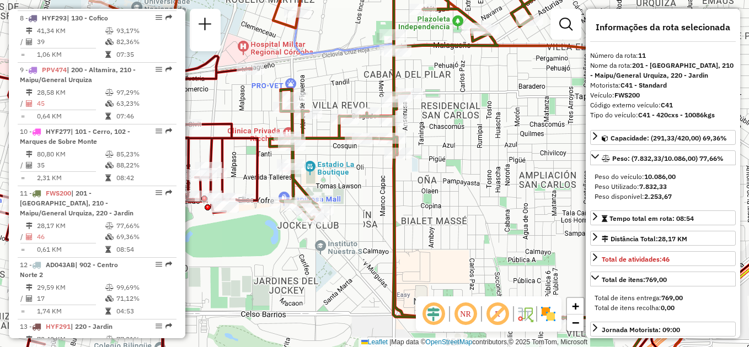
drag, startPoint x: 345, startPoint y: 187, endPoint x: 360, endPoint y: 191, distance: 15.2
click at [360, 191] on div "Janela de atendimento Grade de atendimento Capacidade Transportadoras Veículos …" at bounding box center [374, 173] width 749 height 347
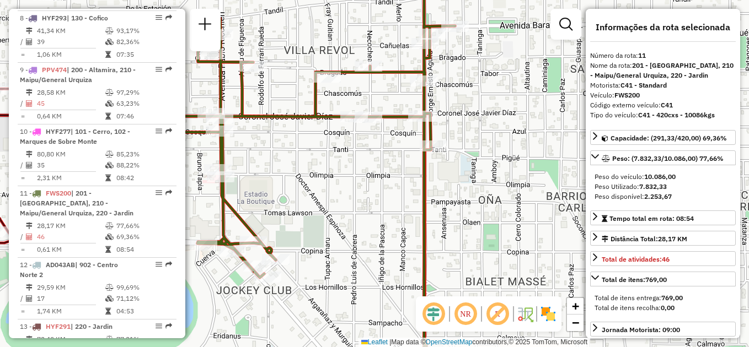
drag, startPoint x: 364, startPoint y: 164, endPoint x: 385, endPoint y: 218, distance: 58.0
click at [384, 218] on div "Janela de atendimento Grade de atendimento Capacidade Transportadoras Veículos …" at bounding box center [374, 173] width 749 height 347
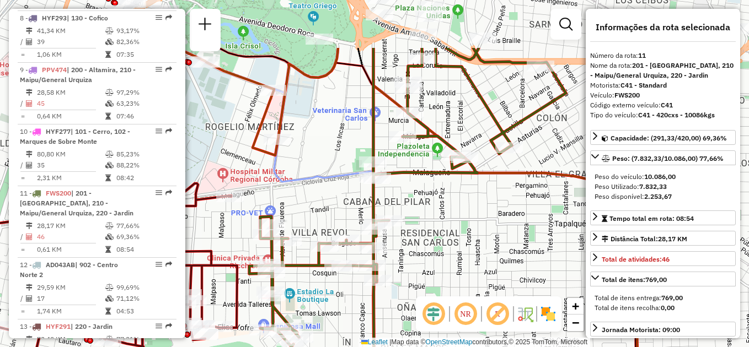
drag, startPoint x: 490, startPoint y: 175, endPoint x: 450, endPoint y: 257, distance: 91.7
click at [450, 257] on div "Janela de atendimento Grade de atendimento Capacidade Transportadoras Veículos …" at bounding box center [374, 173] width 749 height 347
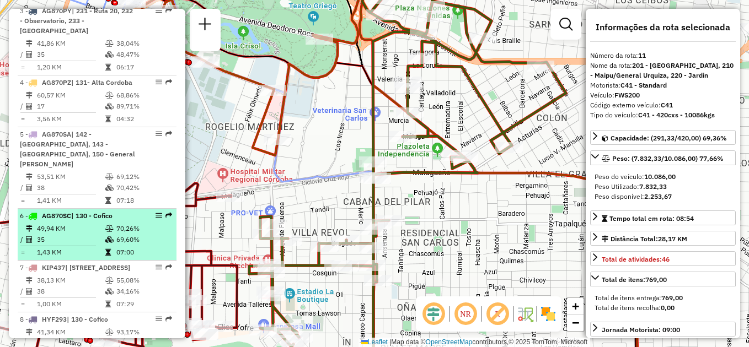
scroll to position [472, 0]
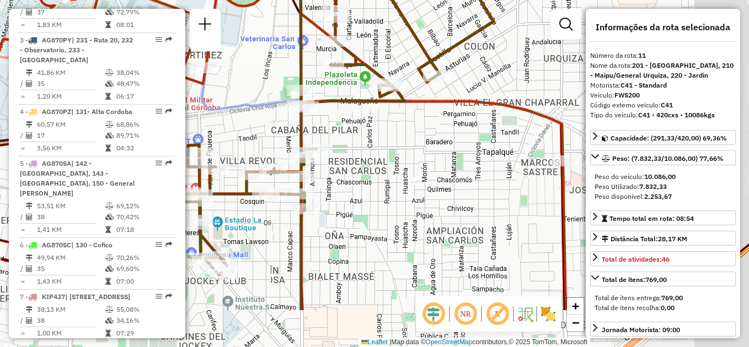
drag, startPoint x: 527, startPoint y: 241, endPoint x: 454, endPoint y: 169, distance: 101.8
click at [454, 169] on div "Janela de atendimento Grade de atendimento Capacidade Transportadoras Veículos …" at bounding box center [374, 173] width 749 height 347
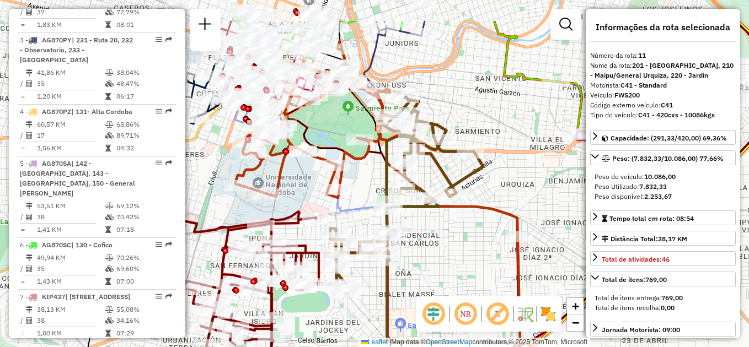
drag, startPoint x: 443, startPoint y: 195, endPoint x: 451, endPoint y: 251, distance: 56.2
click at [451, 251] on div "Janela de atendimento Grade de atendimento Capacidade Transportadoras Veículos …" at bounding box center [374, 173] width 749 height 347
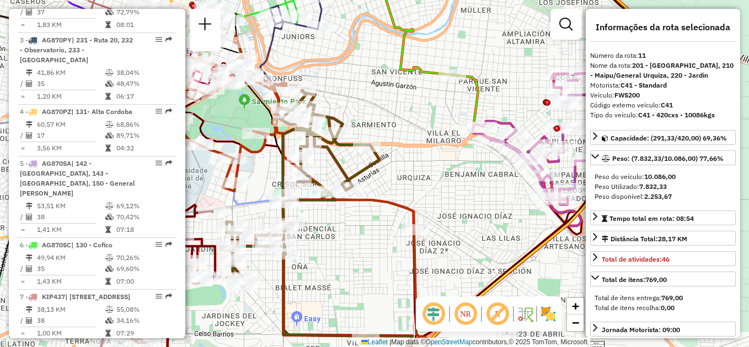
drag, startPoint x: 442, startPoint y: 240, endPoint x: 339, endPoint y: 238, distance: 103.1
click at [339, 238] on div "Janela de atendimento Grade de atendimento Capacidade Transportadoras Veículos …" at bounding box center [374, 173] width 749 height 347
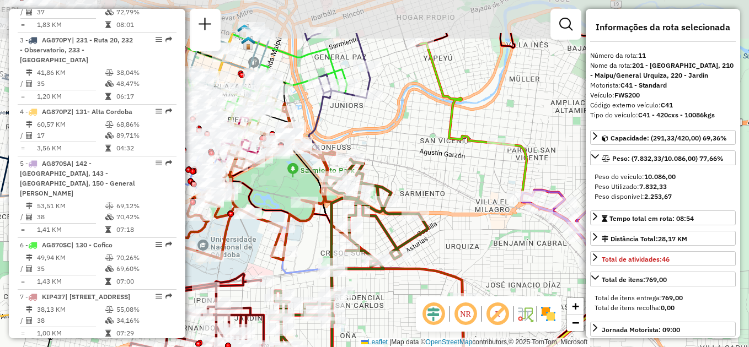
drag, startPoint x: 396, startPoint y: 119, endPoint x: 436, endPoint y: 178, distance: 71.0
click at [436, 178] on div "Janela de atendimento Grade de atendimento Capacidade Transportadoras Veículos …" at bounding box center [374, 173] width 749 height 347
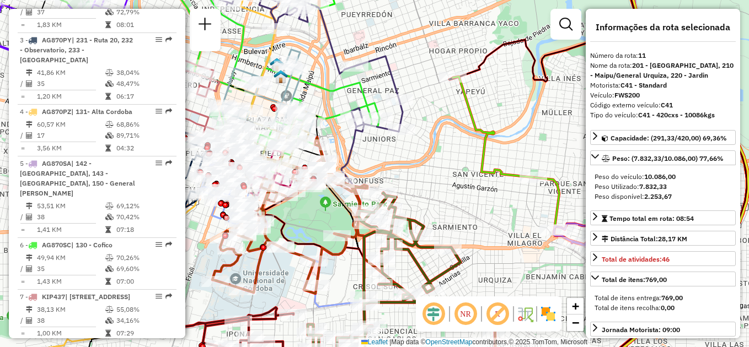
drag, startPoint x: 407, startPoint y: 137, endPoint x: 450, endPoint y: 169, distance: 53.9
click at [450, 172] on div "Janela de atendimento Grade de atendimento Capacidade Transportadoras Veículos …" at bounding box center [374, 173] width 749 height 347
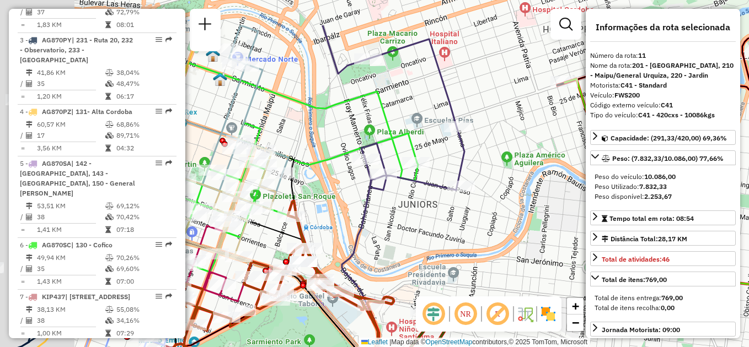
drag, startPoint x: 432, startPoint y: 100, endPoint x: 516, endPoint y: 159, distance: 101.7
click at [516, 159] on div "Janela de atendimento Grade de atendimento Capacidade Transportadoras Veículos …" at bounding box center [374, 173] width 749 height 347
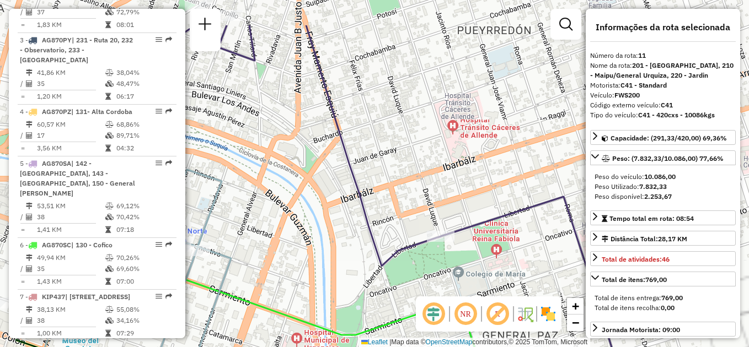
drag, startPoint x: 458, startPoint y: 80, endPoint x: 538, endPoint y: 128, distance: 94.0
click at [536, 127] on div "Janela de atendimento Grade de atendimento Capacidade Transportadoras Veículos …" at bounding box center [374, 173] width 749 height 347
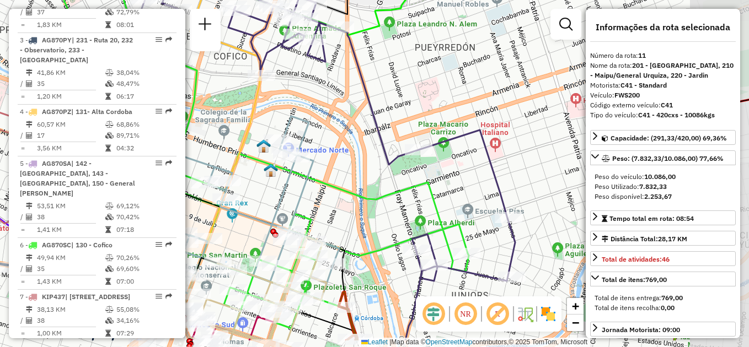
drag, startPoint x: 477, startPoint y: 93, endPoint x: 401, endPoint y: 50, distance: 87.7
click at [402, 50] on div "Janela de atendimento Grade de atendimento Capacidade Transportadoras Veículos …" at bounding box center [374, 173] width 749 height 347
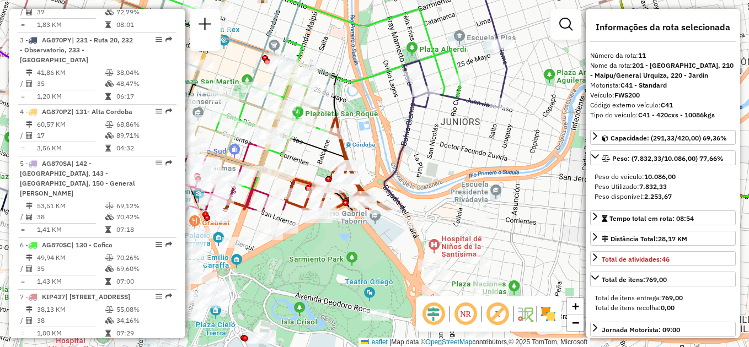
drag, startPoint x: 482, startPoint y: 223, endPoint x: 478, endPoint y: 56, distance: 167.7
click at [478, 56] on div "Janela de atendimento Grade de atendimento Capacidade Transportadoras Veículos …" at bounding box center [374, 173] width 749 height 347
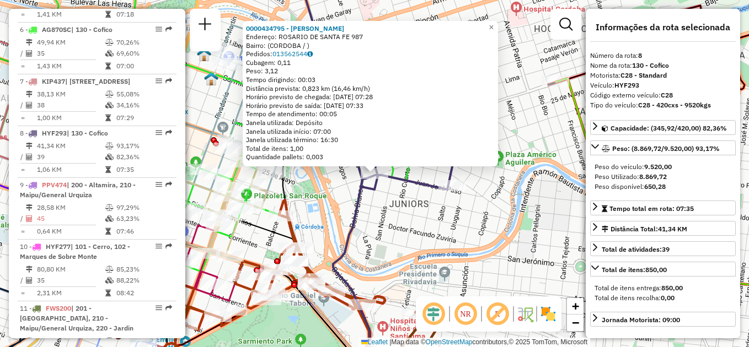
scroll to position [805, 0]
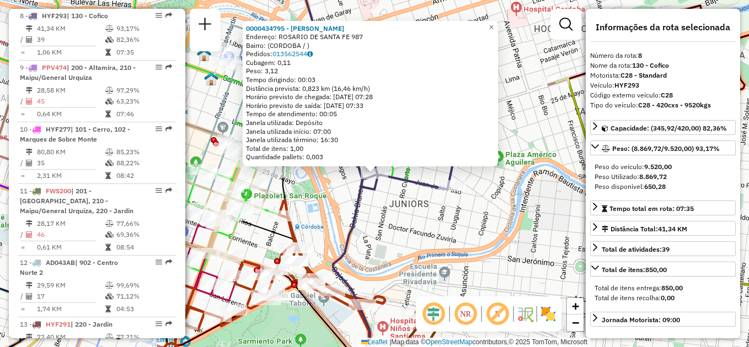
click at [438, 213] on div "0000434795 - ROO PINTO KIUMIYURIJAICA Endereço: ROSARIO DE SANTA FE 987 Bairro:…" at bounding box center [374, 173] width 749 height 347
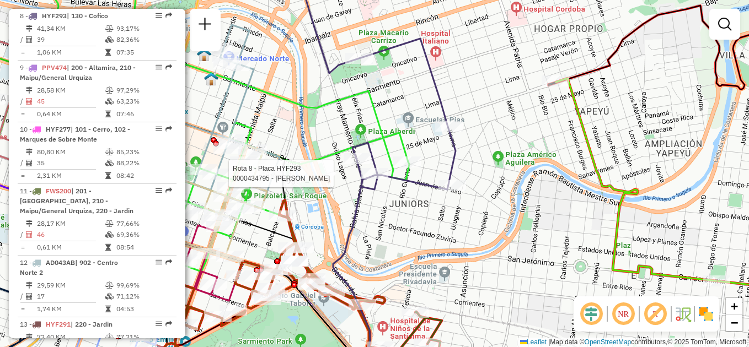
select select "**********"
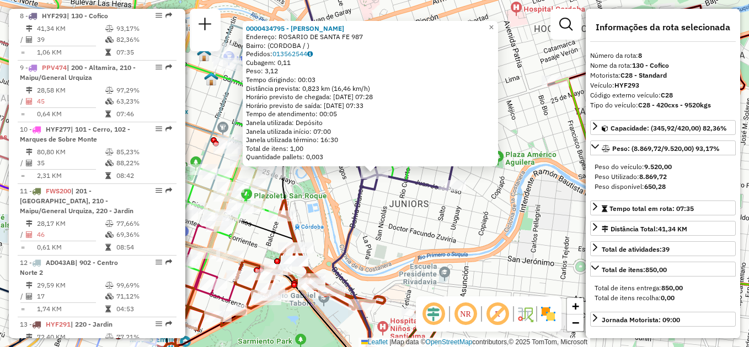
click at [427, 226] on div "0000434795 - ROO PINTO KIUMIYURIJAICA Endereço: ROSARIO DE SANTA FE 987 Bairro:…" at bounding box center [374, 173] width 749 height 347
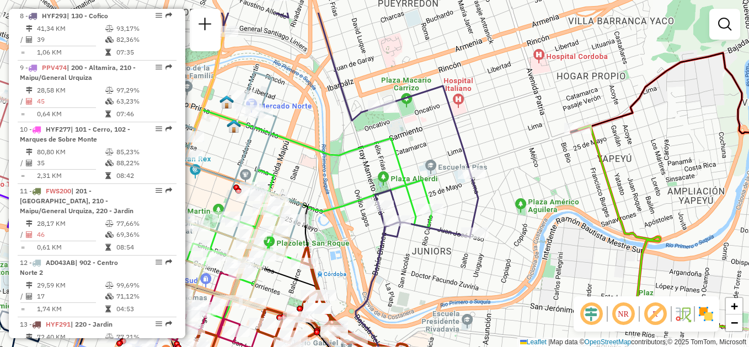
drag, startPoint x: 413, startPoint y: 206, endPoint x: 436, endPoint y: 254, distance: 52.5
click at [436, 254] on div "Janela de atendimento Grade de atendimento Capacidade Transportadoras Veículos …" at bounding box center [374, 173] width 749 height 347
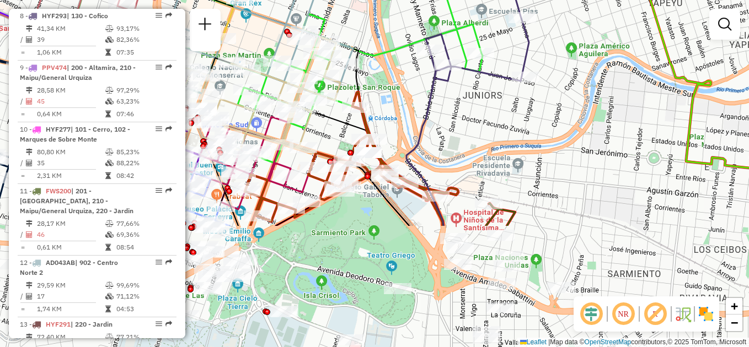
drag, startPoint x: 427, startPoint y: 281, endPoint x: 475, endPoint y: 126, distance: 161.8
click at [475, 126] on div "Janela de atendimento Grade de atendimento Capacidade Transportadoras Veículos …" at bounding box center [374, 173] width 749 height 347
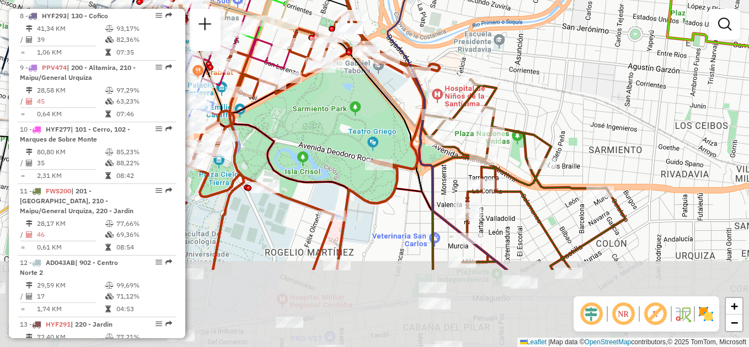
drag, startPoint x: 477, startPoint y: 119, endPoint x: 470, endPoint y: 36, distance: 82.5
click at [453, 15] on div "Janela de atendimento Grade de atendimento Capacidade Transportadoras Veículos …" at bounding box center [374, 173] width 749 height 347
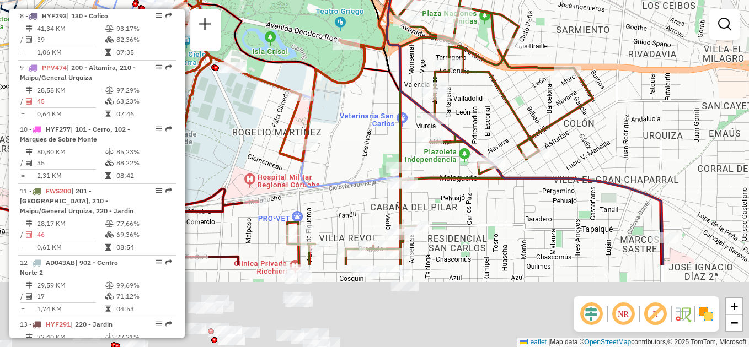
drag, startPoint x: 513, startPoint y: 257, endPoint x: 482, endPoint y: 141, distance: 120.9
click at [482, 141] on div "Janela de atendimento Grade de atendimento Capacidade Transportadoras Veículos …" at bounding box center [374, 173] width 749 height 347
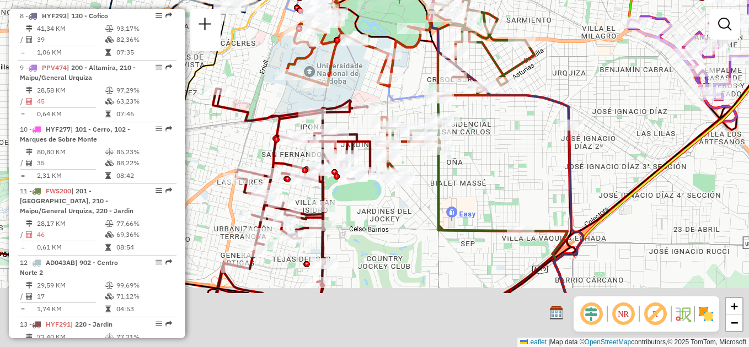
drag, startPoint x: 554, startPoint y: 228, endPoint x: 512, endPoint y: 117, distance: 118.5
click at [512, 117] on div "Janela de atendimento Grade de atendimento Capacidade Transportadoras Veículos …" at bounding box center [374, 173] width 749 height 347
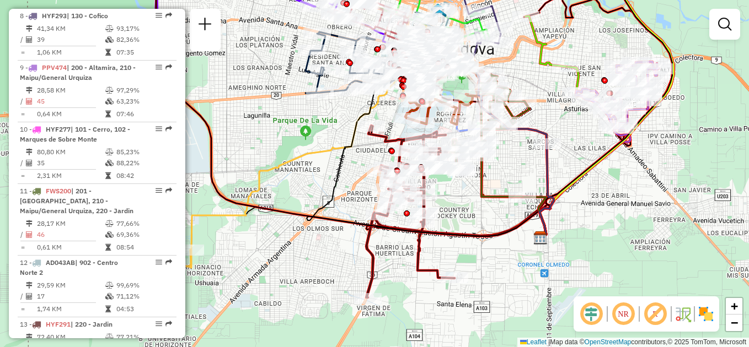
drag, startPoint x: 547, startPoint y: 96, endPoint x: 547, endPoint y: 191, distance: 94.8
click at [549, 196] on div "Janela de atendimento Grade de atendimento Capacidade Transportadoras Veículos …" at bounding box center [374, 173] width 749 height 347
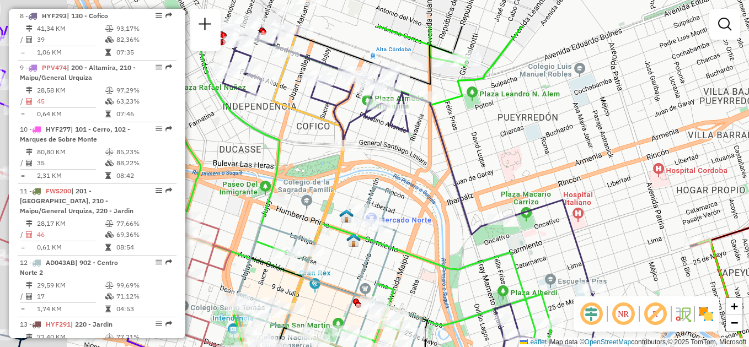
drag, startPoint x: 550, startPoint y: 126, endPoint x: 578, endPoint y: 163, distance: 46.4
click at [575, 160] on div "Janela de atendimento Grade de atendimento Capacidade Transportadoras Veículos …" at bounding box center [374, 173] width 749 height 347
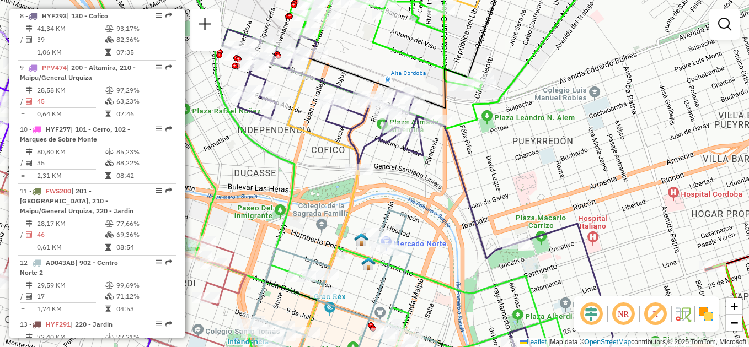
drag, startPoint x: 514, startPoint y: 121, endPoint x: 575, endPoint y: 178, distance: 83.1
click at [575, 178] on div "Janela de atendimento Grade de atendimento Capacidade Transportadoras Veículos …" at bounding box center [374, 173] width 749 height 347
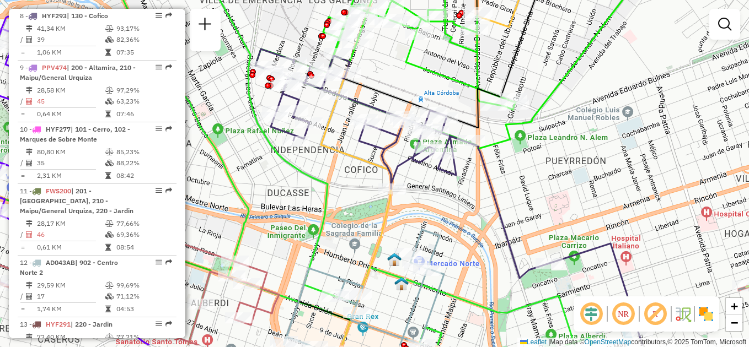
drag, startPoint x: 570, startPoint y: 210, endPoint x: 487, endPoint y: 125, distance: 118.9
click at [487, 126] on div "Janela de atendimento Grade de atendimento Capacidade Transportadoras Veículos …" at bounding box center [374, 173] width 749 height 347
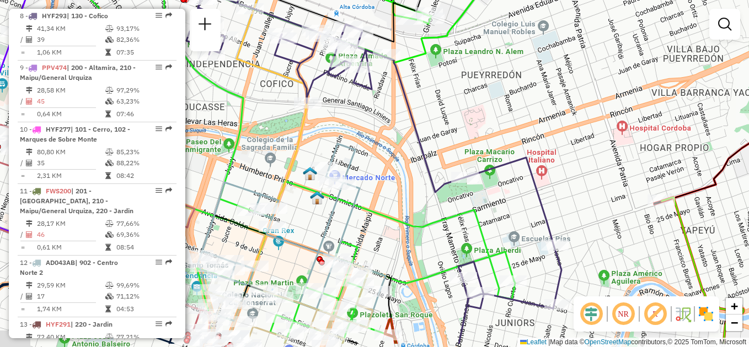
drag, startPoint x: 595, startPoint y: 181, endPoint x: 480, endPoint y: 41, distance: 181.8
click at [489, 51] on div "Janela de atendimento Grade de atendimento Capacidade Transportadoras Veículos …" at bounding box center [374, 173] width 749 height 347
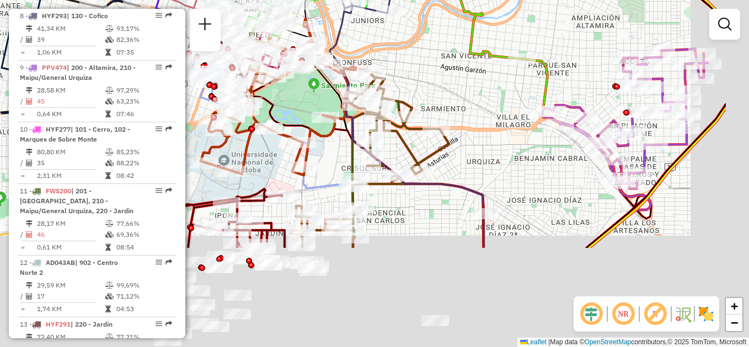
drag, startPoint x: 566, startPoint y: 162, endPoint x: 478, endPoint y: 44, distance: 147.4
click at [471, 39] on icon at bounding box center [481, 8] width 80 height 101
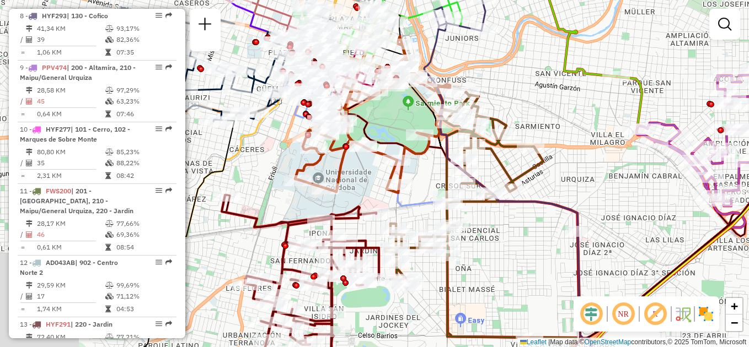
drag, startPoint x: 502, startPoint y: 134, endPoint x: 609, endPoint y: 160, distance: 110.1
click at [609, 160] on div "Janela de atendimento Grade de atendimento Capacidade Transportadoras Veículos …" at bounding box center [374, 173] width 749 height 347
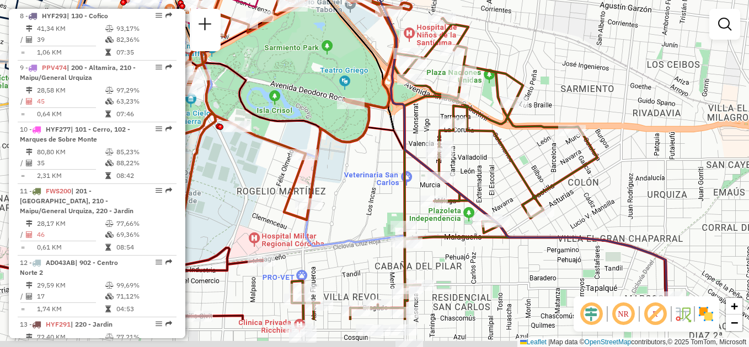
drag, startPoint x: 504, startPoint y: 147, endPoint x: 543, endPoint y: 84, distance: 74.0
click at [543, 84] on div "Janela de atendimento Grade de atendimento Capacidade Transportadoras Veículos …" at bounding box center [374, 173] width 749 height 347
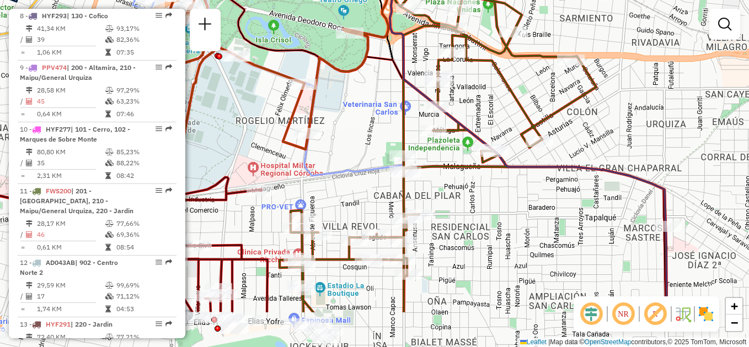
drag, startPoint x: 340, startPoint y: 179, endPoint x: 343, endPoint y: 109, distance: 69.5
click at [337, 108] on div "Janela de atendimento Grade de atendimento Capacidade Transportadoras Veículos …" at bounding box center [374, 173] width 749 height 347
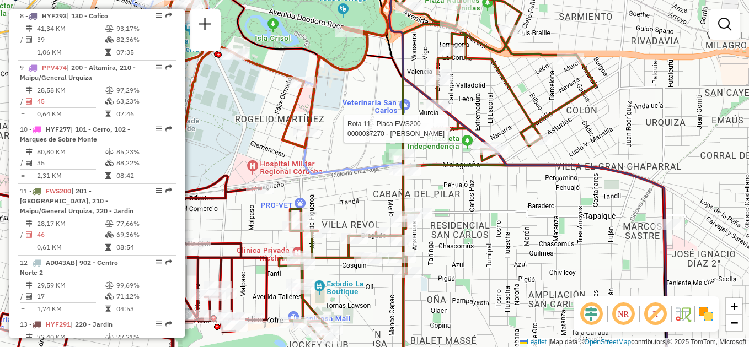
select select "**********"
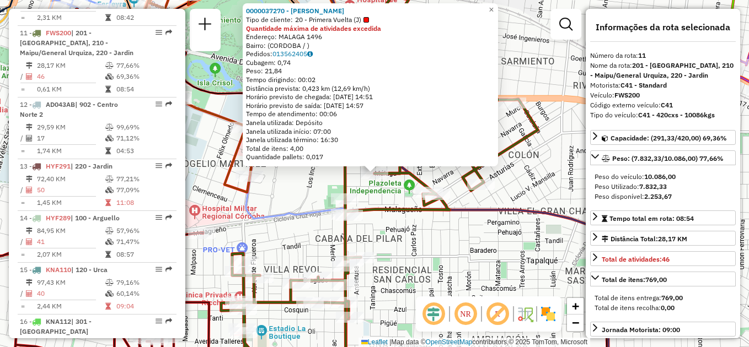
scroll to position [980, 0]
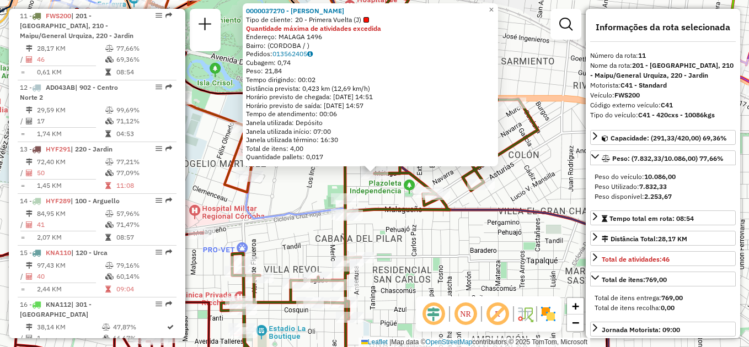
click at [445, 239] on div "0000037270 - Salas Victor Tipo de cliente: 20 - Primera Vuelta (J) Quantidade m…" at bounding box center [374, 173] width 749 height 347
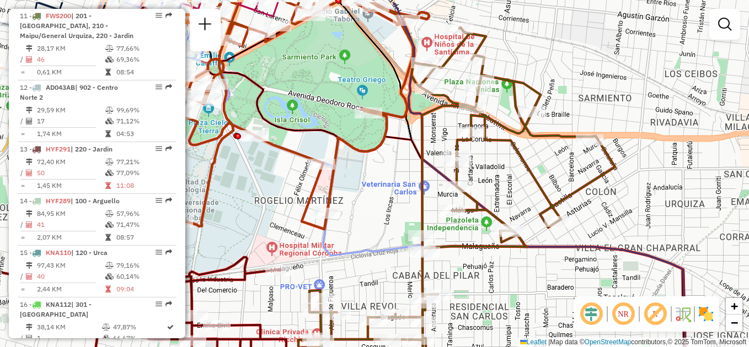
drag, startPoint x: 435, startPoint y: 246, endPoint x: 512, endPoint y: 283, distance: 85.6
click at [512, 283] on div "Janela de atendimento Grade de atendimento Capacidade Transportadoras Veículos …" at bounding box center [374, 173] width 749 height 347
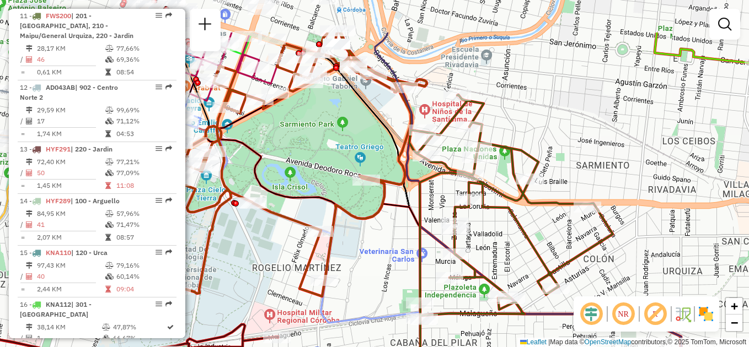
drag, startPoint x: 522, startPoint y: 187, endPoint x: 520, endPoint y: 254, distance: 67.3
click at [520, 254] on div "Janela de atendimento Grade de atendimento Capacidade Transportadoras Veículos …" at bounding box center [374, 173] width 749 height 347
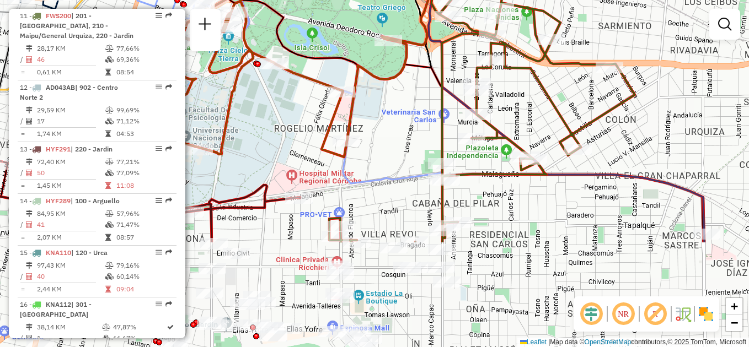
drag, startPoint x: 498, startPoint y: 255, endPoint x: 519, endPoint y: 108, distance: 148.7
click at [524, 107] on div "Janela de atendimento Grade de atendimento Capacidade Transportadoras Veículos …" at bounding box center [374, 173] width 749 height 347
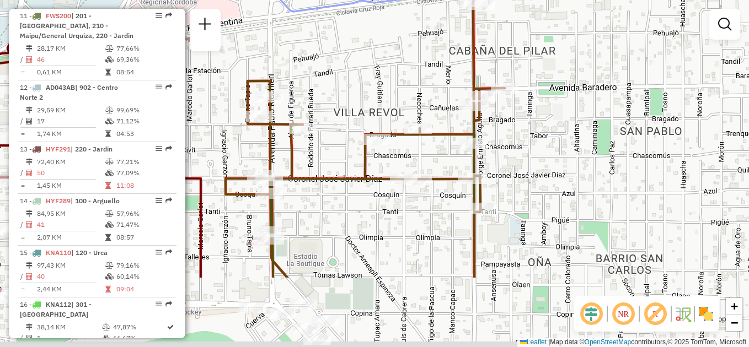
drag, startPoint x: 483, startPoint y: 254, endPoint x: 594, endPoint y: 89, distance: 199.1
click at [594, 89] on div "Janela de atendimento Grade de atendimento Capacidade Transportadoras Veículos …" at bounding box center [374, 173] width 749 height 347
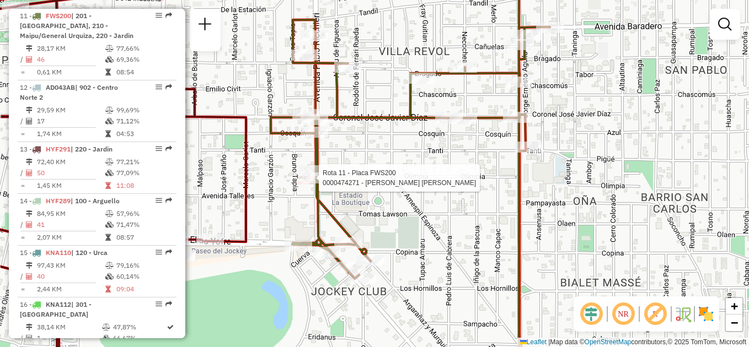
select select "**********"
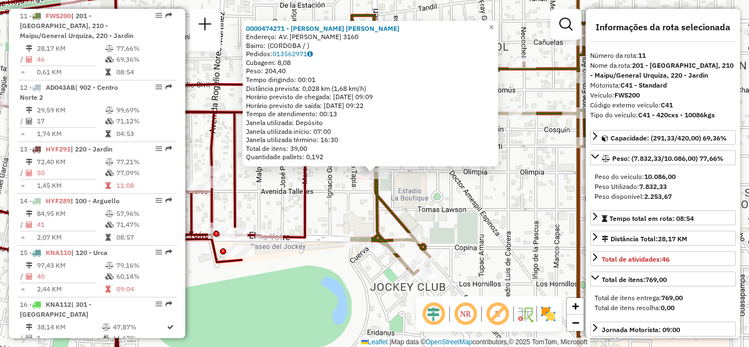
click at [484, 197] on div "0000474271 - Ramirez Natalia Veronica Endereço: AV. PABLO RICCHIERI 3160 Bairro…" at bounding box center [374, 173] width 749 height 347
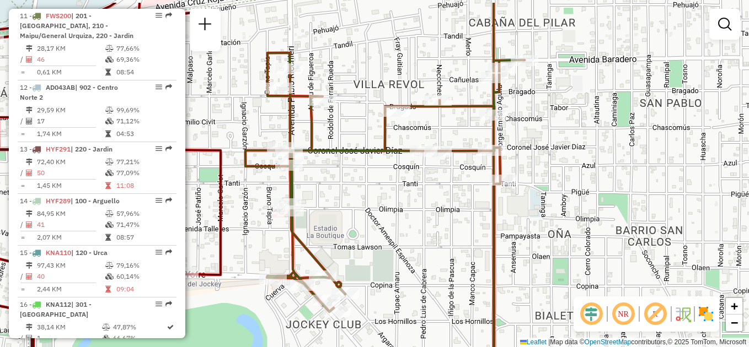
drag, startPoint x: 533, startPoint y: 171, endPoint x: 448, endPoint y: 209, distance: 92.3
click at [448, 209] on div "Janela de atendimento Grade de atendimento Capacidade Transportadoras Veículos …" at bounding box center [374, 173] width 749 height 347
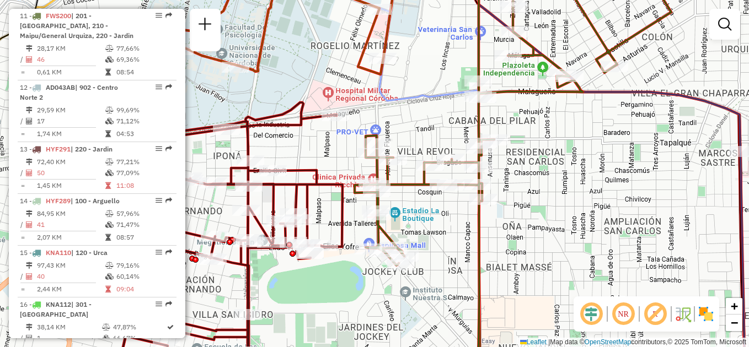
drag, startPoint x: 550, startPoint y: 159, endPoint x: 554, endPoint y: 270, distance: 110.9
click at [554, 270] on div "Janela de atendimento Grade de atendimento Capacidade Transportadoras Veículos …" at bounding box center [374, 173] width 749 height 347
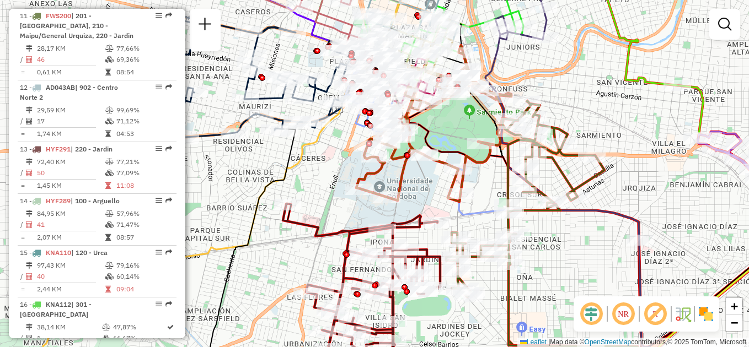
drag, startPoint x: 570, startPoint y: 66, endPoint x: 577, endPoint y: 219, distance: 154.0
click at [577, 219] on div "Janela de atendimento Grade de atendimento Capacidade Transportadoras Veículos …" at bounding box center [374, 173] width 749 height 347
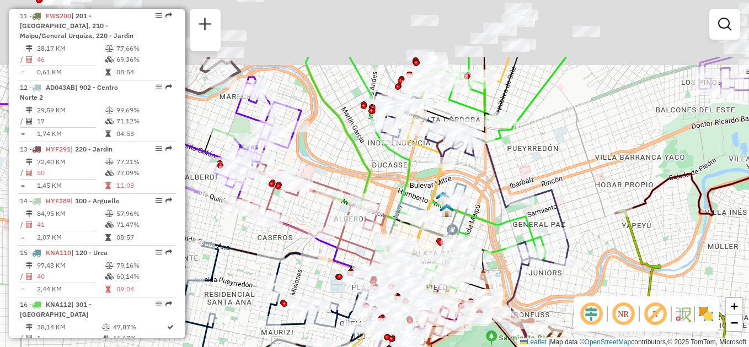
drag, startPoint x: 539, startPoint y: 61, endPoint x: 557, endPoint y: 153, distance: 94.0
click at [557, 153] on div "Janela de atendimento Grade de atendimento Capacidade Transportadoras Veículos …" at bounding box center [374, 173] width 749 height 347
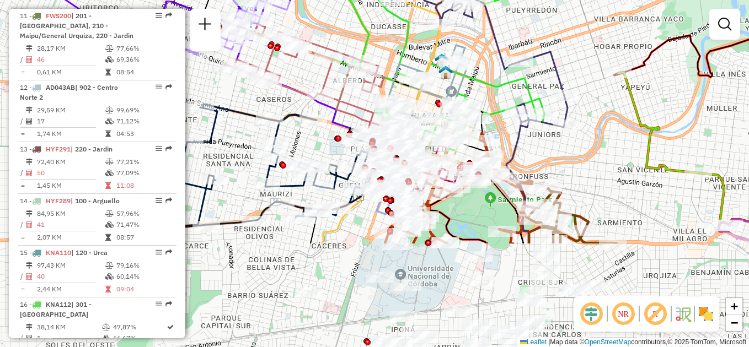
drag, startPoint x: 624, startPoint y: 244, endPoint x: 616, endPoint y: 65, distance: 179.4
click at [616, 65] on div "Janela de atendimento Grade de atendimento Capacidade Transportadoras Veículos …" at bounding box center [374, 173] width 749 height 347
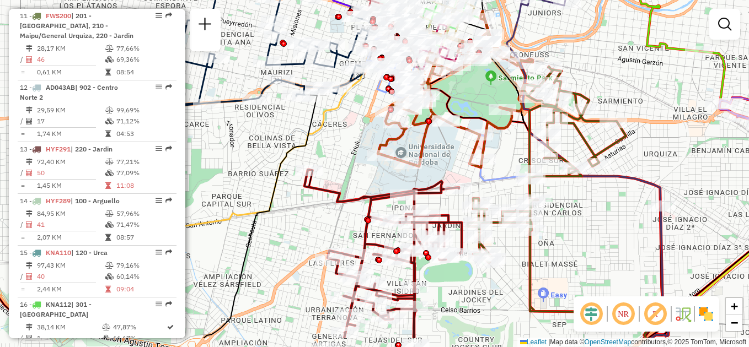
drag, startPoint x: 589, startPoint y: 272, endPoint x: 600, endPoint y: 215, distance: 58.4
click at [600, 217] on div "Janela de atendimento Grade de atendimento Capacidade Transportadoras Veículos …" at bounding box center [374, 173] width 749 height 347
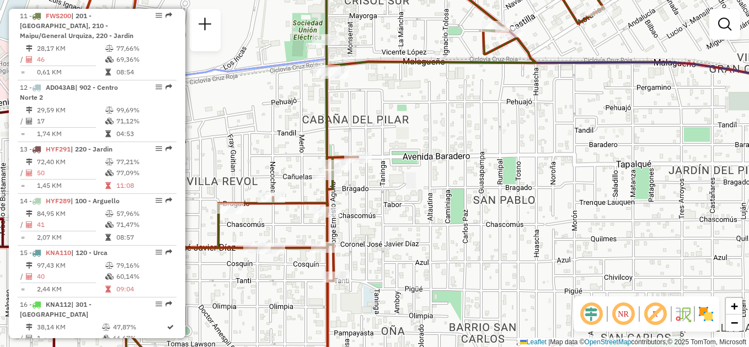
drag, startPoint x: 586, startPoint y: 147, endPoint x: 602, endPoint y: 261, distance: 115.7
click at [602, 260] on div "Janela de atendimento Grade de atendimento Capacidade Transportadoras Veículos …" at bounding box center [374, 173] width 749 height 347
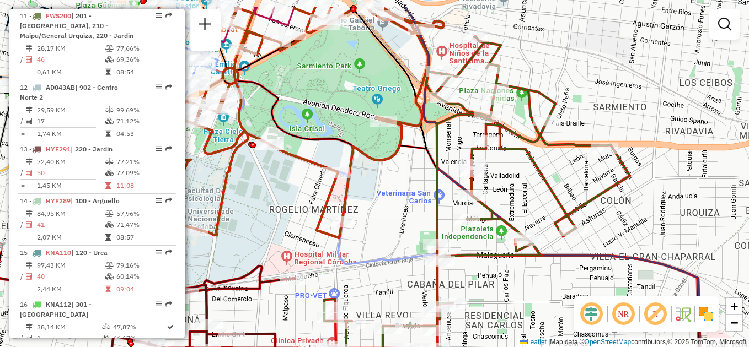
drag, startPoint x: 631, startPoint y: 237, endPoint x: 582, endPoint y: 286, distance: 69.0
click at [582, 286] on div "Janela de atendimento Grade de atendimento Capacidade Transportadoras Veículos …" at bounding box center [374, 173] width 749 height 347
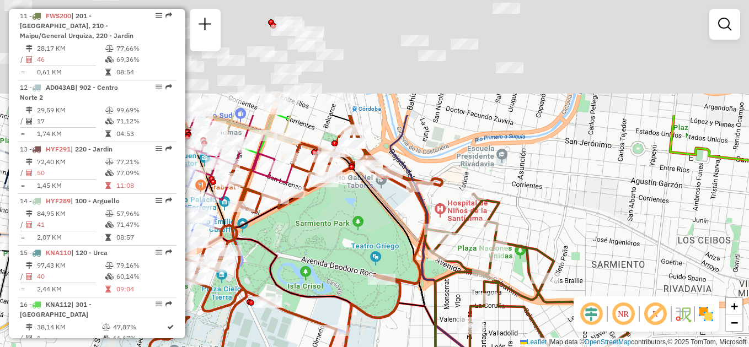
drag, startPoint x: 576, startPoint y: 69, endPoint x: 587, endPoint y: 216, distance: 147.7
click at [587, 223] on div "Janela de atendimento Grade de atendimento Capacidade Transportadoras Veículos …" at bounding box center [374, 173] width 749 height 347
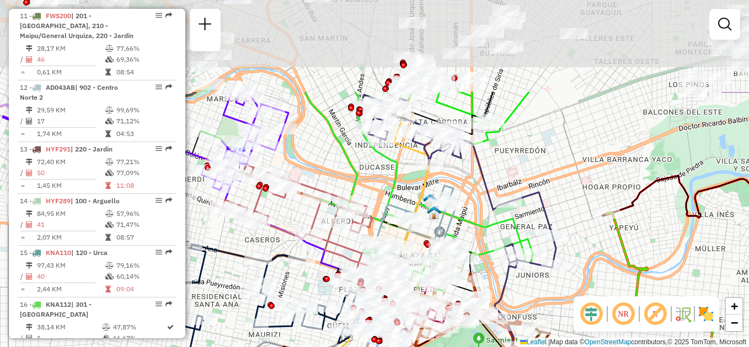
drag, startPoint x: 602, startPoint y: 80, endPoint x: 598, endPoint y: 197, distance: 117.5
click at [604, 206] on div "Rota 25 - Placa AC414MO 0000552069 - Chen Y Dai S.A.S. Janela de atendimento Gr…" at bounding box center [374, 173] width 749 height 347
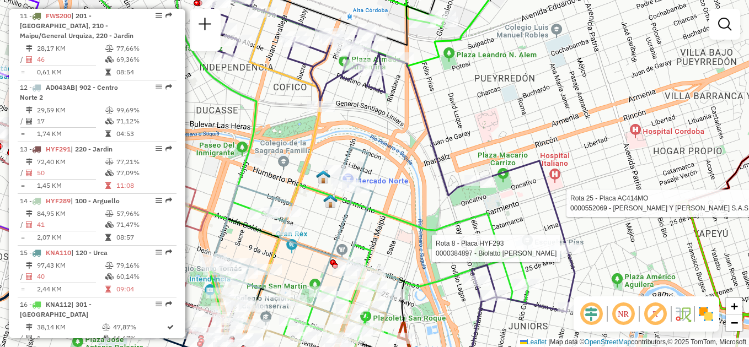
select select "**********"
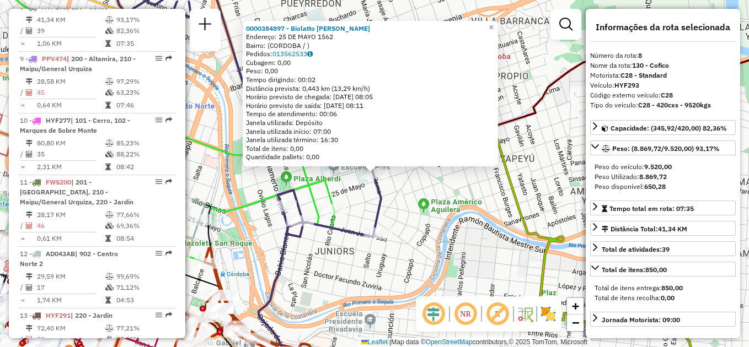
scroll to position [805, 0]
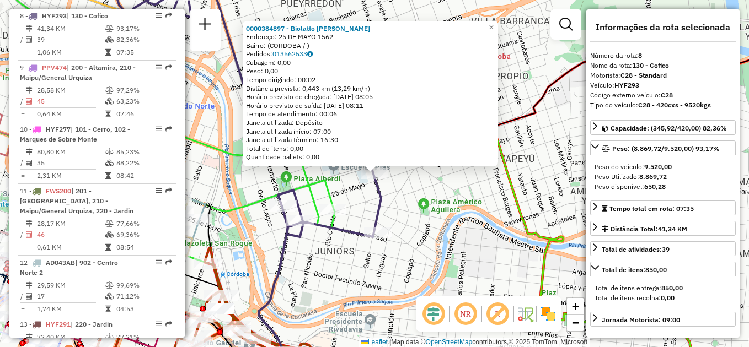
drag, startPoint x: 399, startPoint y: 251, endPoint x: 390, endPoint y: 251, distance: 8.3
click at [398, 251] on div "0000384897 - Biolatto Flavia Andrea Maria Endereço: 25 DE MAYO 1562 Bairro: (CO…" at bounding box center [374, 173] width 749 height 347
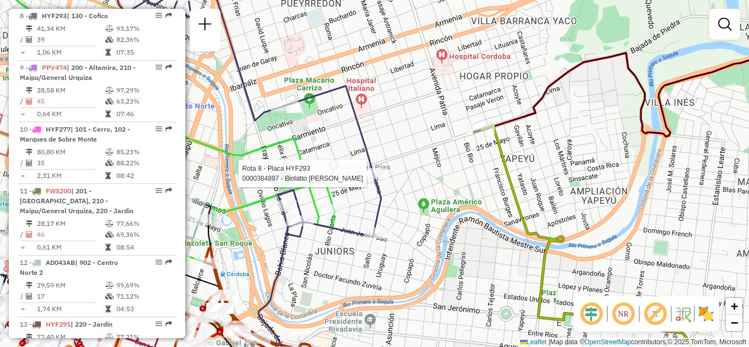
select select "**********"
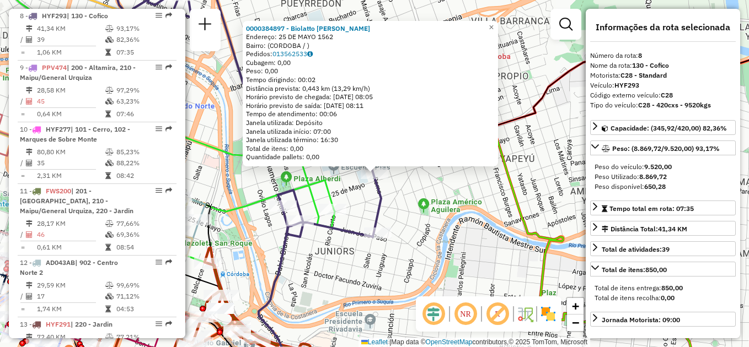
click at [441, 197] on div "0000384897 - Biolatto Flavia Andrea Maria Endereço: 25 DE MAYO 1562 Bairro: (CO…" at bounding box center [374, 173] width 749 height 347
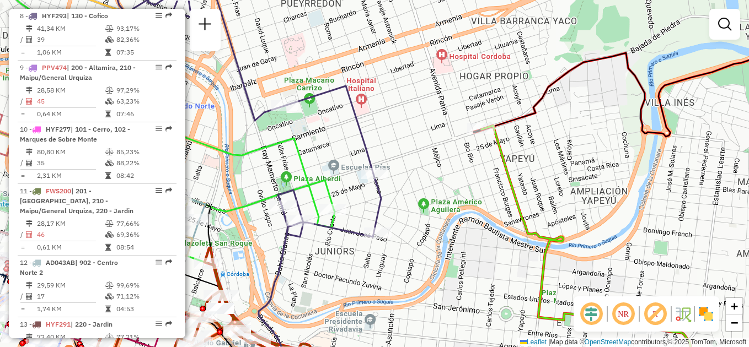
drag, startPoint x: 428, startPoint y: 218, endPoint x: 404, endPoint y: 196, distance: 32.8
click at [428, 217] on div "Janela de atendimento Grade de atendimento Capacidade Transportadoras Veículos …" at bounding box center [374, 173] width 749 height 347
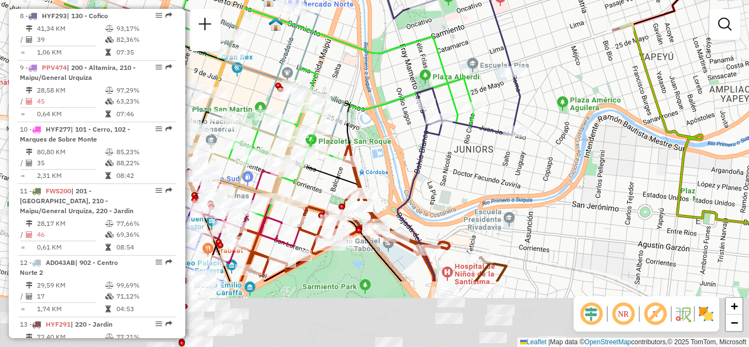
drag, startPoint x: 378, startPoint y: 206, endPoint x: 510, endPoint y: 100, distance: 169.5
click at [513, 99] on icon at bounding box center [332, 0] width 375 height 270
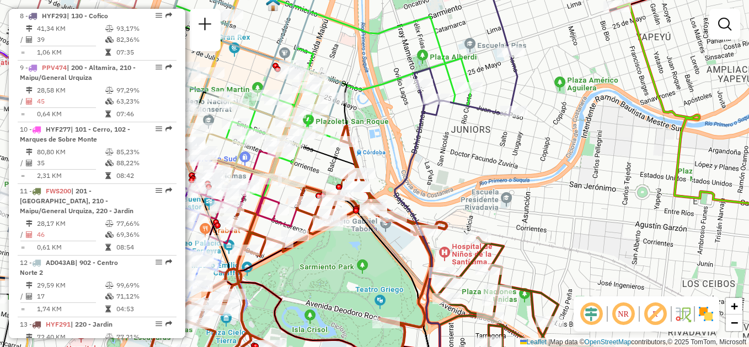
drag, startPoint x: 538, startPoint y: 278, endPoint x: 530, endPoint y: 120, distance: 158.5
click at [530, 120] on div "Janela de atendimento Grade de atendimento Capacidade Transportadoras Veículos …" at bounding box center [374, 173] width 749 height 347
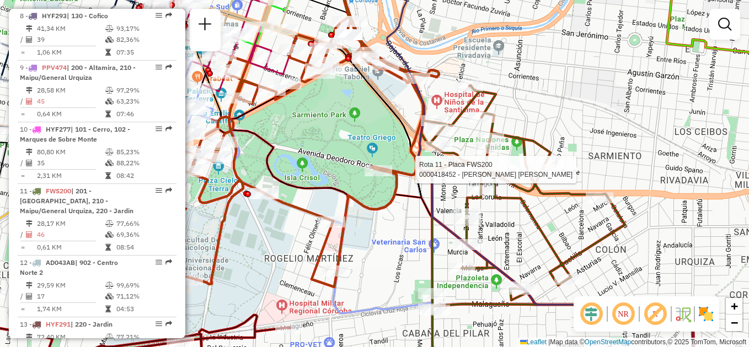
select select "**********"
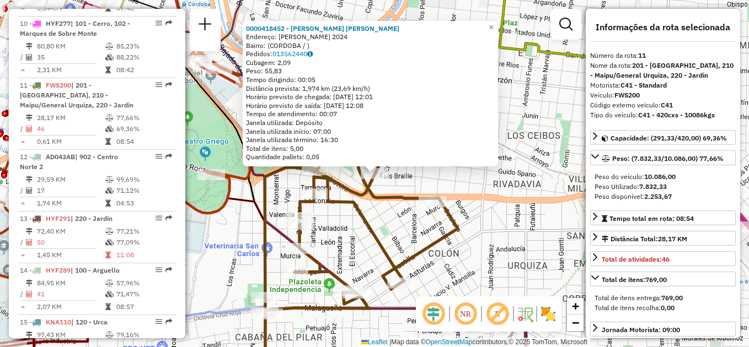
scroll to position [980, 0]
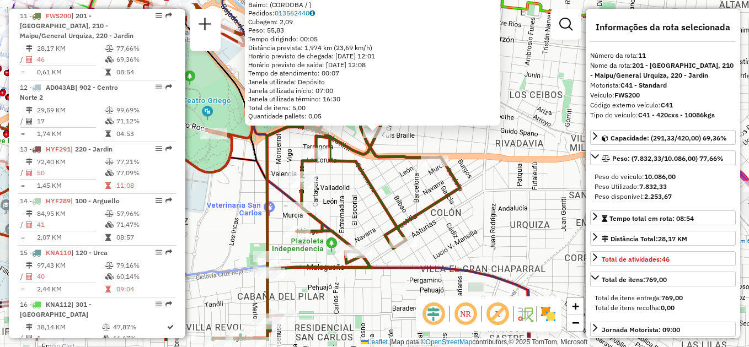
drag, startPoint x: 500, startPoint y: 244, endPoint x: 502, endPoint y: 202, distance: 42.0
click at [502, 202] on div "0000418452 - Schreiner Adriana Mabel Endereço: JOSE MANUEL ISASA 2024 Bairro: (…" at bounding box center [374, 173] width 749 height 347
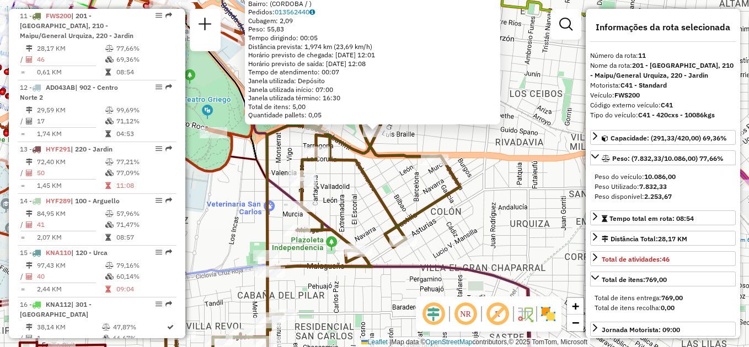
click at [462, 213] on div "0000418452 - Schreiner Adriana Mabel Endereço: JOSE MANUEL ISASA 2024 Bairro: (…" at bounding box center [374, 173] width 749 height 347
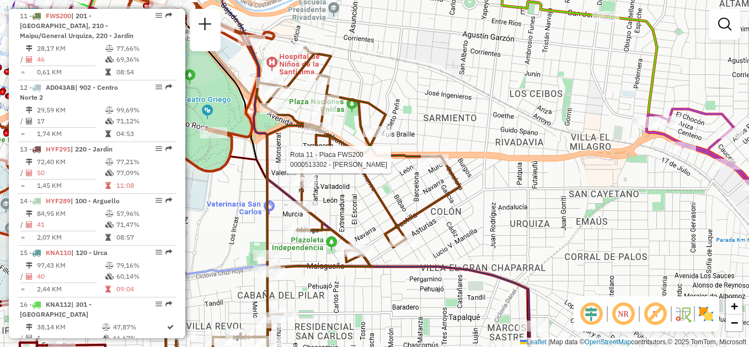
select select "**********"
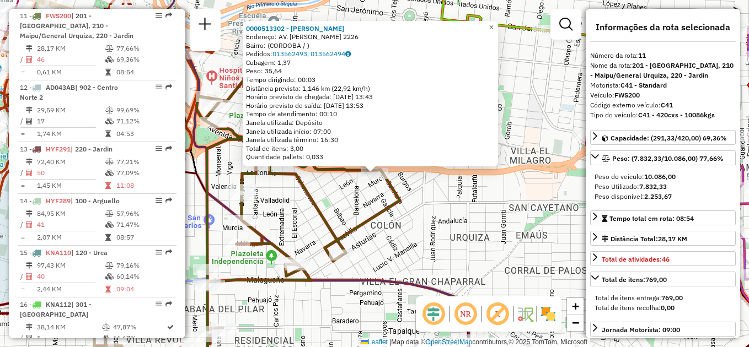
click at [551, 223] on div "0000513302 - SFORZINI FRANCOO CARLOS Endereço: AV. AMADEO SABATTINI 2226 Bairro…" at bounding box center [374, 173] width 749 height 347
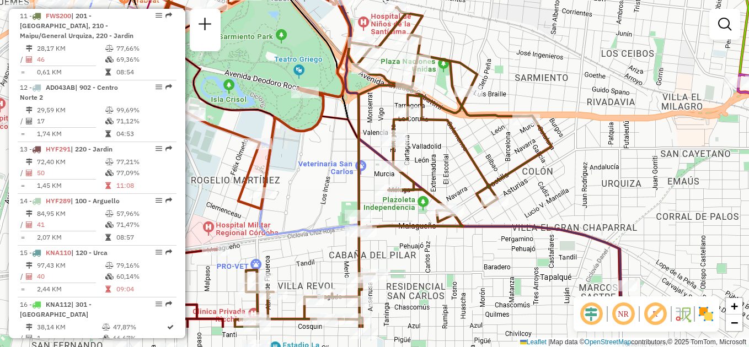
drag, startPoint x: 276, startPoint y: 227, endPoint x: 427, endPoint y: 173, distance: 161.0
click at [427, 173] on div "Janela de atendimento Grade de atendimento Capacidade Transportadoras Veículos …" at bounding box center [374, 173] width 749 height 347
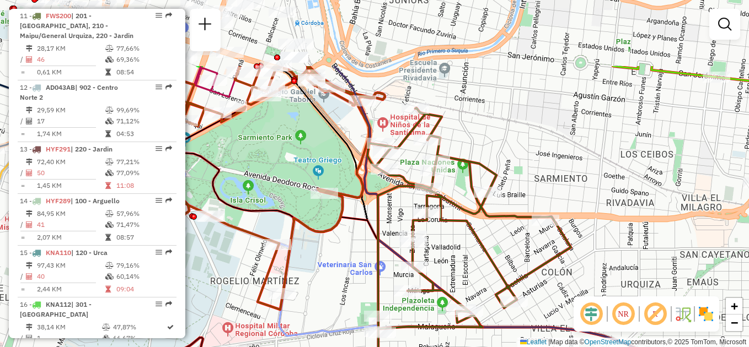
drag, startPoint x: 409, startPoint y: 265, endPoint x: 402, endPoint y: 347, distance: 82.4
click at [420, 347] on html "Aguarde... Pop-up bloqueado! Seu navegador bloqueou automáticamente a abertura …" at bounding box center [374, 173] width 749 height 347
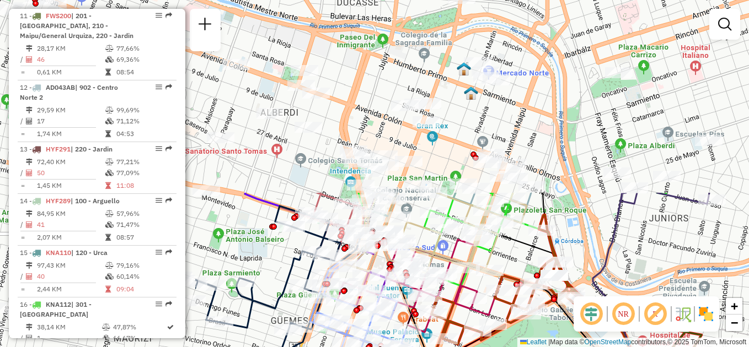
drag, startPoint x: 339, startPoint y: 15, endPoint x: 608, endPoint y: 243, distance: 352.5
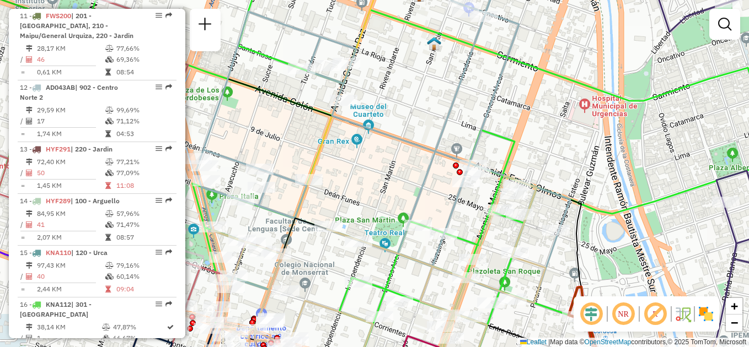
drag, startPoint x: 282, startPoint y: 139, endPoint x: 232, endPoint y: 49, distance: 103.7
click at [232, 50] on div "Janela de atendimento Grade de atendimento Capacidade Transportadoras Veículos …" at bounding box center [374, 173] width 749 height 347
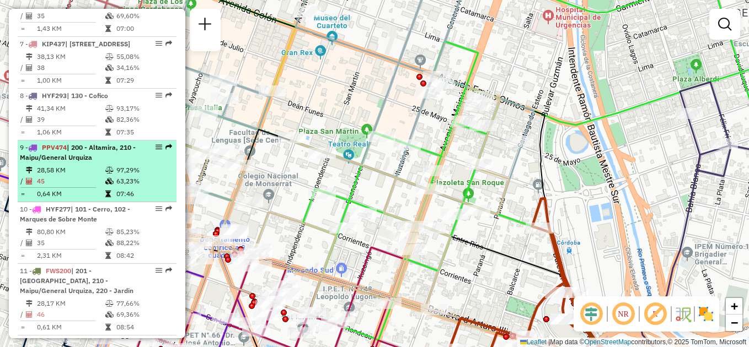
scroll to position [705, 0]
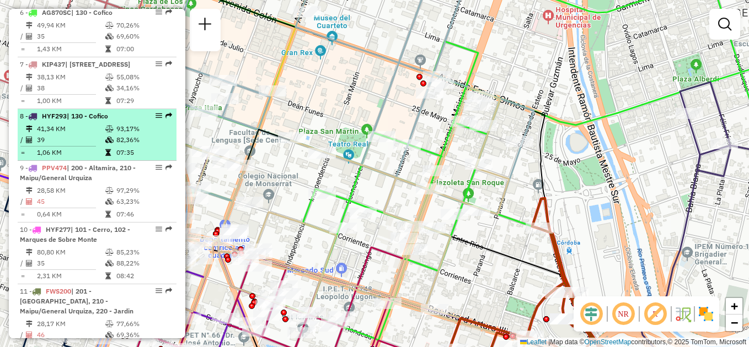
click at [88, 136] on td "39" at bounding box center [70, 140] width 68 height 11
select select "**********"
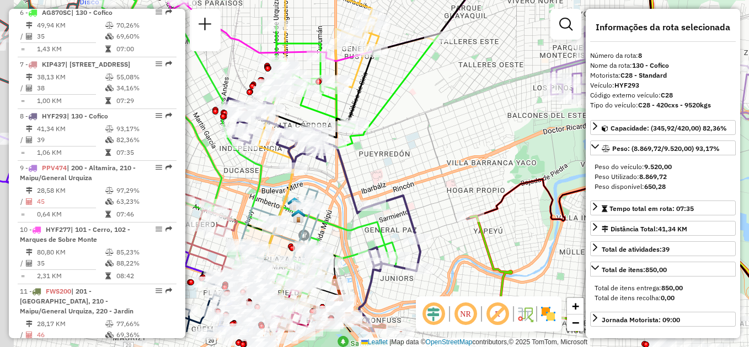
drag, startPoint x: 362, startPoint y: 149, endPoint x: 405, endPoint y: 115, distance: 55.4
click at [405, 115] on div "Janela de atendimento Grade de atendimento Capacidade Transportadoras Veículos …" at bounding box center [374, 173] width 749 height 347
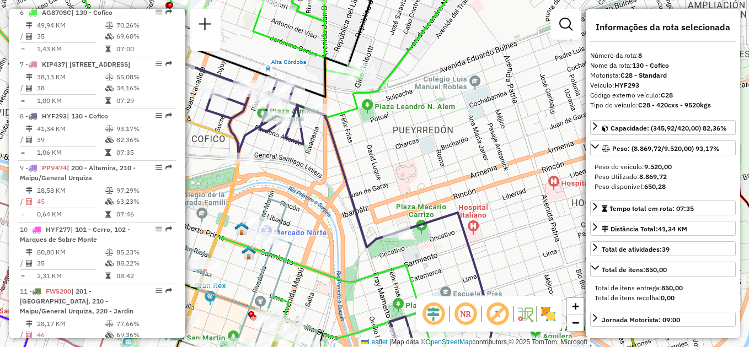
drag, startPoint x: 357, startPoint y: 165, endPoint x: 424, endPoint y: 125, distance: 78.4
click at [425, 125] on div "Janela de atendimento Grade de atendimento Capacidade Transportadoras Veículos …" at bounding box center [374, 173] width 749 height 347
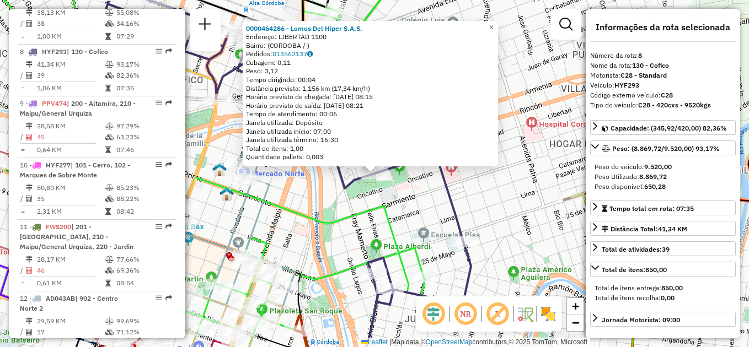
scroll to position [805, 0]
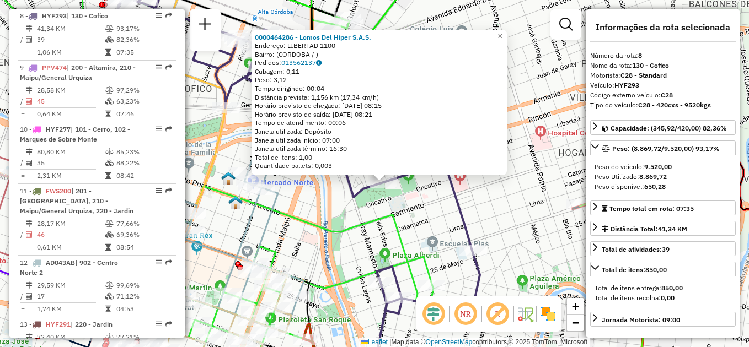
drag, startPoint x: 396, startPoint y: 209, endPoint x: 437, endPoint y: 242, distance: 53.0
click at [437, 242] on div "0000464286 - Lomos Del Hiper S.A.S. Endereço: LIBERTAD 1100 Bairro: (CORDOBA / …" at bounding box center [374, 173] width 749 height 347
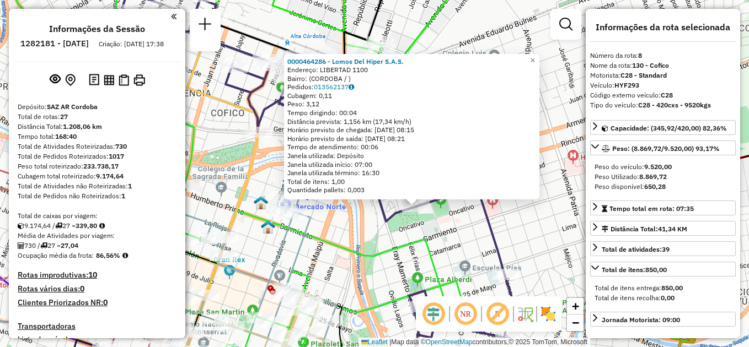
select select "**********"
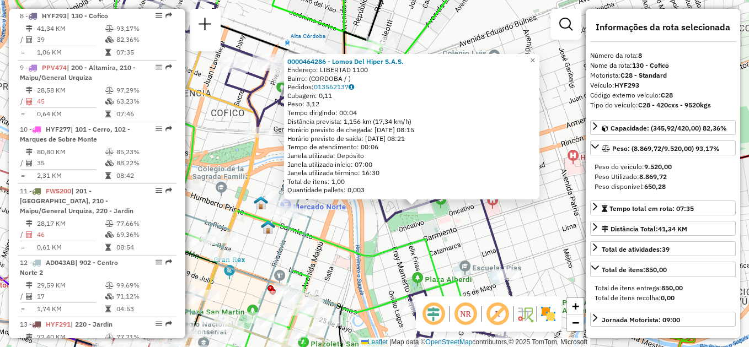
click at [329, 207] on div "0000464286 - Lomos Del Hiper S.A.S. Endereço: LIBERTAD 1100 Bairro: (CORDOBA / …" at bounding box center [374, 173] width 749 height 347
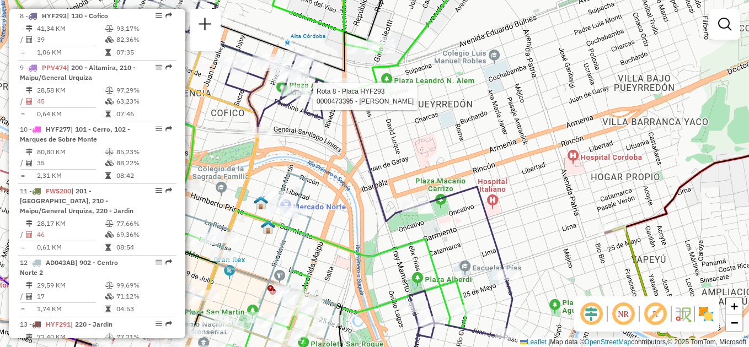
select select "**********"
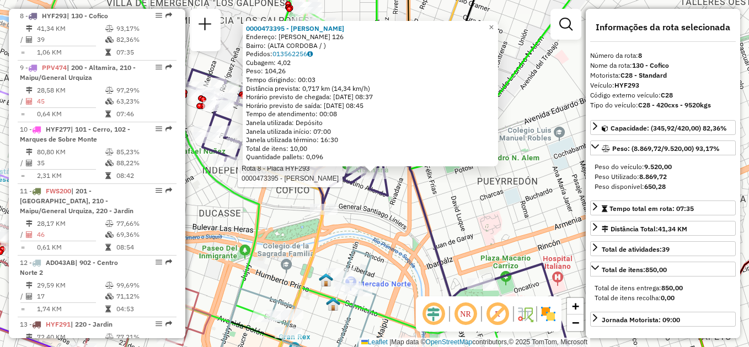
click at [412, 222] on div "Rota 8 - Placa HYF293 0000473395 - [PERSON_NAME] 0000473395 - [PERSON_NAME]: [P…" at bounding box center [374, 173] width 749 height 347
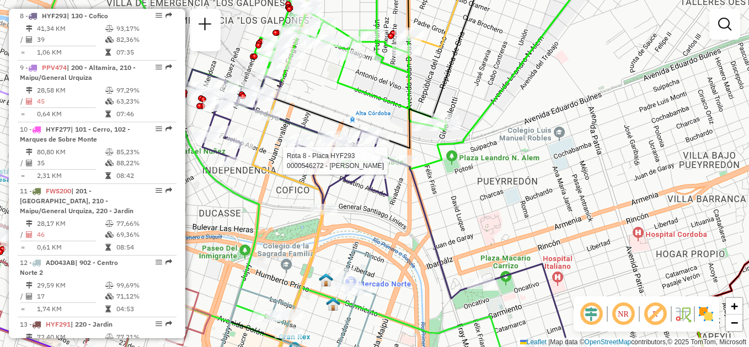
select select "**********"
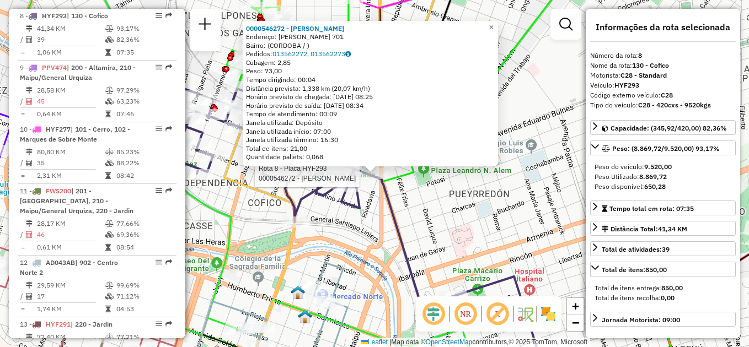
click at [461, 224] on div "Rota 8 - Placa HYF293 0000546272 - Soria [PERSON_NAME] 0000546272 - Soria [PERS…" at bounding box center [374, 173] width 749 height 347
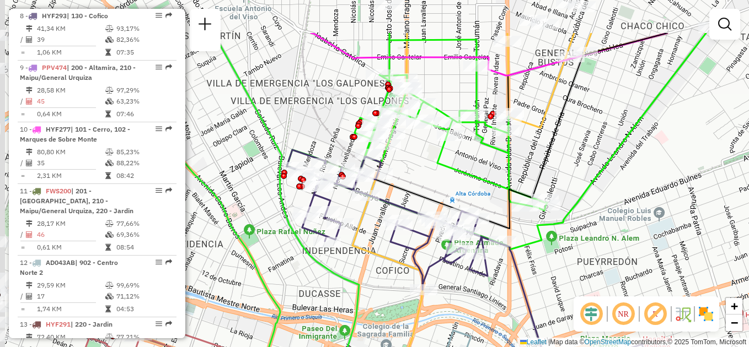
drag, startPoint x: 373, startPoint y: 202, endPoint x: 501, endPoint y: 270, distance: 144.8
click at [501, 270] on div "Janela de atendimento Grade de atendimento Capacidade Transportadoras Veículos …" at bounding box center [374, 173] width 749 height 347
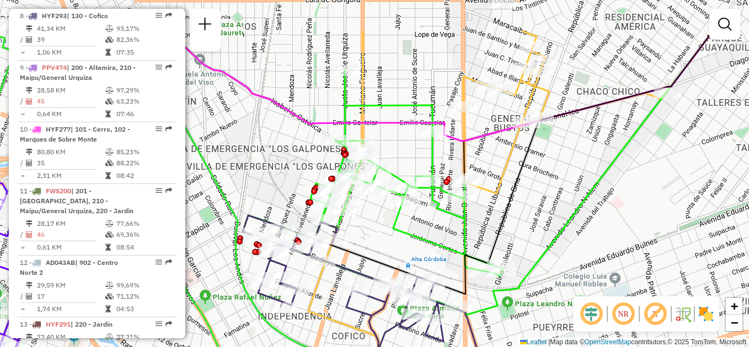
drag, startPoint x: 450, startPoint y: 174, endPoint x: 429, endPoint y: 213, distance: 45.1
click at [405, 239] on icon at bounding box center [373, 174] width 260 height 206
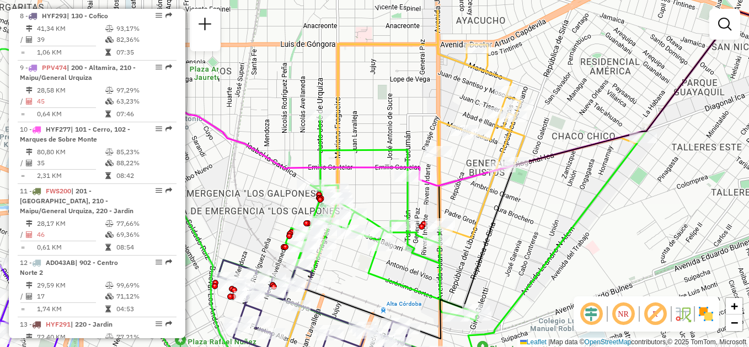
drag, startPoint x: 557, startPoint y: 157, endPoint x: 525, endPoint y: 192, distance: 47.3
click at [531, 200] on div "Janela de atendimento Grade de atendimento Capacidade Transportadoras Veículos …" at bounding box center [374, 173] width 749 height 347
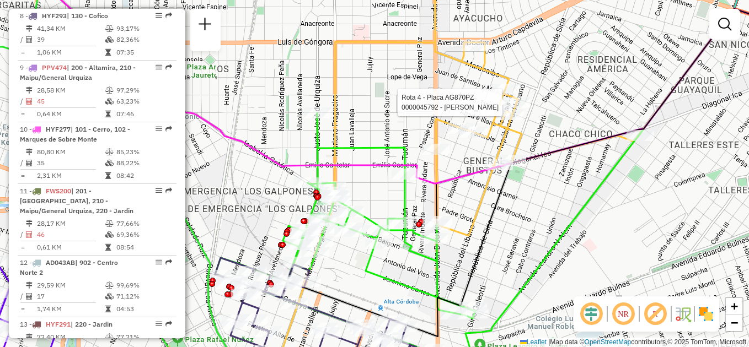
select select "**********"
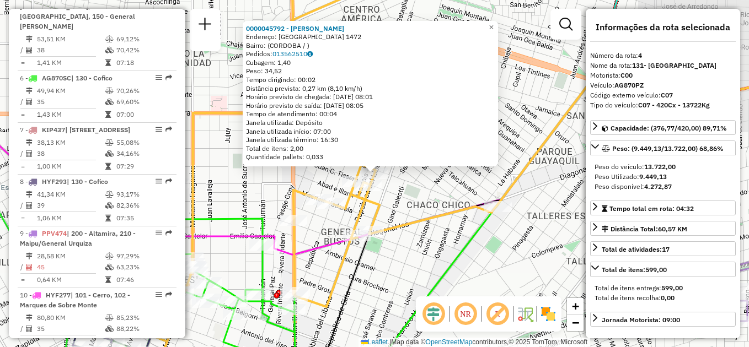
scroll to position [568, 0]
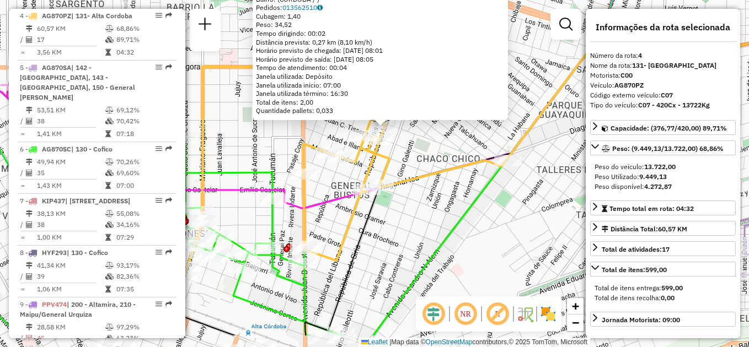
drag, startPoint x: 406, startPoint y: 275, endPoint x: 416, endPoint y: 229, distance: 47.4
click at [416, 229] on div "0000045792 - Villegas [PERSON_NAME]: [GEOGRAPHIC_DATA] 1472 Bairro: ([GEOGRAPHI…" at bounding box center [374, 173] width 749 height 347
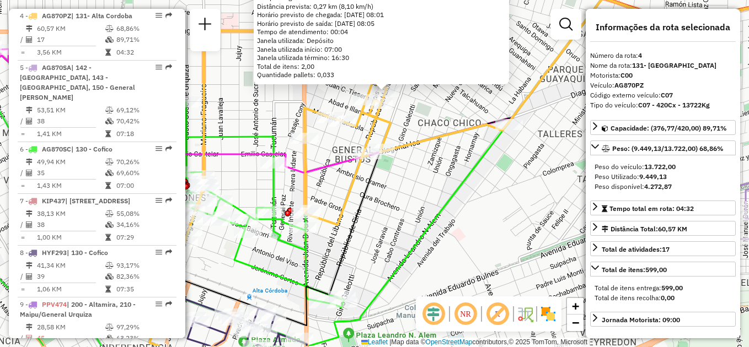
drag, startPoint x: 394, startPoint y: 260, endPoint x: 395, endPoint y: 240, distance: 19.9
click at [395, 240] on div "0000045792 - Villegas [PERSON_NAME]: [GEOGRAPHIC_DATA] 1472 Bairro: ([GEOGRAPHI…" at bounding box center [374, 173] width 749 height 347
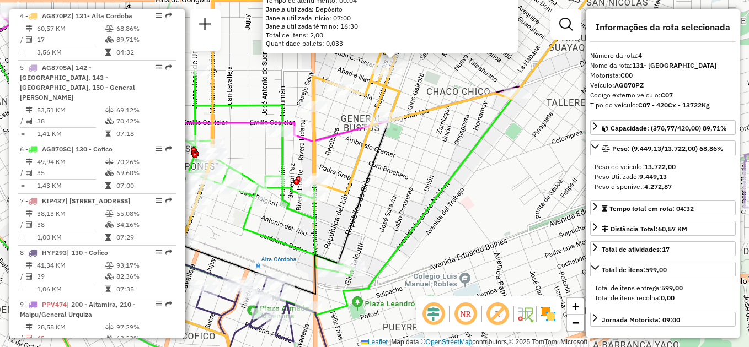
drag, startPoint x: 391, startPoint y: 210, endPoint x: 400, endPoint y: 178, distance: 32.6
click at [400, 178] on div "0000045792 - Villegas [PERSON_NAME]: [GEOGRAPHIC_DATA] 1472 Bairro: ([GEOGRAPHI…" at bounding box center [374, 173] width 749 height 347
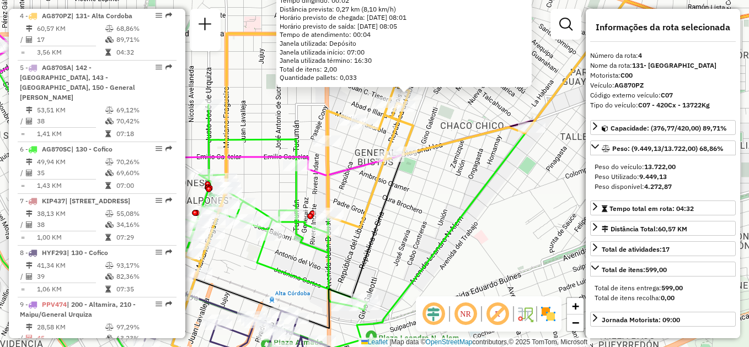
drag, startPoint x: 401, startPoint y: 169, endPoint x: 416, endPoint y: 208, distance: 41.9
click at [416, 208] on div "0000045792 - Villegas [PERSON_NAME]: [GEOGRAPHIC_DATA] 1472 Bairro: ([GEOGRAPHI…" at bounding box center [374, 173] width 749 height 347
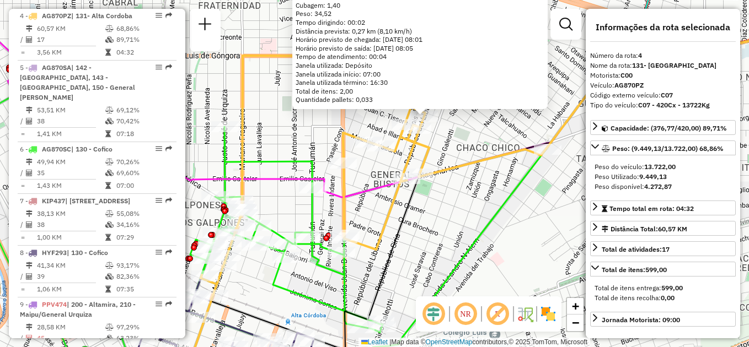
drag, startPoint x: 407, startPoint y: 196, endPoint x: 422, endPoint y: 213, distance: 22.7
click at [422, 213] on div "0000045792 - Villegas [PERSON_NAME]: [GEOGRAPHIC_DATA] 1472 Bairro: ([GEOGRAPHI…" at bounding box center [374, 173] width 749 height 347
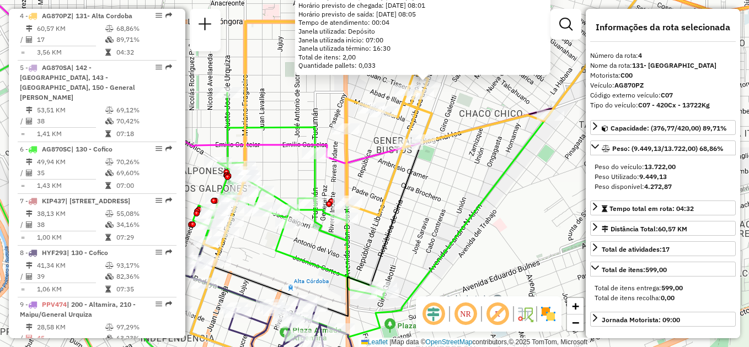
drag, startPoint x: 430, startPoint y: 225, endPoint x: 433, endPoint y: 191, distance: 34.3
click at [433, 191] on div "0000045792 - Villegas [PERSON_NAME]: [GEOGRAPHIC_DATA] 1472 Bairro: ([GEOGRAPHI…" at bounding box center [374, 173] width 749 height 347
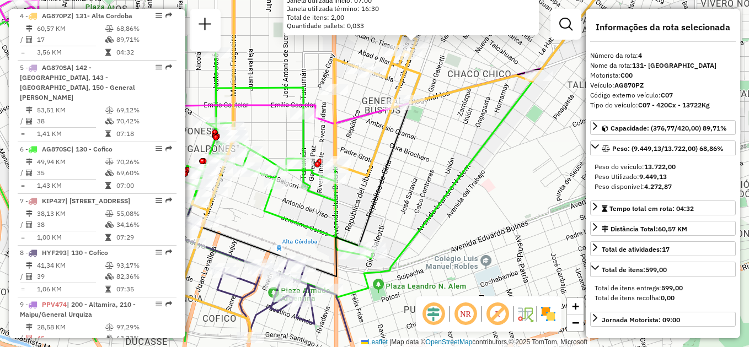
drag, startPoint x: 441, startPoint y: 221, endPoint x: 429, endPoint y: 183, distance: 39.6
click at [429, 183] on div "0000045792 - Villegas [PERSON_NAME]: [GEOGRAPHIC_DATA] 1472 Bairro: ([GEOGRAPHI…" at bounding box center [374, 173] width 749 height 347
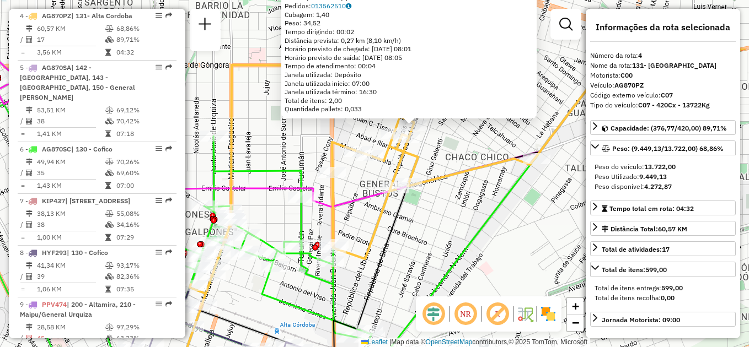
drag, startPoint x: 426, startPoint y: 163, endPoint x: 423, endPoint y: 245, distance: 82.2
click at [423, 245] on div "0000045792 - Villegas [PERSON_NAME]: [GEOGRAPHIC_DATA] 1472 Bairro: ([GEOGRAPHI…" at bounding box center [374, 173] width 749 height 347
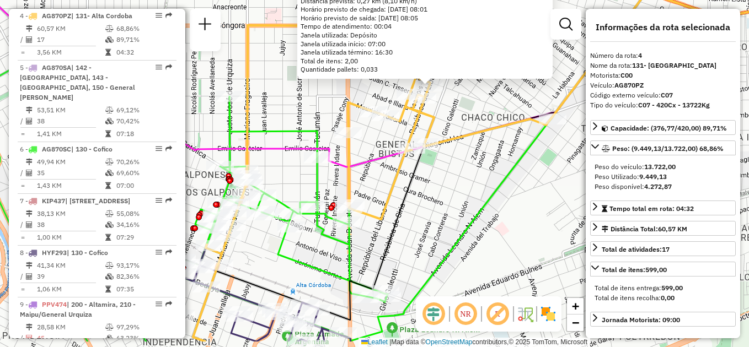
drag, startPoint x: 430, startPoint y: 240, endPoint x: 447, endPoint y: 200, distance: 43.5
click at [447, 200] on div "0000045792 - Villegas [PERSON_NAME]: [GEOGRAPHIC_DATA] 1472 Bairro: ([GEOGRAPHI…" at bounding box center [374, 173] width 749 height 347
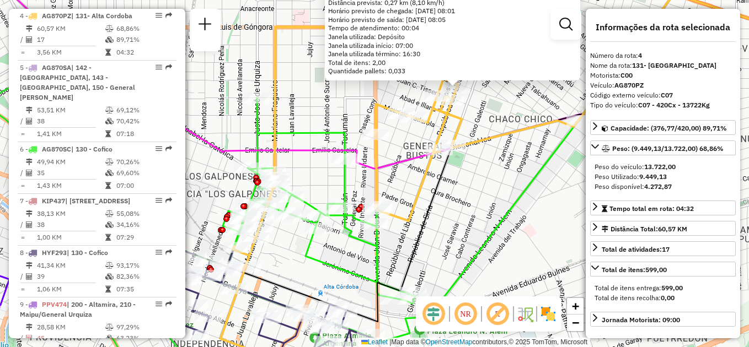
drag, startPoint x: 421, startPoint y: 230, endPoint x: 448, endPoint y: 232, distance: 27.1
click at [448, 232] on div "0000045792 - Villegas [PERSON_NAME]: [GEOGRAPHIC_DATA] 1472 Bairro: ([GEOGRAPHI…" at bounding box center [374, 173] width 749 height 347
click at [465, 233] on div "0000045792 - Villegas [PERSON_NAME]: [GEOGRAPHIC_DATA] 1472 Bairro: ([GEOGRAPHI…" at bounding box center [374, 173] width 749 height 347
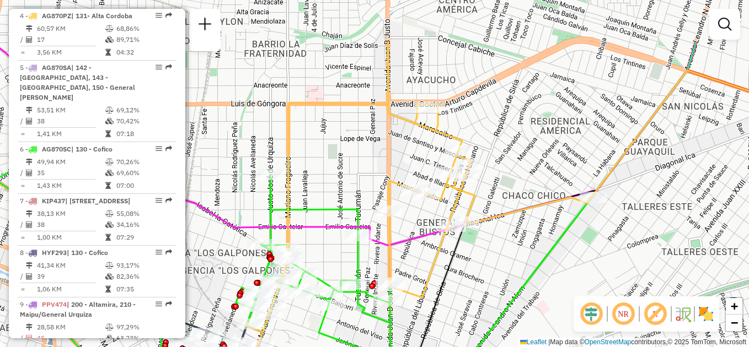
drag, startPoint x: 517, startPoint y: 109, endPoint x: 527, endPoint y: 186, distance: 77.8
click at [529, 186] on div "Janela de atendimento Grade de atendimento Capacidade Transportadoras Veículos …" at bounding box center [374, 173] width 749 height 347
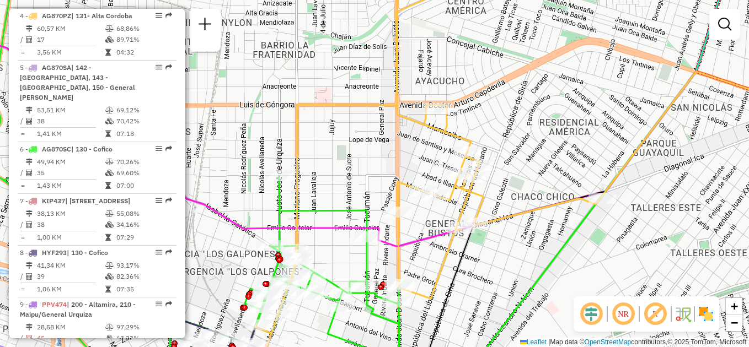
drag, startPoint x: 328, startPoint y: 155, endPoint x: 339, endPoint y: 157, distance: 10.5
click at [339, 157] on div "Janela de atendimento Grade de atendimento Capacidade Transportadoras Veículos …" at bounding box center [374, 173] width 749 height 347
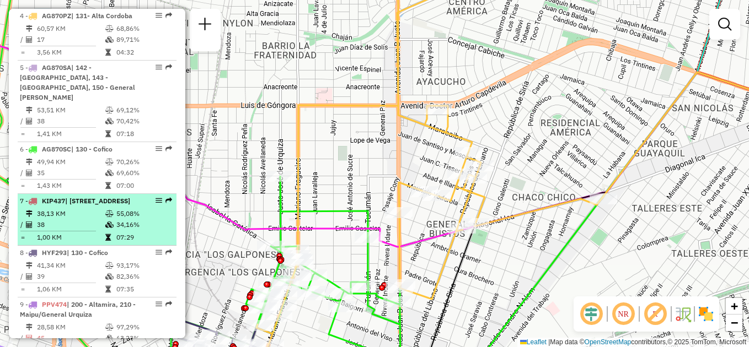
click at [94, 211] on td "38,13 KM" at bounding box center [70, 213] width 68 height 11
select select "**********"
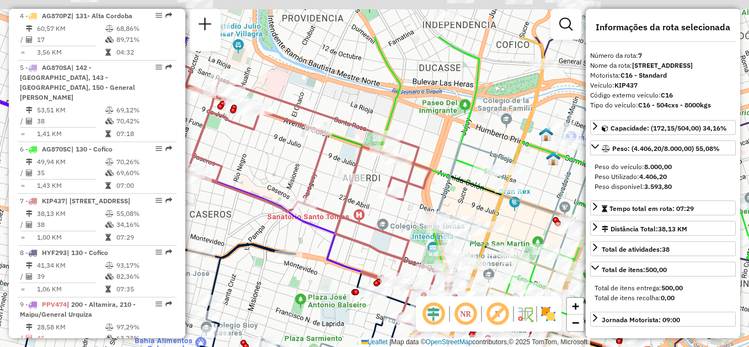
drag, startPoint x: 253, startPoint y: 141, endPoint x: 287, endPoint y: 233, distance: 98.9
click at [287, 233] on icon at bounding box center [280, 194] width 345 height 263
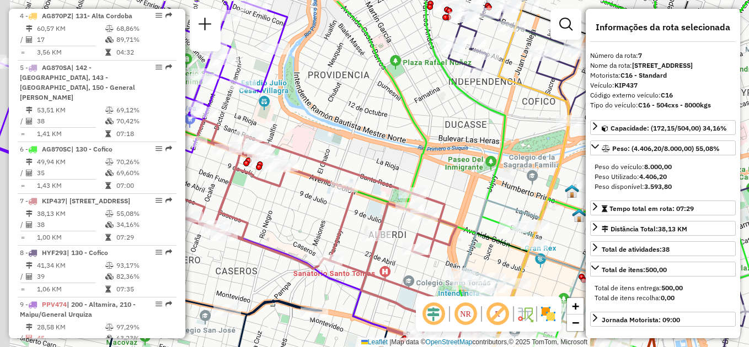
drag, startPoint x: 270, startPoint y: 173, endPoint x: 286, endPoint y: 206, distance: 36.7
click at [286, 206] on div "Janela de atendimento Grade de atendimento Capacidade Transportadoras Veículos …" at bounding box center [374, 173] width 749 height 347
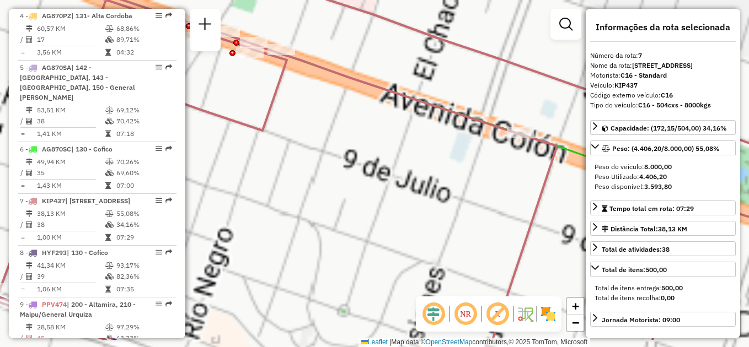
drag, startPoint x: 306, startPoint y: 219, endPoint x: 287, endPoint y: 177, distance: 46.1
click at [287, 177] on div "Janela de atendimento Grade de atendimento Capacidade Transportadoras Veículos …" at bounding box center [374, 173] width 749 height 347
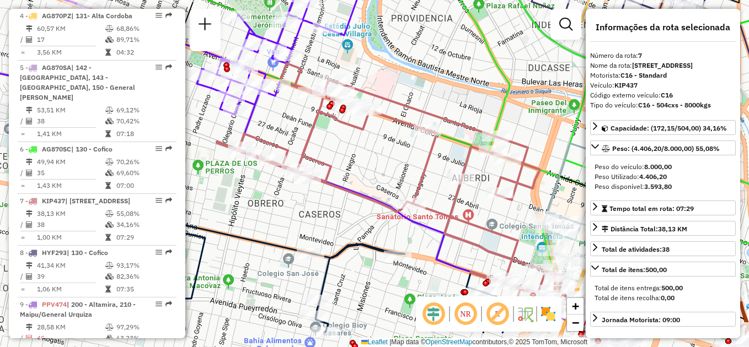
drag, startPoint x: 336, startPoint y: 216, endPoint x: 400, endPoint y: 168, distance: 79.8
click at [400, 168] on div "Janela de atendimento Grade de atendimento Capacidade Transportadoras Veículos …" at bounding box center [374, 173] width 749 height 347
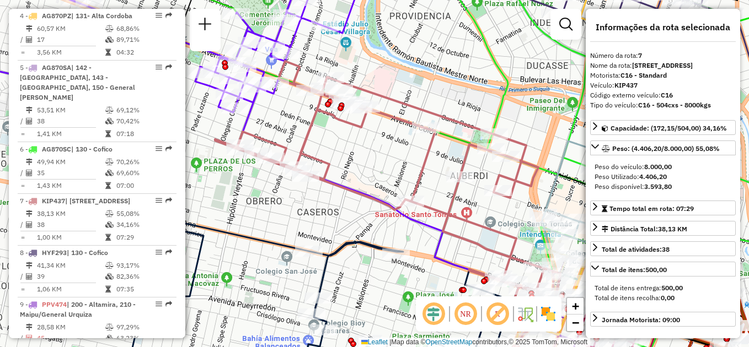
drag, startPoint x: 451, startPoint y: 234, endPoint x: 331, endPoint y: 115, distance: 168.8
click at [332, 116] on icon at bounding box center [387, 192] width 345 height 263
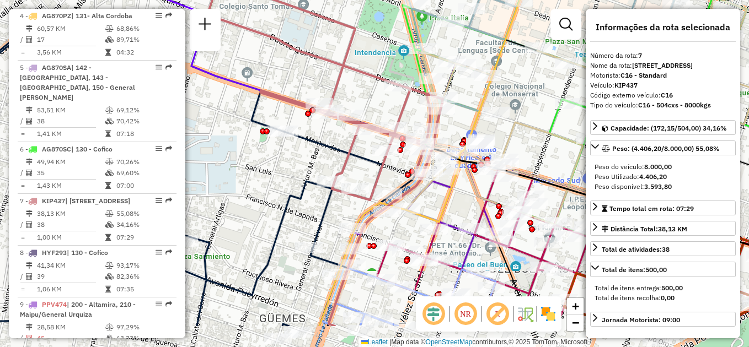
drag, startPoint x: 432, startPoint y: 211, endPoint x: 367, endPoint y: 157, distance: 84.6
click at [367, 157] on icon at bounding box center [124, 180] width 532 height 291
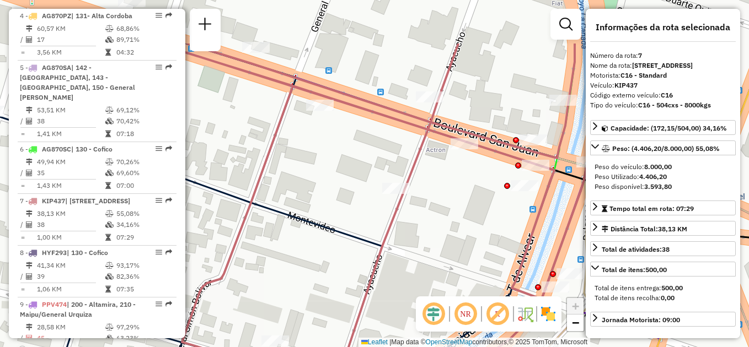
drag, startPoint x: 438, startPoint y: 125, endPoint x: 401, endPoint y: 240, distance: 121.4
click at [405, 241] on div "Janela de atendimento Grade de atendimento Capacidade Transportadoras Veículos …" at bounding box center [374, 173] width 749 height 347
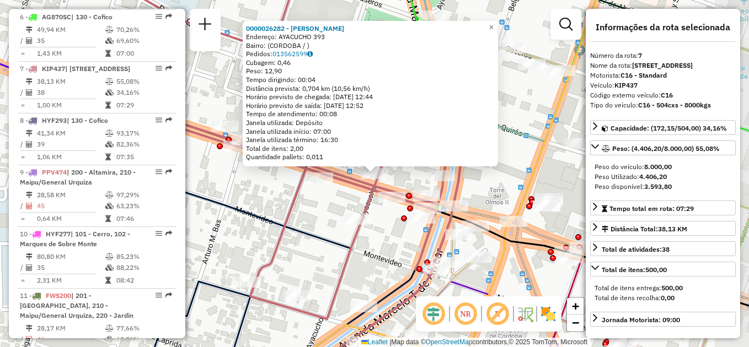
scroll to position [743, 0]
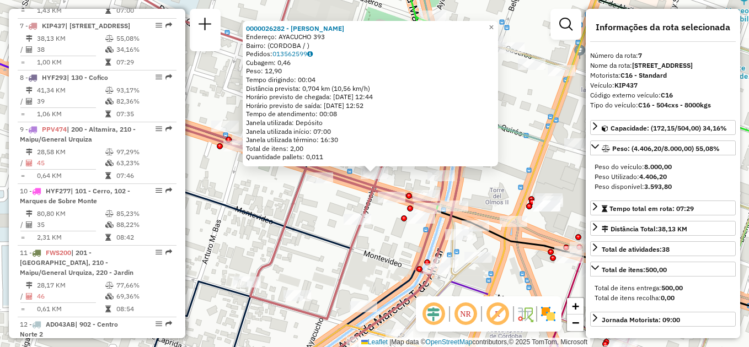
click at [382, 228] on div "Rota 7 - Placa KIP437 0000026282 - Ferreras [PERSON_NAME] 0000026282 - Ferreras…" at bounding box center [374, 173] width 749 height 347
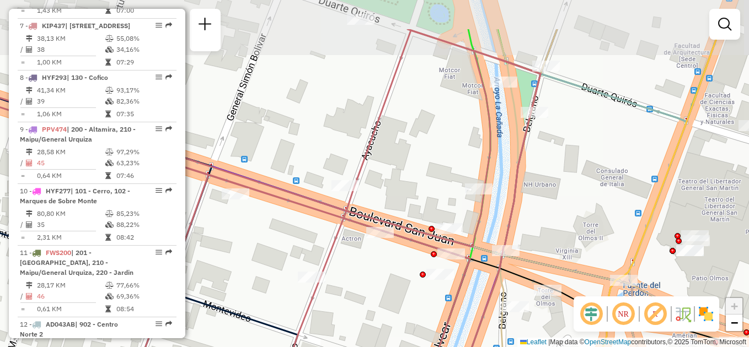
drag, startPoint x: 394, startPoint y: 112, endPoint x: 408, endPoint y: 176, distance: 65.4
click at [408, 176] on div "Janela de atendimento Grade de atendimento Capacidade Transportadoras Veículos …" at bounding box center [374, 173] width 749 height 347
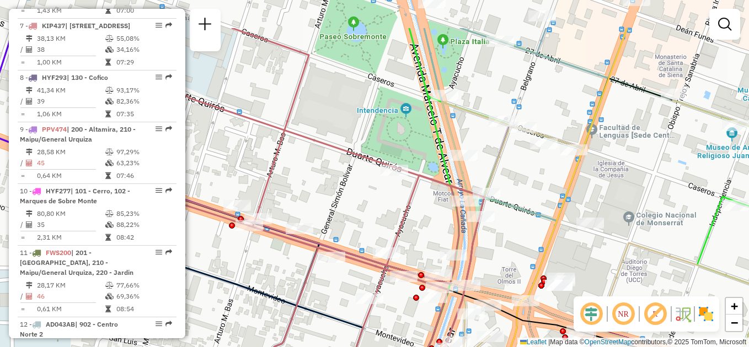
drag, startPoint x: 400, startPoint y: 154, endPoint x: 413, endPoint y: 231, distance: 77.8
click at [413, 231] on icon at bounding box center [249, 213] width 470 height 371
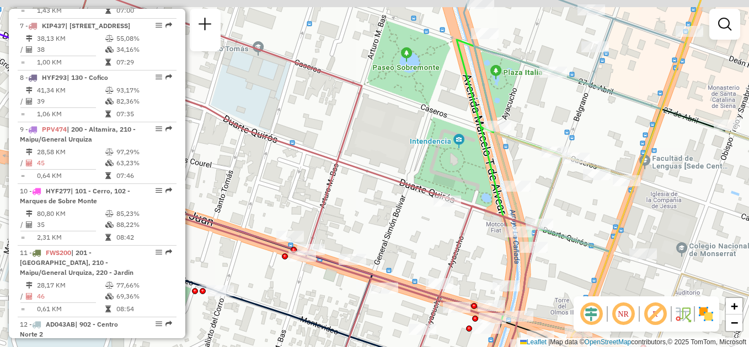
drag, startPoint x: 361, startPoint y: 224, endPoint x: 421, endPoint y: 232, distance: 60.6
click at [421, 234] on div "Janela de atendimento Grade de atendimento Capacidade Transportadoras Veículos …" at bounding box center [374, 173] width 749 height 347
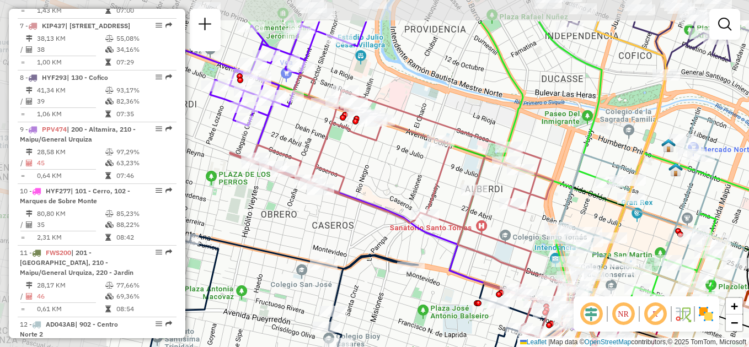
drag, startPoint x: 320, startPoint y: 206, endPoint x: 405, endPoint y: 211, distance: 84.5
click at [433, 264] on div "Janela de atendimento Grade de atendimento Capacidade Transportadoras Veículos …" at bounding box center [374, 173] width 749 height 347
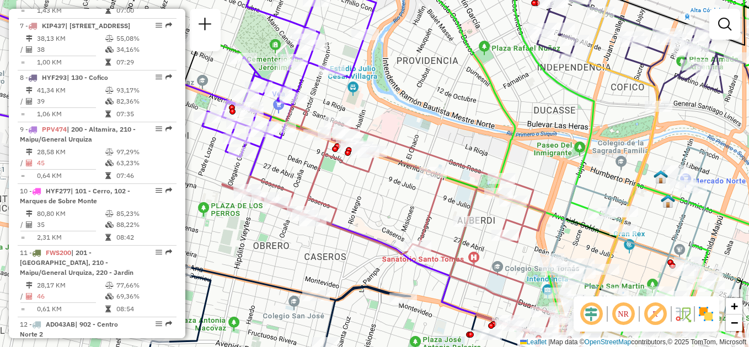
drag, startPoint x: 378, startPoint y: 207, endPoint x: 372, endPoint y: 213, distance: 9.0
click at [377, 213] on div "Janela de atendimento Grade de atendimento Capacidade Transportadoras Veículos …" at bounding box center [374, 173] width 749 height 347
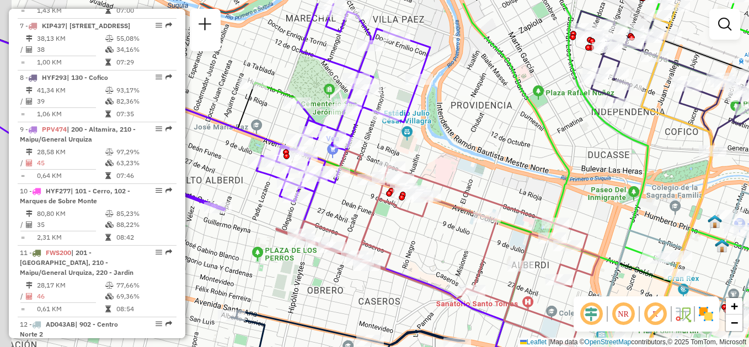
drag, startPoint x: 364, startPoint y: 206, endPoint x: 429, endPoint y: 251, distance: 79.2
click at [429, 251] on div "Janela de atendimento Grade de atendimento Capacidade Transportadoras Veículos …" at bounding box center [374, 173] width 749 height 347
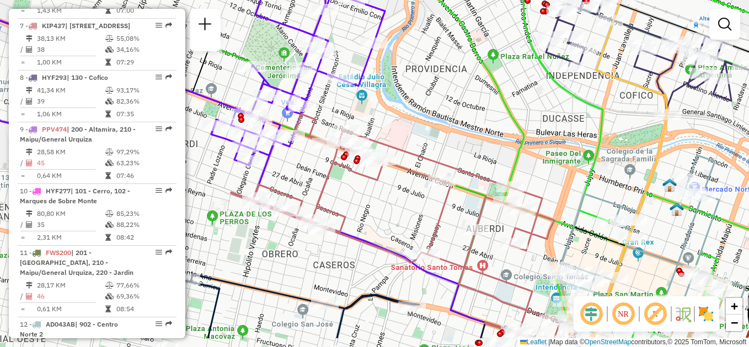
drag, startPoint x: 419, startPoint y: 246, endPoint x: 355, endPoint y: 189, distance: 85.9
click at [355, 189] on div "Janela de atendimento Grade de atendimento Capacidade Transportadoras Veículos …" at bounding box center [374, 173] width 749 height 347
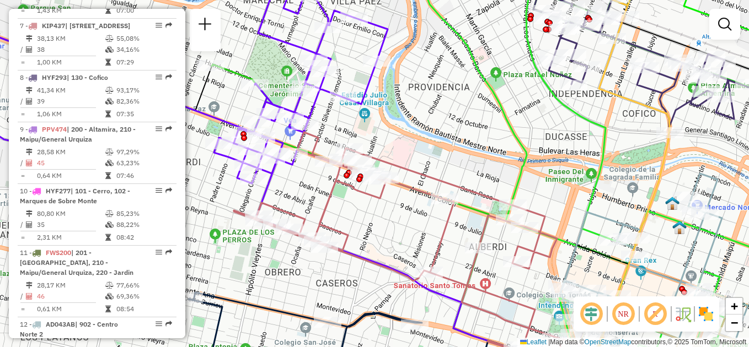
drag, startPoint x: 378, startPoint y: 195, endPoint x: 390, endPoint y: 227, distance: 34.2
click at [390, 227] on div "Janela de atendimento Grade de atendimento Capacidade Transportadoras Veículos …" at bounding box center [374, 173] width 749 height 347
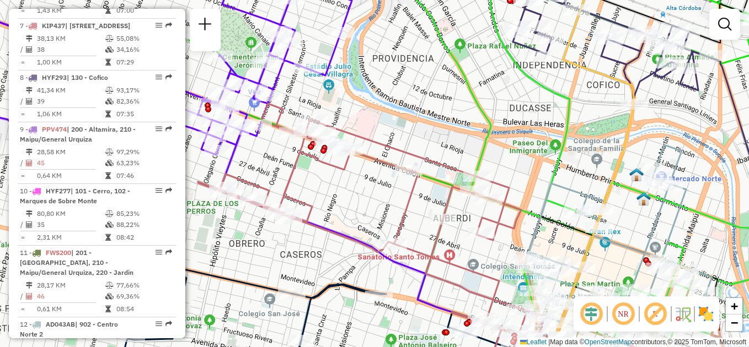
drag, startPoint x: 404, startPoint y: 222, endPoint x: 368, endPoint y: 194, distance: 45.9
click at [368, 194] on div "Janela de atendimento Grade de atendimento Capacidade Transportadoras Veículos …" at bounding box center [374, 173] width 749 height 347
select select "**********"
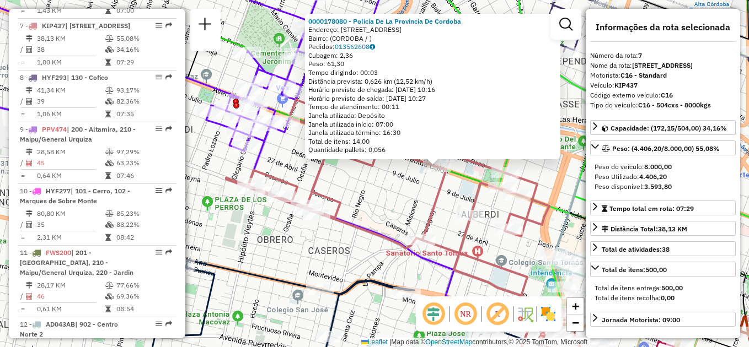
drag, startPoint x: 294, startPoint y: 241, endPoint x: 357, endPoint y: 233, distance: 63.4
click at [357, 233] on icon at bounding box center [398, 231] width 345 height 263
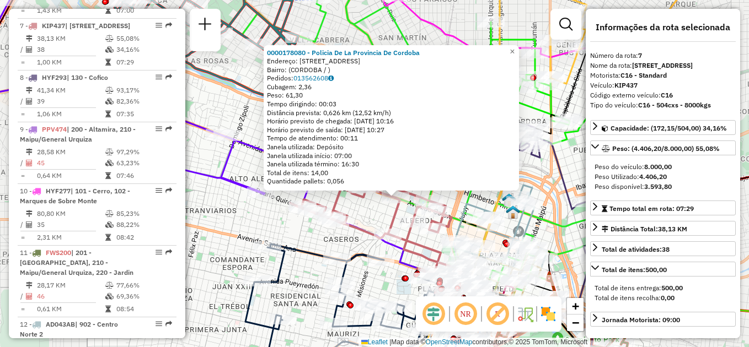
click at [352, 209] on div "0000178080 - Policia De La Provincia De Cordoba Endereço: [STREET_ADDRESS] Pedi…" at bounding box center [374, 173] width 749 height 347
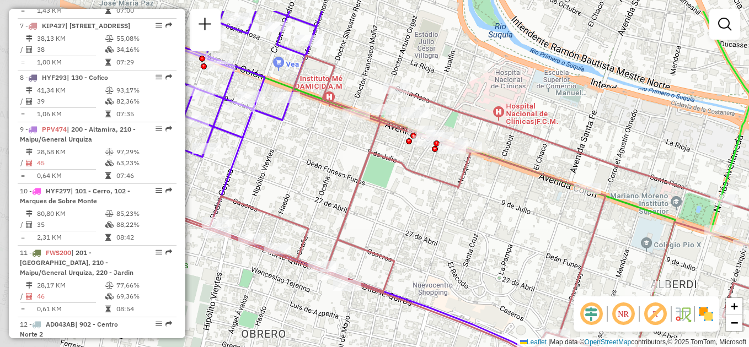
drag, startPoint x: 287, startPoint y: 190, endPoint x: 379, endPoint y: 235, distance: 103.3
click at [379, 235] on div "Janela de atendimento Grade de atendimento Capacidade Transportadoras Veículos …" at bounding box center [374, 173] width 749 height 347
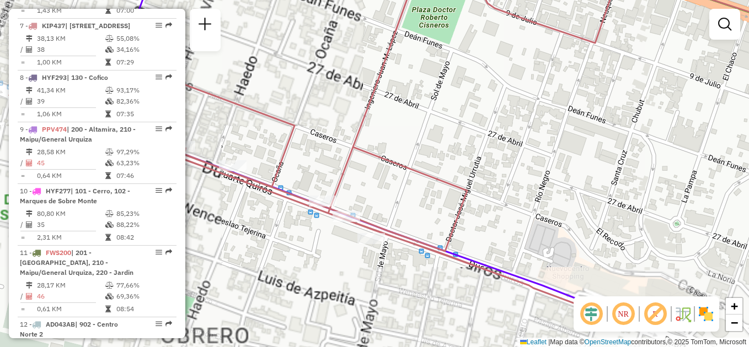
drag, startPoint x: 369, startPoint y: 216, endPoint x: 408, endPoint y: 132, distance: 93.0
click at [408, 132] on div "Janela de atendimento Grade de atendimento Capacidade Transportadoras Veículos …" at bounding box center [374, 173] width 749 height 347
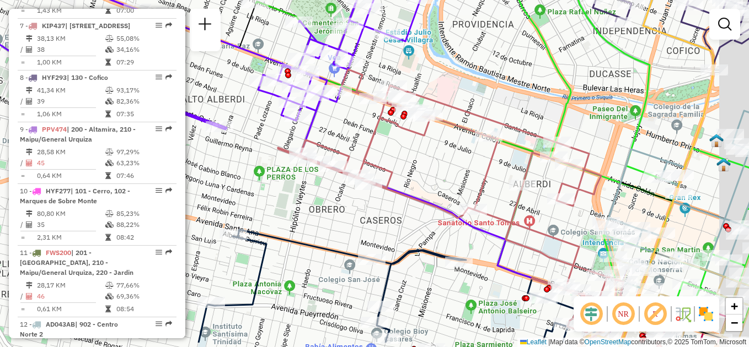
drag, startPoint x: 468, startPoint y: 207, endPoint x: 427, endPoint y: 168, distance: 56.9
click at [427, 168] on div "Janela de atendimento Grade de atendimento Capacidade Transportadoras Veículos …" at bounding box center [374, 173] width 749 height 347
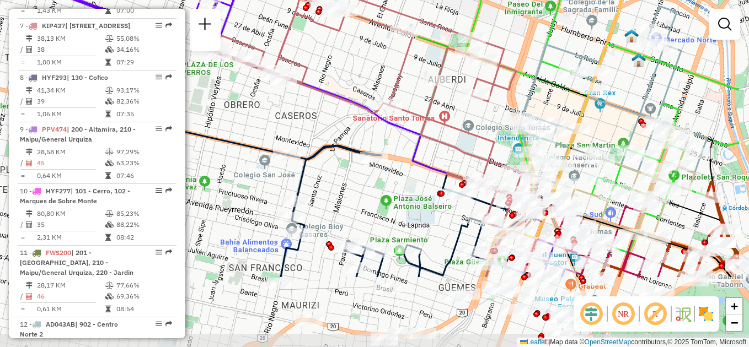
drag, startPoint x: 489, startPoint y: 238, endPoint x: 404, endPoint y: 133, distance: 134.8
click at [404, 133] on icon at bounding box center [474, 134] width 518 height 288
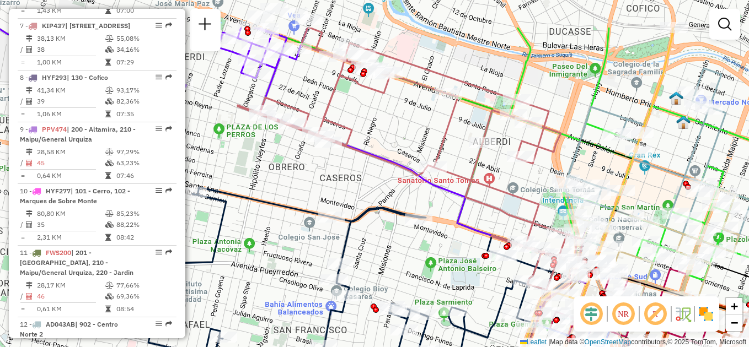
drag, startPoint x: 434, startPoint y: 126, endPoint x: 479, endPoint y: 189, distance: 76.7
click at [479, 189] on icon at bounding box center [410, 159] width 345 height 262
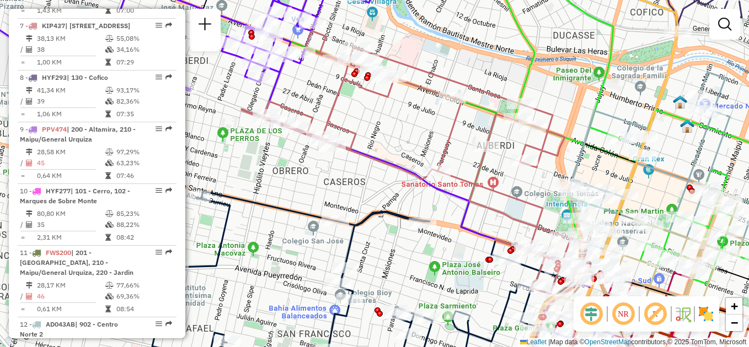
drag, startPoint x: 364, startPoint y: 127, endPoint x: 385, endPoint y: 154, distance: 33.8
click at [385, 153] on div "Janela de atendimento Grade de atendimento Capacidade Transportadoras Veículos …" at bounding box center [374, 173] width 749 height 347
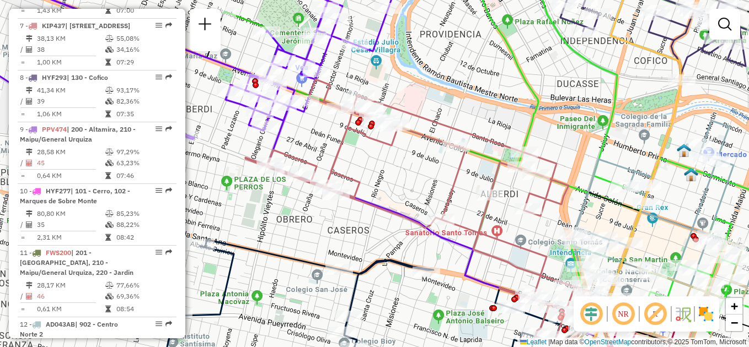
drag, startPoint x: 428, startPoint y: 149, endPoint x: 382, endPoint y: 191, distance: 62.9
click at [382, 191] on div "Janela de atendimento Grade de atendimento Capacidade Transportadoras Veículos …" at bounding box center [374, 173] width 749 height 347
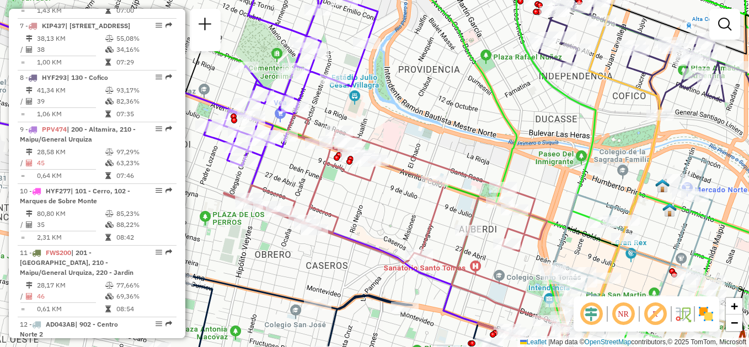
drag, startPoint x: 383, startPoint y: 173, endPoint x: 403, endPoint y: 223, distance: 54.2
click at [403, 223] on div "Janela de atendimento Grade de atendimento Capacidade Transportadoras Veículos …" at bounding box center [374, 173] width 749 height 347
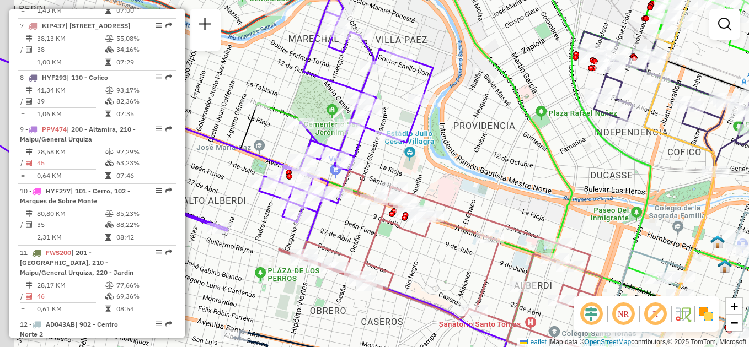
drag, startPoint x: 399, startPoint y: 223, endPoint x: 449, endPoint y: 251, distance: 57.0
click at [449, 251] on div "Janela de atendimento Grade de atendimento Capacidade Transportadoras Veículos …" at bounding box center [374, 173] width 749 height 347
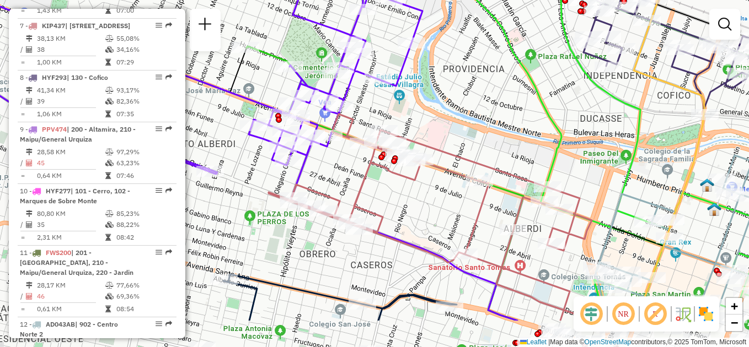
drag, startPoint x: 441, startPoint y: 185, endPoint x: 412, endPoint y: 123, distance: 68.6
click at [414, 119] on div "Janela de atendimento Grade de atendimento Capacidade Transportadoras Veículos …" at bounding box center [374, 173] width 749 height 347
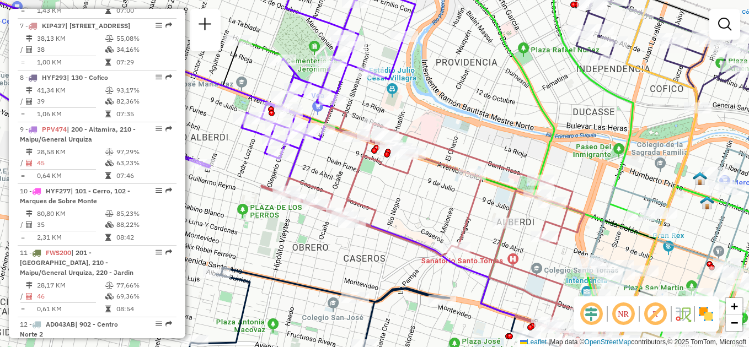
drag, startPoint x: 448, startPoint y: 203, endPoint x: 362, endPoint y: 153, distance: 99.3
click at [363, 153] on div "Janela de atendimento Grade de atendimento Capacidade Transportadoras Veículos …" at bounding box center [374, 173] width 749 height 347
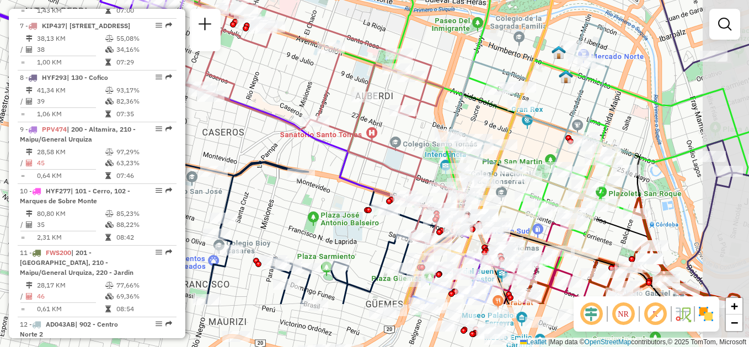
drag, startPoint x: 394, startPoint y: 194, endPoint x: 343, endPoint y: 115, distance: 94.0
click at [343, 115] on div "Janela de atendimento Grade de atendimento Capacidade Transportadoras Veículos …" at bounding box center [374, 173] width 749 height 347
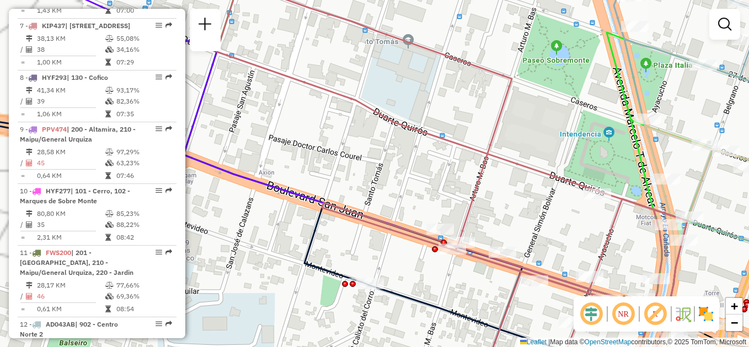
drag, startPoint x: 404, startPoint y: 168, endPoint x: 298, endPoint y: 88, distance: 132.7
click at [298, 88] on div "Janela de atendimento Grade de atendimento Capacidade Transportadoras Veículos …" at bounding box center [374, 173] width 749 height 347
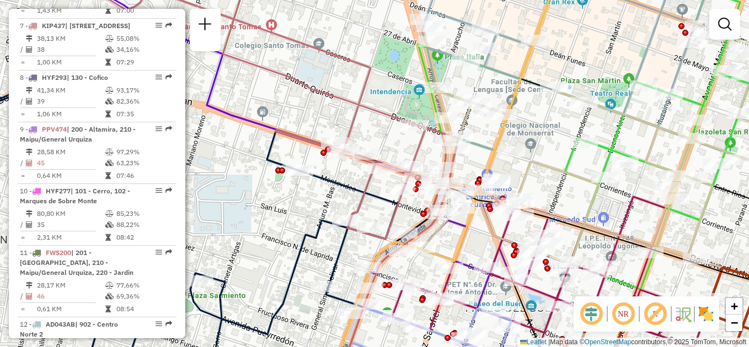
drag, startPoint x: 311, startPoint y: 104, endPoint x: 389, endPoint y: 171, distance: 103.6
click at [388, 174] on div "Janela de atendimento Grade de atendimento Capacidade Transportadoras Veículos …" at bounding box center [374, 173] width 749 height 347
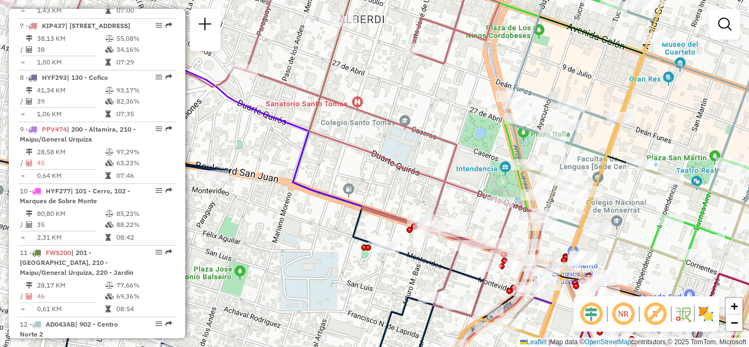
drag, startPoint x: 389, startPoint y: 130, endPoint x: 451, endPoint y: 171, distance: 75.1
click at [455, 187] on div "Janela de atendimento Grade de atendimento Capacidade Transportadoras Veículos …" at bounding box center [374, 173] width 749 height 347
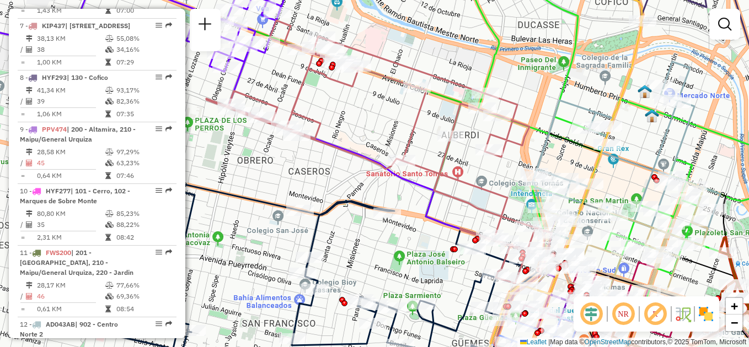
drag, startPoint x: 378, startPoint y: 105, endPoint x: 432, endPoint y: 154, distance: 73.4
click at [432, 154] on div "Janela de atendimento Grade de atendimento Capacidade Transportadoras Veículos …" at bounding box center [374, 173] width 749 height 347
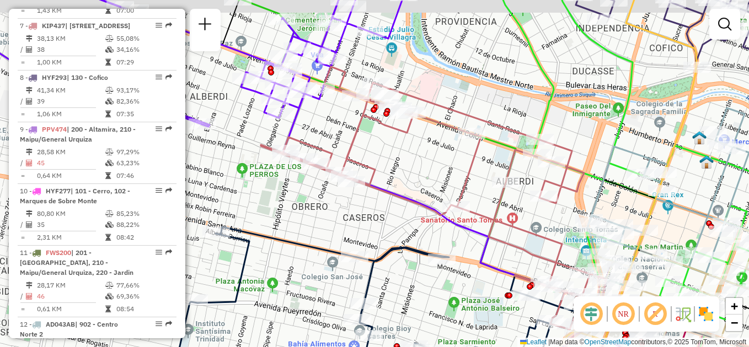
drag, startPoint x: 388, startPoint y: 128, endPoint x: 412, endPoint y: 149, distance: 32.4
click at [412, 149] on div "Janela de atendimento Grade de atendimento Capacidade Transportadoras Veículos …" at bounding box center [374, 173] width 749 height 347
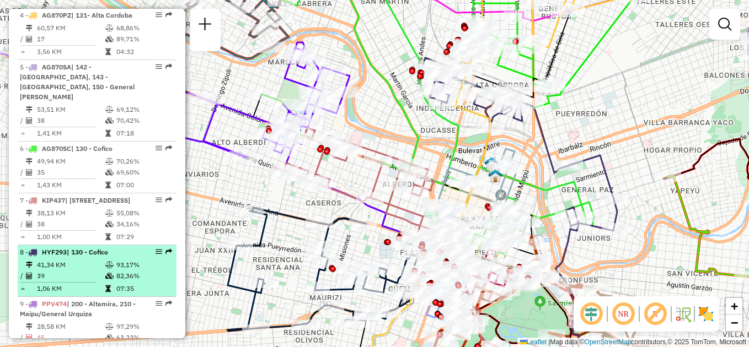
scroll to position [633, 0]
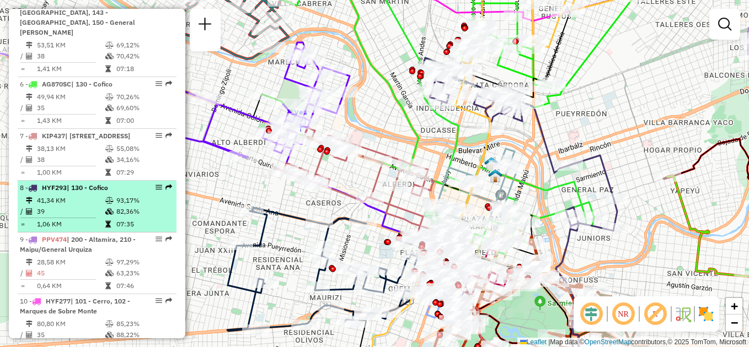
click at [92, 195] on td "41,34 KM" at bounding box center [70, 200] width 68 height 11
select select "**********"
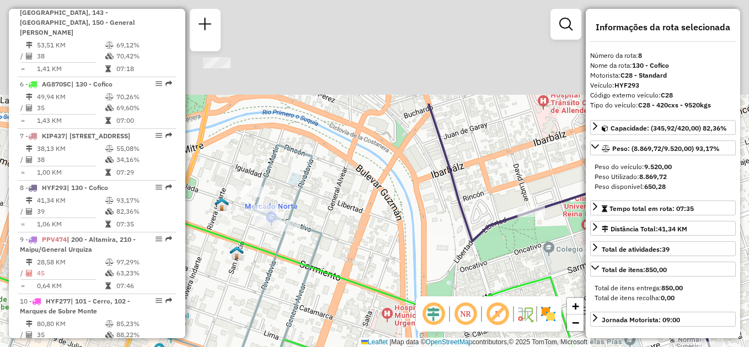
drag, startPoint x: 441, startPoint y: 105, endPoint x: 340, endPoint y: 228, distance: 159.5
click at [368, 256] on div "Janela de atendimento Grade de atendimento Capacidade Transportadoras Veículos …" at bounding box center [374, 173] width 749 height 347
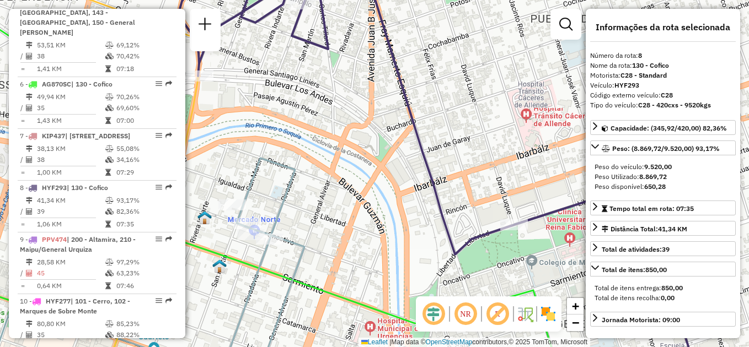
drag, startPoint x: 348, startPoint y: 154, endPoint x: 352, endPoint y: 254, distance: 99.9
click at [352, 254] on div "Janela de atendimento Grade de atendimento Capacidade Transportadoras Veículos …" at bounding box center [374, 173] width 749 height 347
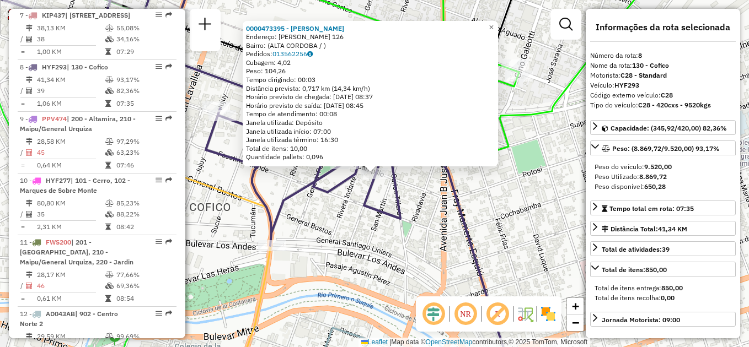
scroll to position [805, 0]
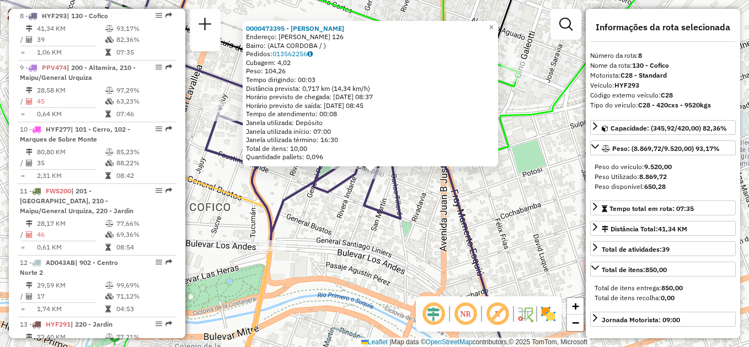
click at [429, 224] on div "0000473395 - [PERSON_NAME]: [PERSON_NAME] 126 Bairro: ([GEOGRAPHIC_DATA] / ) Pe…" at bounding box center [374, 173] width 749 height 347
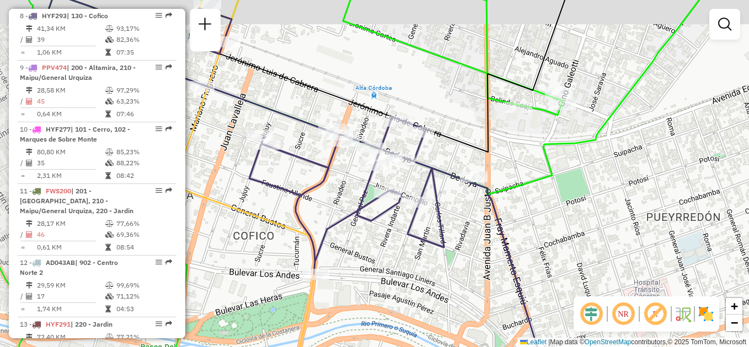
drag, startPoint x: 361, startPoint y: 244, endPoint x: 401, endPoint y: 219, distance: 46.5
click at [404, 270] on div "Janela de atendimento Grade de atendimento Capacidade Transportadoras Veículos …" at bounding box center [374, 173] width 749 height 347
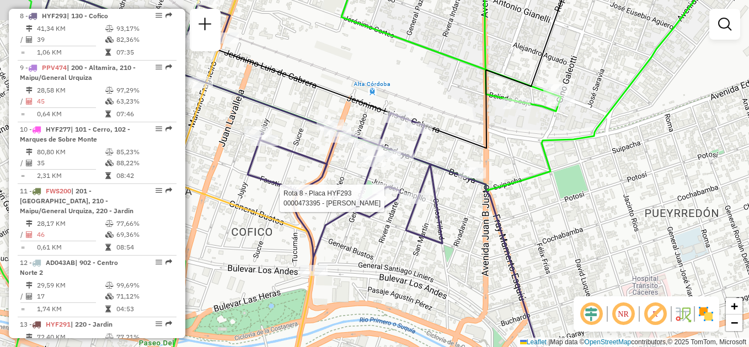
select select "**********"
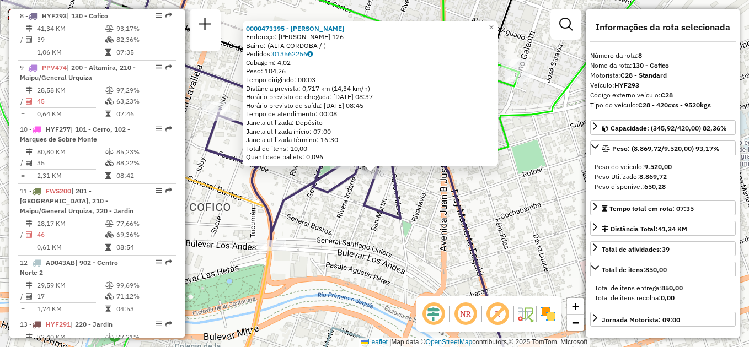
click at [500, 188] on div "Rota 8 - Placa HYF293 0000473395 - [PERSON_NAME] 0000473395 - [PERSON_NAME]: [P…" at bounding box center [374, 173] width 749 height 347
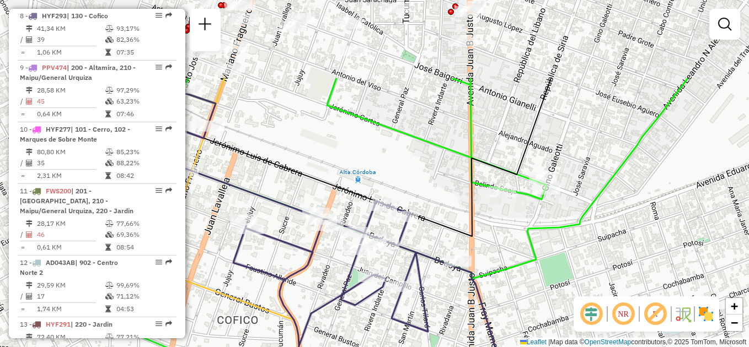
drag, startPoint x: 509, startPoint y: 178, endPoint x: 536, endPoint y: 291, distance: 116.3
click at [536, 291] on div "Janela de atendimento Grade de atendimento Capacidade Transportadoras Veículos …" at bounding box center [374, 173] width 749 height 347
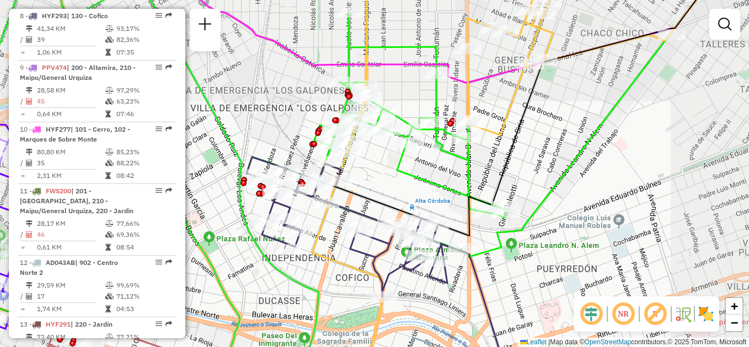
drag, startPoint x: 449, startPoint y: 141, endPoint x: 460, endPoint y: 266, distance: 125.7
click at [460, 265] on div "Janela de atendimento Grade de atendimento Capacidade Transportadoras Veículos …" at bounding box center [374, 173] width 749 height 347
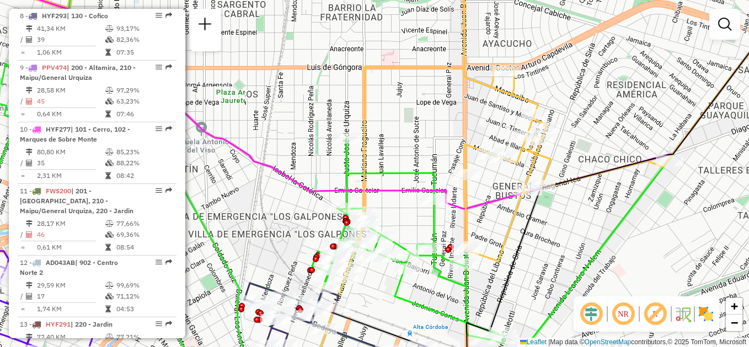
drag, startPoint x: 537, startPoint y: 204, endPoint x: 501, endPoint y: 242, distance: 52.3
click at [506, 248] on icon at bounding box center [547, 198] width 530 height 328
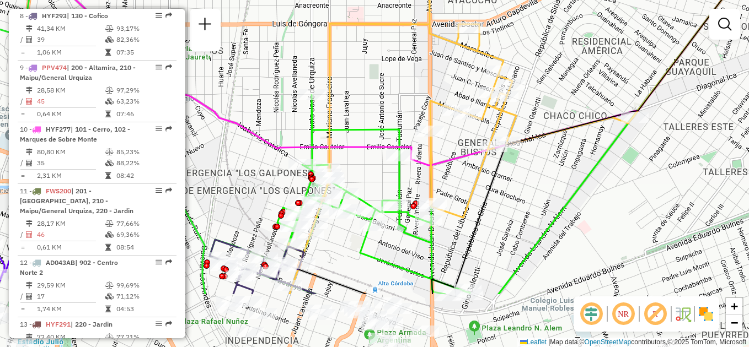
drag, startPoint x: 477, startPoint y: 288, endPoint x: 475, endPoint y: 200, distance: 88.3
click at [475, 200] on icon at bounding box center [461, 86] width 346 height 417
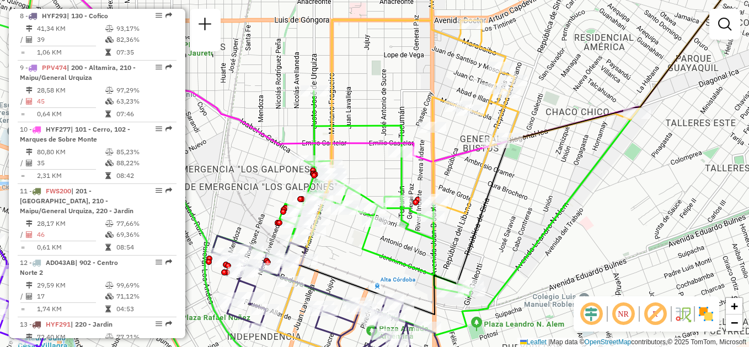
drag, startPoint x: 357, startPoint y: 270, endPoint x: 373, endPoint y: 233, distance: 40.3
click at [373, 233] on div "Janela de atendimento Grade de atendimento Capacidade Transportadoras Veículos …" at bounding box center [374, 173] width 749 height 347
